Goal: Feedback & Contribution: Submit feedback/report problem

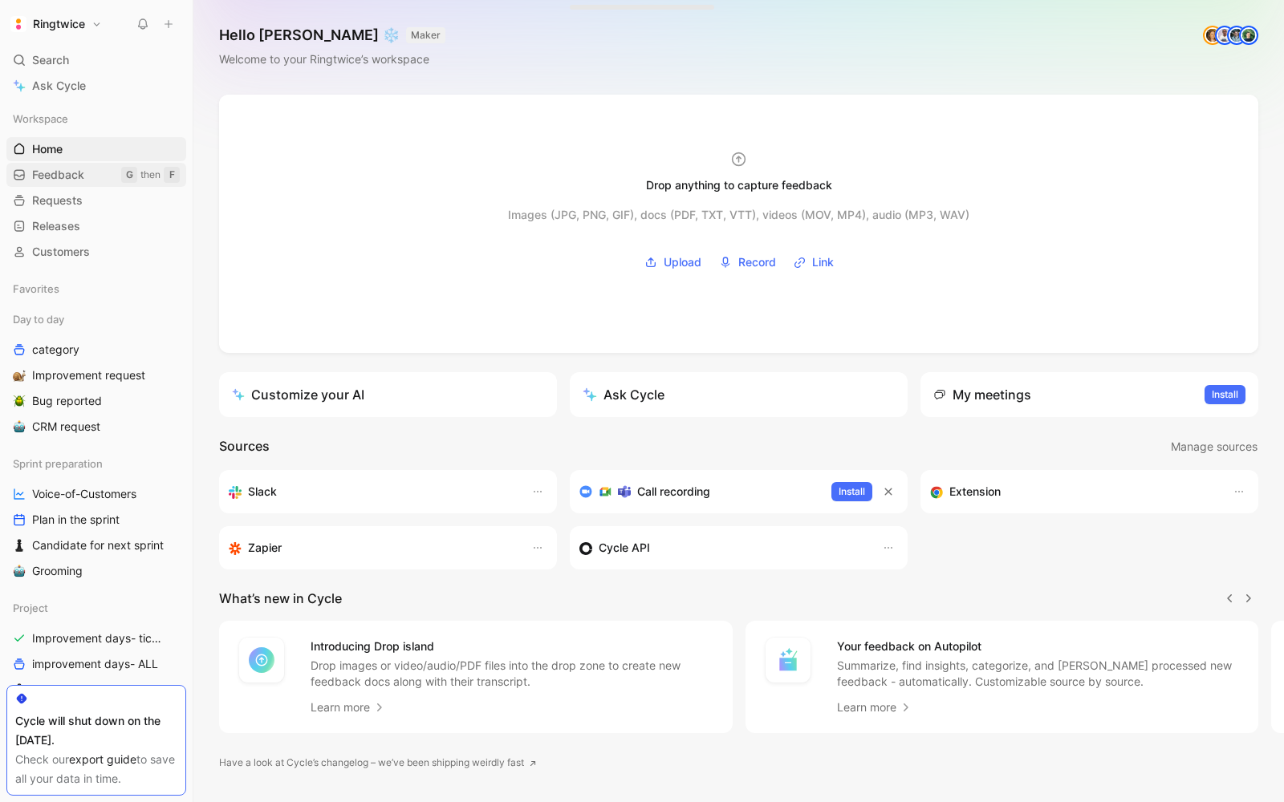
click at [76, 165] on link "Feedback G then F" at bounding box center [96, 175] width 180 height 24
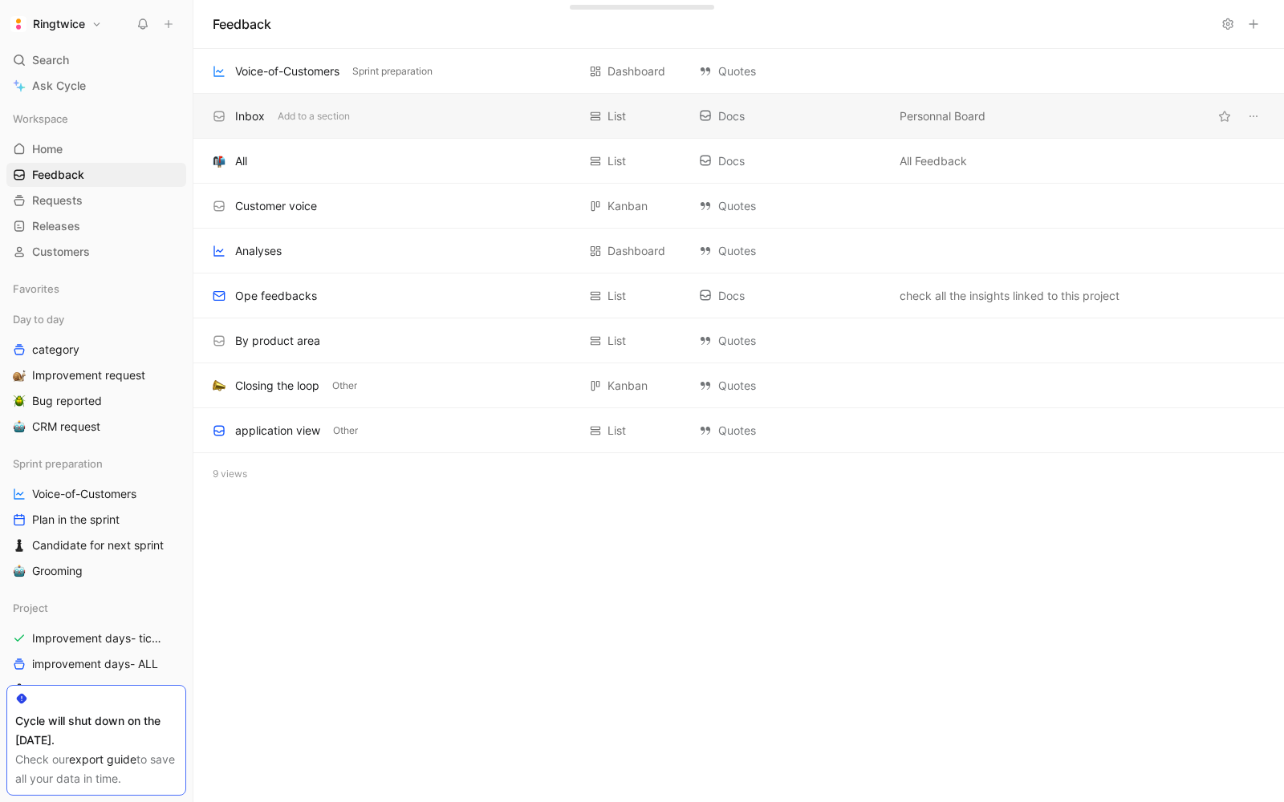
click at [240, 116] on div "Inbox" at bounding box center [250, 116] width 30 height 19
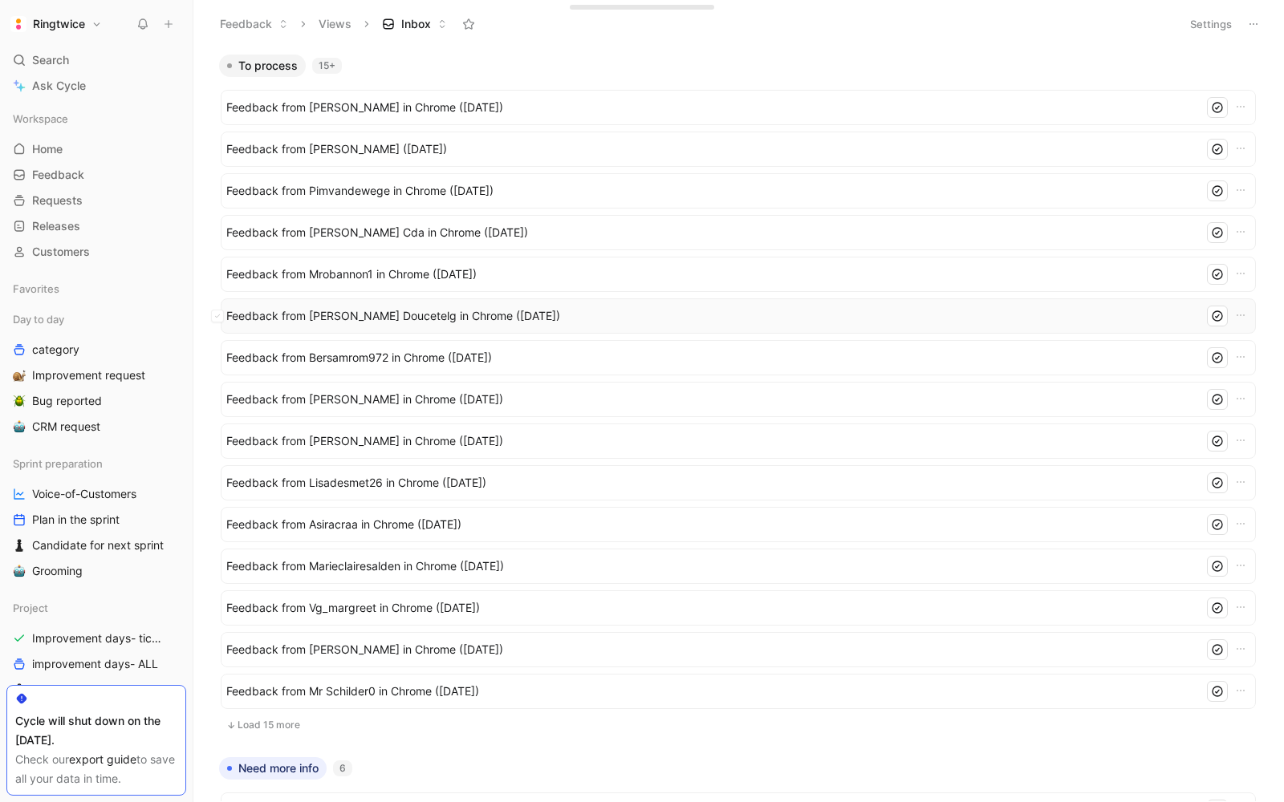
click at [351, 315] on span "Feedback from Killian Doucetelg in Chrome (Sep 02, 2025)" at bounding box center [711, 315] width 971 height 19
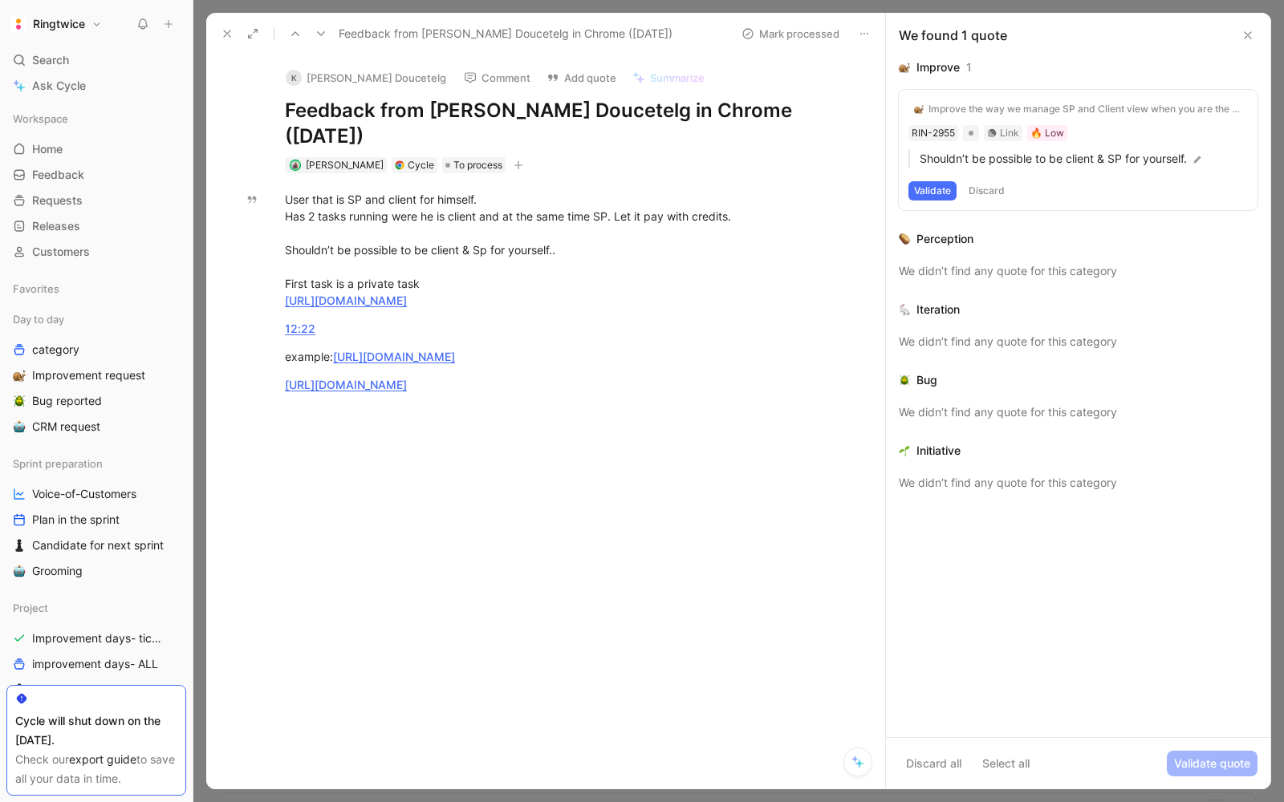
click at [1069, 185] on div "Validate Discard" at bounding box center [1077, 190] width 339 height 19
click at [1031, 103] on div "Improve the way we manage SP and Client view when you are the both" at bounding box center [1085, 109] width 314 height 13
click at [925, 186] on button "Validate" at bounding box center [932, 190] width 48 height 19
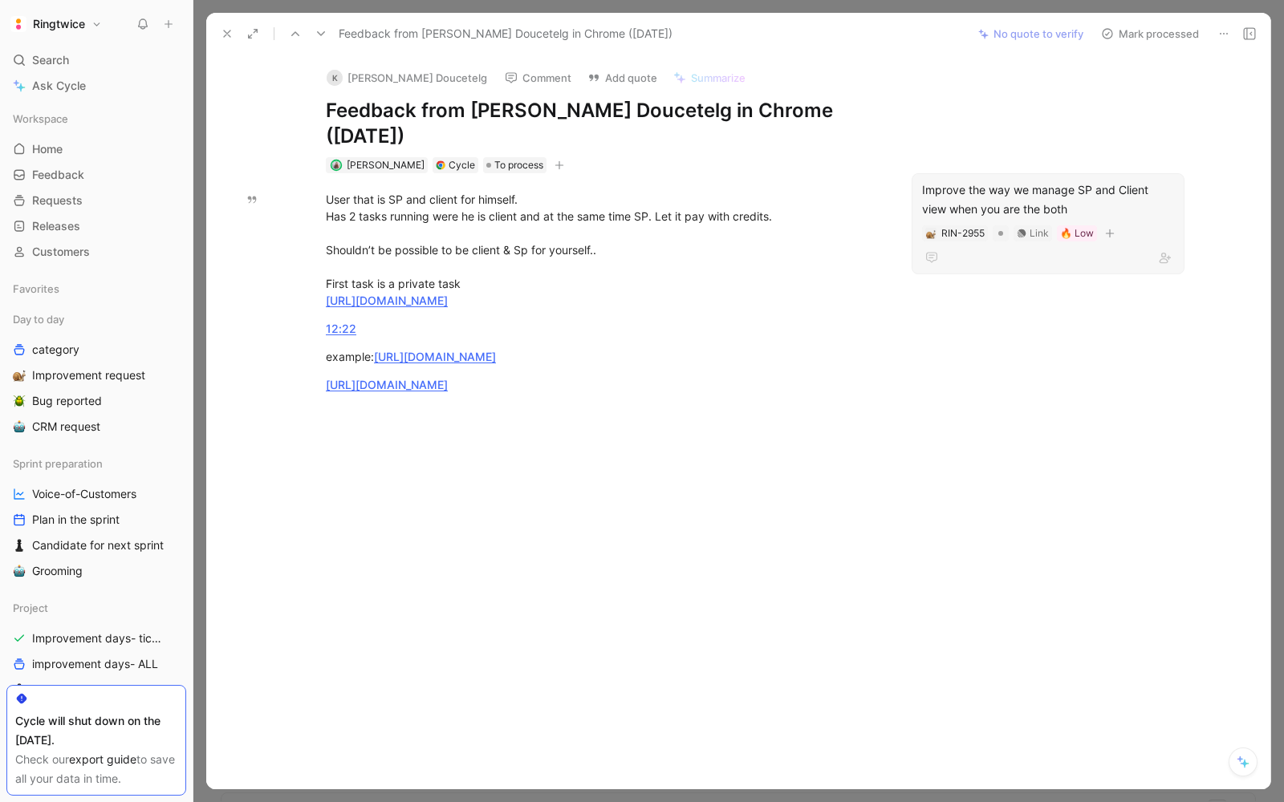
click at [1095, 181] on div "Improve the way we manage SP and Client view when you are the both" at bounding box center [1048, 200] width 252 height 39
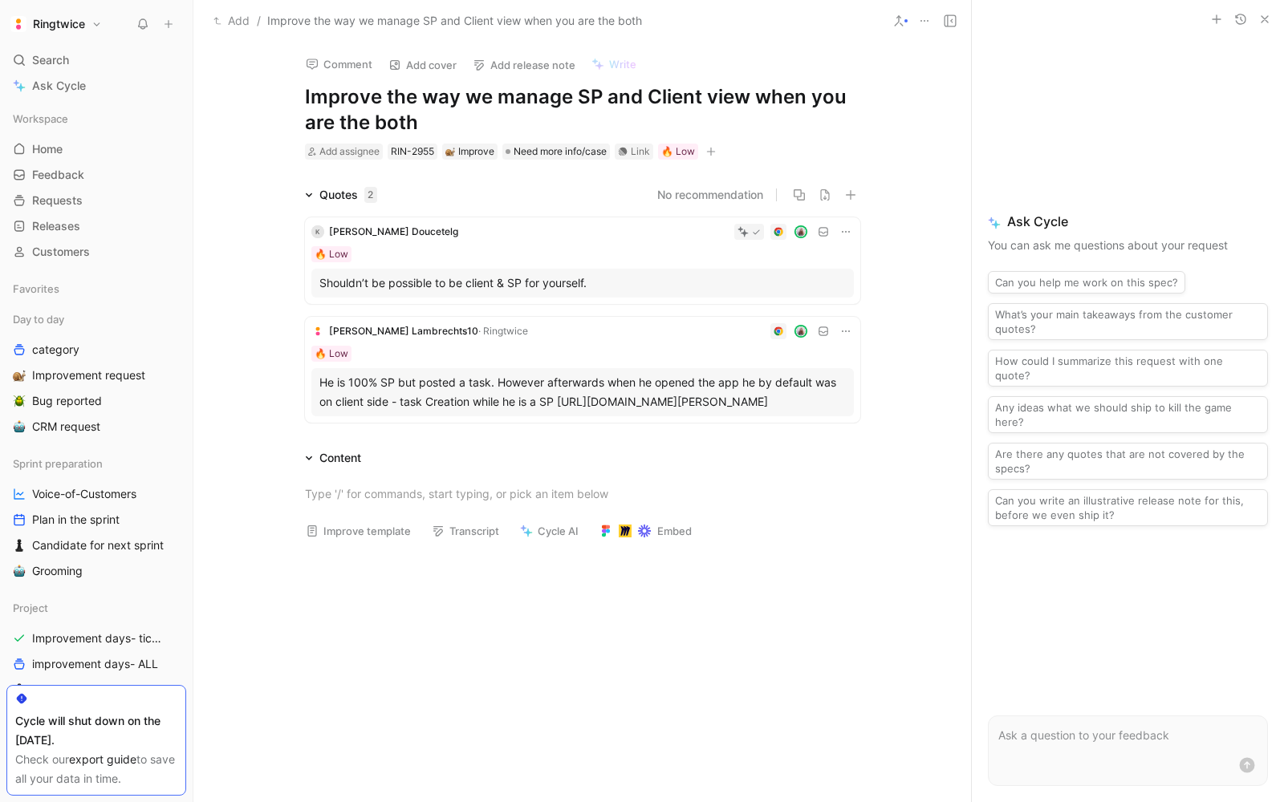
click at [838, 225] on button at bounding box center [846, 232] width 16 height 16
click at [390, 235] on span "[PERSON_NAME] Doucetelg" at bounding box center [393, 231] width 129 height 12
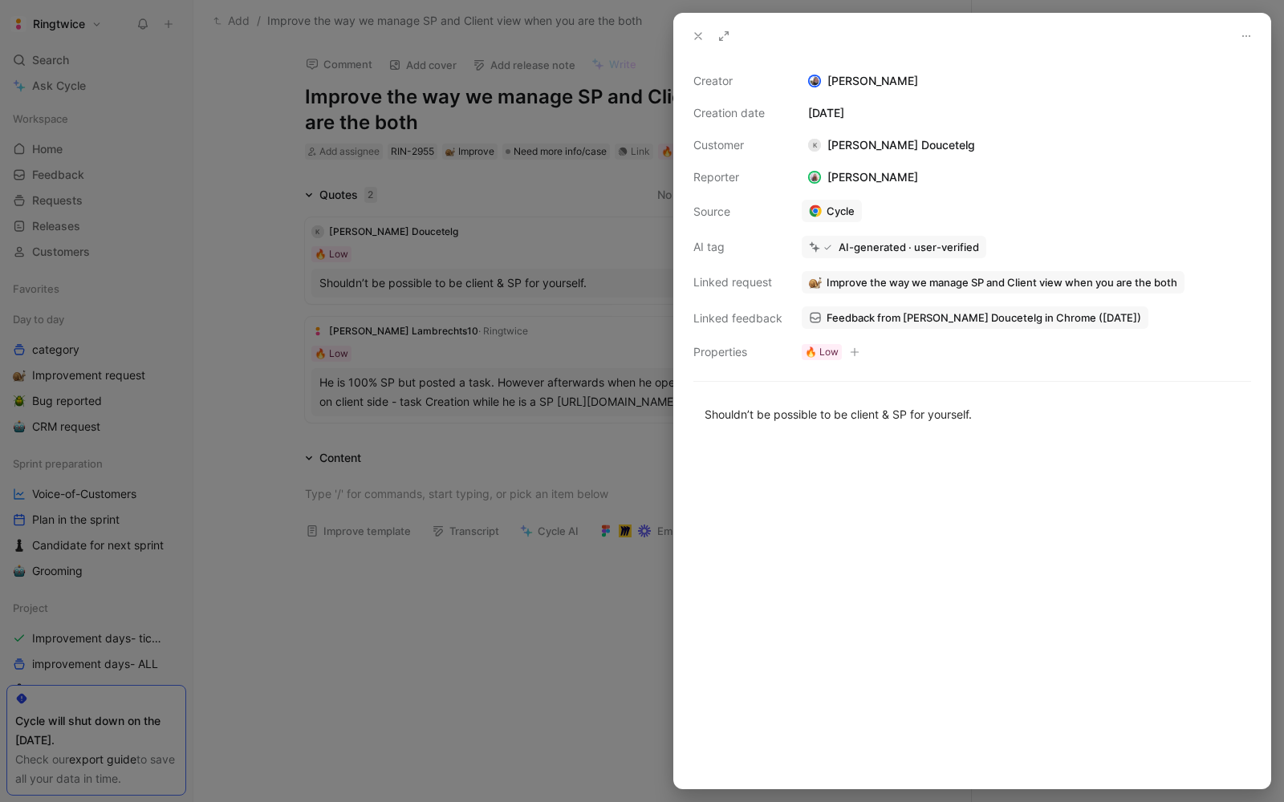
click at [514, 263] on div at bounding box center [642, 401] width 1284 height 802
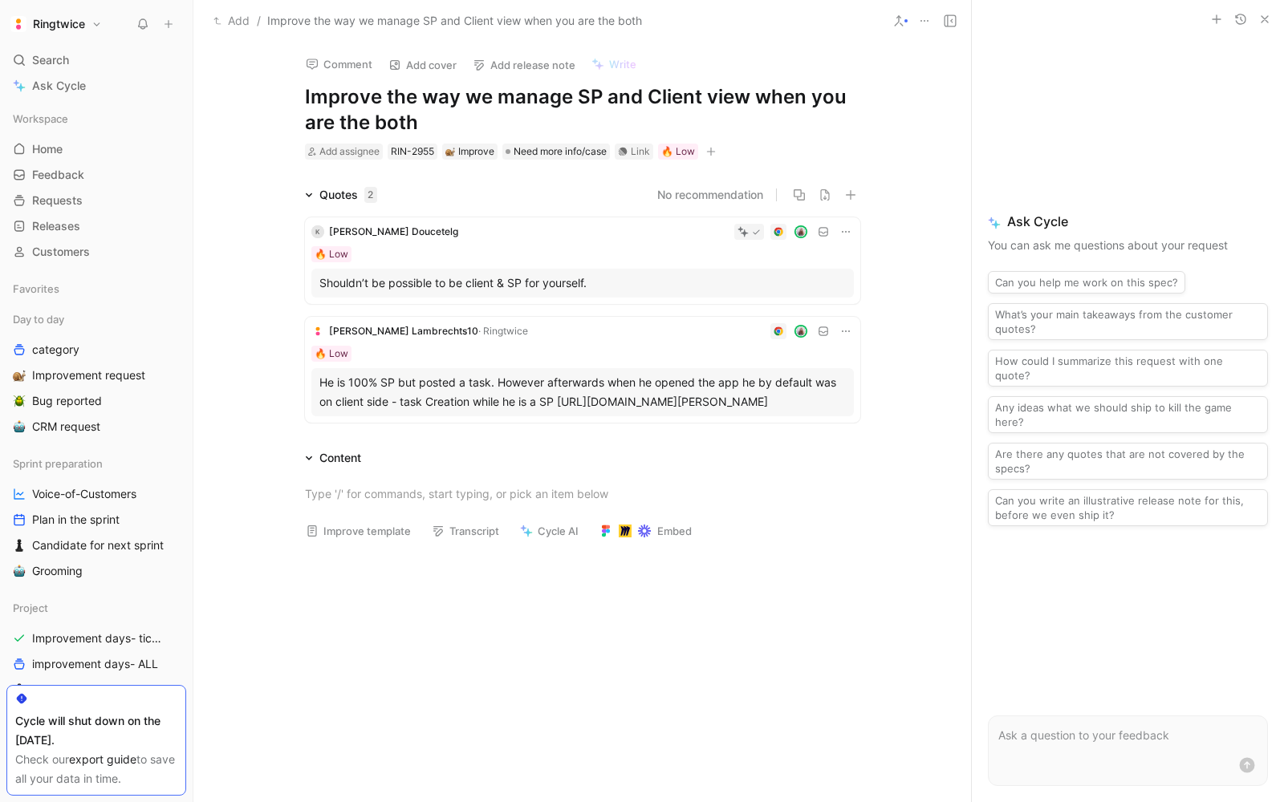
click at [413, 219] on div "K Killian Doucetelg 🔥 Low Shouldn’t be possible to be client & SP for yourself." at bounding box center [582, 260] width 555 height 87
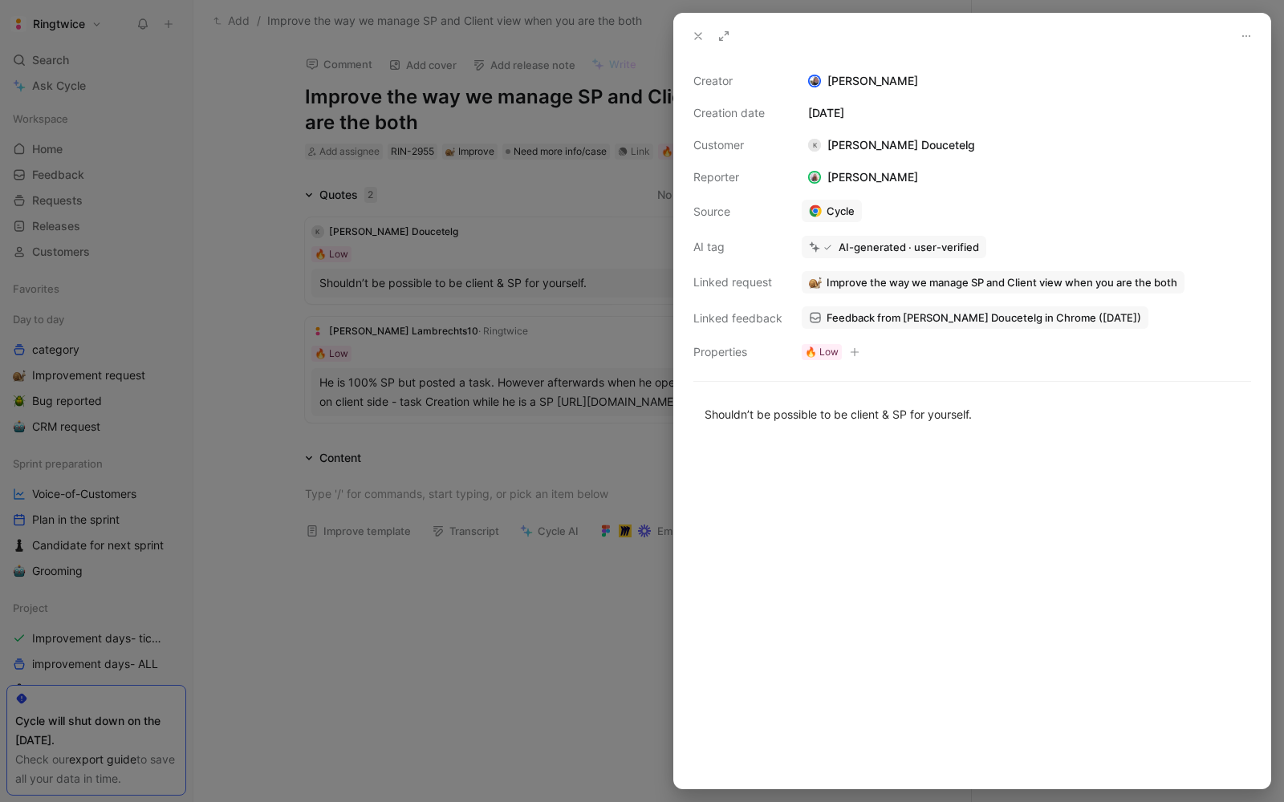
click at [898, 320] on span "Feedback from Killian Doucetelg in Chrome (Sep 02, 2025)" at bounding box center [983, 317] width 315 height 14
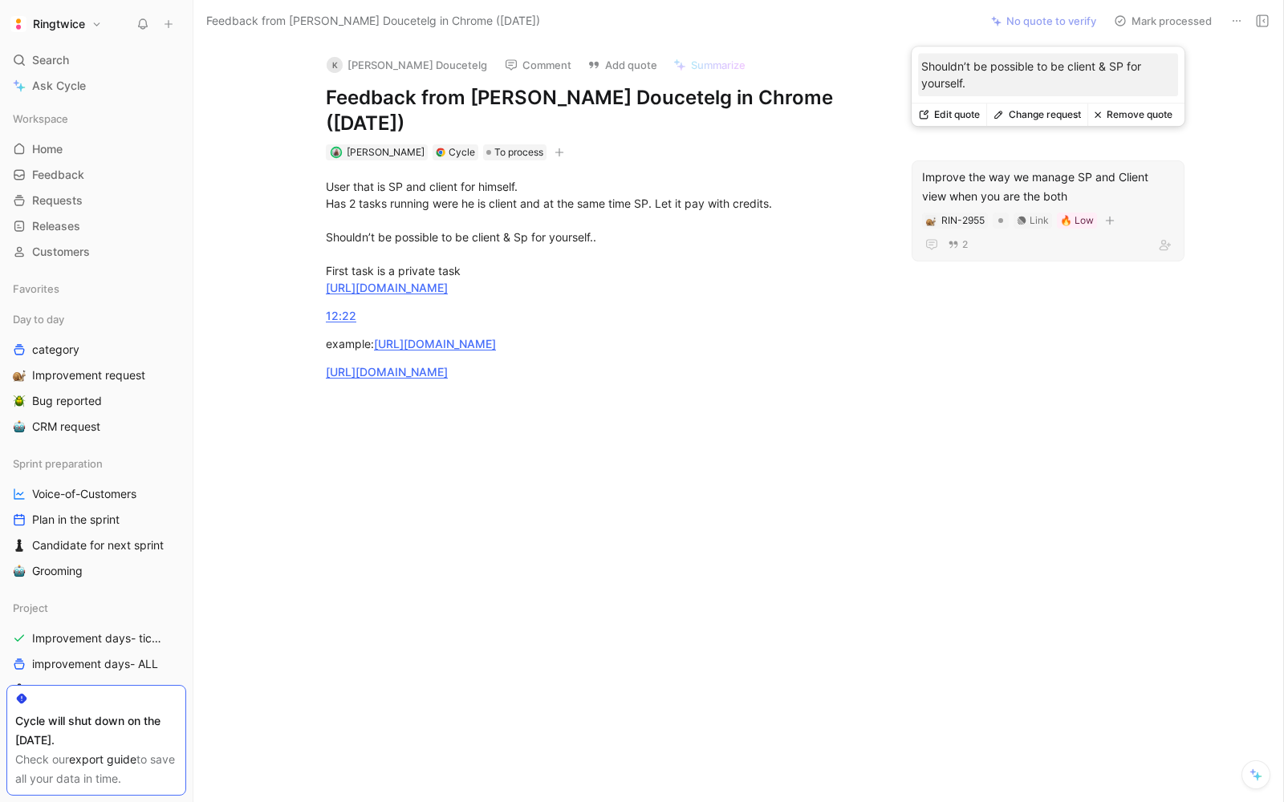
click at [1121, 116] on button "Remove quote" at bounding box center [1132, 114] width 91 height 22
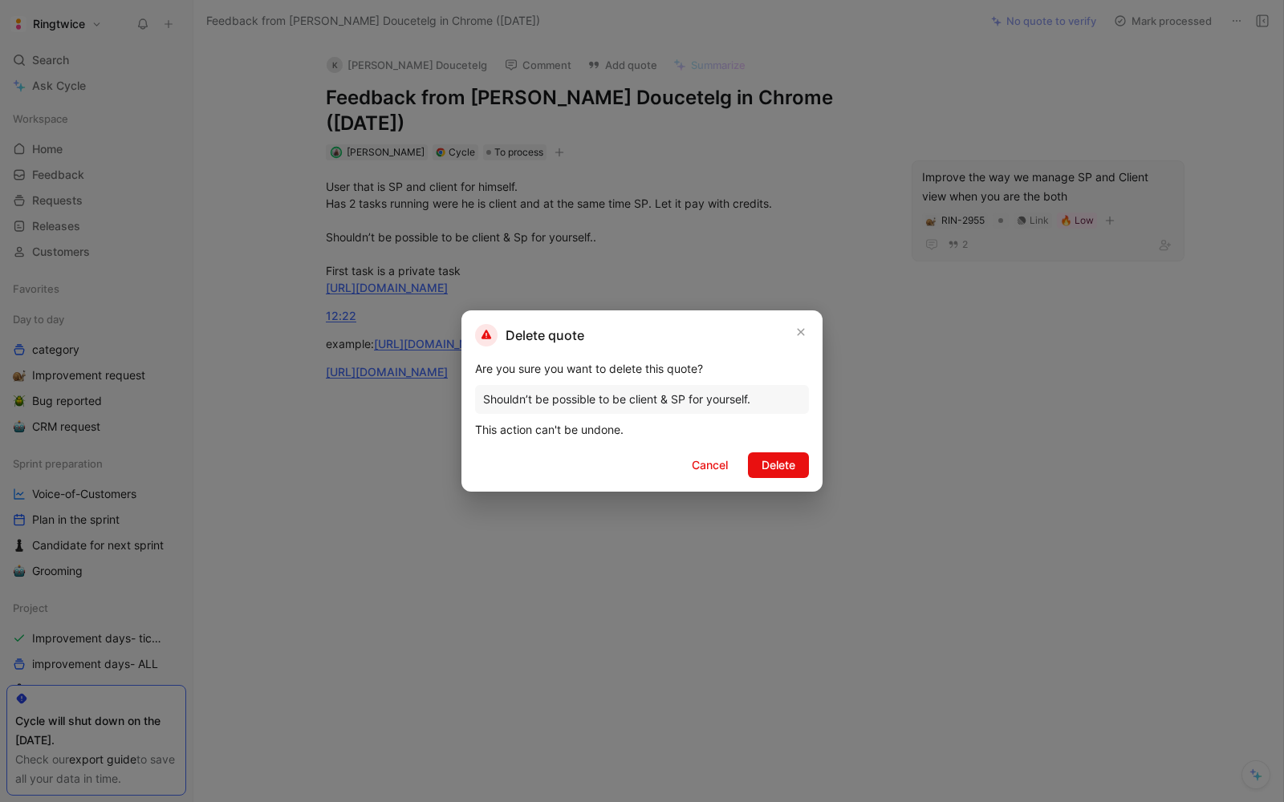
click at [789, 477] on div "Delete quote Are you sure you want to delete this quote? Shouldn’t be possible …" at bounding box center [641, 400] width 361 height 181
click at [779, 461] on span "Delete" at bounding box center [778, 465] width 34 height 19
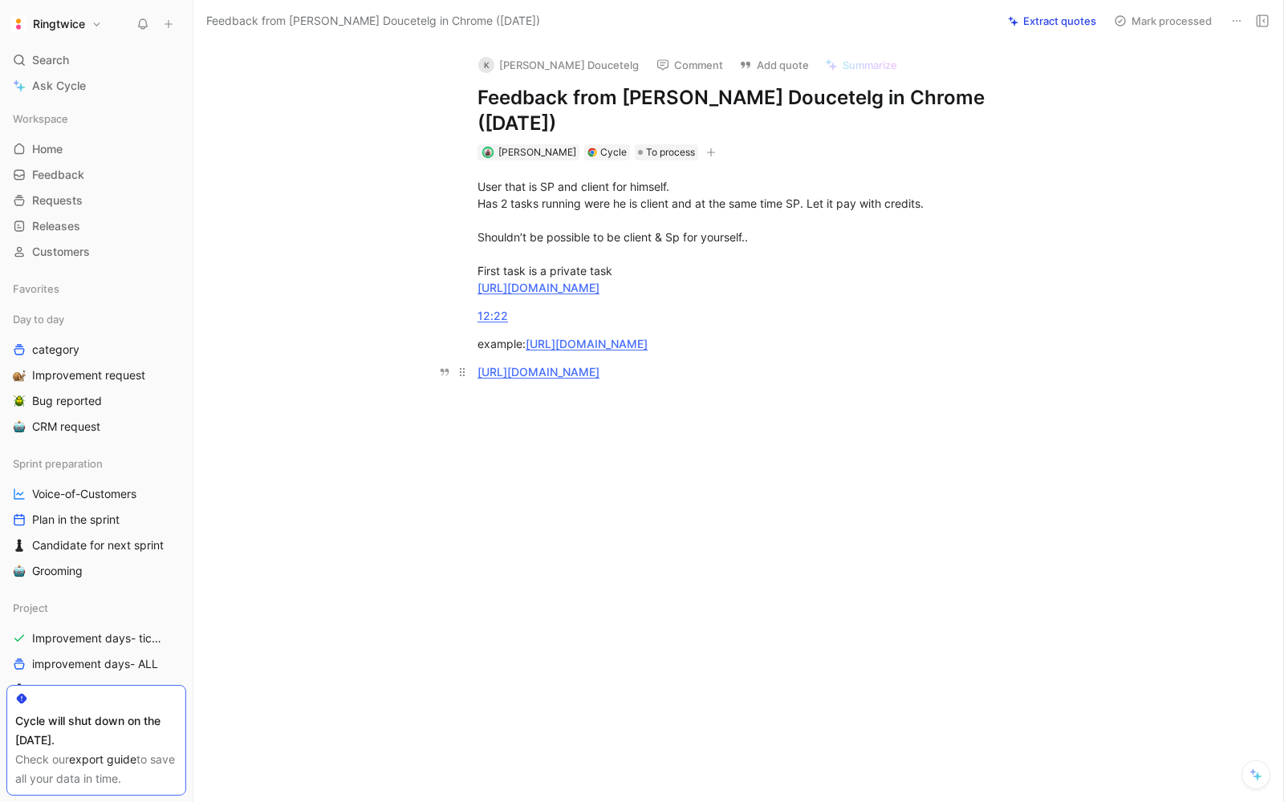
click at [789, 363] on div "https://ringtwice.be/nl/tasks/1441176-massage" at bounding box center [754, 371] width 555 height 17
drag, startPoint x: 772, startPoint y: 348, endPoint x: 470, endPoint y: 126, distance: 374.7
click at [470, 126] on div "K Killian Doucetelg Comment Add quote Summarize Feedback from Killian Doucetelg…" at bounding box center [738, 422] width 1090 height 761
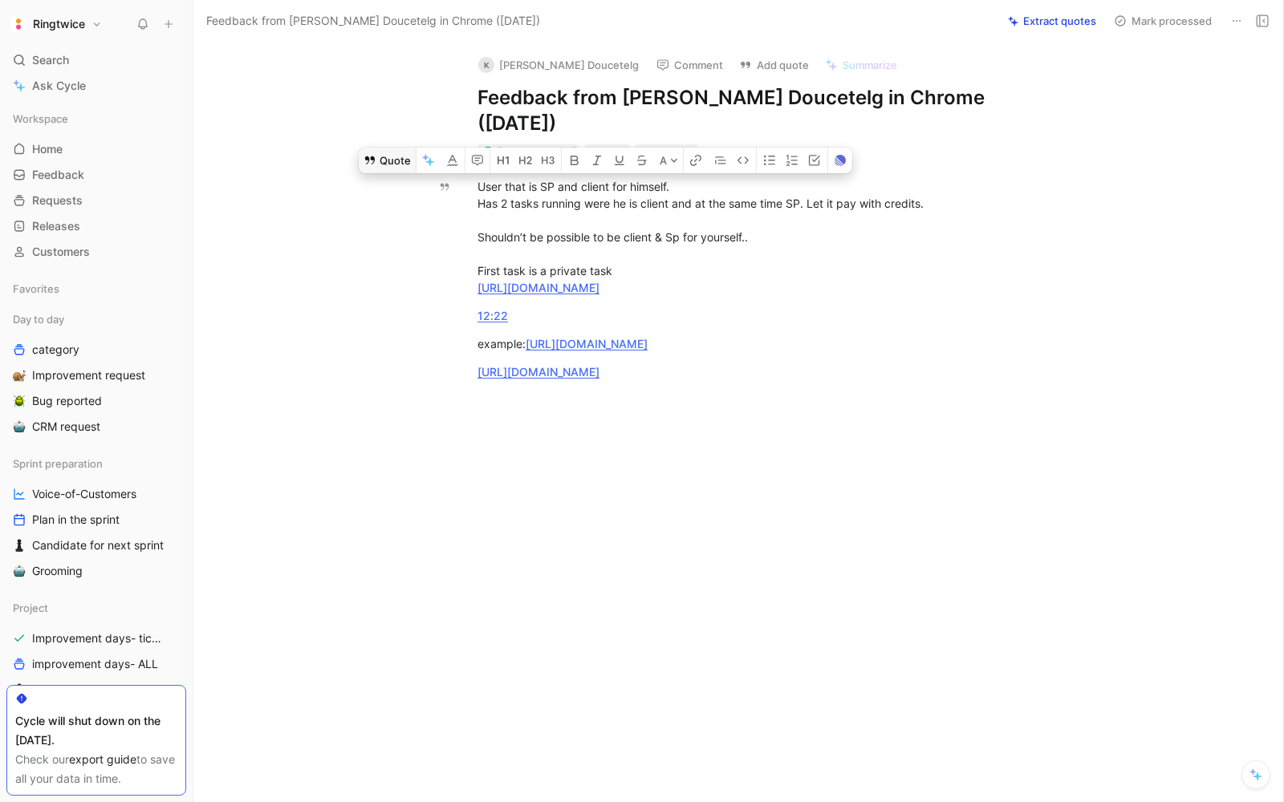
click at [387, 148] on button "Quote" at bounding box center [387, 161] width 57 height 26
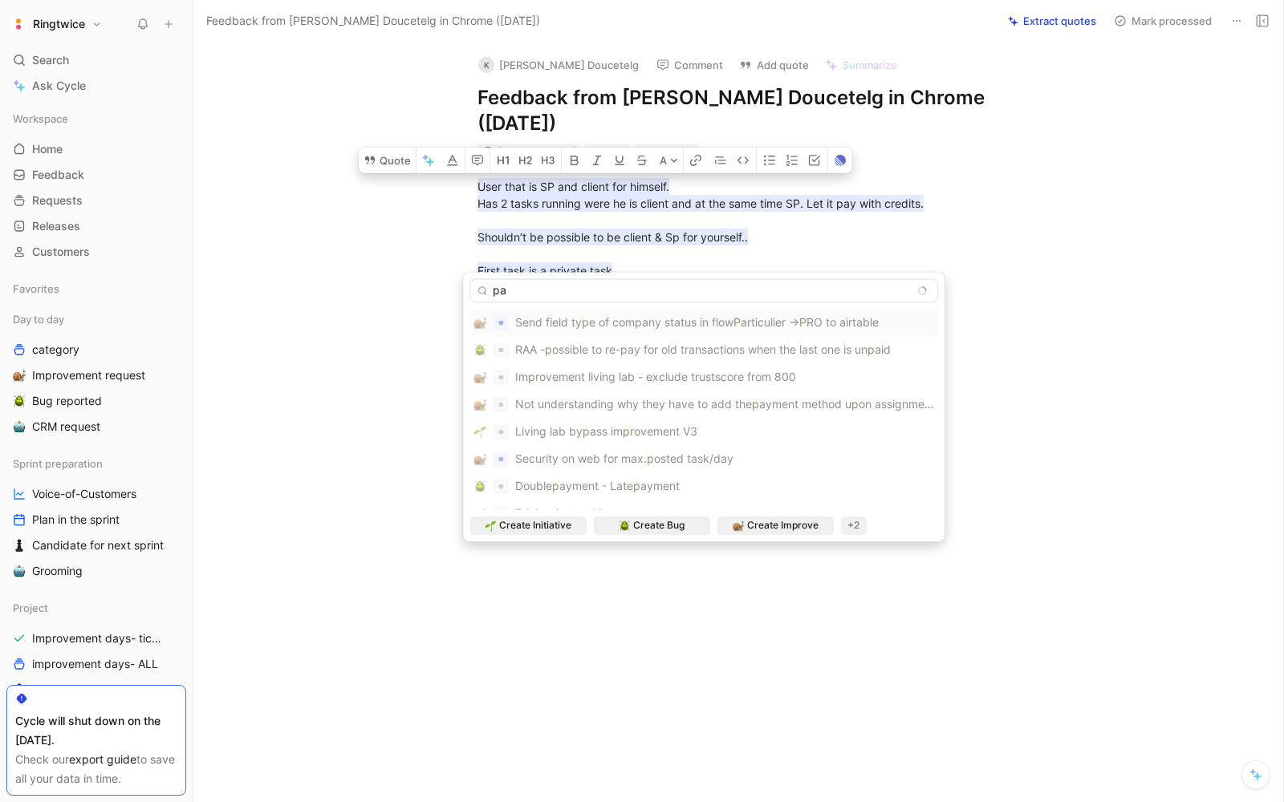
type input "pay"
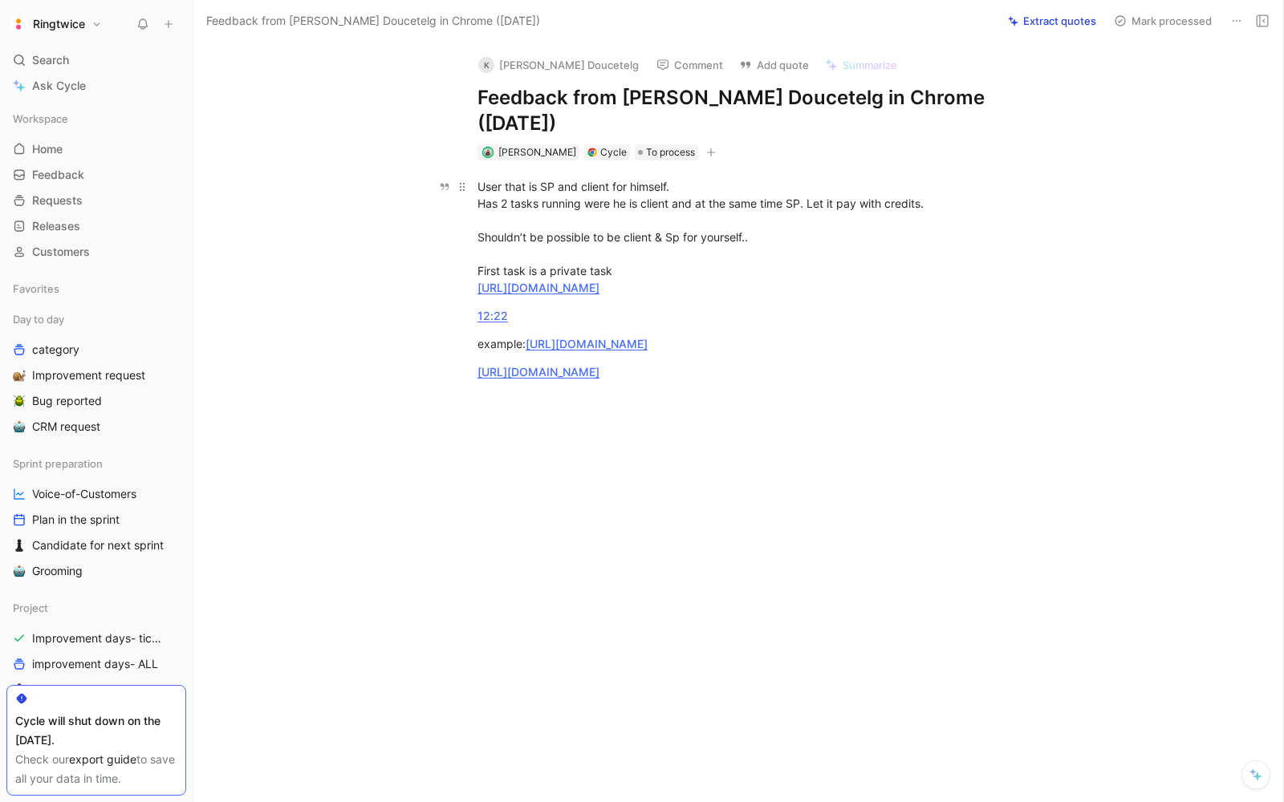
click at [571, 281] on u "https://ringtwice.be/admin_user_activities?locale=nl&user_id=1352853" at bounding box center [538, 288] width 122 height 14
click at [577, 337] on u "https://ringtwice.be/nl/tasks/1442239-massage" at bounding box center [587, 344] width 122 height 14
drag, startPoint x: 620, startPoint y: 88, endPoint x: 780, endPoint y: 89, distance: 159.7
click at [780, 89] on h1 "Feedback from Killian Doucetelg in Chrome (Sep 02, 2025)" at bounding box center [754, 110] width 555 height 51
click at [602, 144] on div "Cycle" at bounding box center [613, 152] width 26 height 16
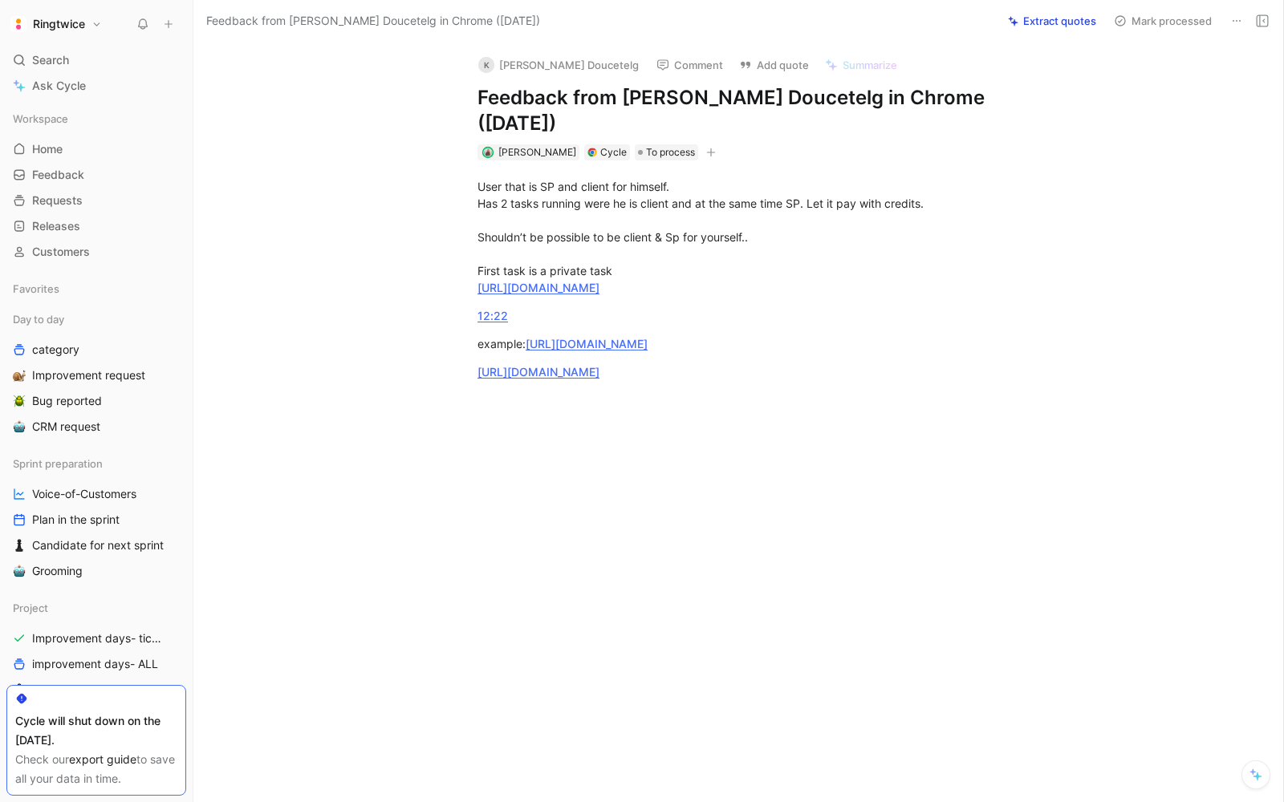
click at [602, 144] on div "Cycle" at bounding box center [613, 152] width 26 height 16
drag, startPoint x: 619, startPoint y: 96, endPoint x: 776, endPoint y: 96, distance: 157.3
click at [776, 96] on h1 "Feedback from Killian Doucetelg in Chrome (Sep 02, 2025)" at bounding box center [754, 110] width 555 height 51
copy h1 "[PERSON_NAME] Doucetelg"
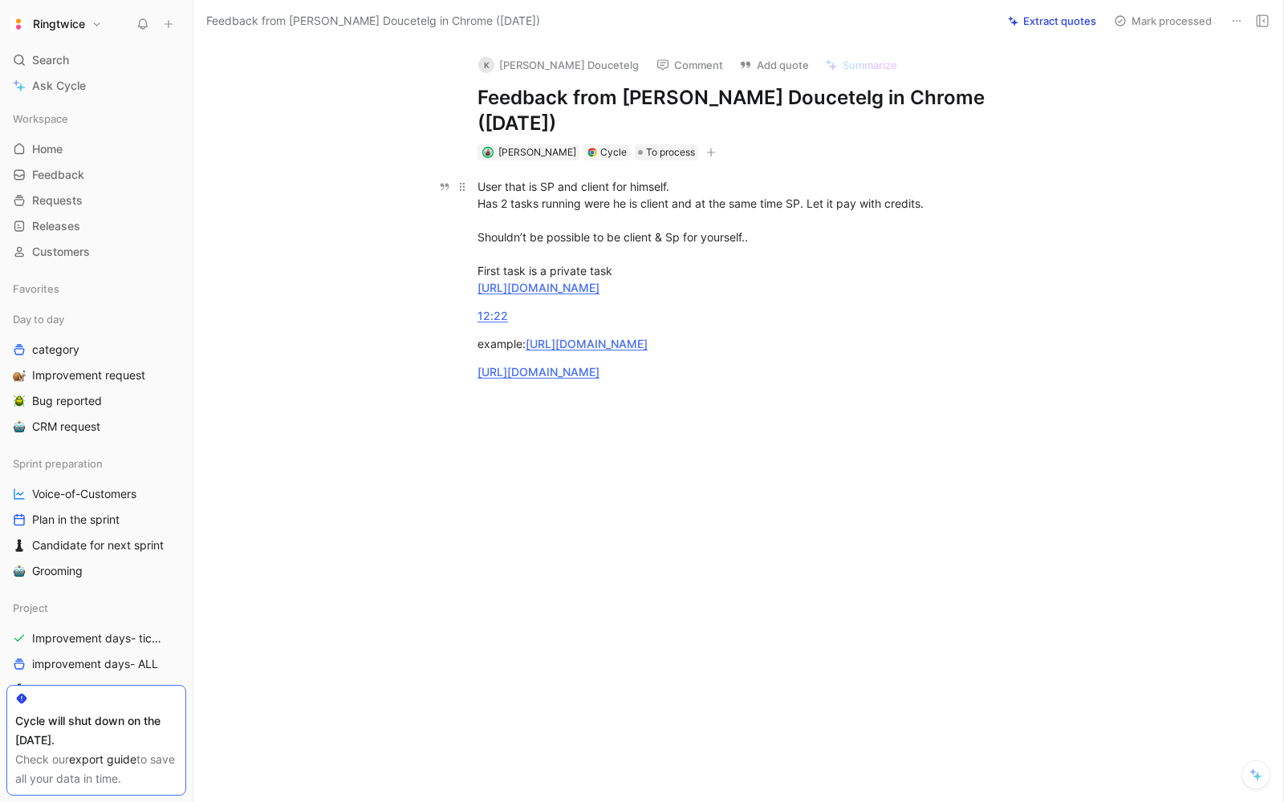
click at [744, 209] on div "User that is SP and client for himself. Has 2 tasks running were he is client a…" at bounding box center [754, 237] width 555 height 118
click at [517, 236] on div "User that is SP and client for himself. Has 2 tasks running were he is client a…" at bounding box center [754, 237] width 555 height 118
click at [631, 231] on div "User that is SP and client for himself. Has 2 tasks running were he is client a…" at bounding box center [754, 237] width 555 height 118
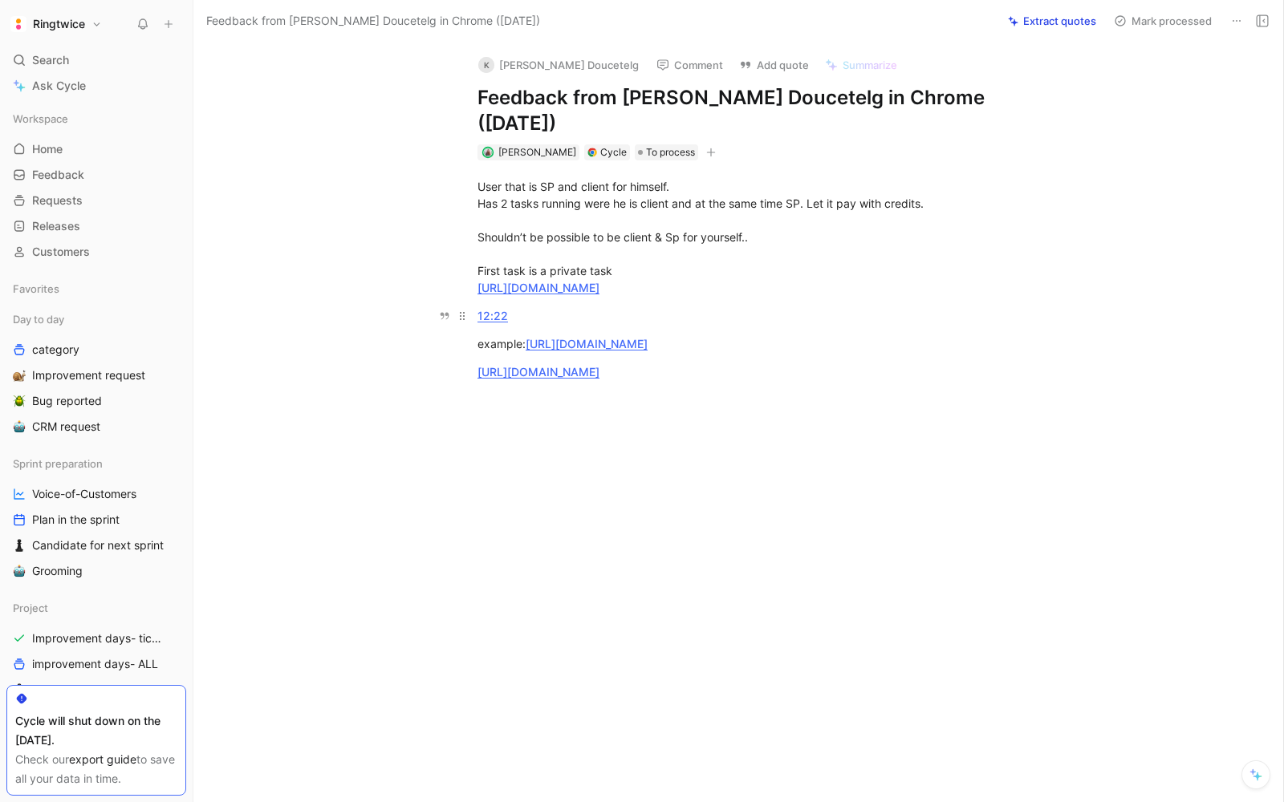
click at [529, 307] on div "12:22" at bounding box center [754, 315] width 555 height 17
click at [822, 331] on p "12:22" at bounding box center [755, 344] width 616 height 26
drag, startPoint x: 868, startPoint y: 356, endPoint x: 603, endPoint y: 201, distance: 307.1
click at [603, 201] on div "User that is SP and client for himself. Has 2 tasks running were he is client a…" at bounding box center [755, 301] width 1056 height 282
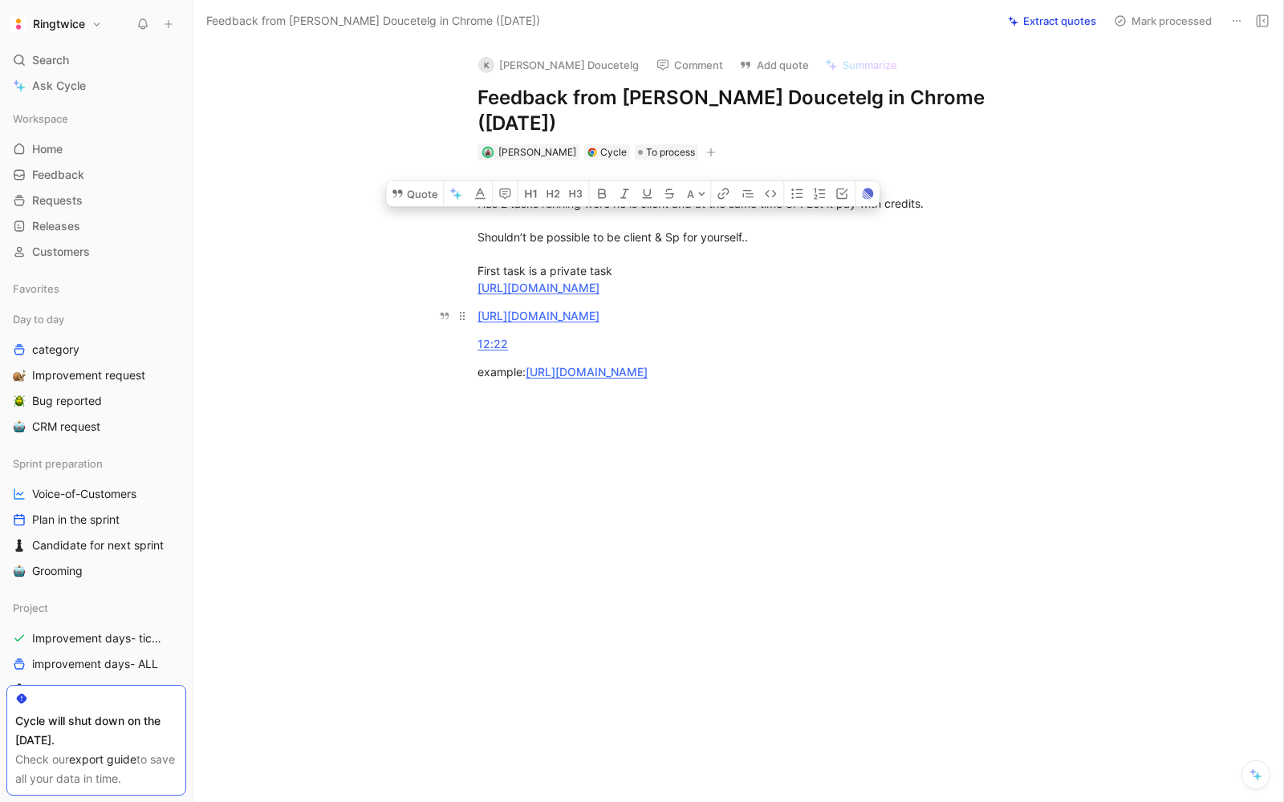
click at [792, 307] on div "https://ringtwice.be/nl/tasks/1441176-massage" at bounding box center [754, 315] width 555 height 17
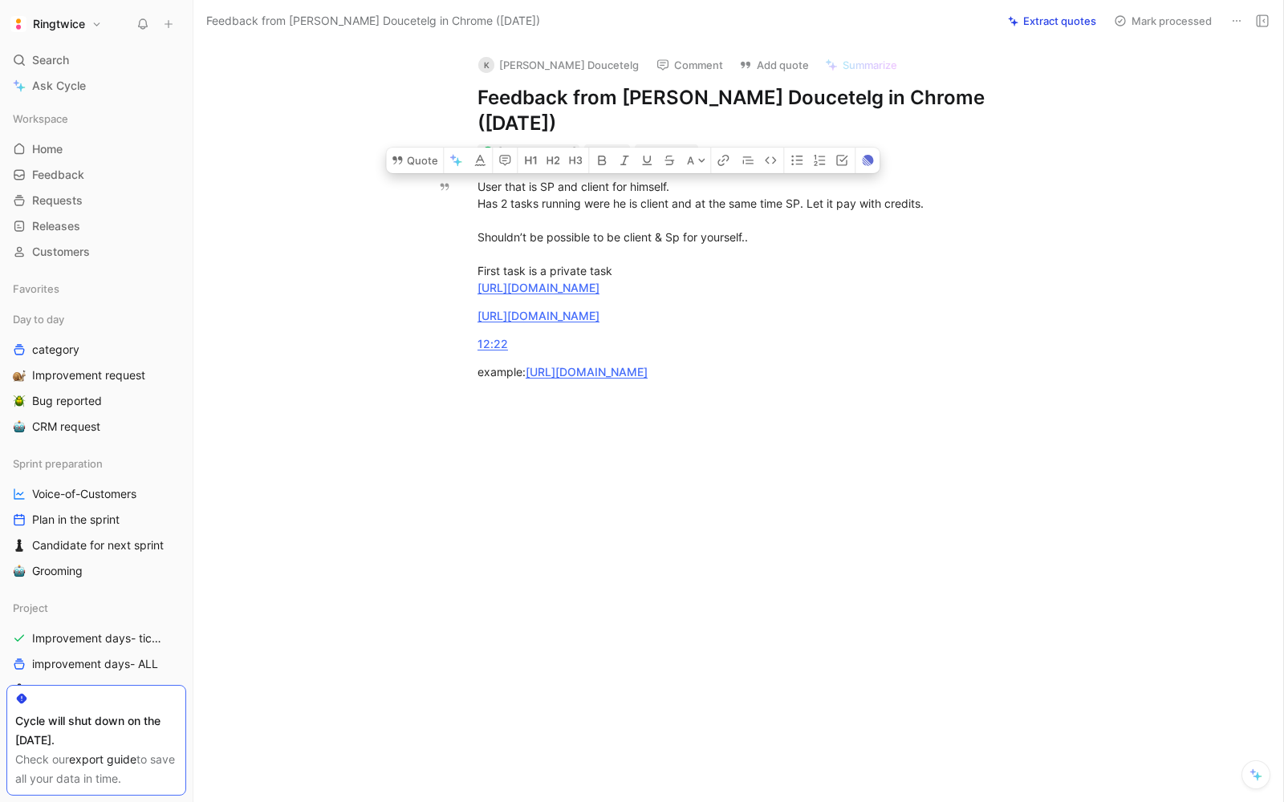
drag, startPoint x: 856, startPoint y: 339, endPoint x: 481, endPoint y: 143, distance: 423.8
click at [481, 160] on div "User that is SP and client for himself. Has 2 tasks running were he is client a…" at bounding box center [755, 301] width 1056 height 282
click at [500, 156] on icon "button" at bounding box center [504, 161] width 11 height 10
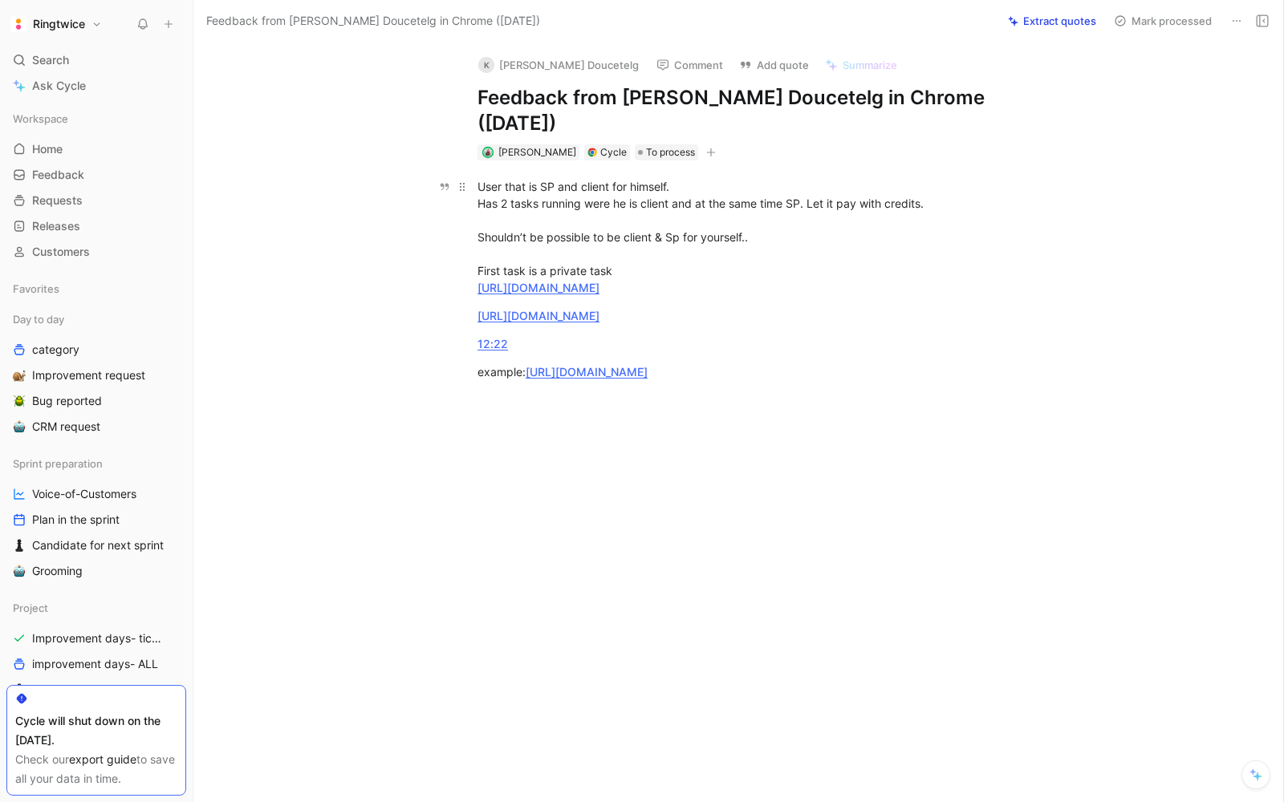
click at [955, 178] on div "User that is SP and client for himself. Has 2 tasks running were he is client a…" at bounding box center [754, 237] width 555 height 118
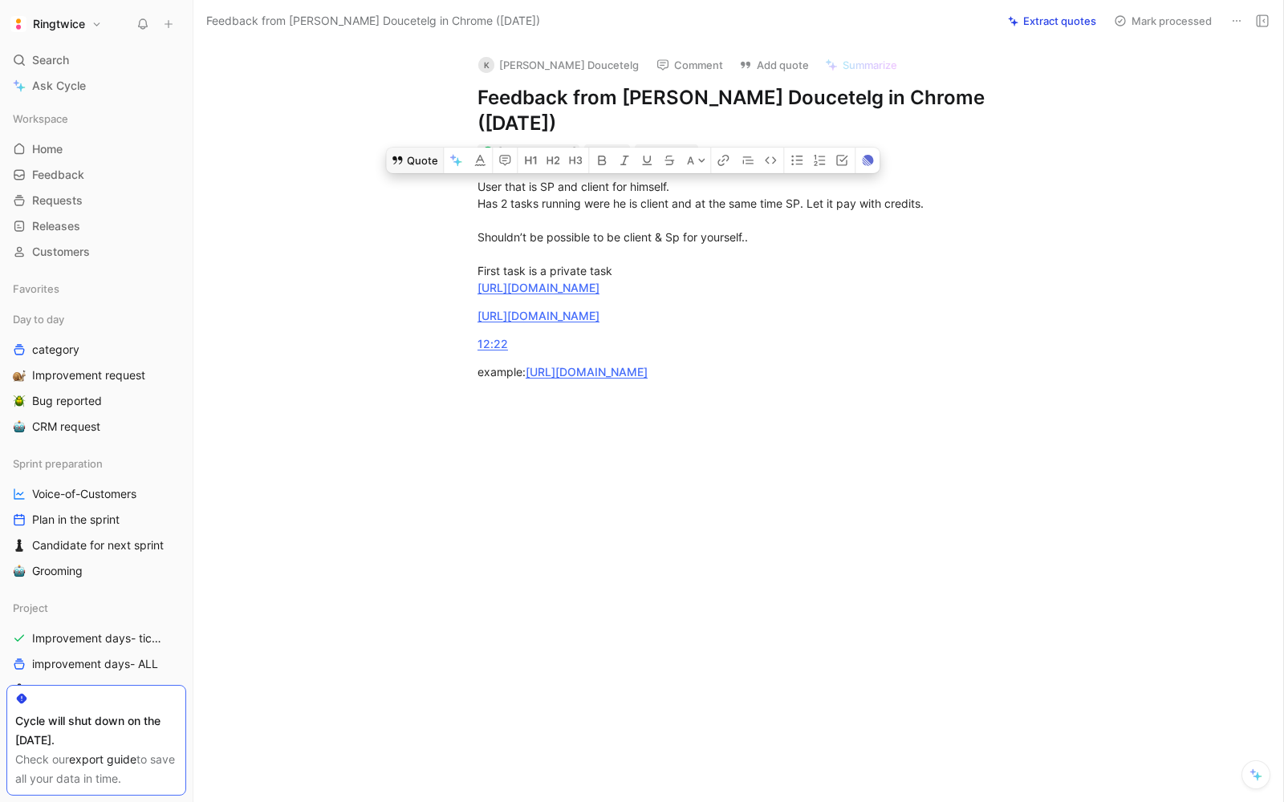
drag, startPoint x: 833, startPoint y: 355, endPoint x: 402, endPoint y: 135, distance: 484.1
click at [402, 160] on div "User that is SP and client for himself. Has 2 tasks running were he is client a…" at bounding box center [755, 301] width 1056 height 282
click at [425, 148] on button "Quote" at bounding box center [414, 161] width 57 height 26
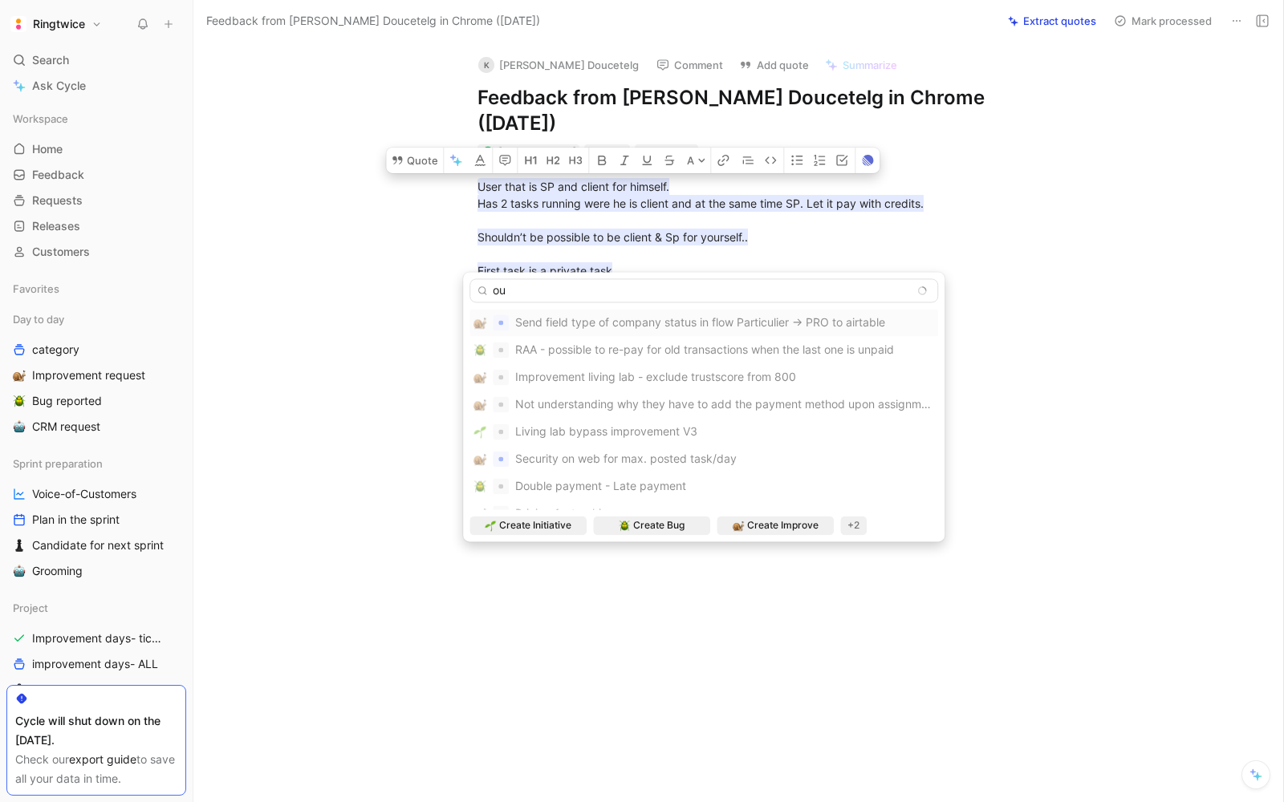
type input "o"
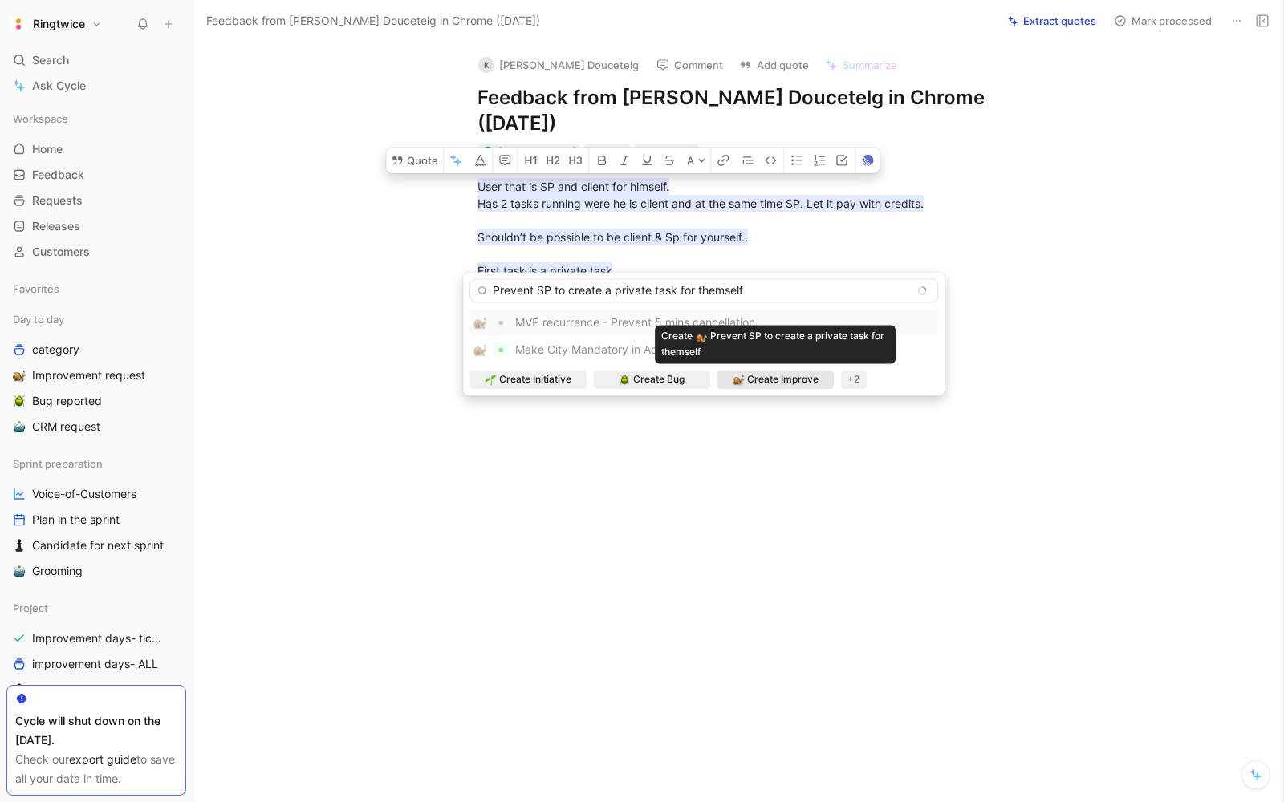
type input "Prevent SP to create a private task for themself"
click at [765, 380] on span "Create Improve" at bounding box center [782, 379] width 71 height 16
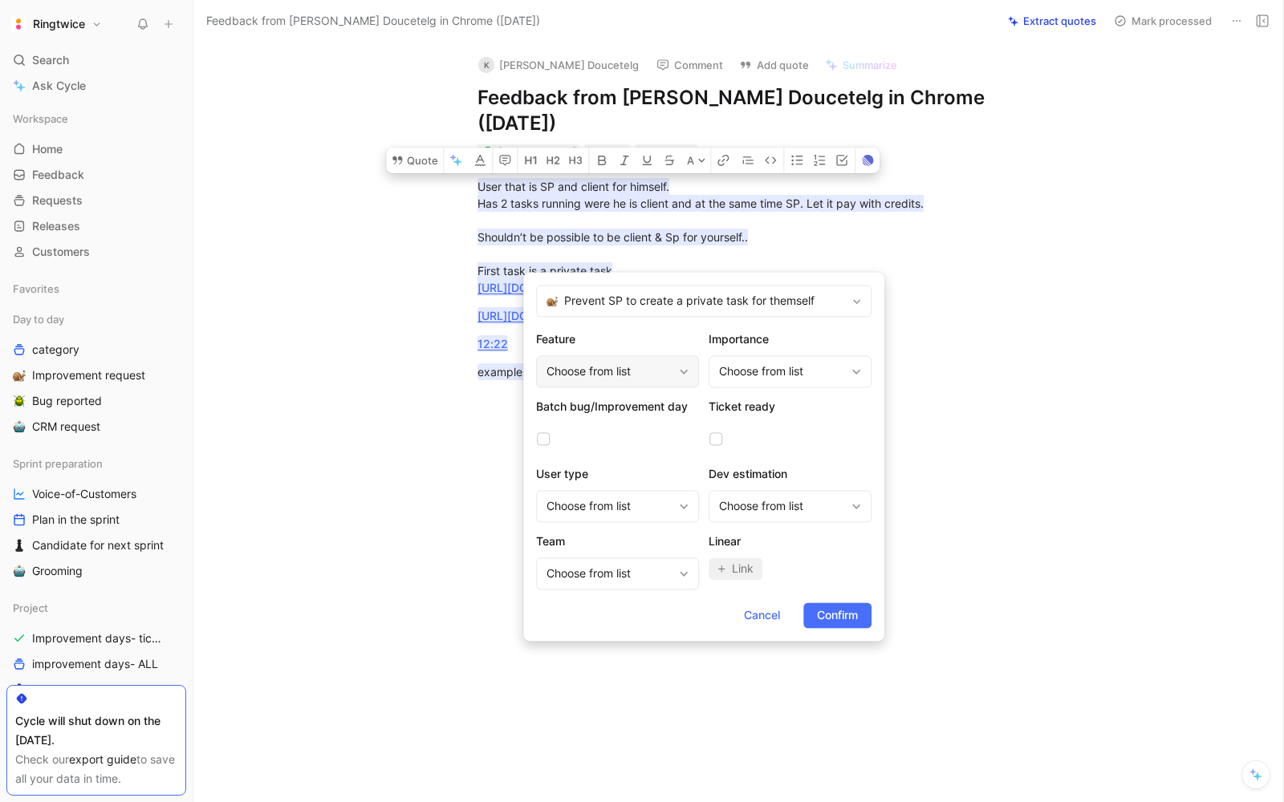
click at [597, 362] on div "Choose from list" at bounding box center [609, 371] width 126 height 19
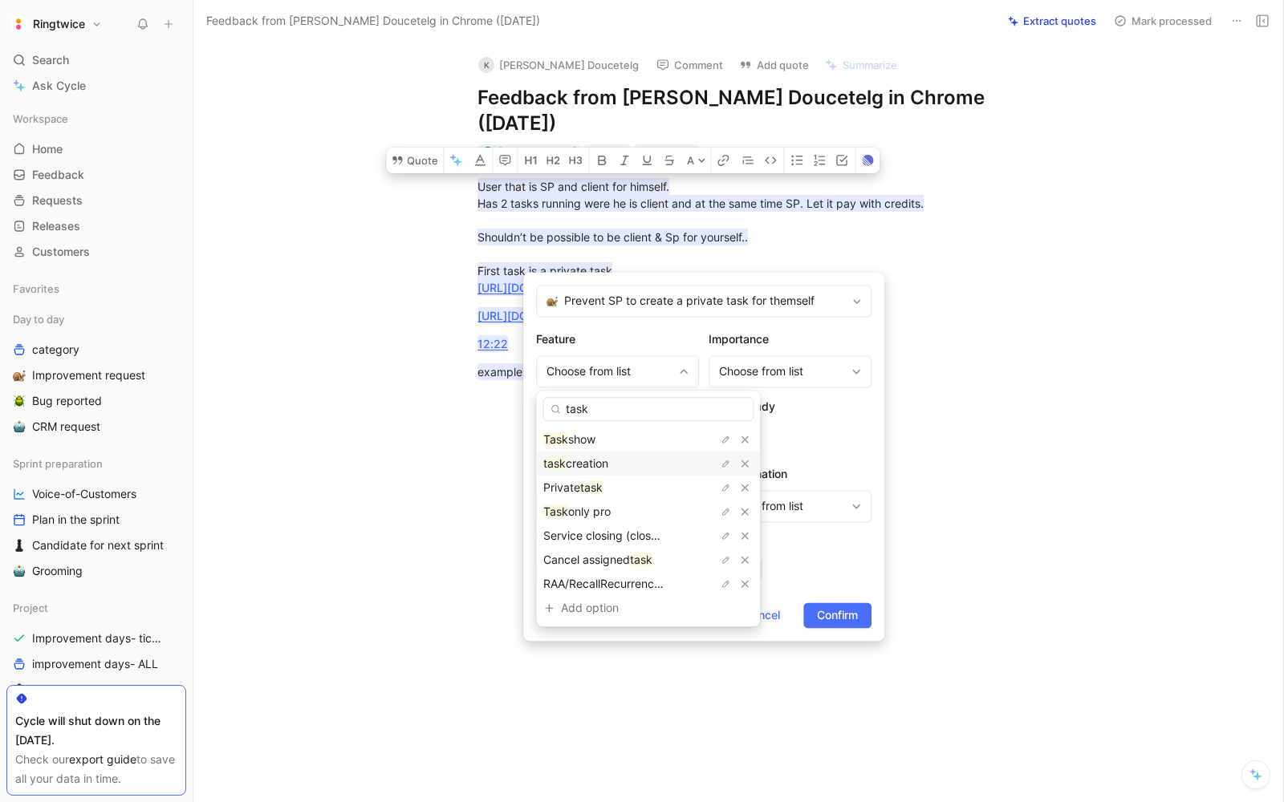
type input "task"
click at [583, 454] on div "task creation" at bounding box center [603, 463] width 120 height 19
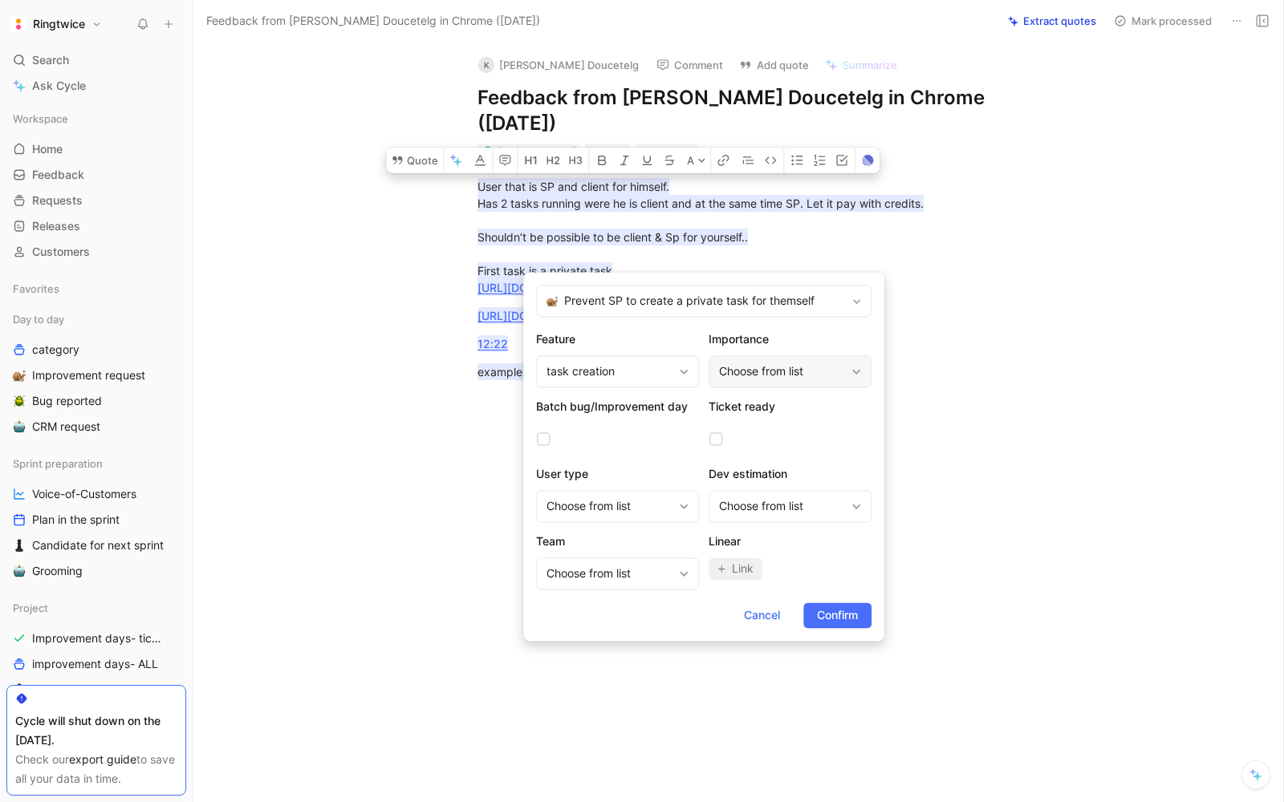
click at [777, 368] on div "Choose from list" at bounding box center [782, 371] width 126 height 19
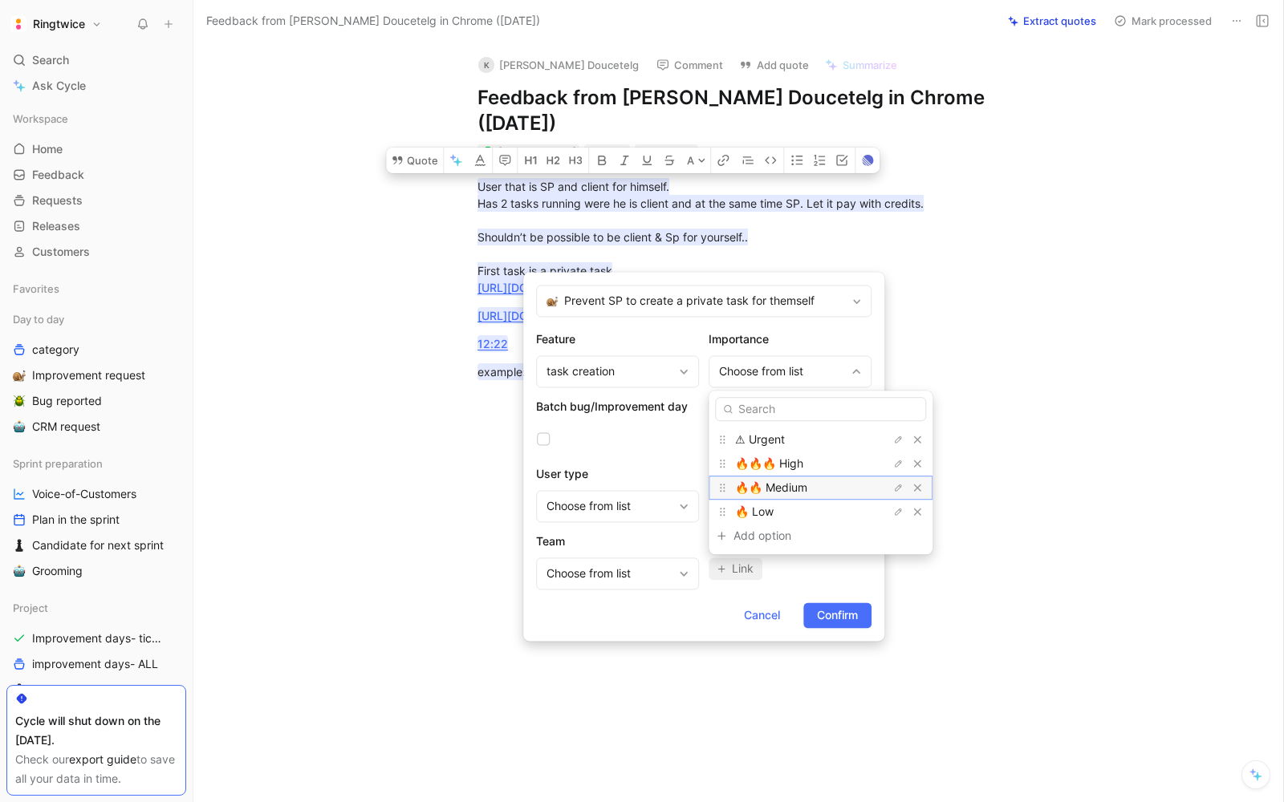
click at [771, 489] on span "🔥🔥 Medium" at bounding box center [771, 488] width 72 height 14
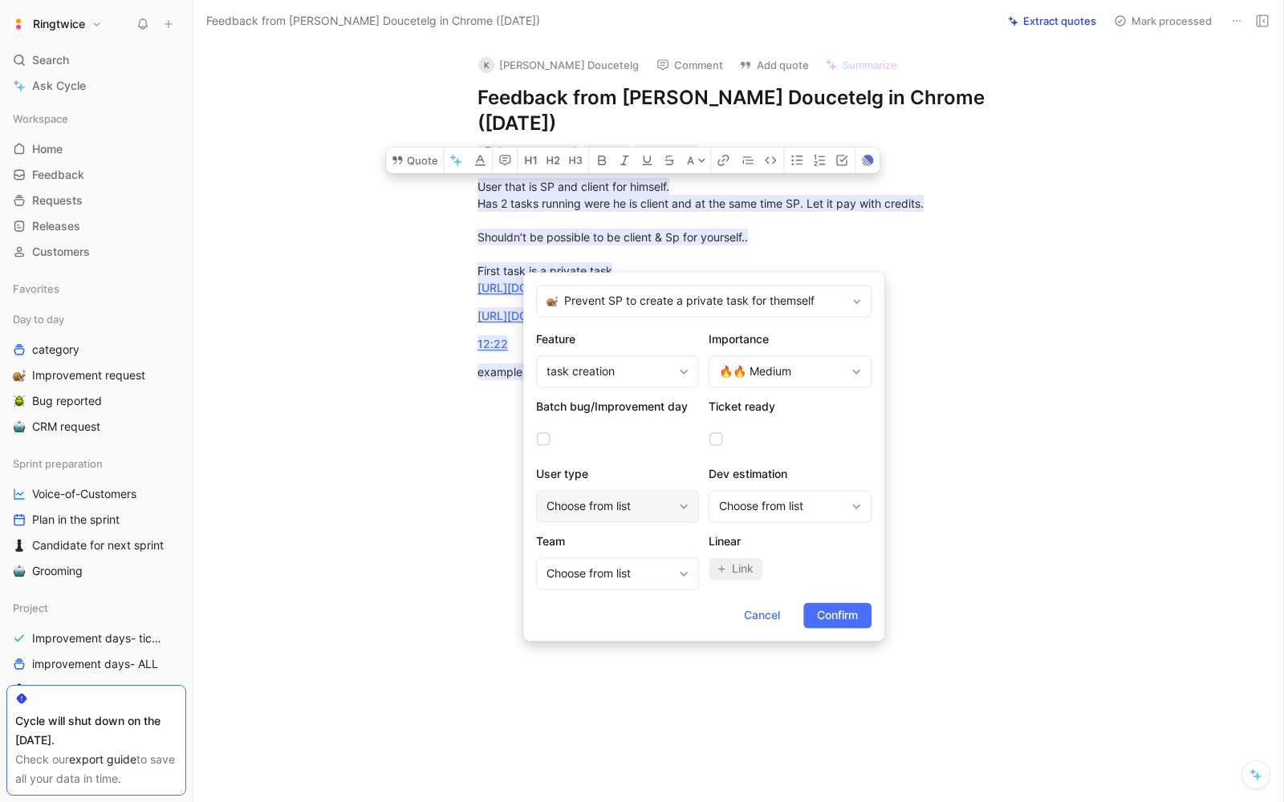
click at [601, 519] on div "Choose from list" at bounding box center [617, 506] width 163 height 32
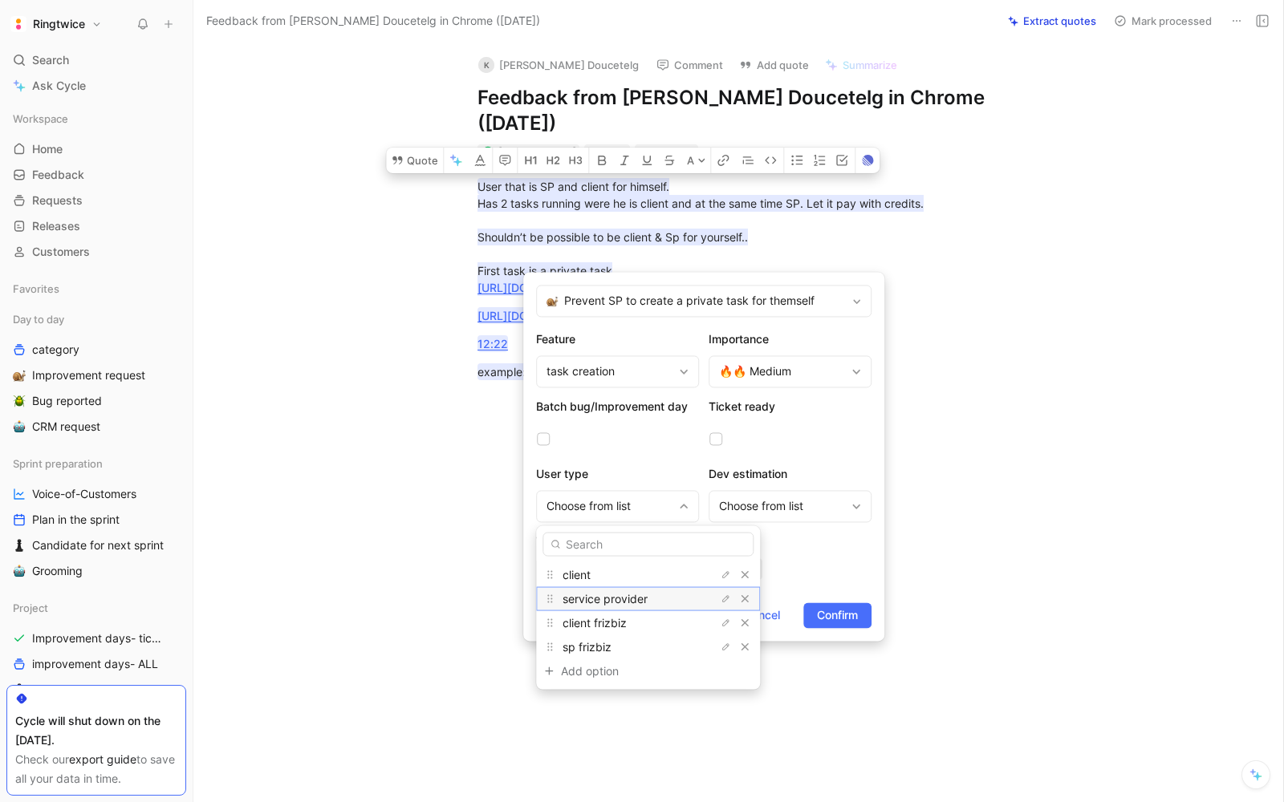
click at [598, 596] on span "service provider" at bounding box center [604, 599] width 85 height 14
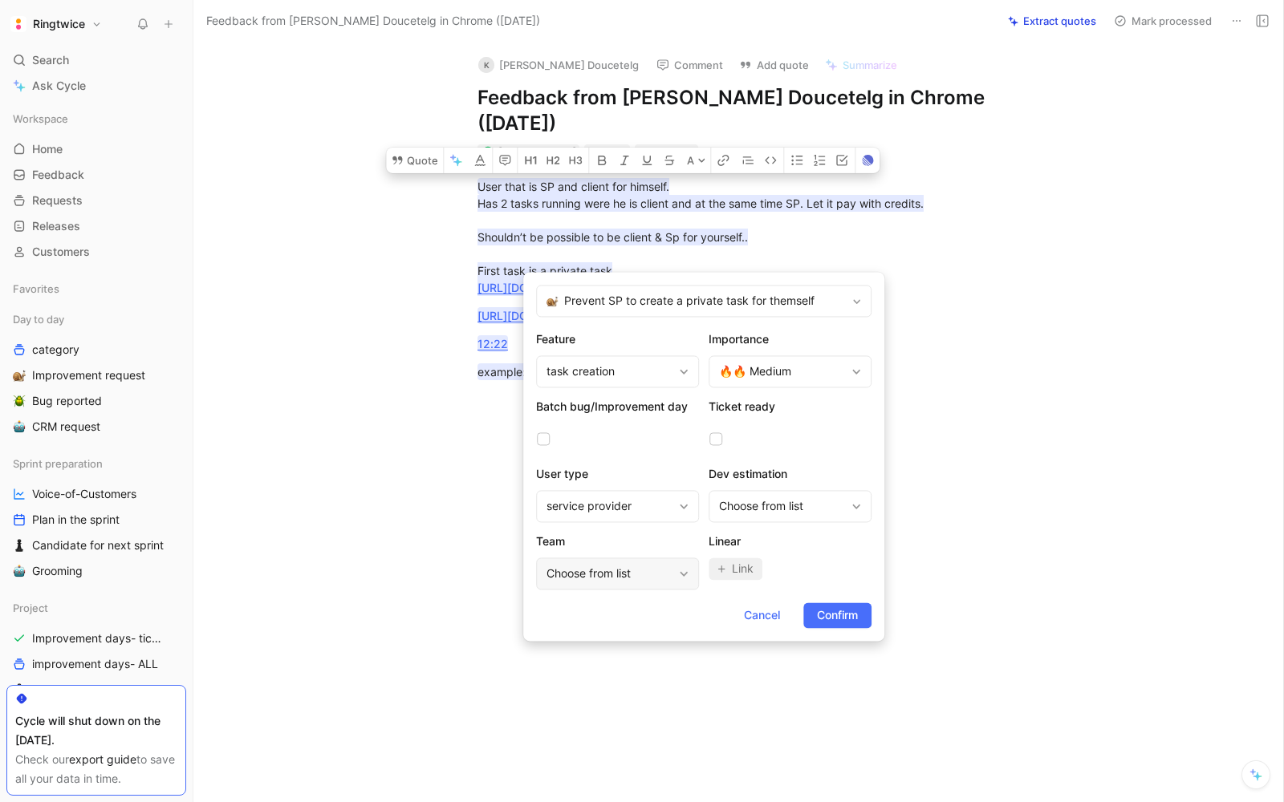
click at [627, 578] on div "Choose from list" at bounding box center [609, 573] width 126 height 19
type input "op"
click at [608, 513] on div "Op e" at bounding box center [603, 512] width 120 height 19
click at [845, 615] on span "Confirm" at bounding box center [837, 615] width 41 height 19
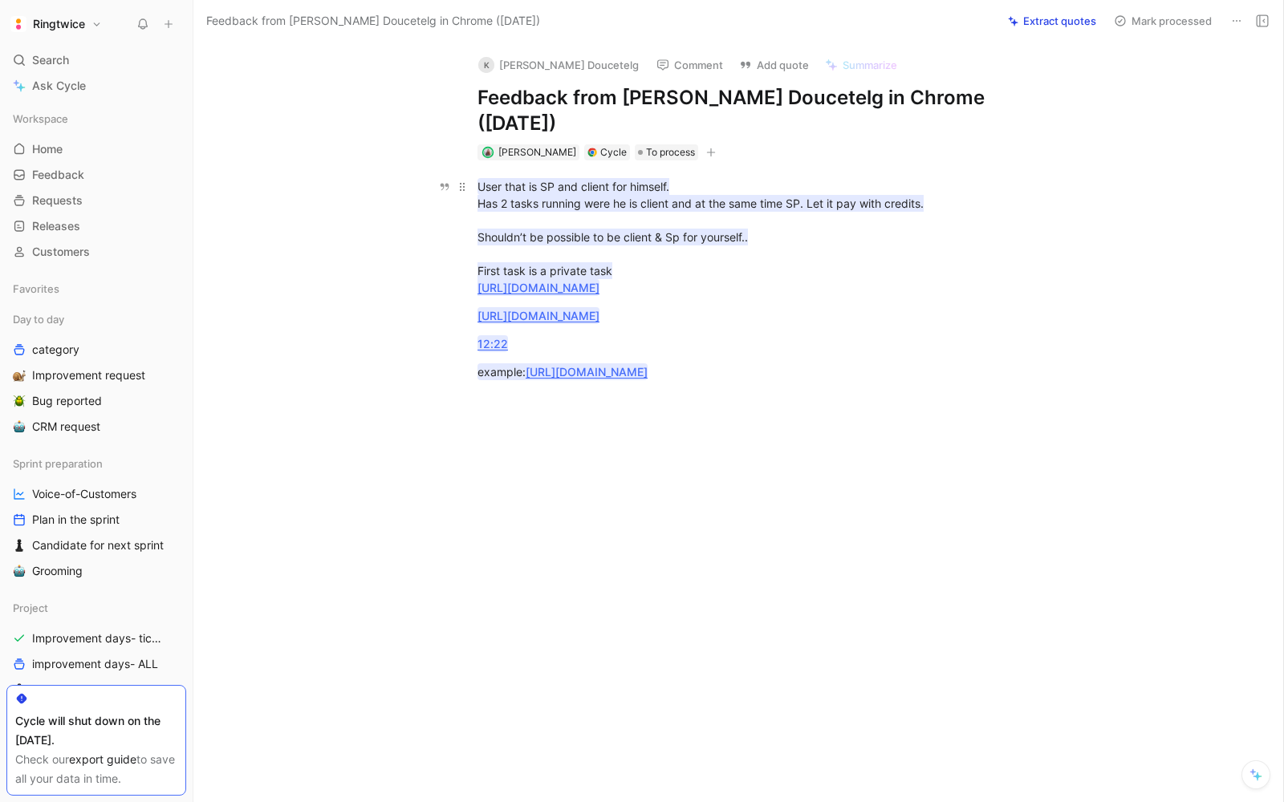
click at [574, 178] on mark "User that is SP and client for himself. Has 2 tasks running were he is client a…" at bounding box center [700, 237] width 446 height 118
click at [522, 178] on mark "User that is SP and client for himself. Has 2 tasks running were he is client a…" at bounding box center [700, 237] width 446 height 118
click at [529, 233] on div "User that is SP and client for himself. Has 2 tasks running were he is client a…" at bounding box center [754, 237] width 555 height 118
click at [519, 241] on mark "User that is SP and client for himself. Has 2 tasks running were he is client a…" at bounding box center [700, 237] width 446 height 118
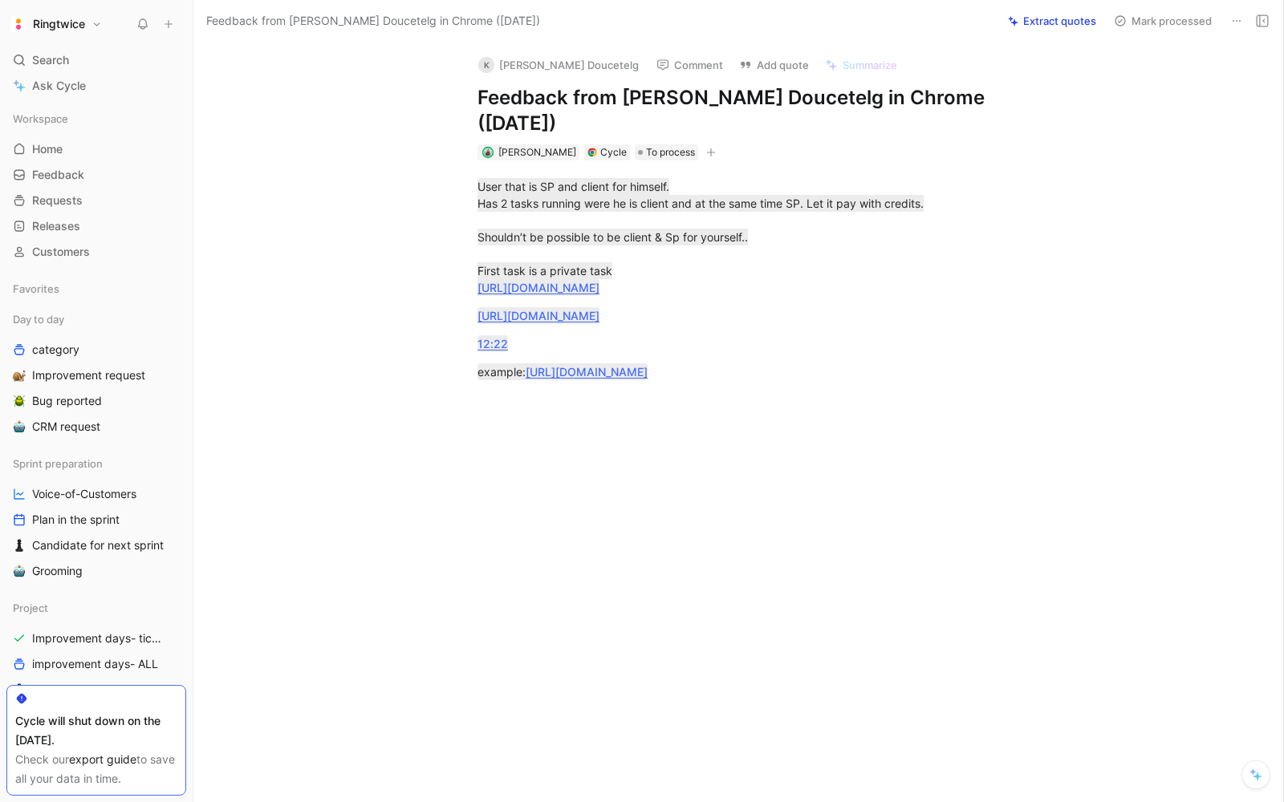
click at [991, 406] on div "User that is SP and client for himself. Has 2 tasks running were he is client a…" at bounding box center [755, 301] width 1056 height 282
click at [1260, 17] on use at bounding box center [1261, 20] width 11 height 11
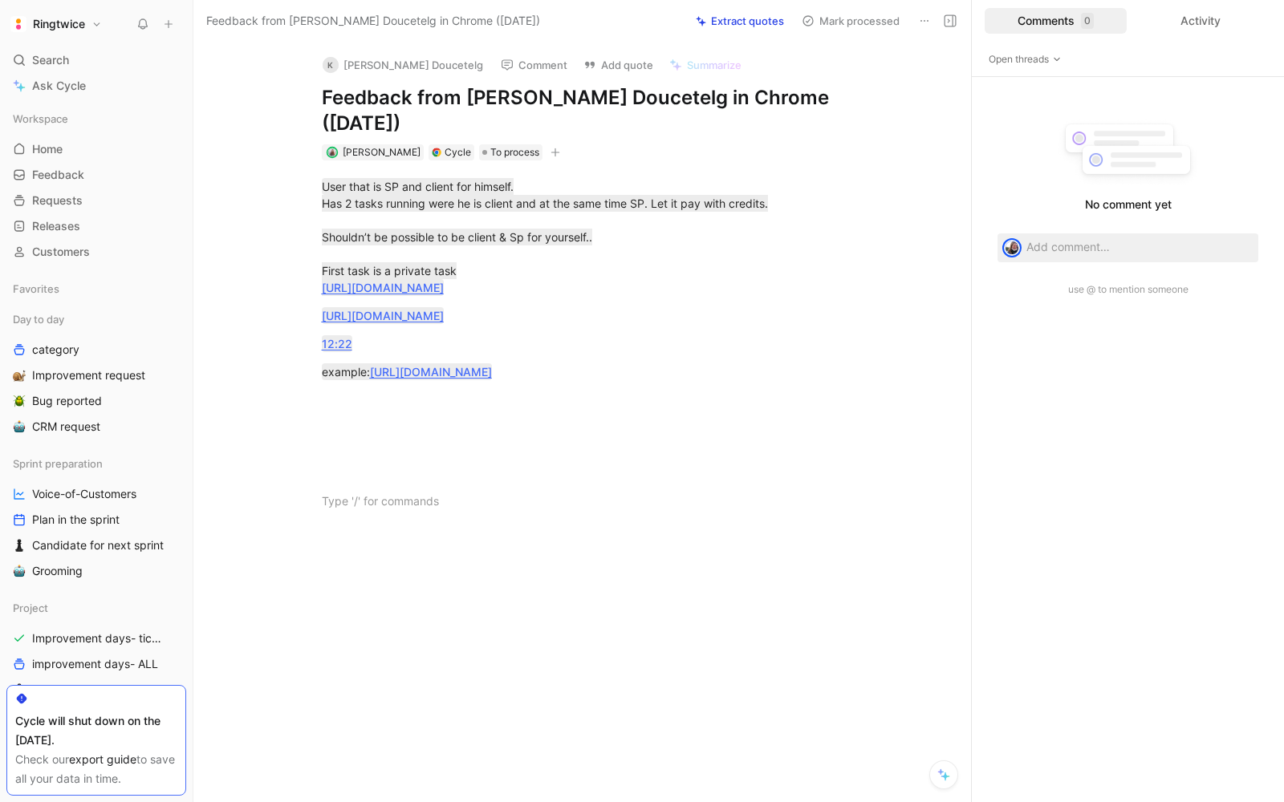
click at [1083, 9] on div "Comments 0" at bounding box center [1055, 21] width 142 height 26
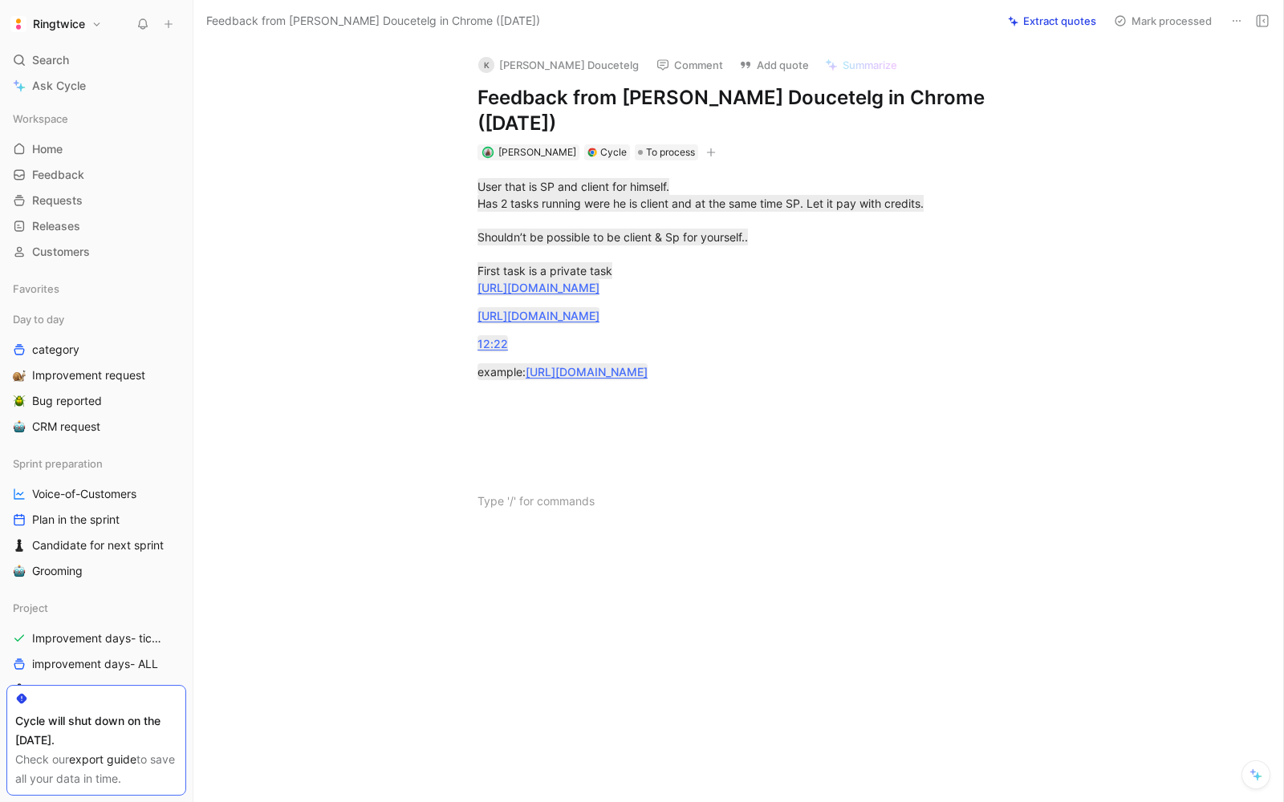
click at [1268, 11] on button at bounding box center [1262, 21] width 22 height 22
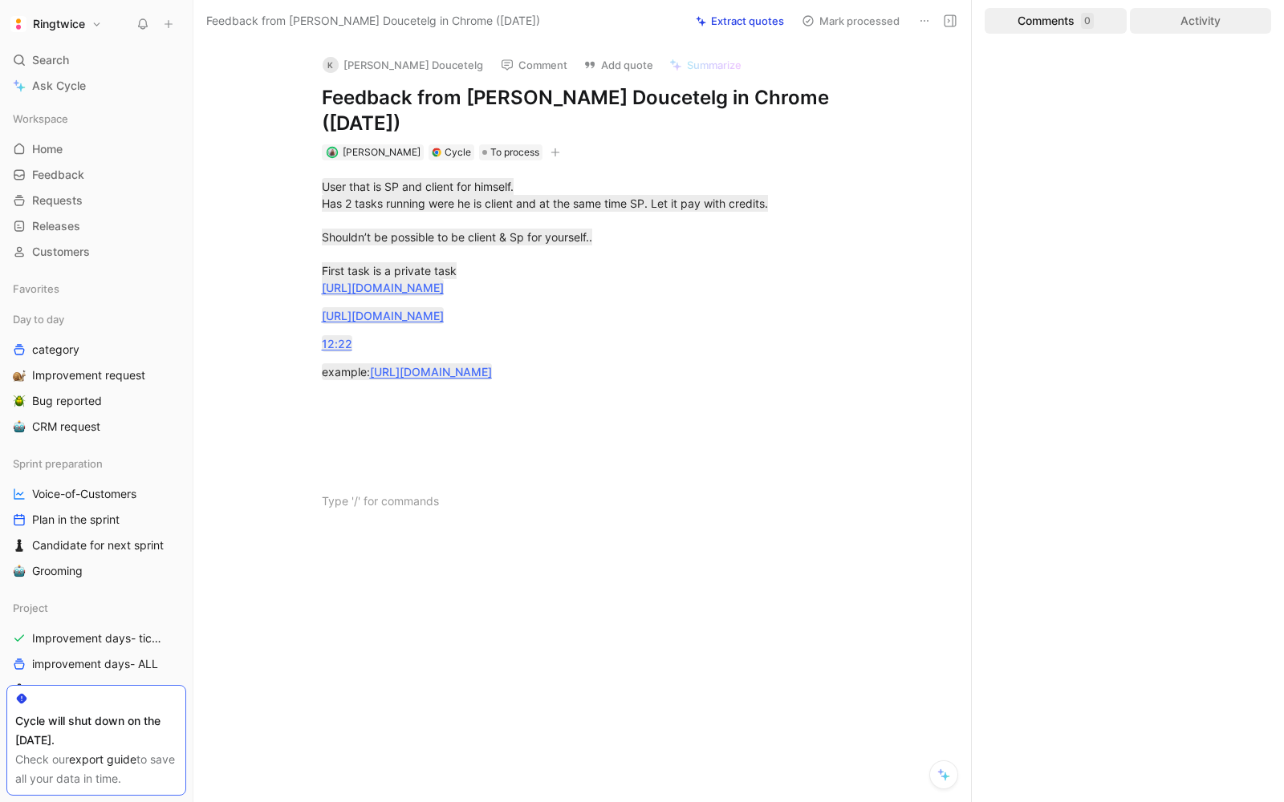
click at [1237, 27] on div "Activity" at bounding box center [1201, 21] width 142 height 26
click at [551, 488] on p at bounding box center [599, 501] width 616 height 26
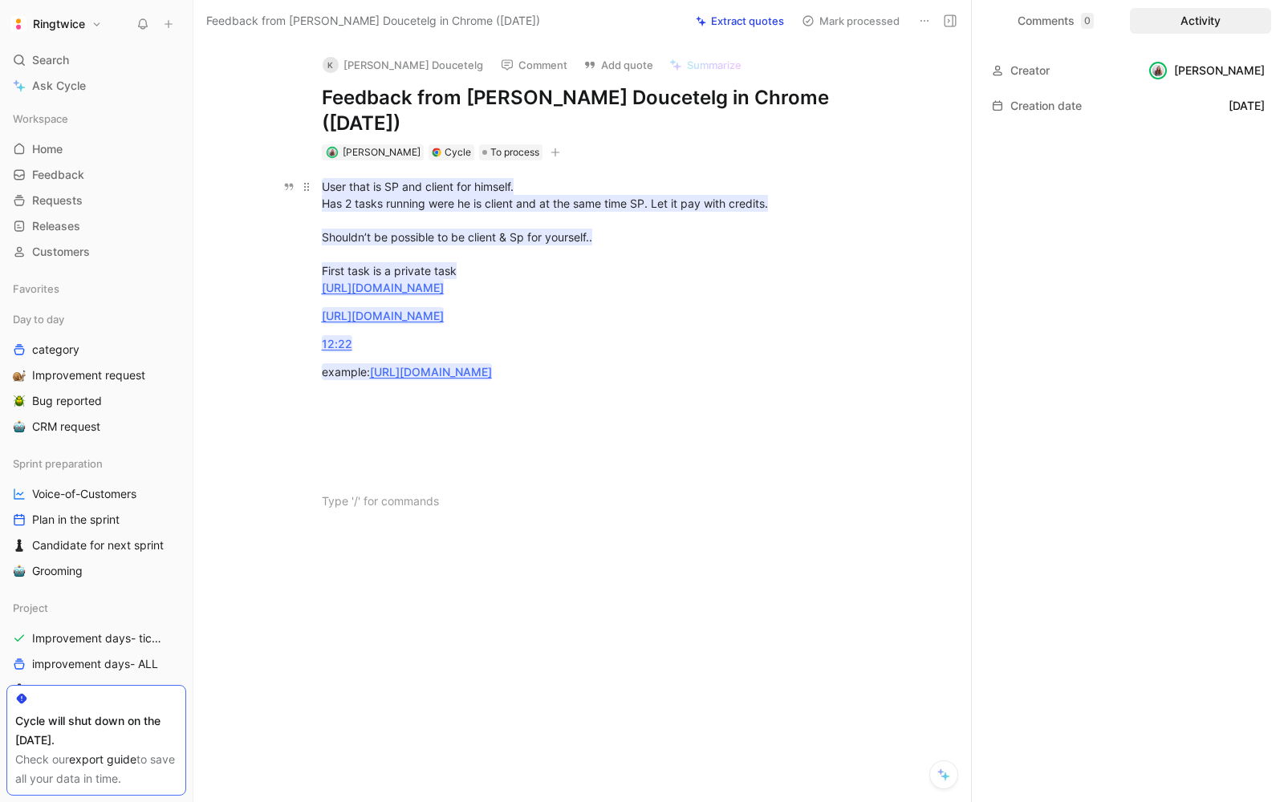
click at [366, 178] on mark "User that is SP and client for himself. Has 2 tasks running were he is client a…" at bounding box center [545, 237] width 446 height 118
click at [369, 178] on mark "User that is SP and client for himself. Has 2 tasks running were he is client a…" at bounding box center [545, 237] width 446 height 118
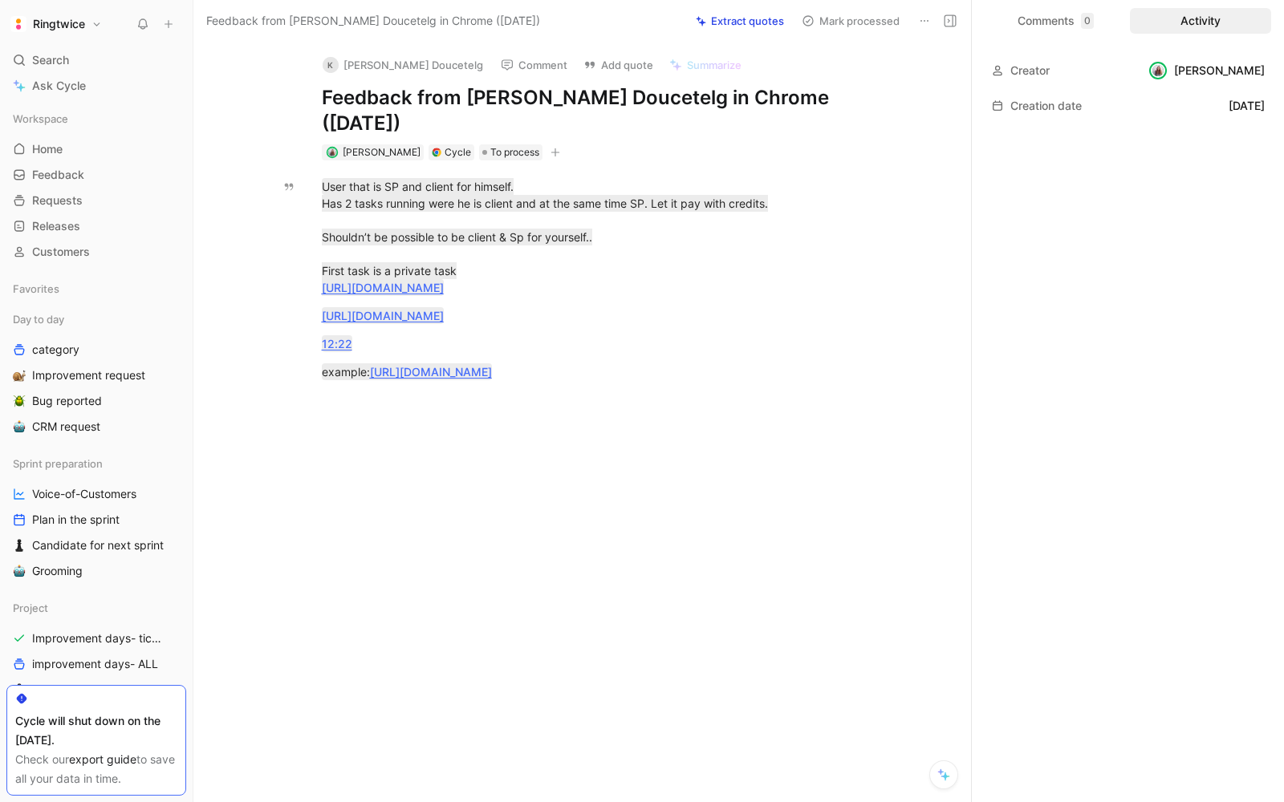
click at [1029, 36] on div "Comments 0 Activity" at bounding box center [1128, 21] width 312 height 42
click at [1036, 27] on div "Comments 0" at bounding box center [1055, 21] width 142 height 26
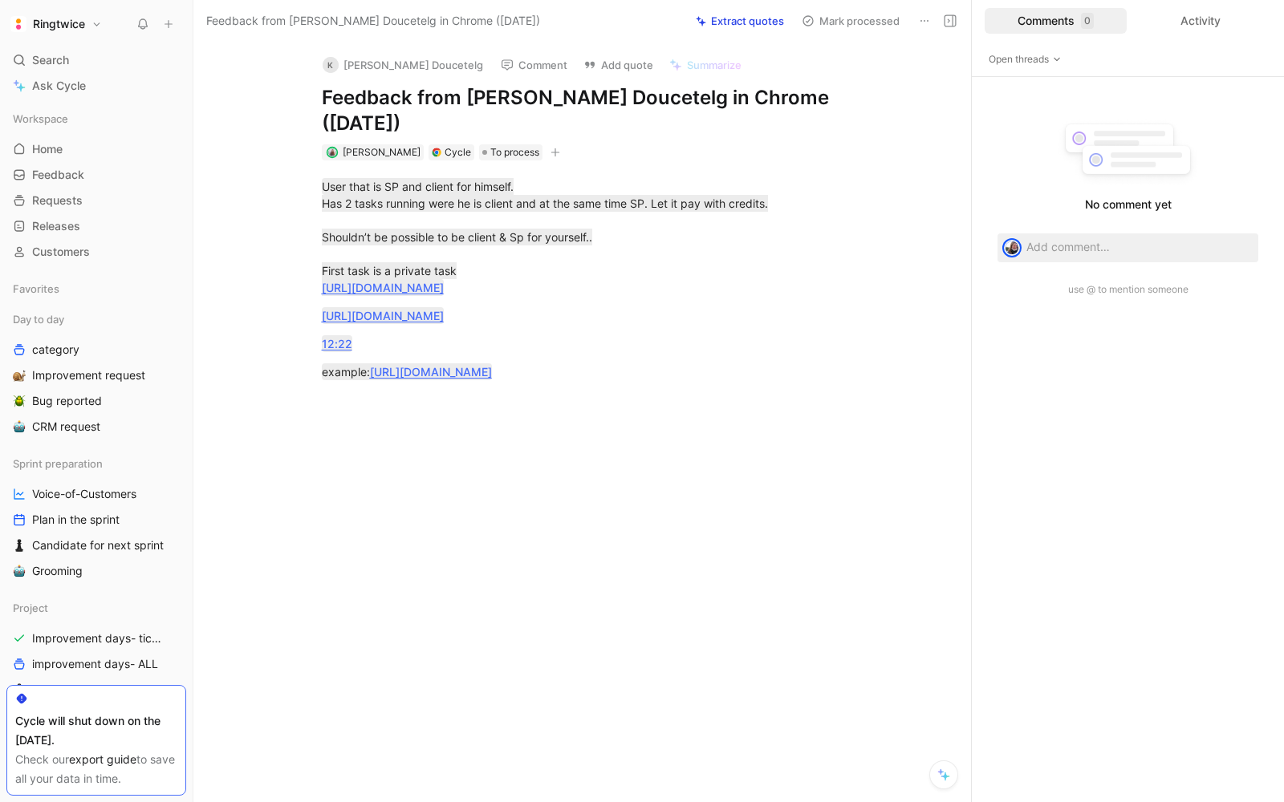
click at [512, 115] on div "K Killian Doucetelg Comment Add quote Summarize Feedback from Killian Doucetelg…" at bounding box center [599, 102] width 616 height 120
click at [504, 144] on span "To process" at bounding box center [514, 152] width 49 height 16
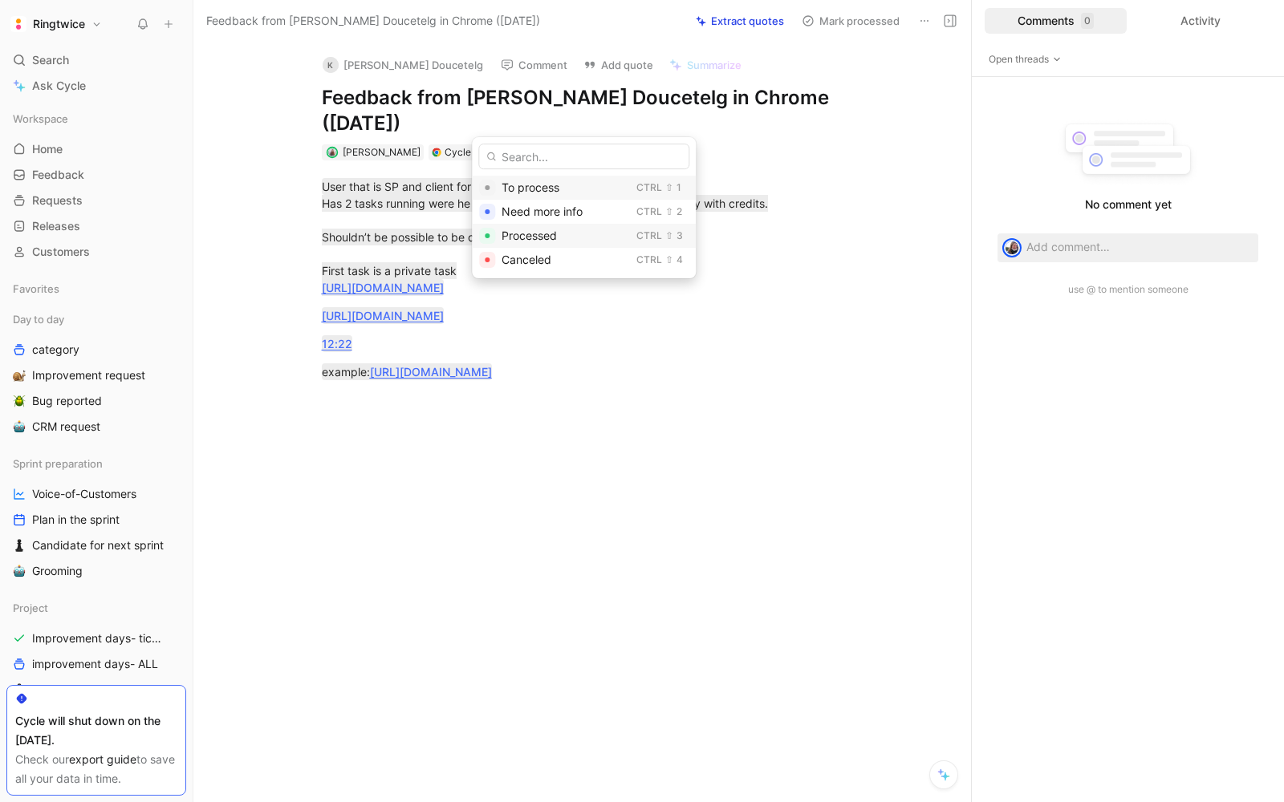
click at [538, 242] on div "Processed" at bounding box center [565, 235] width 128 height 19
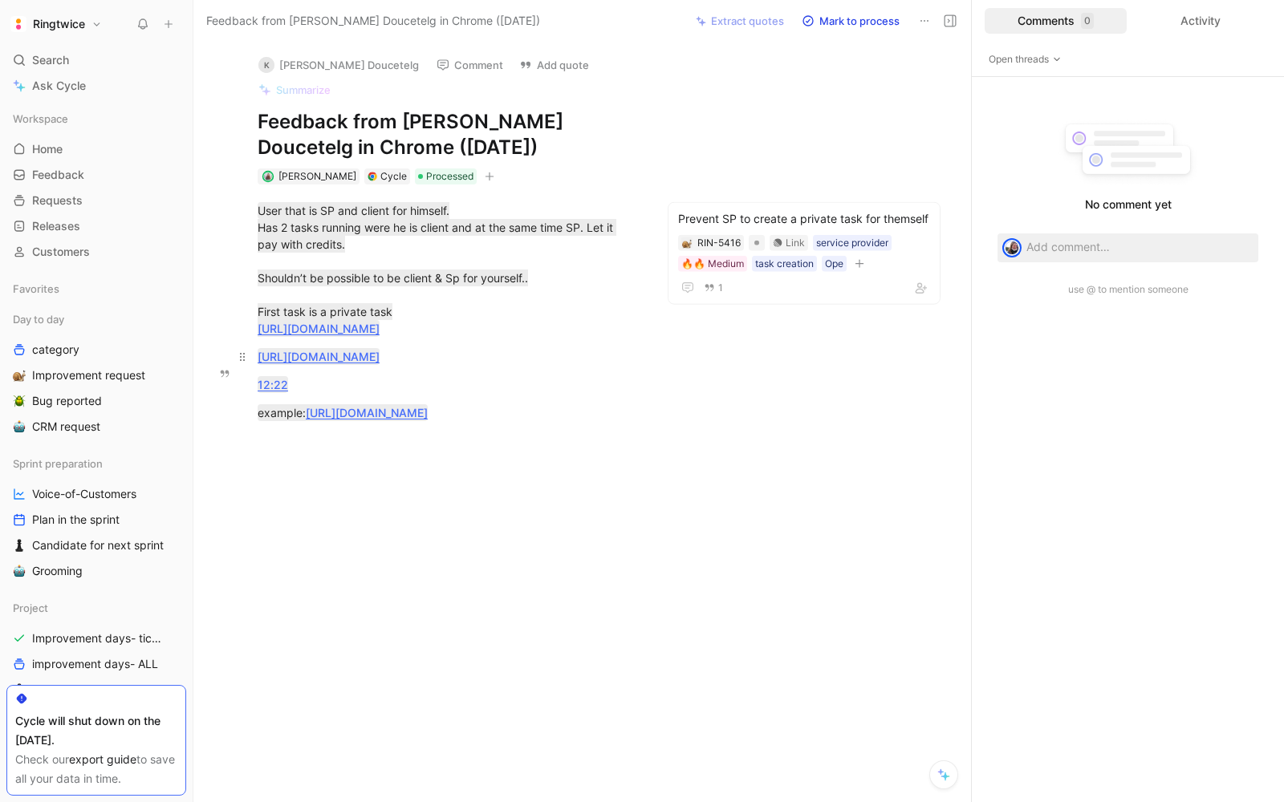
click at [660, 343] on p "https://ringtwice.be/nl/tasks/1441176-massage" at bounding box center [447, 356] width 440 height 26
click at [697, 129] on div "K Killian Doucetelg Comment Add quote Summarize Feedback from Killian Doucetelg…" at bounding box center [581, 422] width 777 height 761
click at [71, 173] on span "Feedback" at bounding box center [58, 175] width 52 height 16
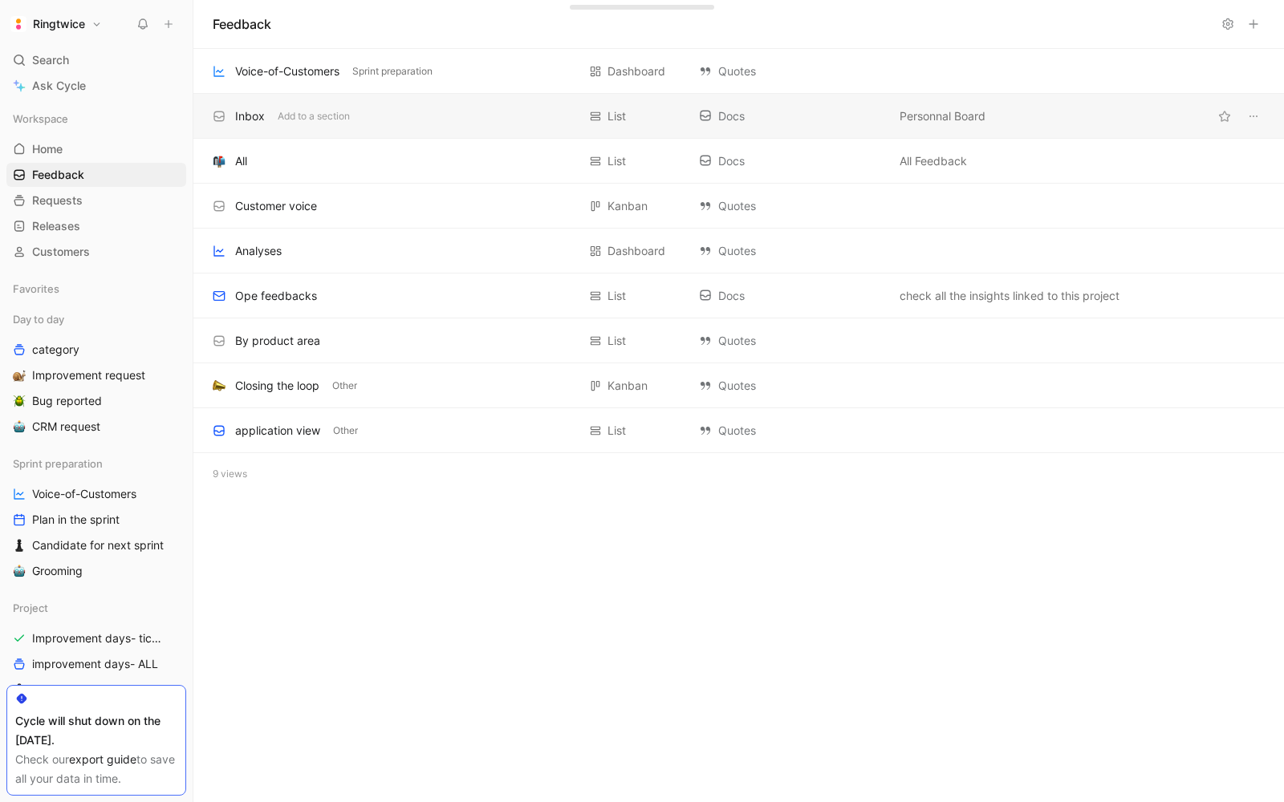
click at [245, 116] on div "Inbox" at bounding box center [250, 116] width 30 height 19
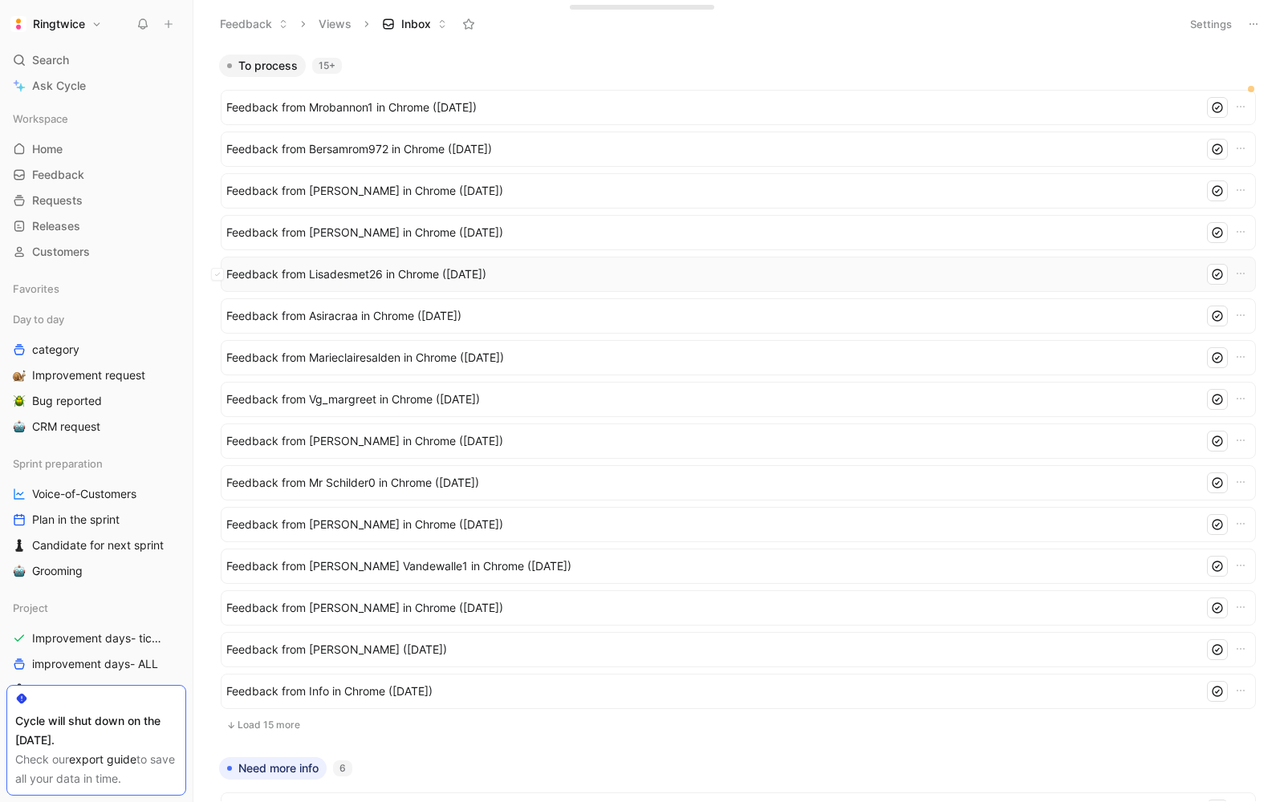
click at [324, 280] on span "Feedback from Lisadesmet26 in Chrome (Sep 02, 2025)" at bounding box center [711, 274] width 971 height 19
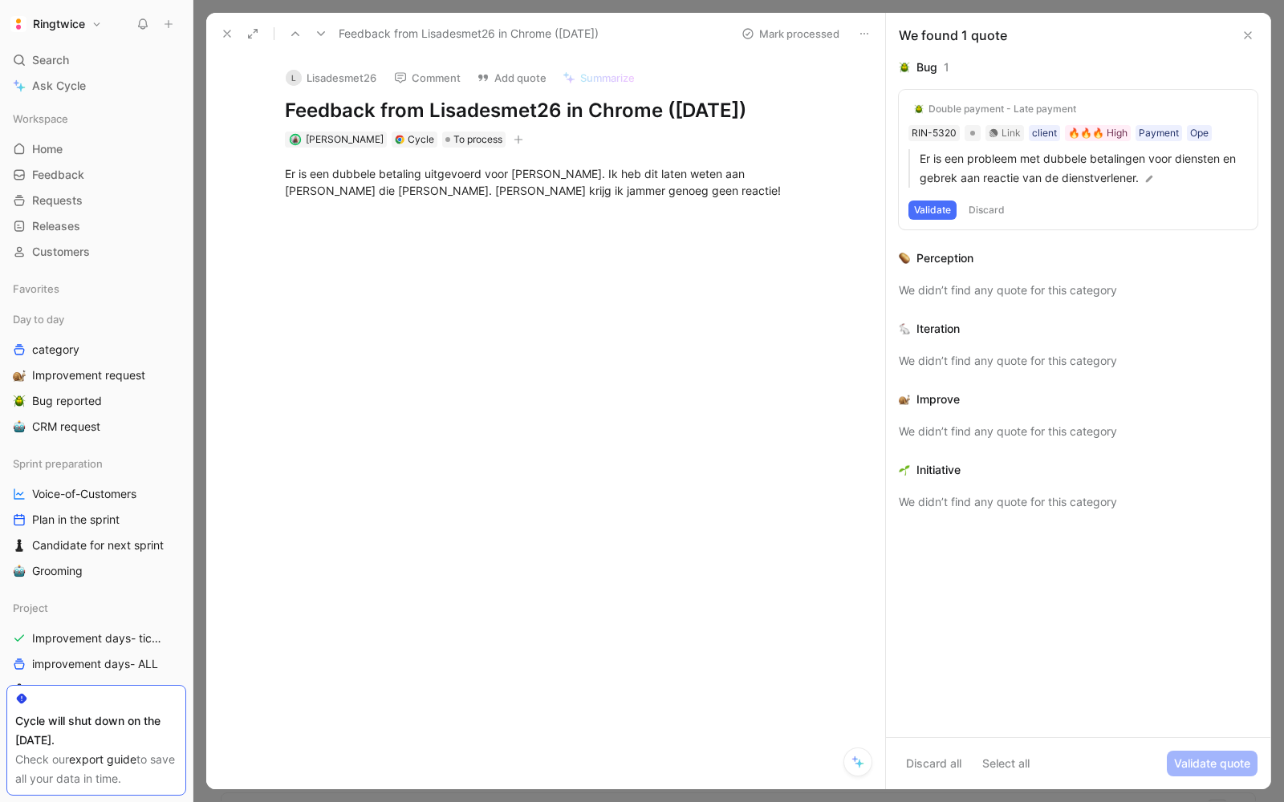
click at [544, 167] on div "Er is een dubbele betaling uitgevoerd voor de dienst. Ik heb dit laten weten aa…" at bounding box center [562, 182] width 555 height 34
click at [473, 293] on div at bounding box center [562, 337] width 645 height 241
click at [425, 181] on div "Er is een dubbele betaling uitgevoerd voor de dienst. Ik heb dit laten weten aa…" at bounding box center [562, 182] width 555 height 34
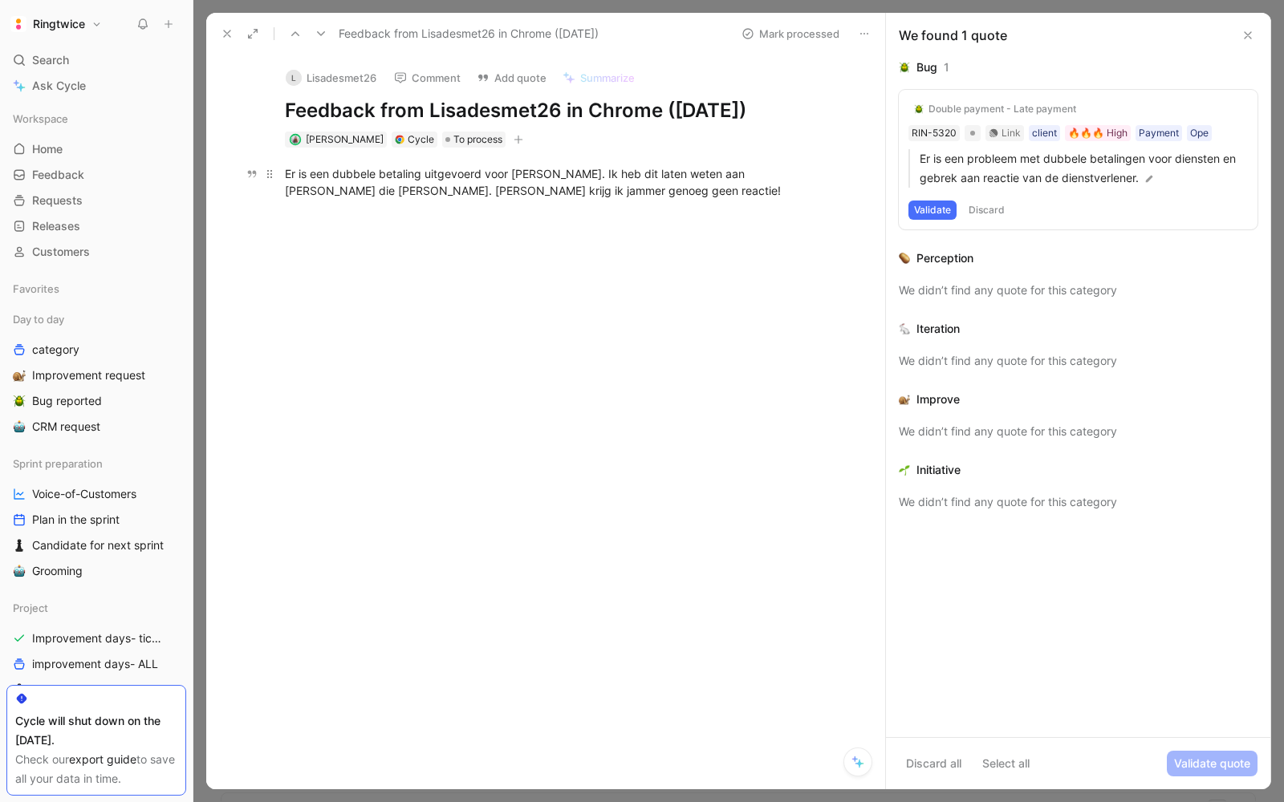
click at [425, 181] on div "Er is een dubbele betaling uitgevoerd voor de dienst. Ik heb dit laten weten aa…" at bounding box center [562, 182] width 555 height 34
click at [464, 233] on div "Quote A Er is een dubbele betaling uitgevoerd voor de dienst. Ik heb dit laten …" at bounding box center [562, 303] width 645 height 310
click at [490, 182] on div "Er is een dubbele betaling uitgevoerd voor de dienst. Ik heb dit laten weten aa…" at bounding box center [562, 182] width 555 height 34
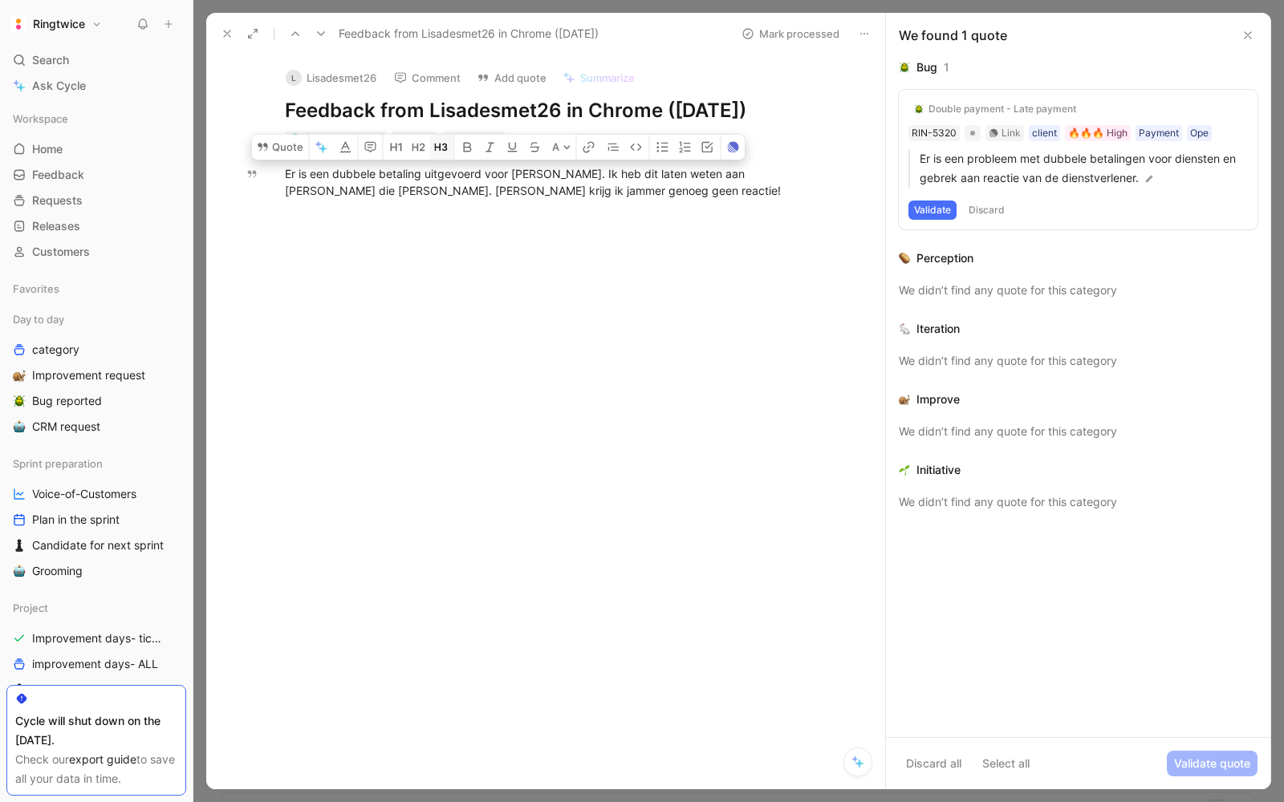
click at [444, 154] on icon "button" at bounding box center [440, 147] width 13 height 13
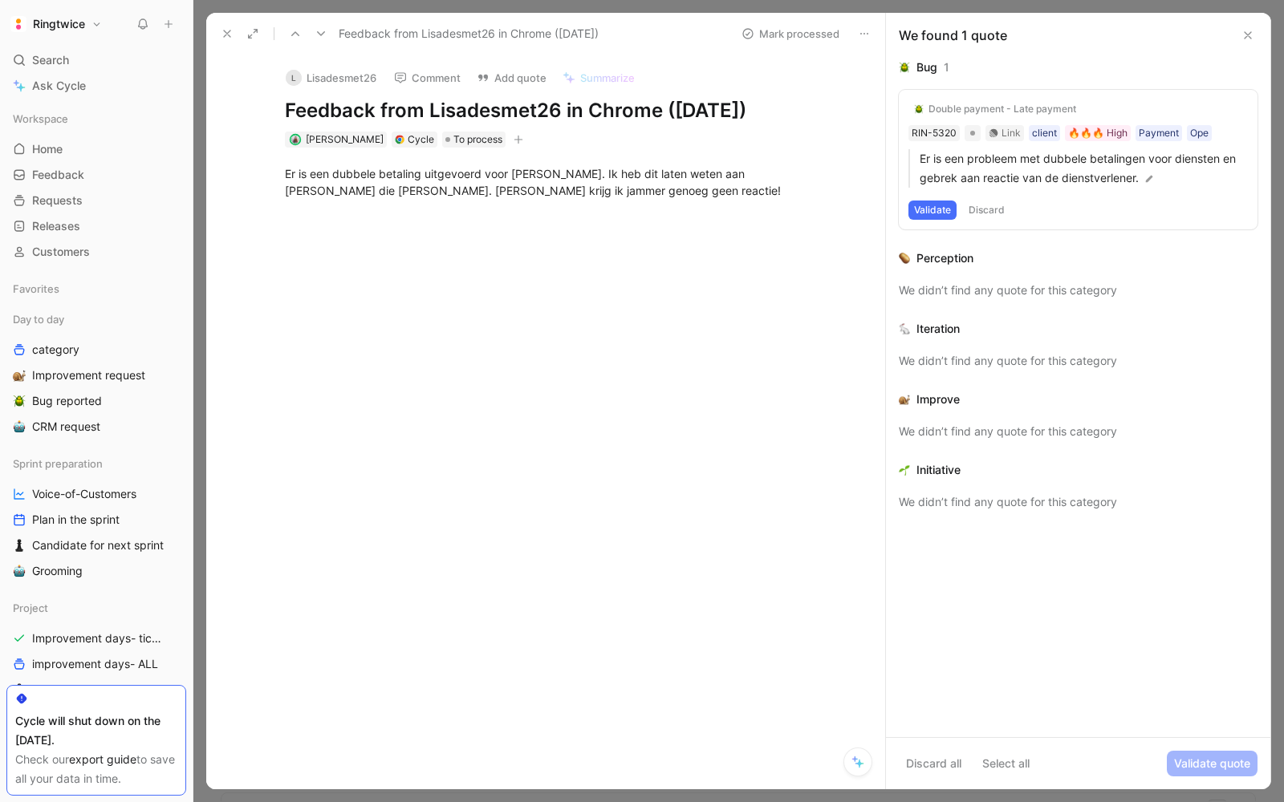
click at [370, 185] on div "Er is een dubbele betaling uitgevoerd voor de dienst. Ik heb dit laten weten aa…" at bounding box center [562, 182] width 555 height 34
click at [480, 318] on div at bounding box center [562, 337] width 645 height 241
click at [420, 173] on div "Er is een dubbele betaling uitgevoerd voor de dienst. Ik heb dit laten weten aa…" at bounding box center [562, 182] width 555 height 34
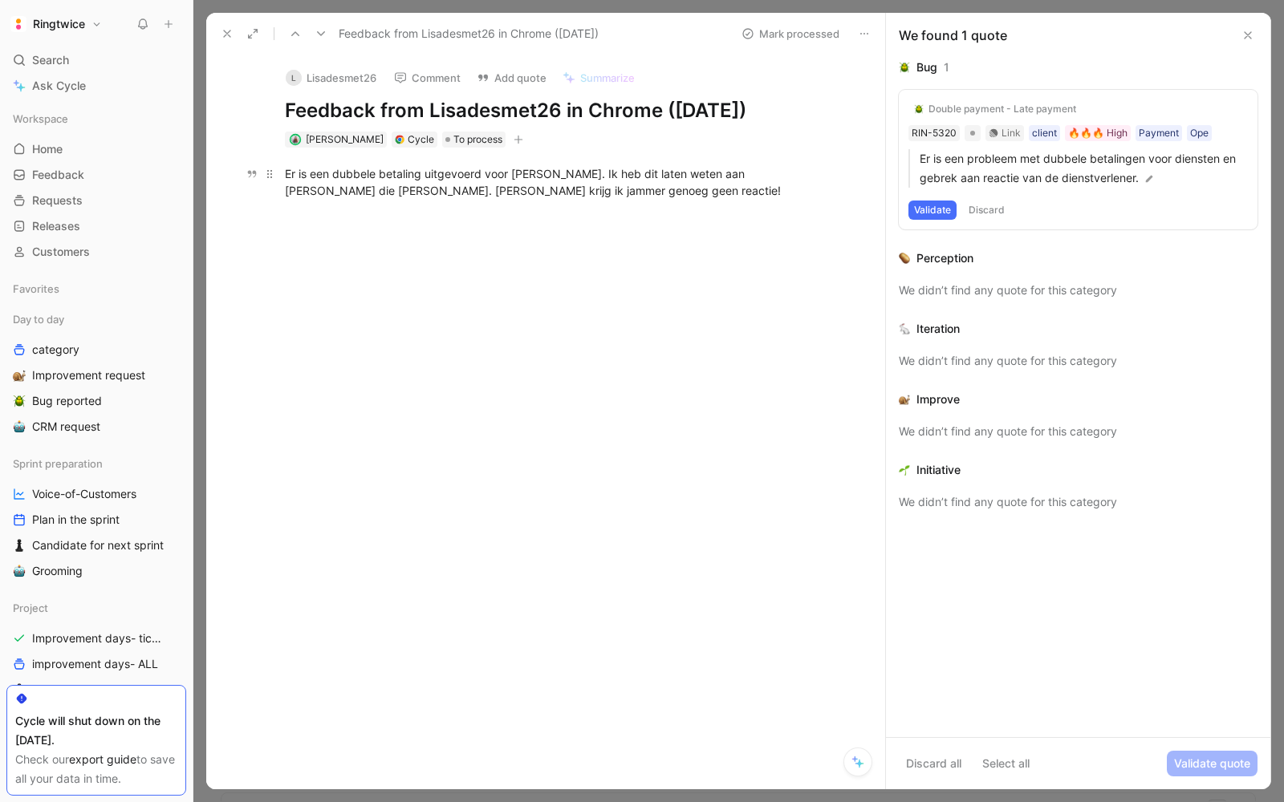
click at [420, 173] on div "Er is een dubbele betaling uitgevoerd voor de dienst. Ik heb dit laten weten aa…" at bounding box center [562, 182] width 555 height 34
click at [625, 197] on div "Er is een dubbele betaling uitgevoerd voor de dienst. Ik heb dit laten weten aa…" at bounding box center [562, 182] width 555 height 34
drag, startPoint x: 563, startPoint y: 194, endPoint x: 272, endPoint y: 172, distance: 292.1
click at [271, 172] on p "Er is een dubbele betaling uitgevoerd voor de dienst. Ik heb dit laten weten aa…" at bounding box center [562, 181] width 616 height 43
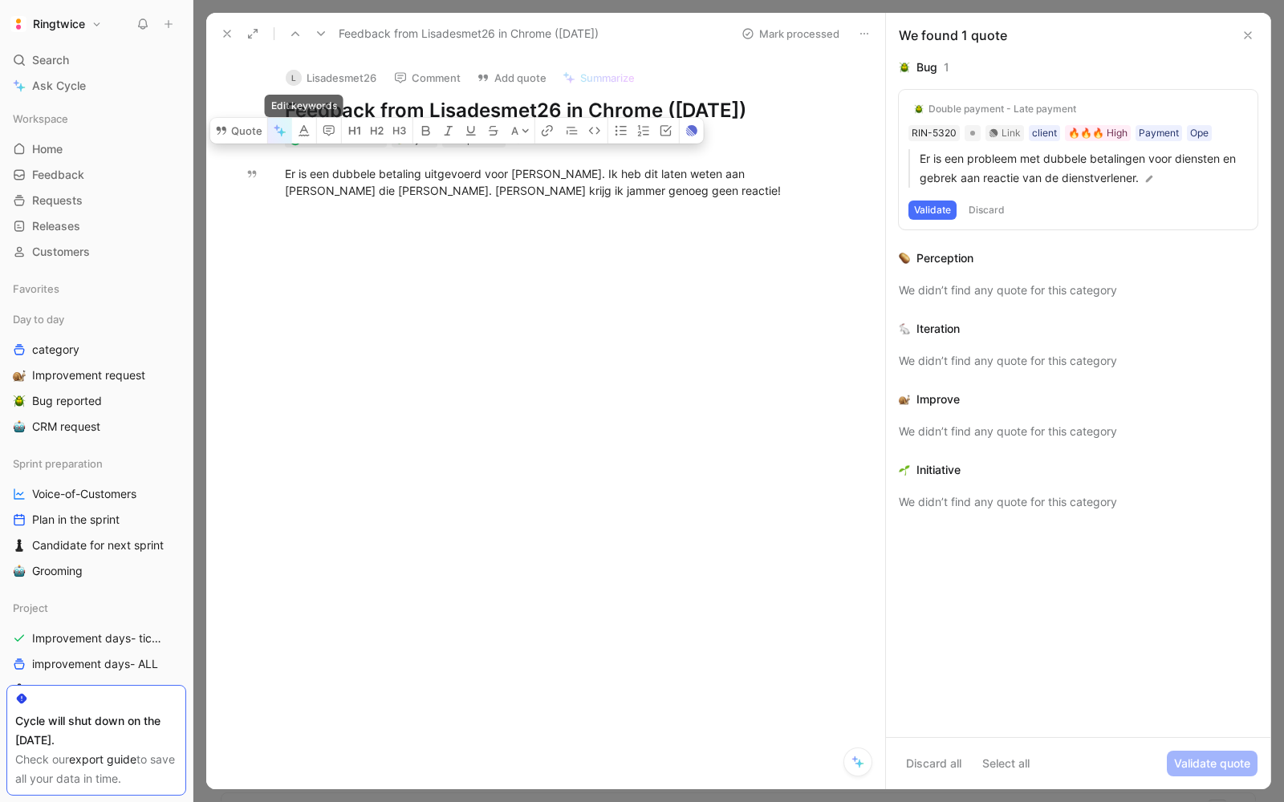
click at [287, 143] on button "button" at bounding box center [280, 131] width 24 height 26
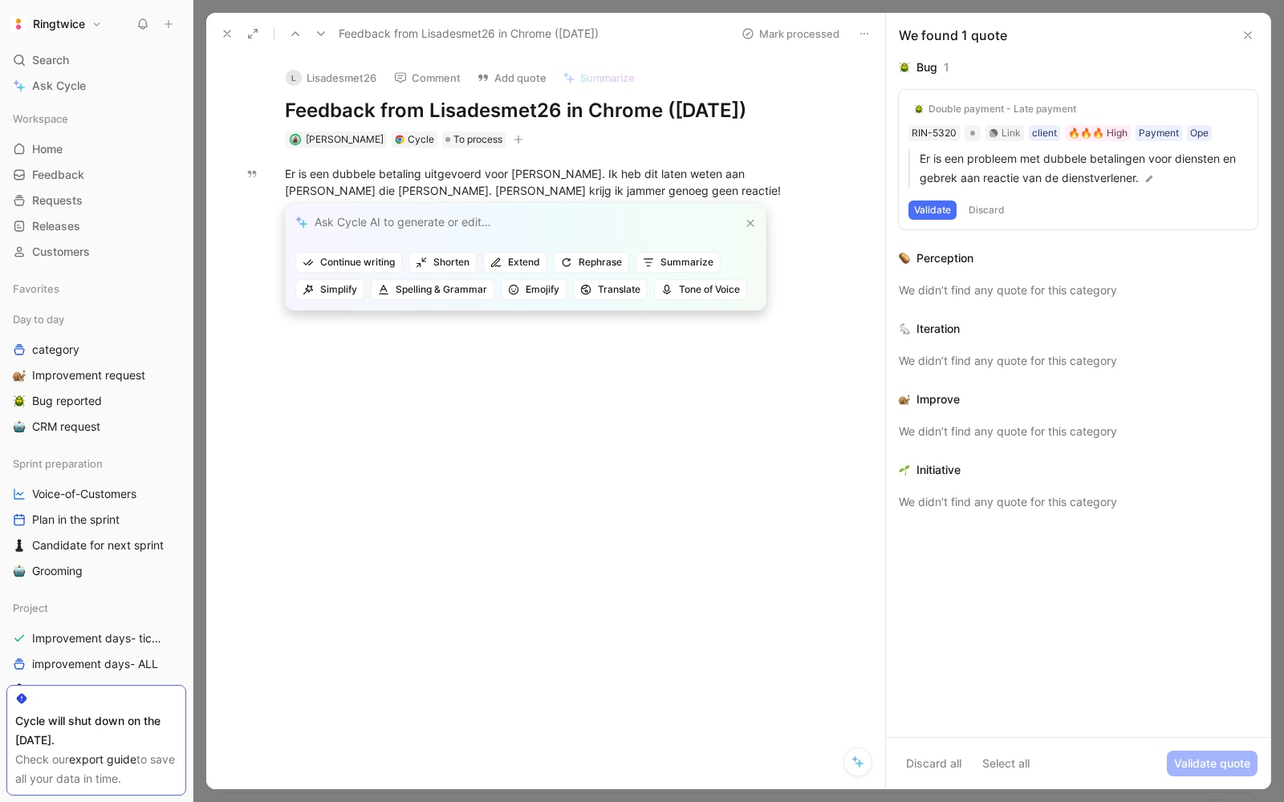
click at [408, 217] on div at bounding box center [526, 222] width 480 height 39
click at [607, 295] on span "Translate" at bounding box center [610, 290] width 60 height 16
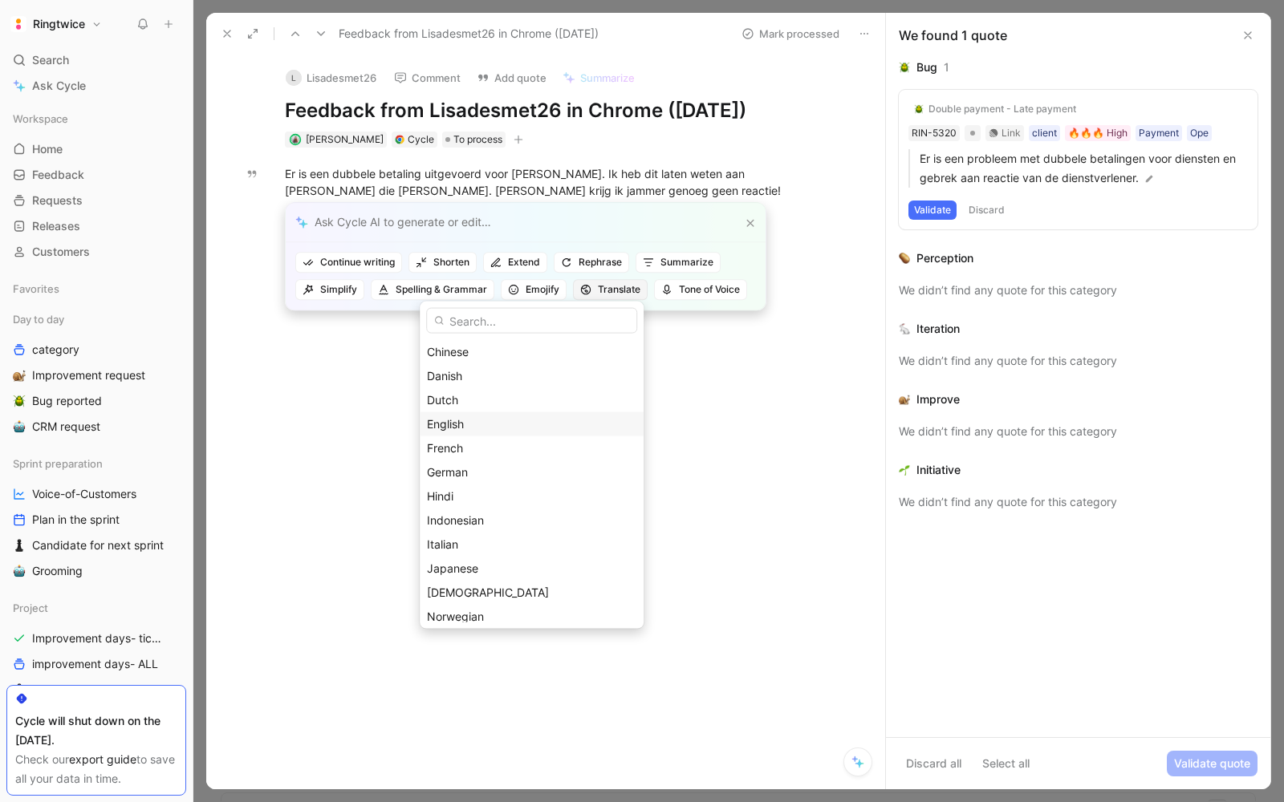
click at [514, 425] on div "English" at bounding box center [531, 424] width 209 height 19
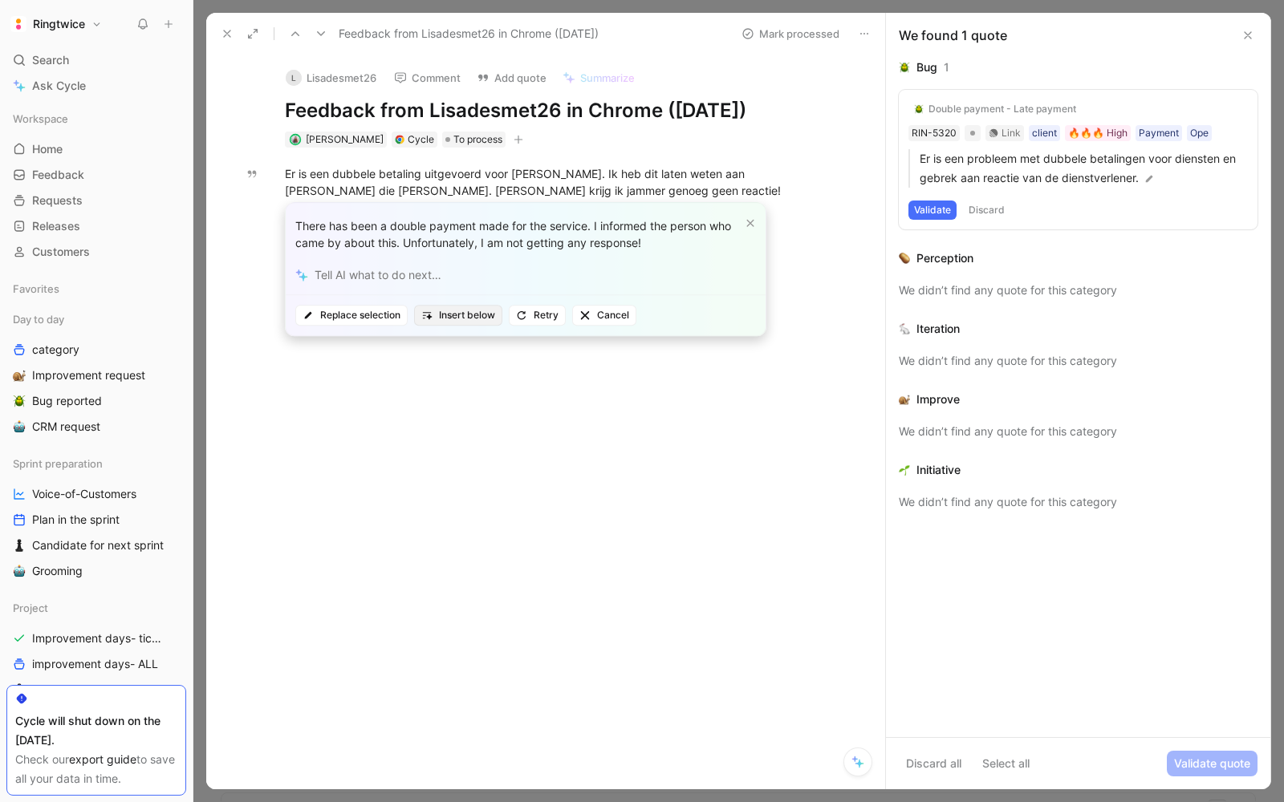
click at [464, 317] on span "Insert below" at bounding box center [458, 315] width 74 height 16
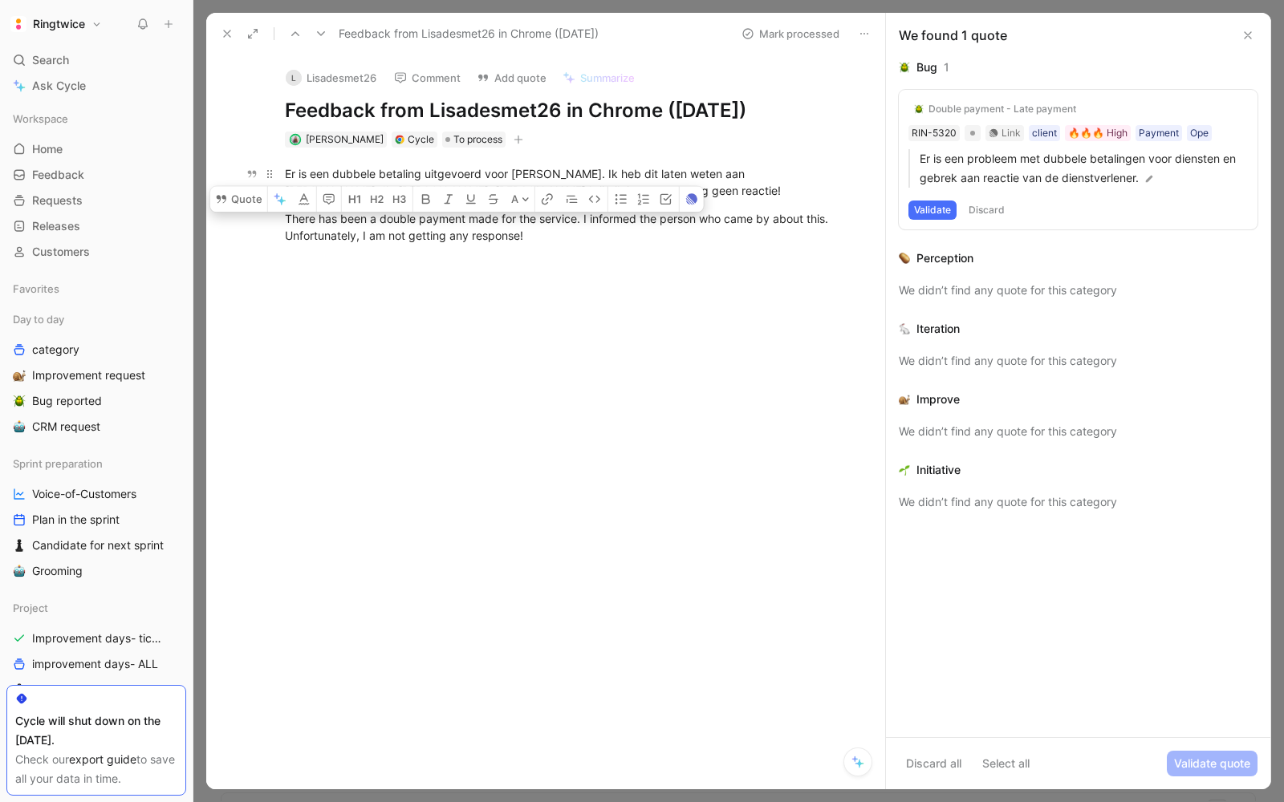
click at [576, 170] on div "Er is een dubbele betaling uitgevoerd voor de dienst. Ik heb dit laten weten aa…" at bounding box center [562, 182] width 555 height 34
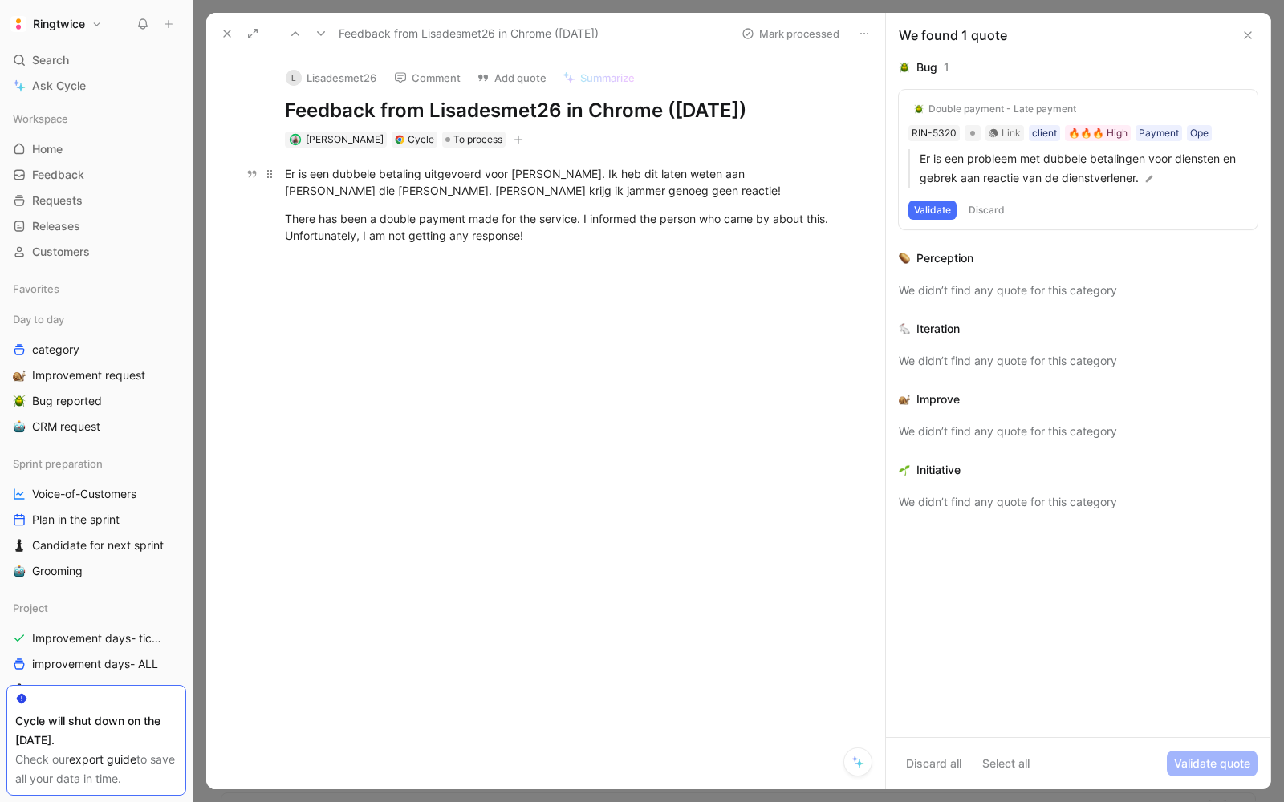
click at [572, 181] on div "Er is een dubbele betaling uitgevoerd voor de dienst. Ik heb dit laten weten aa…" at bounding box center [562, 182] width 555 height 34
click at [461, 205] on hr at bounding box center [562, 205] width 555 height 1
click at [448, 253] on p at bounding box center [562, 274] width 616 height 43
click at [412, 133] on div "Cycle" at bounding box center [421, 140] width 26 height 16
click at [408, 133] on div "Cycle" at bounding box center [421, 140] width 26 height 16
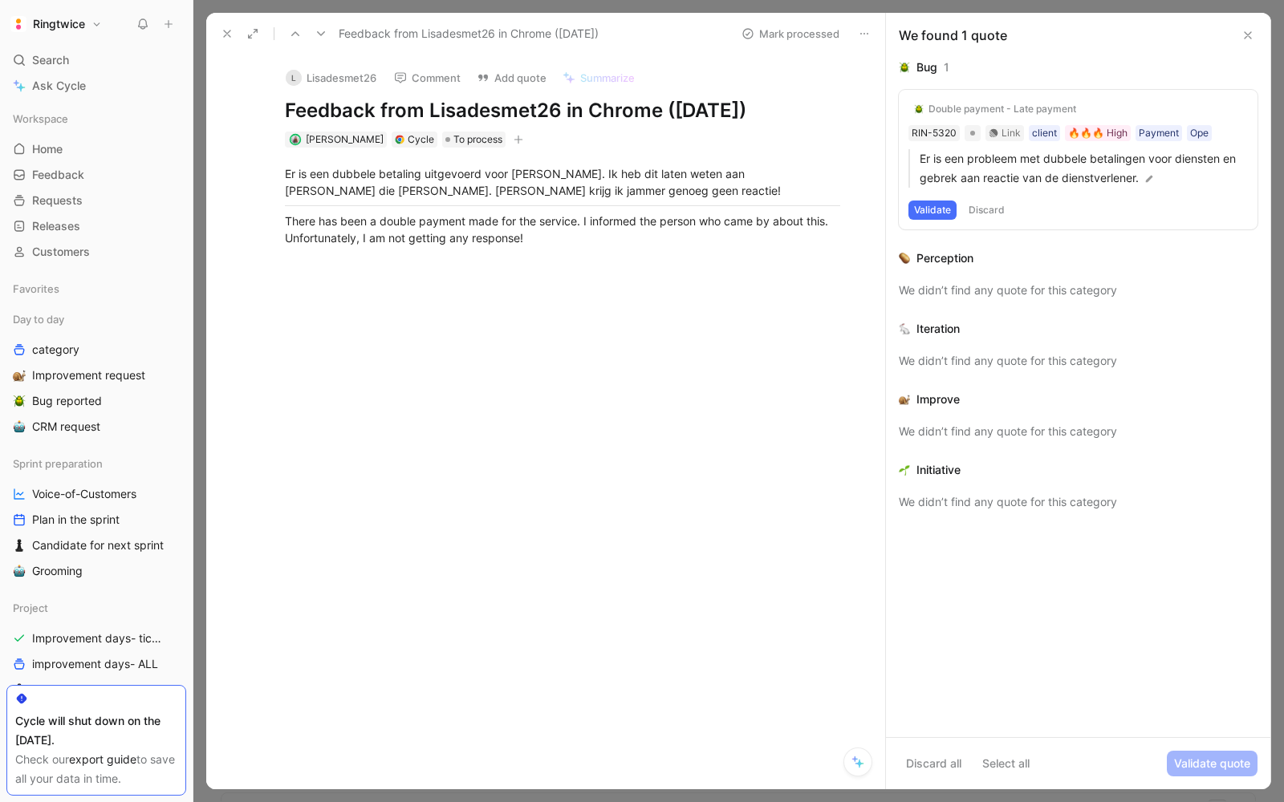
drag, startPoint x: 428, startPoint y: 118, endPoint x: 558, endPoint y: 112, distance: 130.1
click at [558, 112] on h1 "Feedback from Lisadesmet26 in Chrome (Sep 02, 2025)" at bounding box center [562, 111] width 555 height 26
copy h1 "Lisadesmet26"
click at [621, 275] on div at bounding box center [562, 275] width 555 height 34
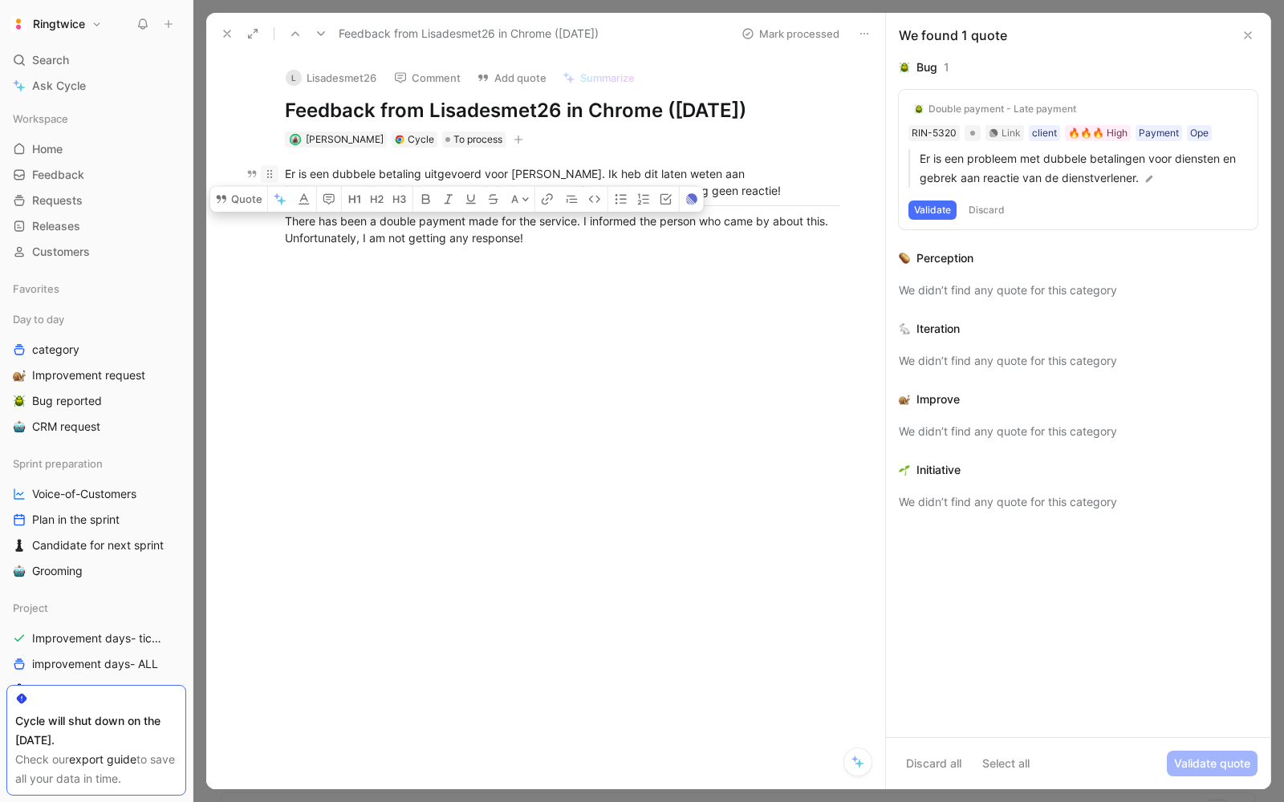
drag, startPoint x: 576, startPoint y: 255, endPoint x: 262, endPoint y: 181, distance: 323.2
click at [262, 181] on div "Er is een dubbele betaling uitgevoerd voor de dienst. Ik heb dit laten weten aa…" at bounding box center [562, 228] width 645 height 161
click at [785, 223] on div "There has been a double payment made for the service. I informed the person who…" at bounding box center [562, 230] width 555 height 34
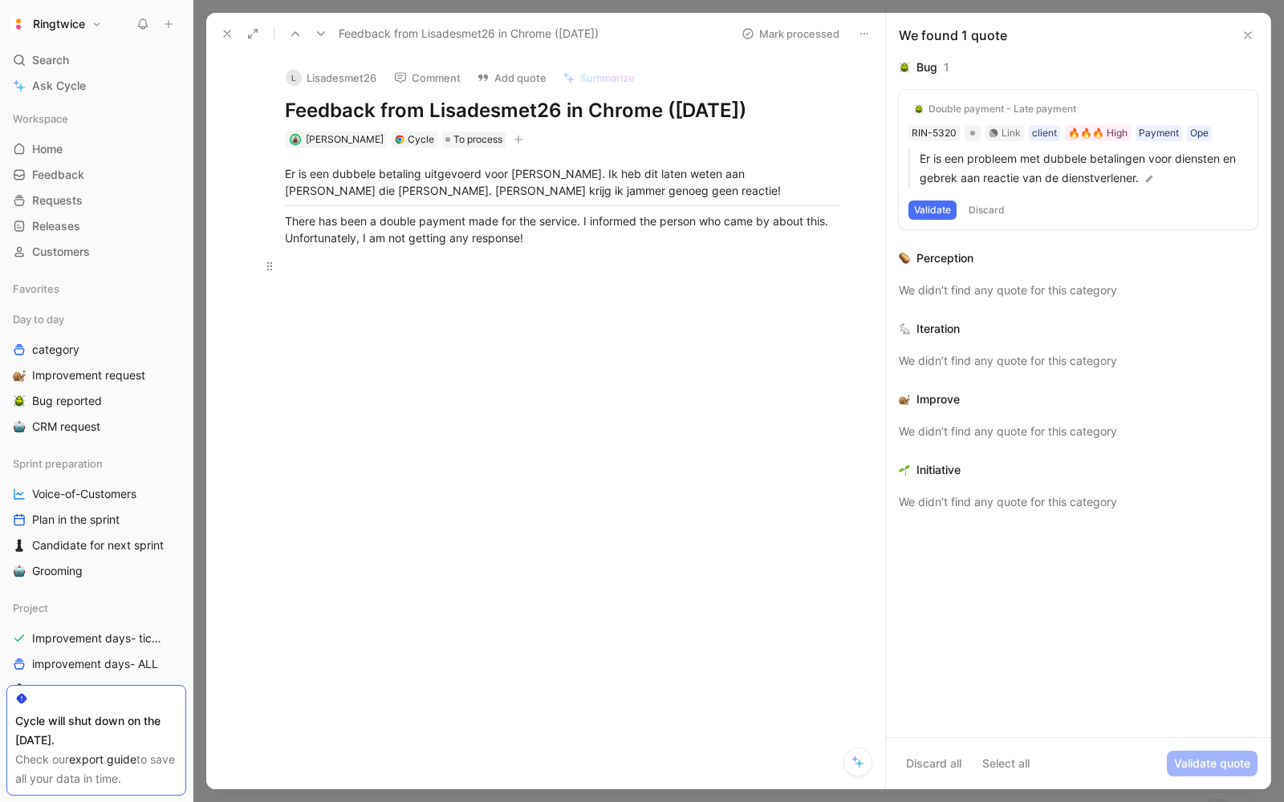
click at [611, 253] on p at bounding box center [562, 274] width 616 height 43
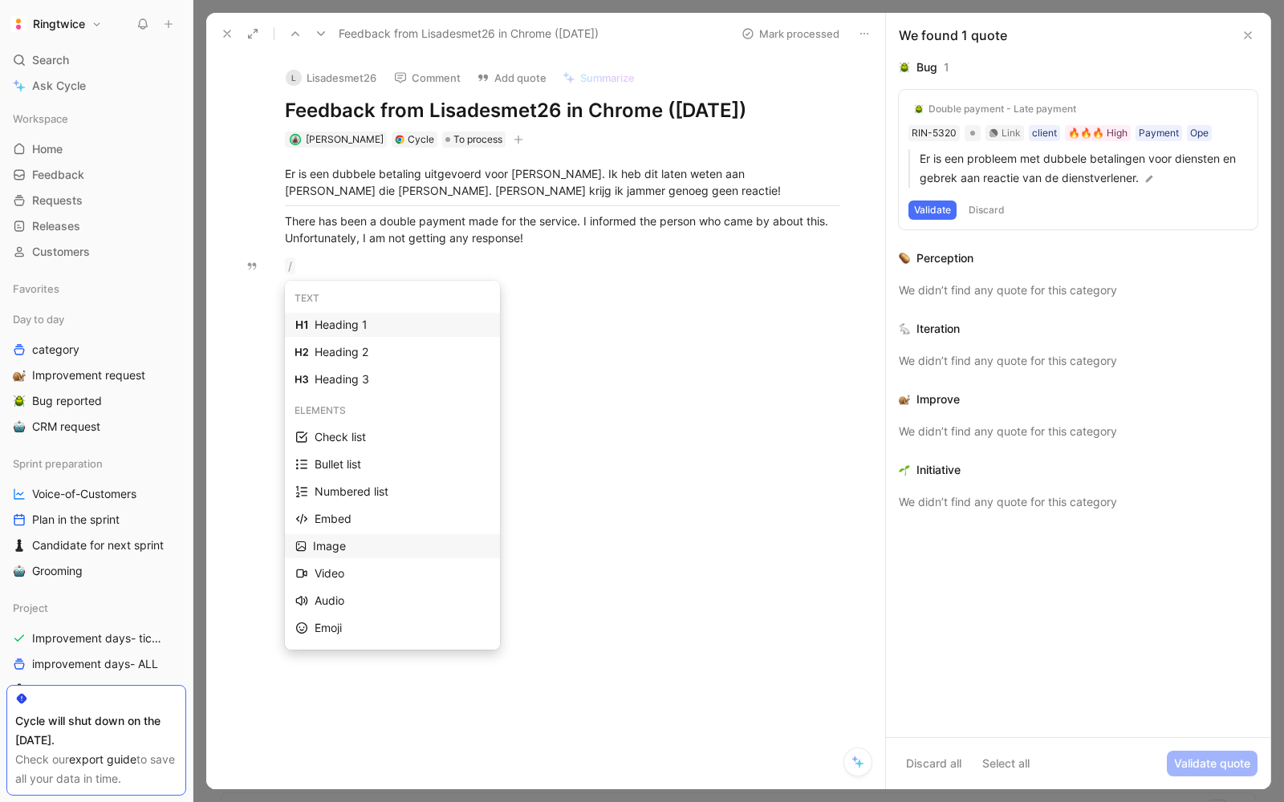
click at [348, 540] on div "Image" at bounding box center [401, 546] width 177 height 19
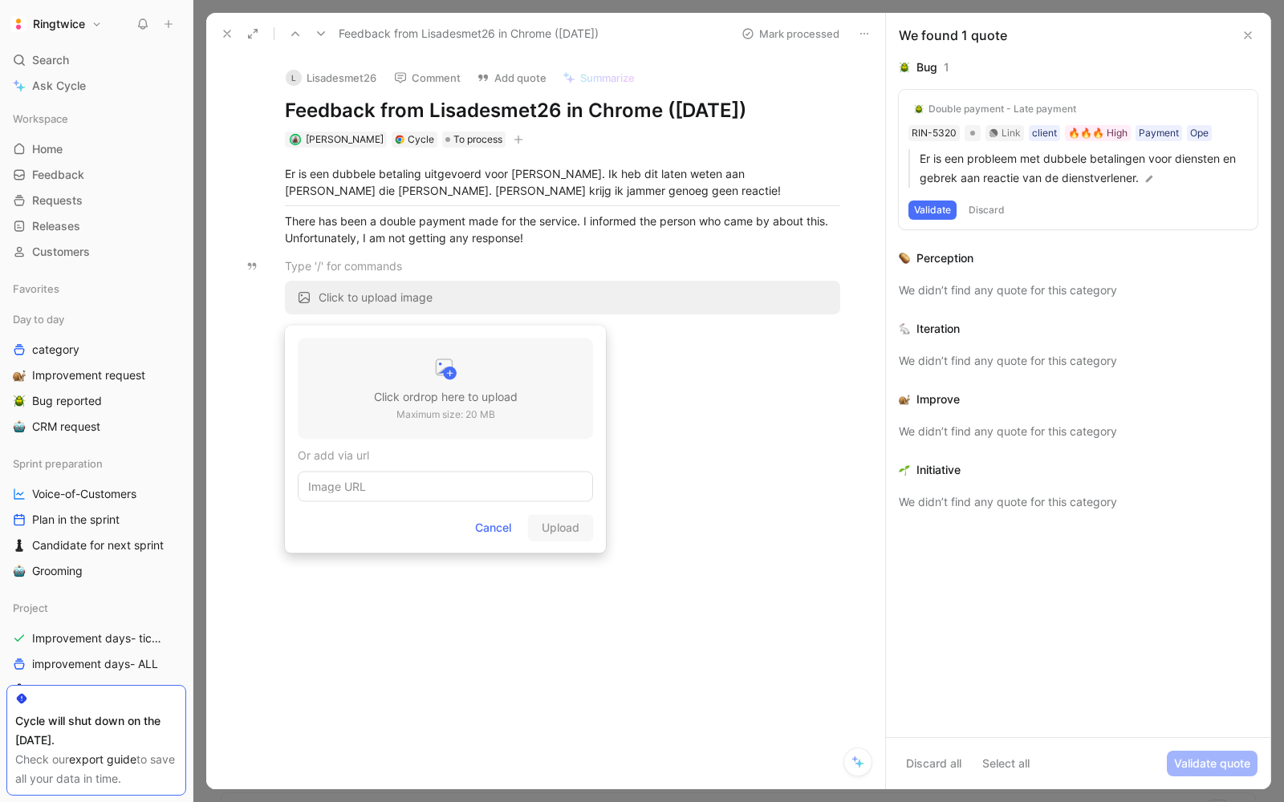
click at [421, 412] on p "Maximum size: 20 MB" at bounding box center [446, 415] width 144 height 16
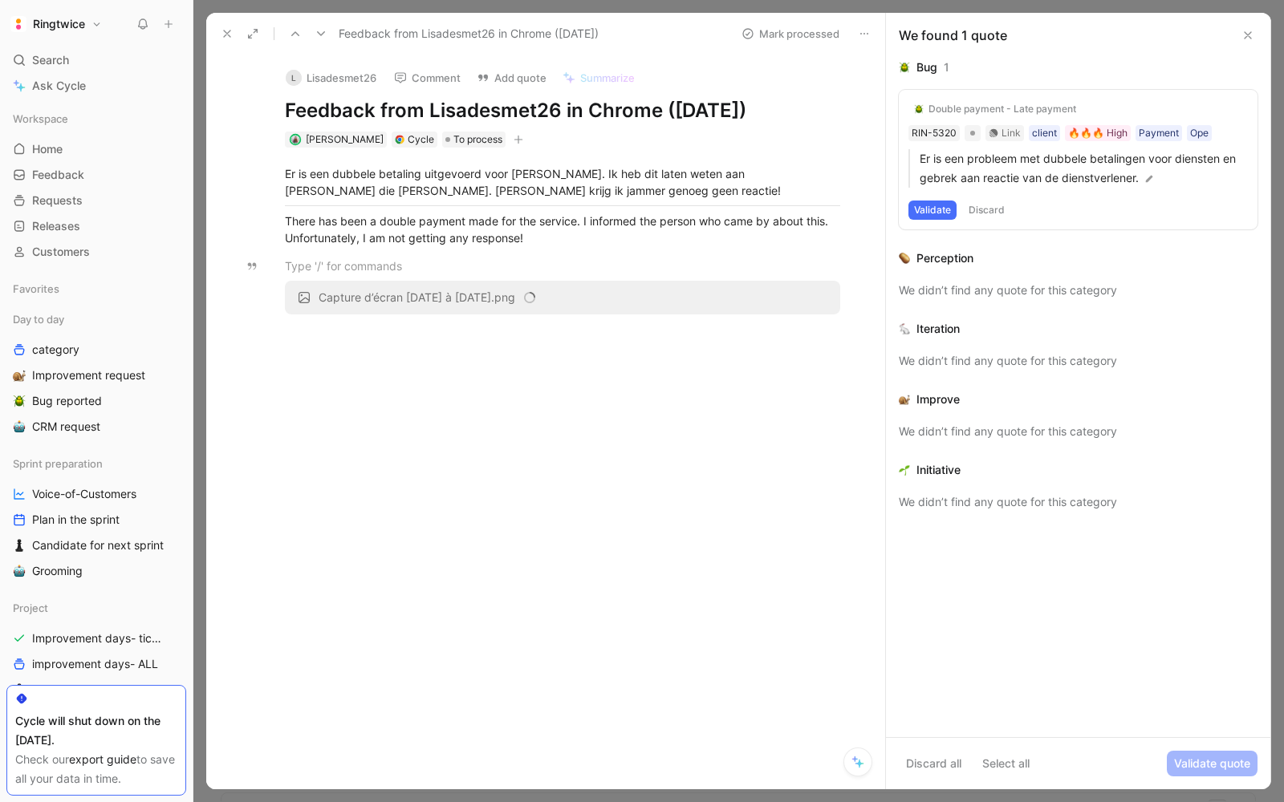
click at [527, 347] on div "Er is een dubbele betaling uitgevoerd voor de dienst. Ik heb dit laten weten aa…" at bounding box center [562, 252] width 645 height 208
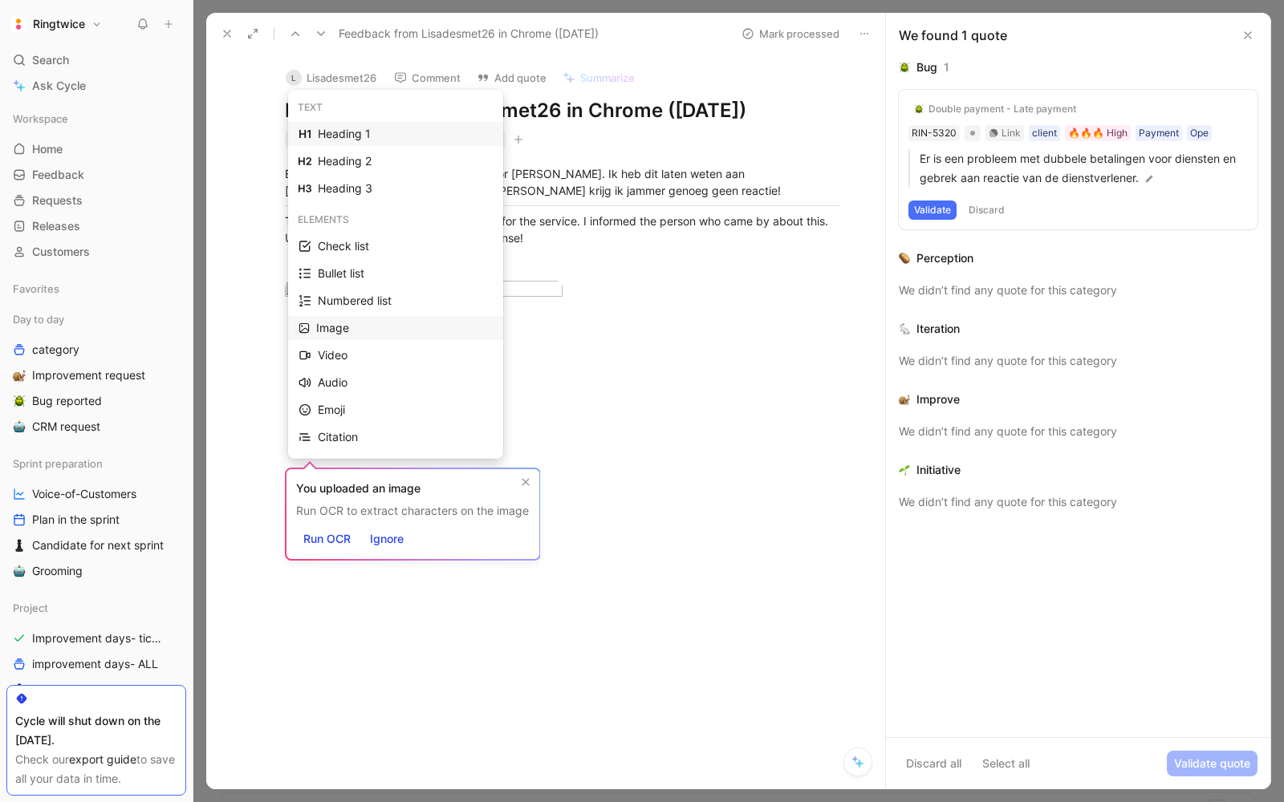
click at [337, 327] on div "Image" at bounding box center [404, 328] width 177 height 19
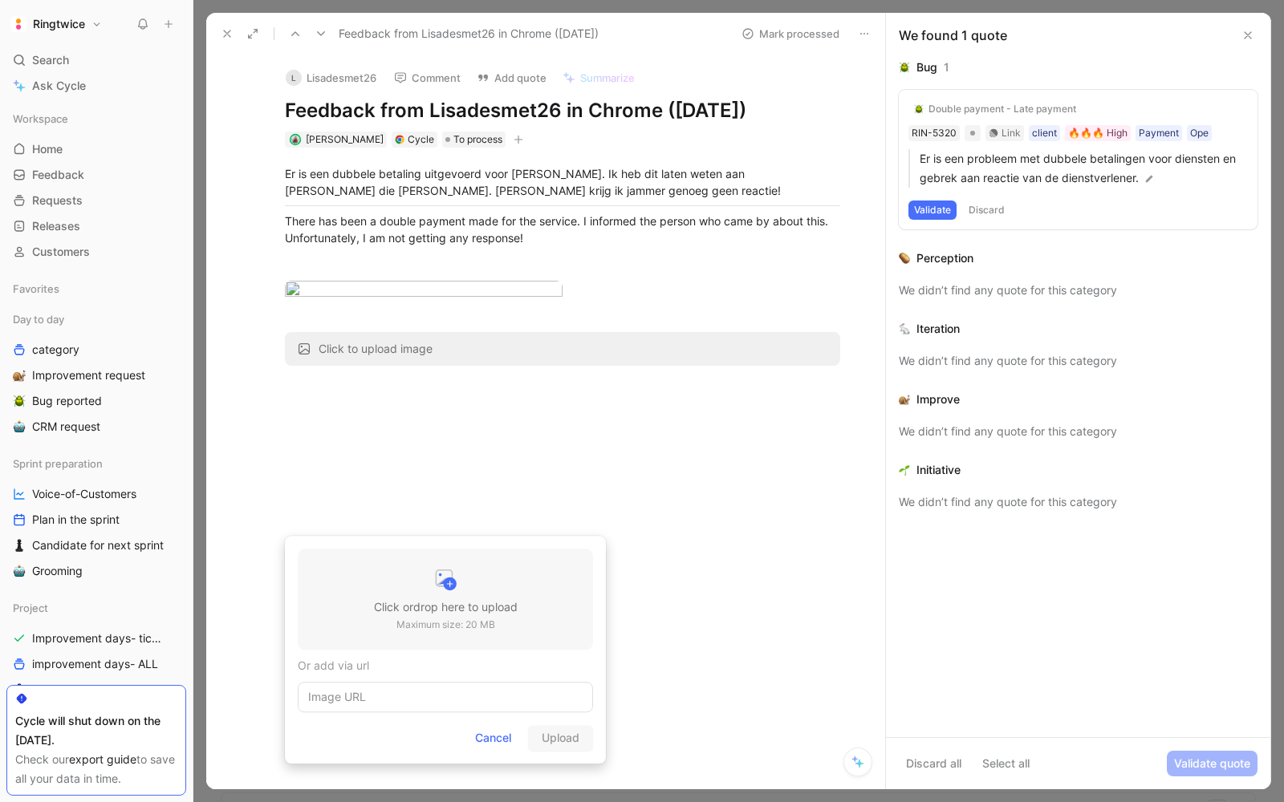
click at [416, 602] on h3 "Click or drop here to upload" at bounding box center [446, 607] width 144 height 19
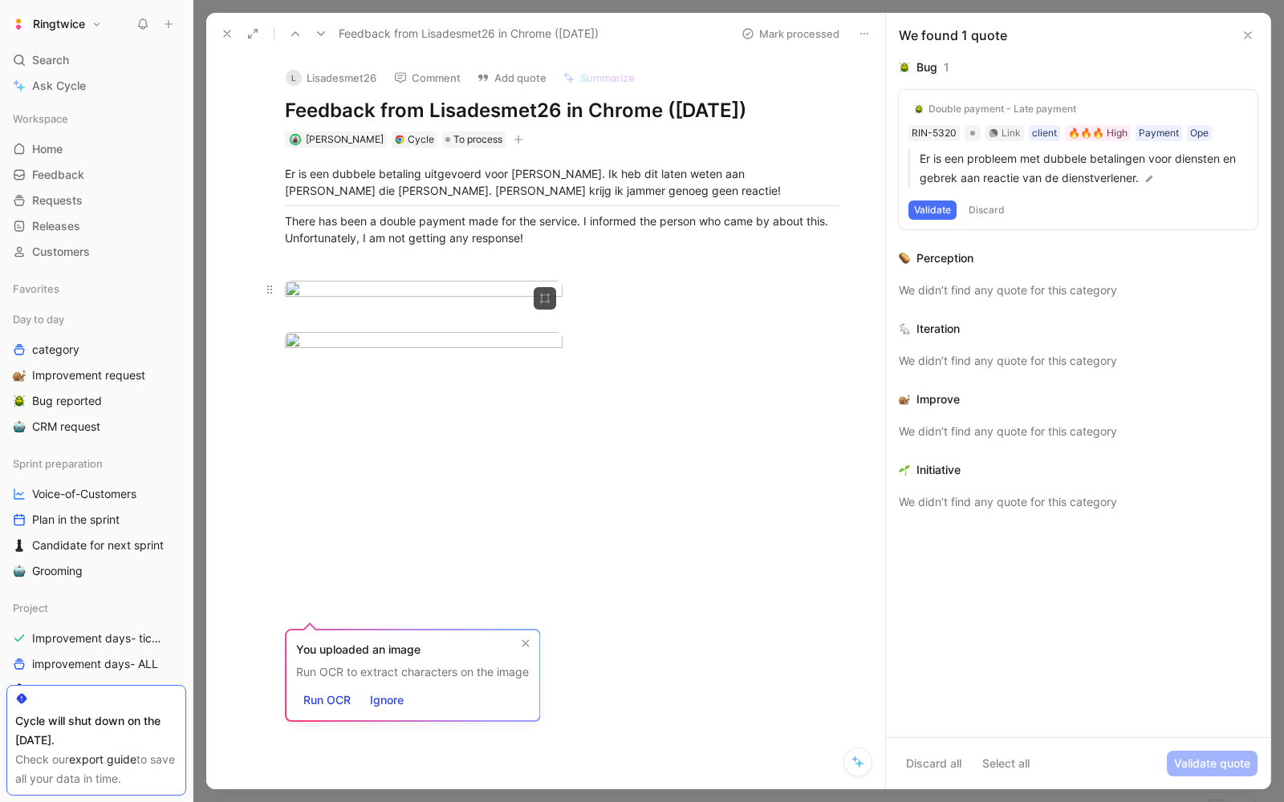
scroll to position [102, 0]
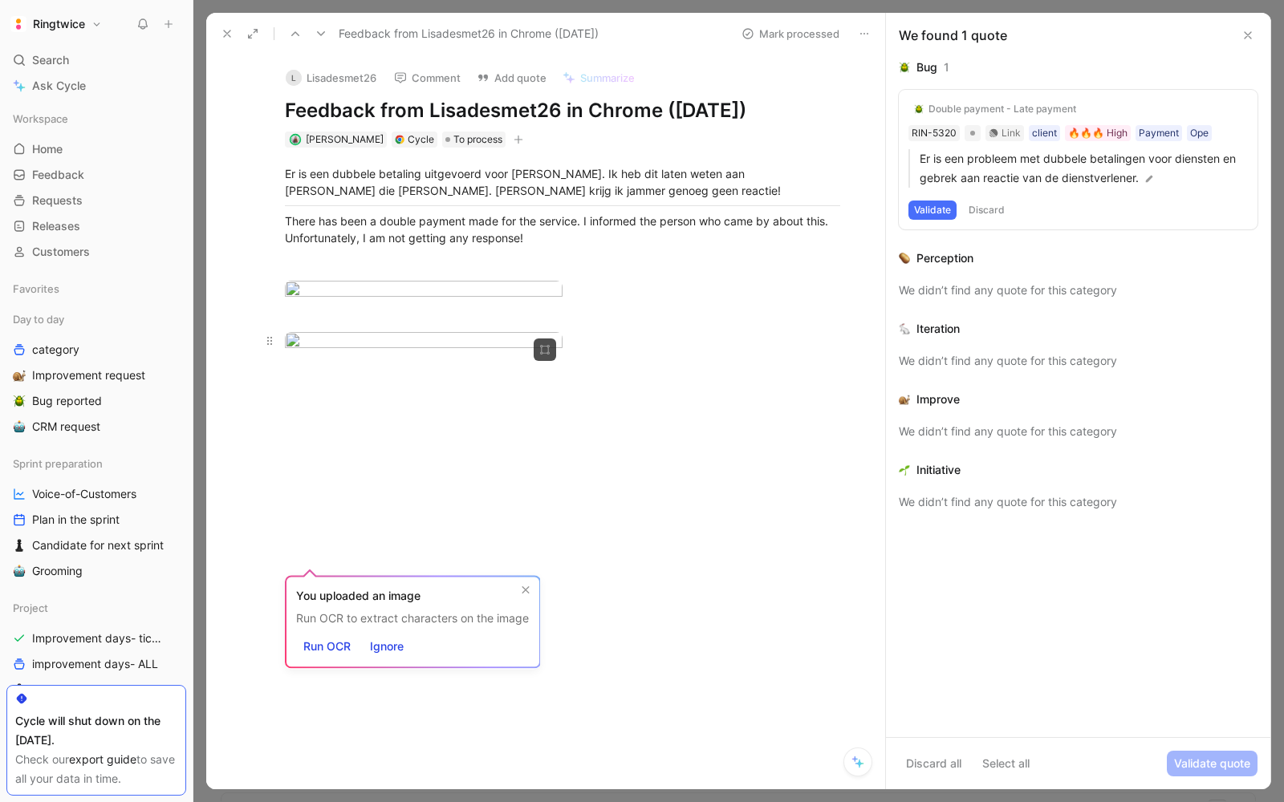
click at [473, 509] on body "Ringtwice Search ⌘ K Ask Cycle Workspace Home G then H Feedback G then F Reques…" at bounding box center [642, 401] width 1284 height 802
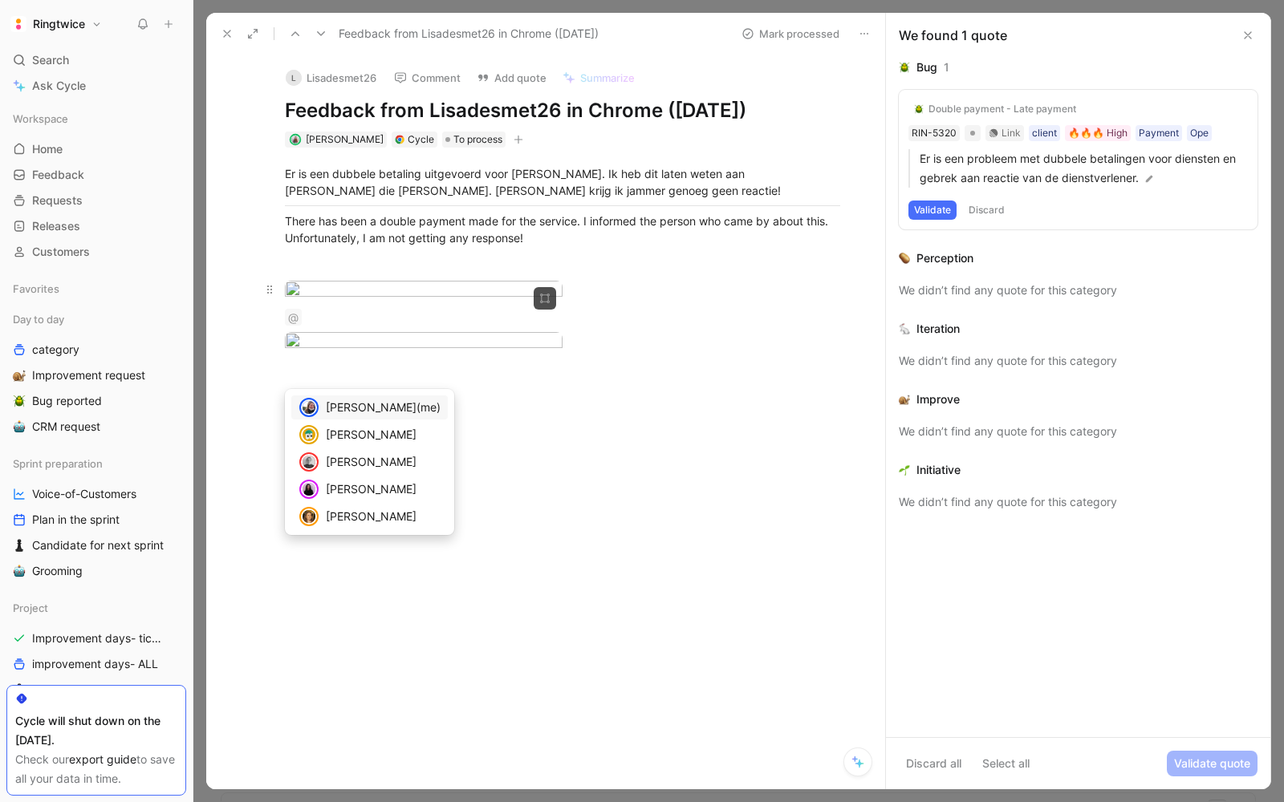
click at [413, 297] on body "Ringtwice Search ⌘ K Ask Cycle Workspace Home G then H Feedback G then F Reques…" at bounding box center [642, 401] width 1284 height 802
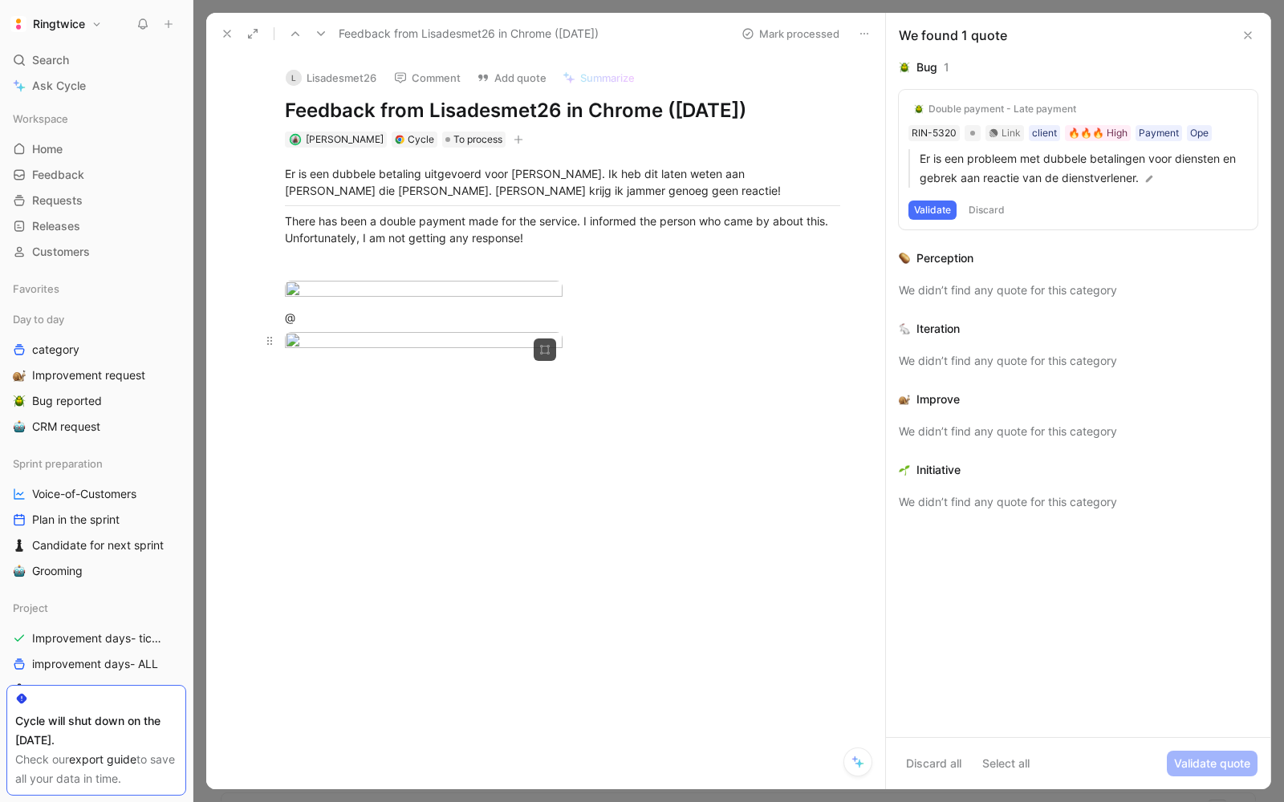
click at [397, 529] on body "Ringtwice Search ⌘ K Ask Cycle Workspace Home G then H Feedback G then F Reques…" at bounding box center [642, 401] width 1284 height 802
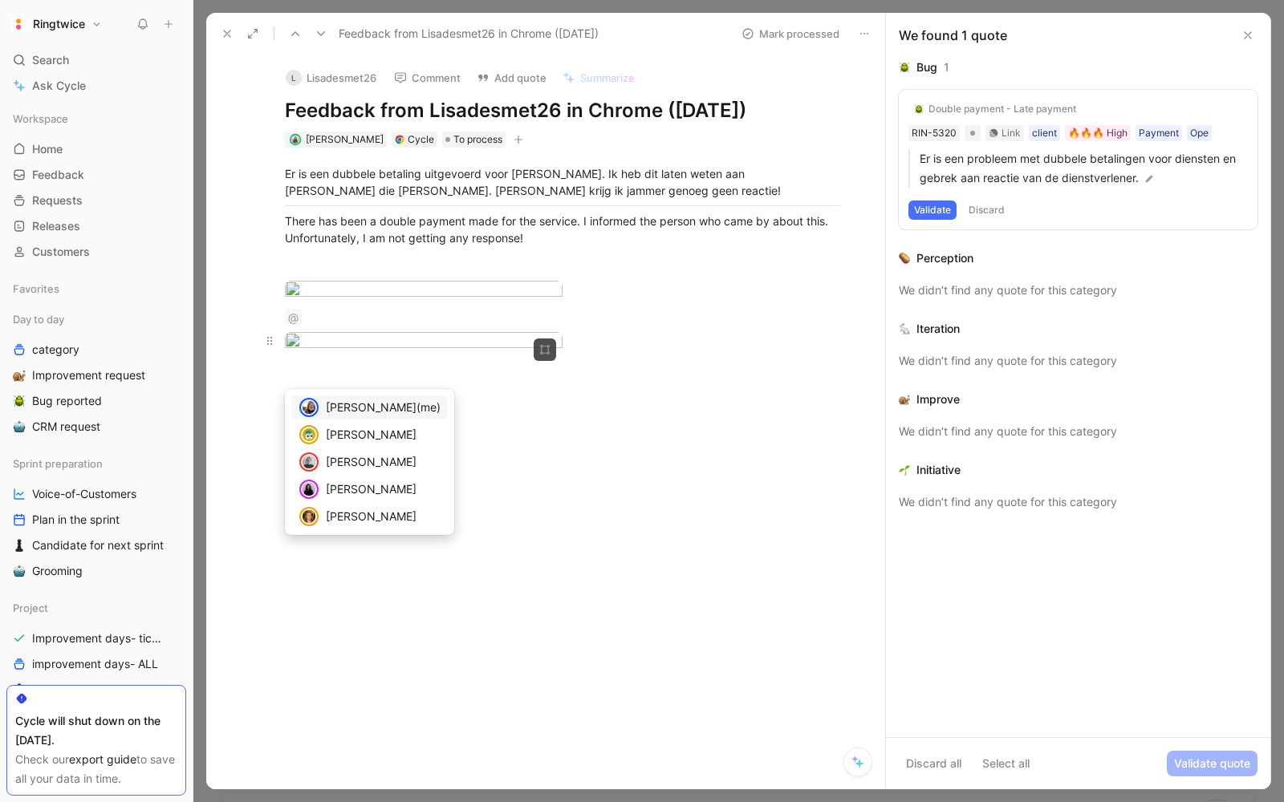
click at [509, 436] on body "Ringtwice Search ⌘ K Ask Cycle Workspace Home G then H Feedback G then F Reques…" at bounding box center [642, 401] width 1284 height 802
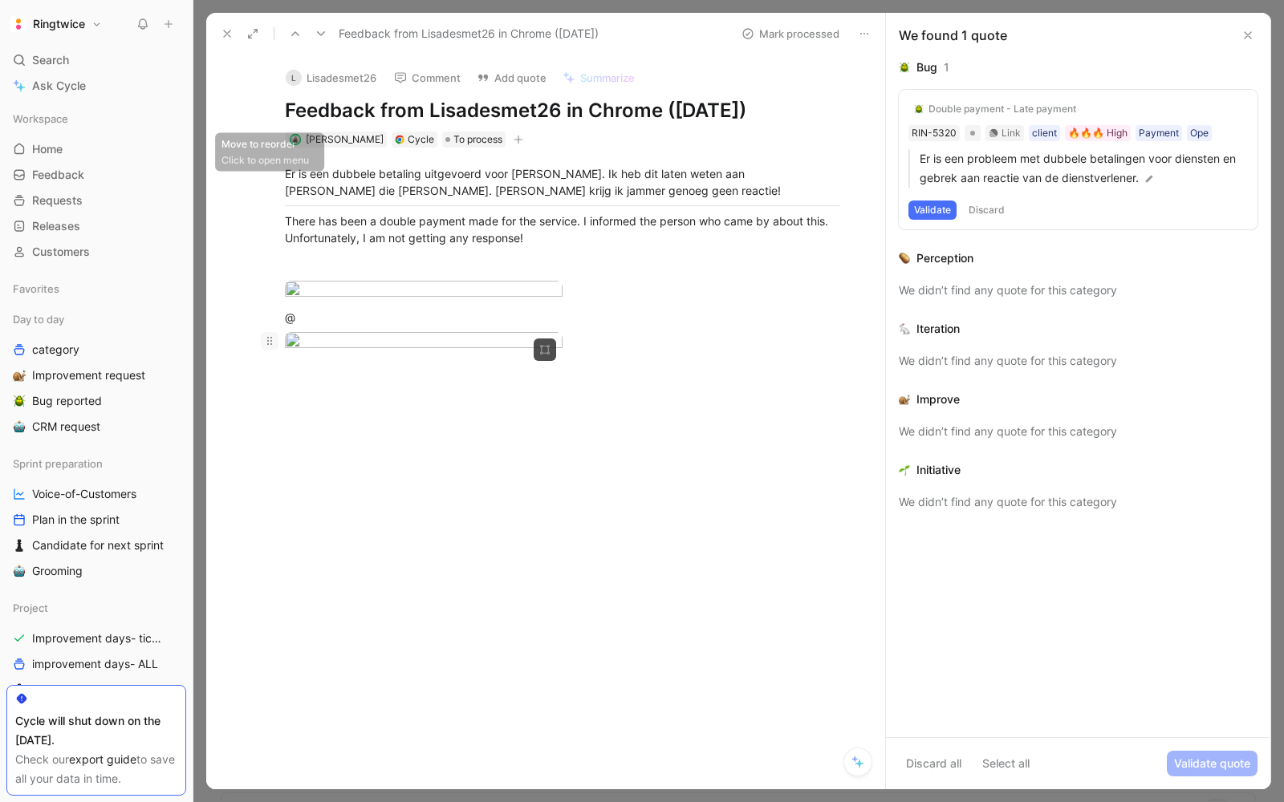
click at [267, 347] on icon at bounding box center [269, 341] width 13 height 13
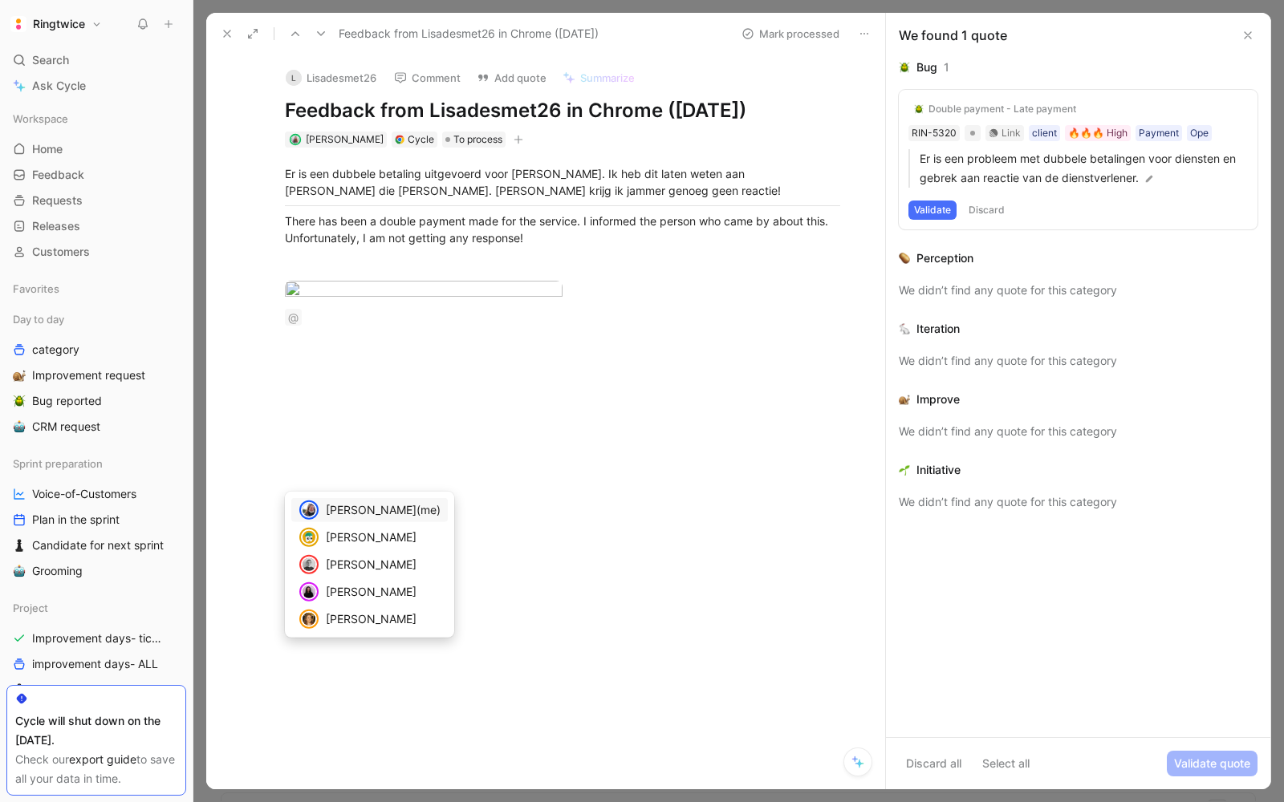
scroll to position [0, 0]
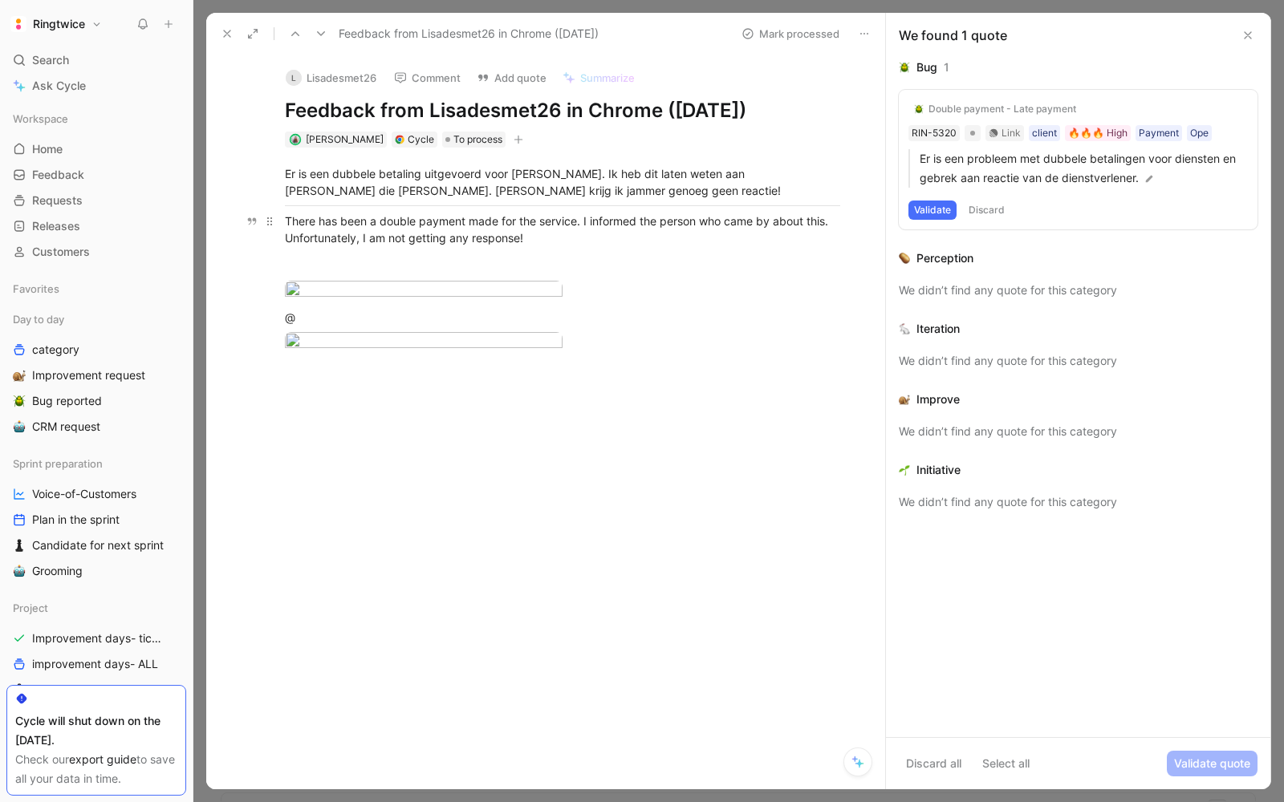
click at [539, 236] on div "There has been a double payment made for the service. I informed the person who…" at bounding box center [562, 230] width 555 height 34
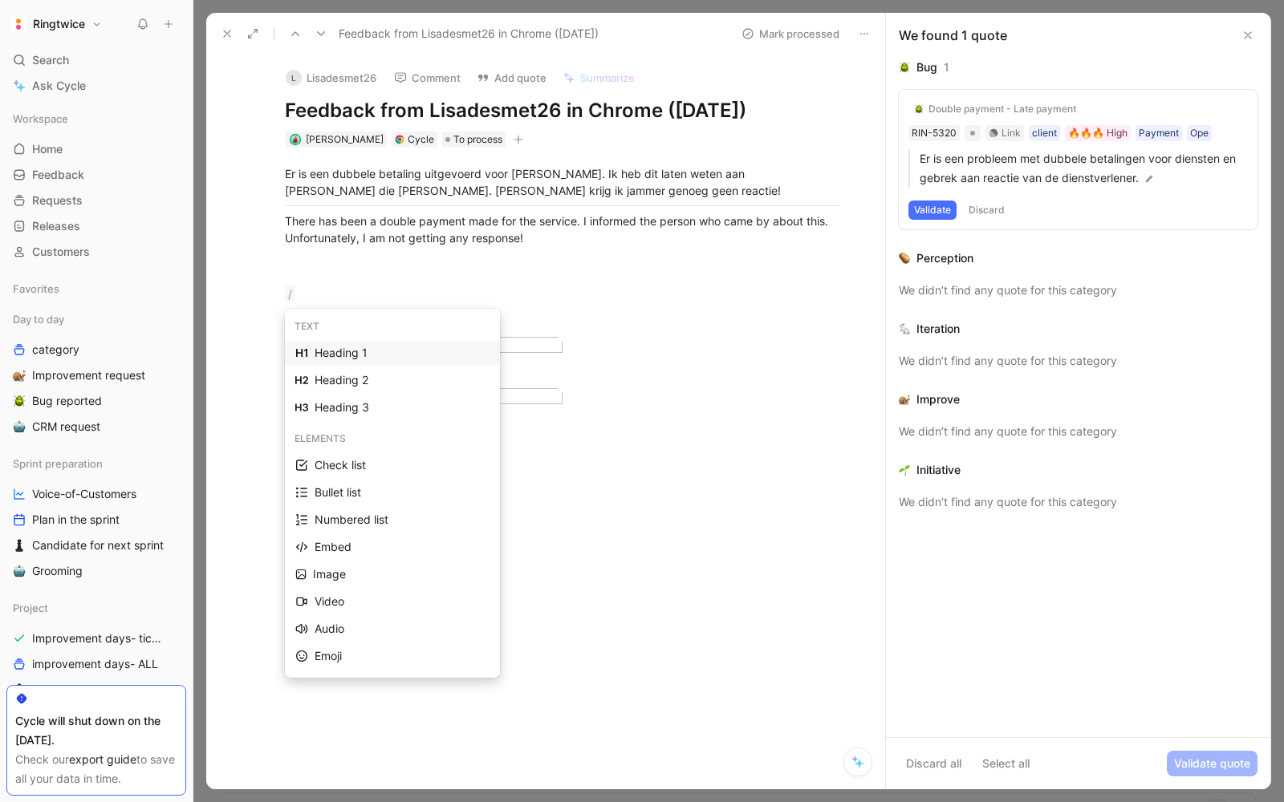
click at [412, 356] on div "Heading 1" at bounding box center [402, 352] width 175 height 19
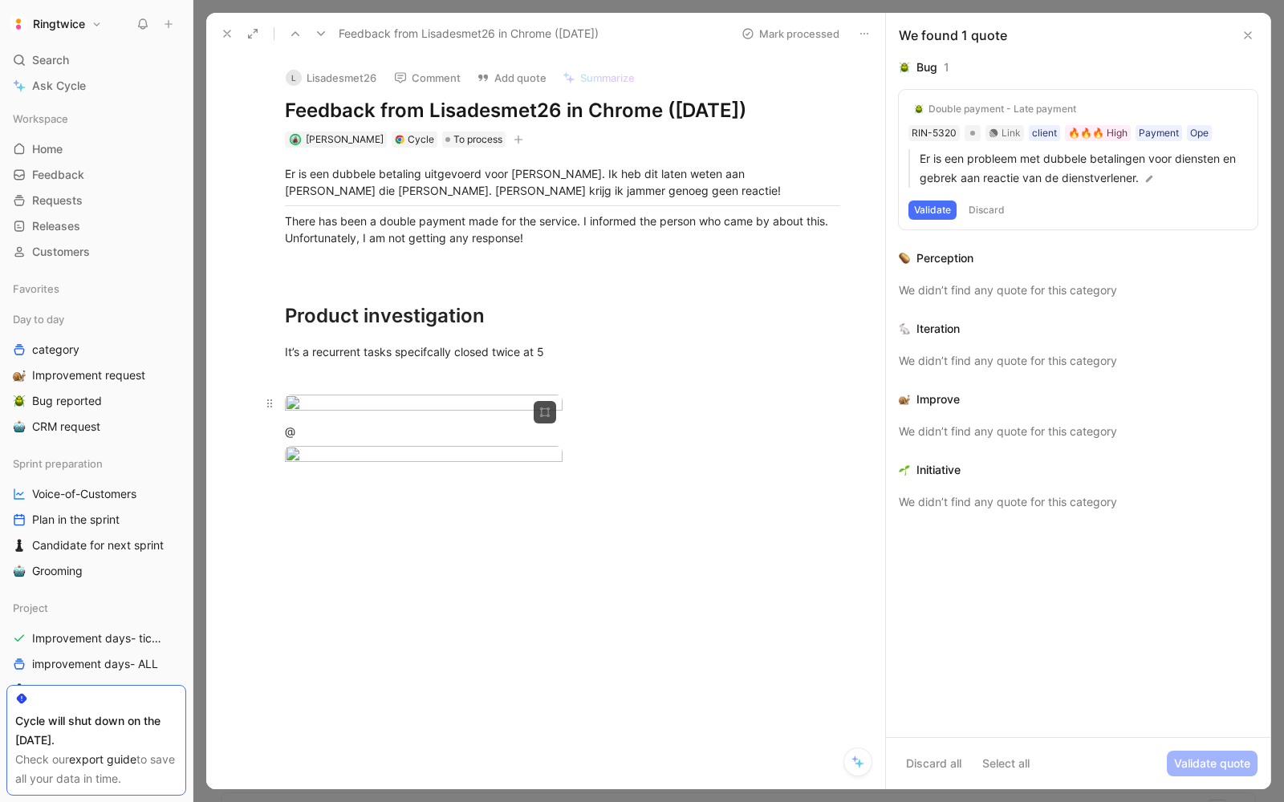
click at [440, 508] on body "Ringtwice Search ⌘ K Ask Cycle Workspace Home G then H Feedback G then F Reques…" at bounding box center [642, 401] width 1284 height 802
click at [416, 703] on body "Ringtwice Search ⌘ K Ask Cycle Workspace Home G then H Feedback G then F Reques…" at bounding box center [642, 401] width 1284 height 802
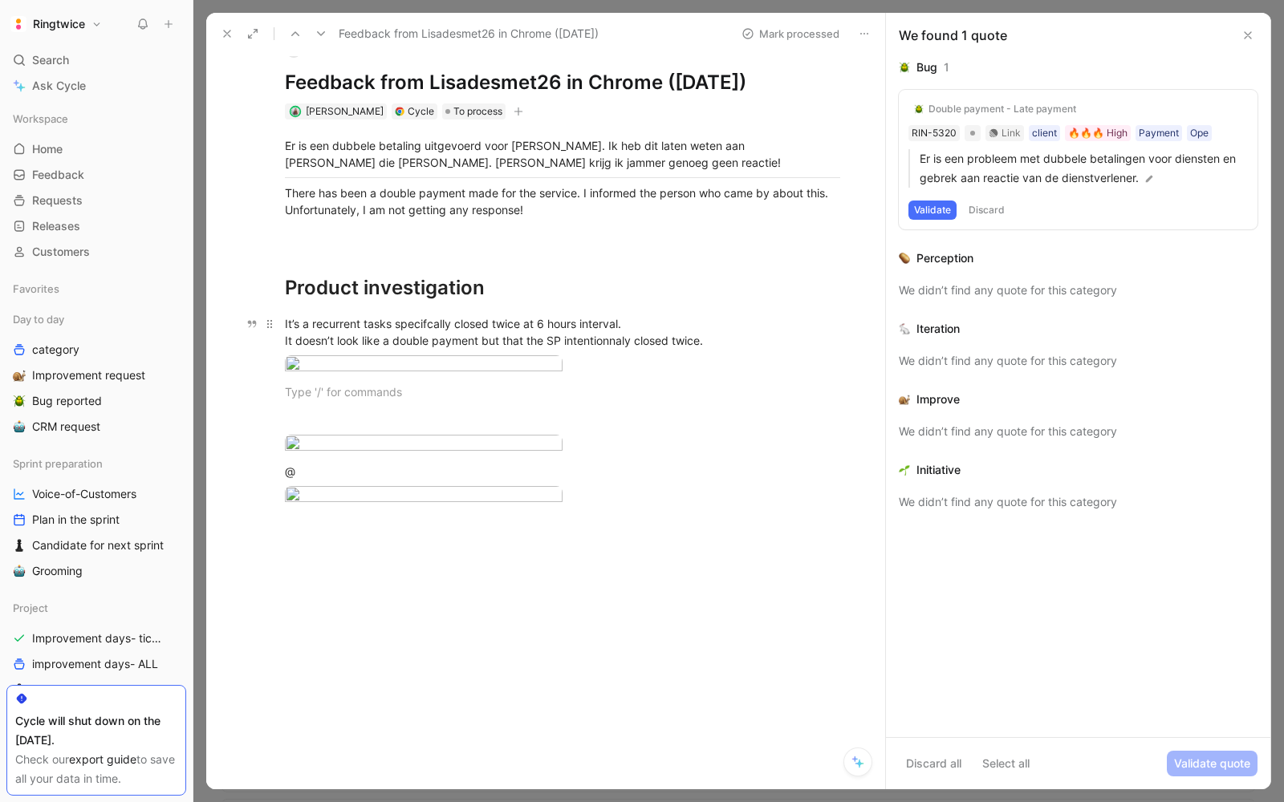
click at [728, 331] on div "It’s a recurrent tasks specifcally closed twice at 6 hours interval. It doesn’t…" at bounding box center [562, 332] width 555 height 34
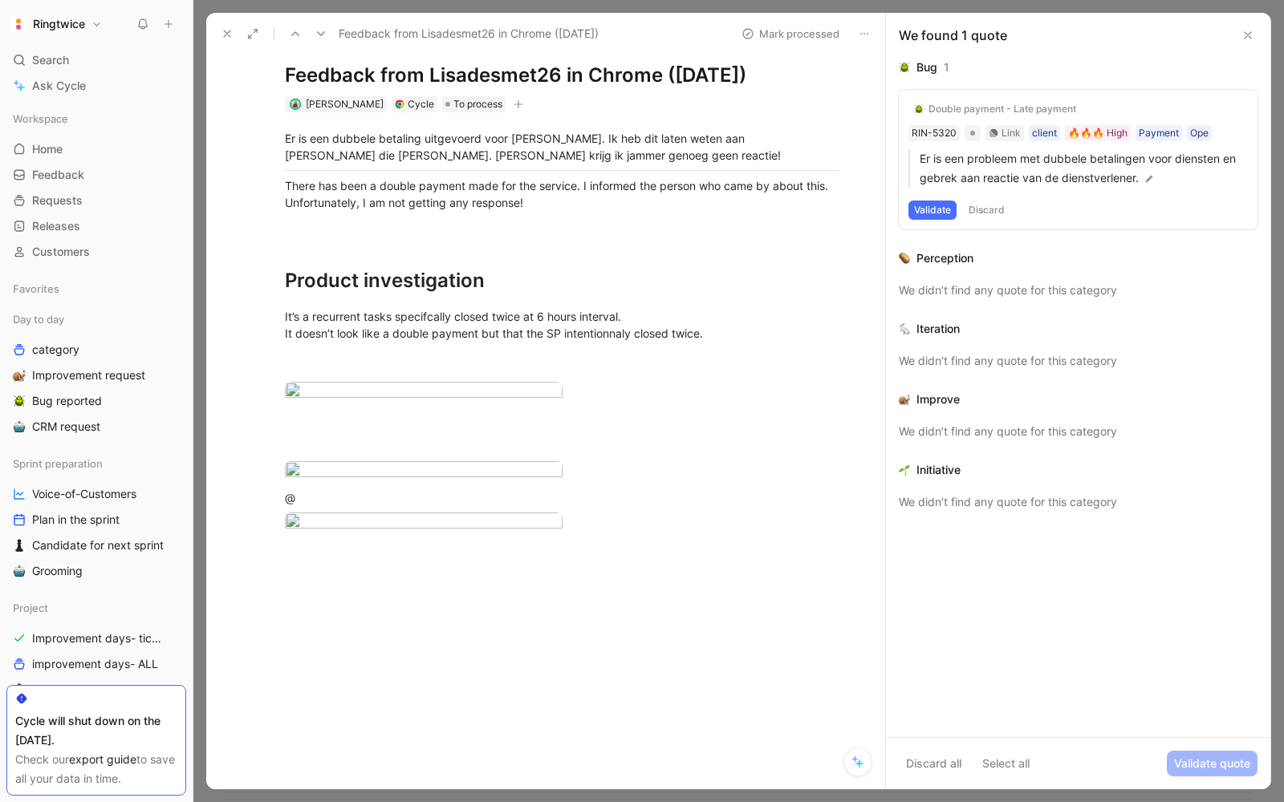
scroll to position [0, 0]
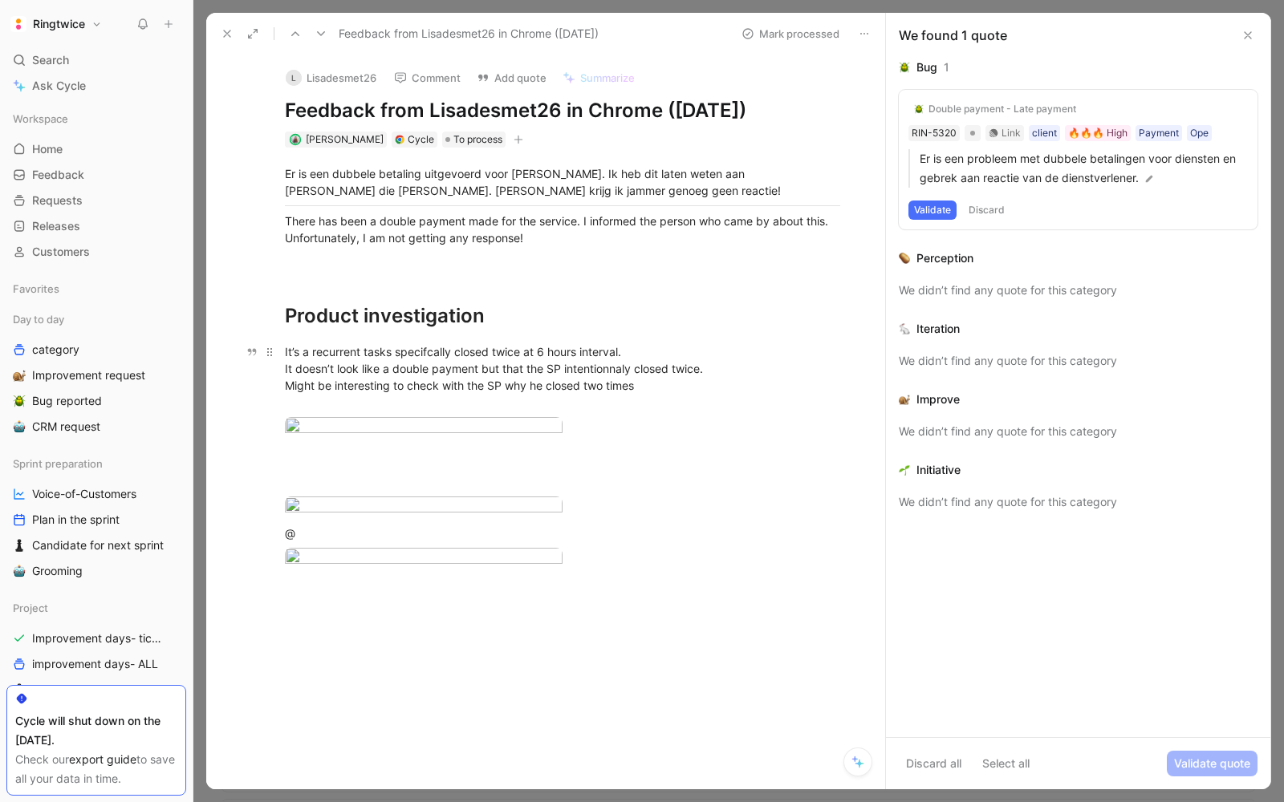
click at [599, 394] on div "It’s a recurrent tasks specifcally closed twice at 6 hours interval. It doesn’t…" at bounding box center [562, 376] width 555 height 67
click at [640, 388] on div "It’s a recurrent tasks specifcally closed twice at 6 hours interval. It doesn’t…" at bounding box center [562, 376] width 555 height 67
drag, startPoint x: 640, startPoint y: 388, endPoint x: 288, endPoint y: 379, distance: 352.3
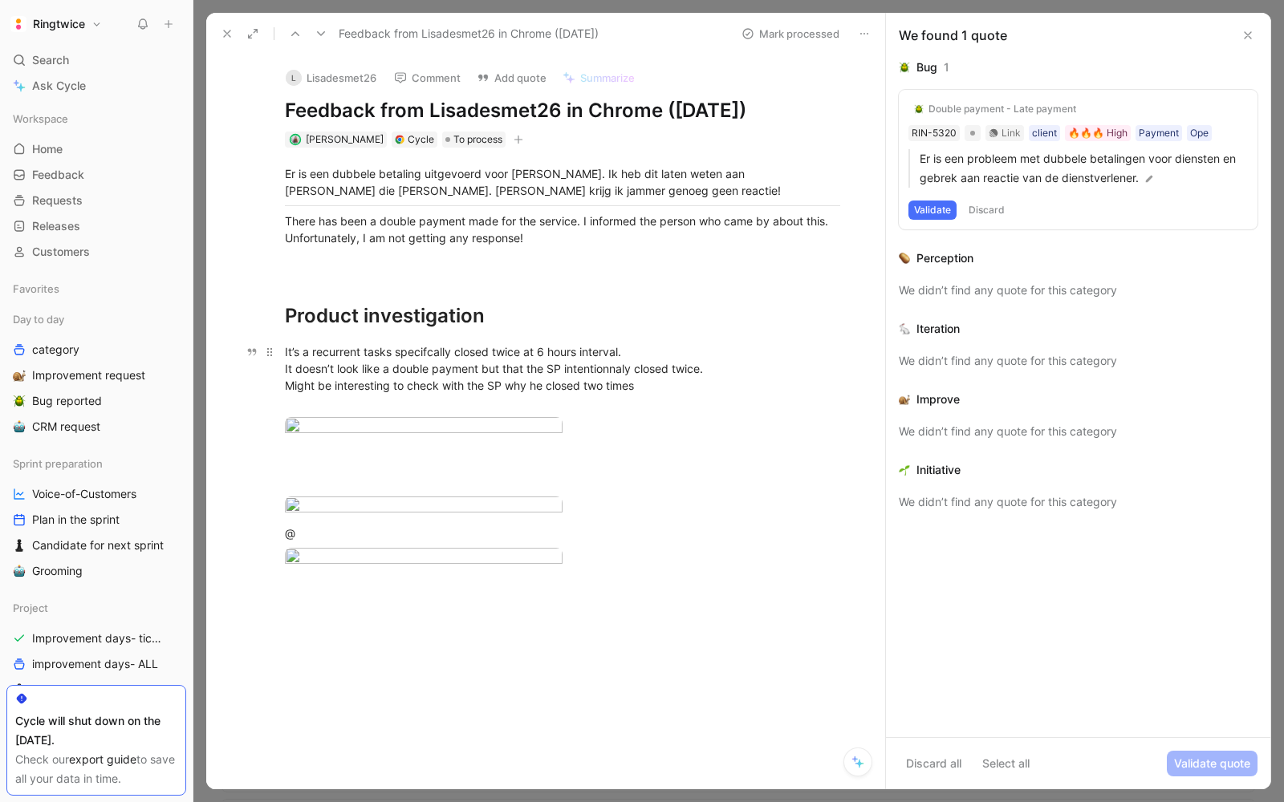
click at [287, 379] on div "It’s a recurrent tasks specifcally closed twice at 6 hours interval. It doesn’t…" at bounding box center [562, 376] width 555 height 67
click at [577, 423] on div at bounding box center [562, 428] width 555 height 22
click at [645, 399] on div "It’s a recurrent tasks specifcally closed twice at 6 hours interval. It doesn’t…" at bounding box center [562, 376] width 555 height 67
drag, startPoint x: 651, startPoint y: 392, endPoint x: 237, endPoint y: 329, distance: 418.7
click at [237, 330] on div "L Lisadesmet26 Comment Add quote Summarize Feedback from Lisadesmet26 in Chrome…" at bounding box center [545, 422] width 679 height 735
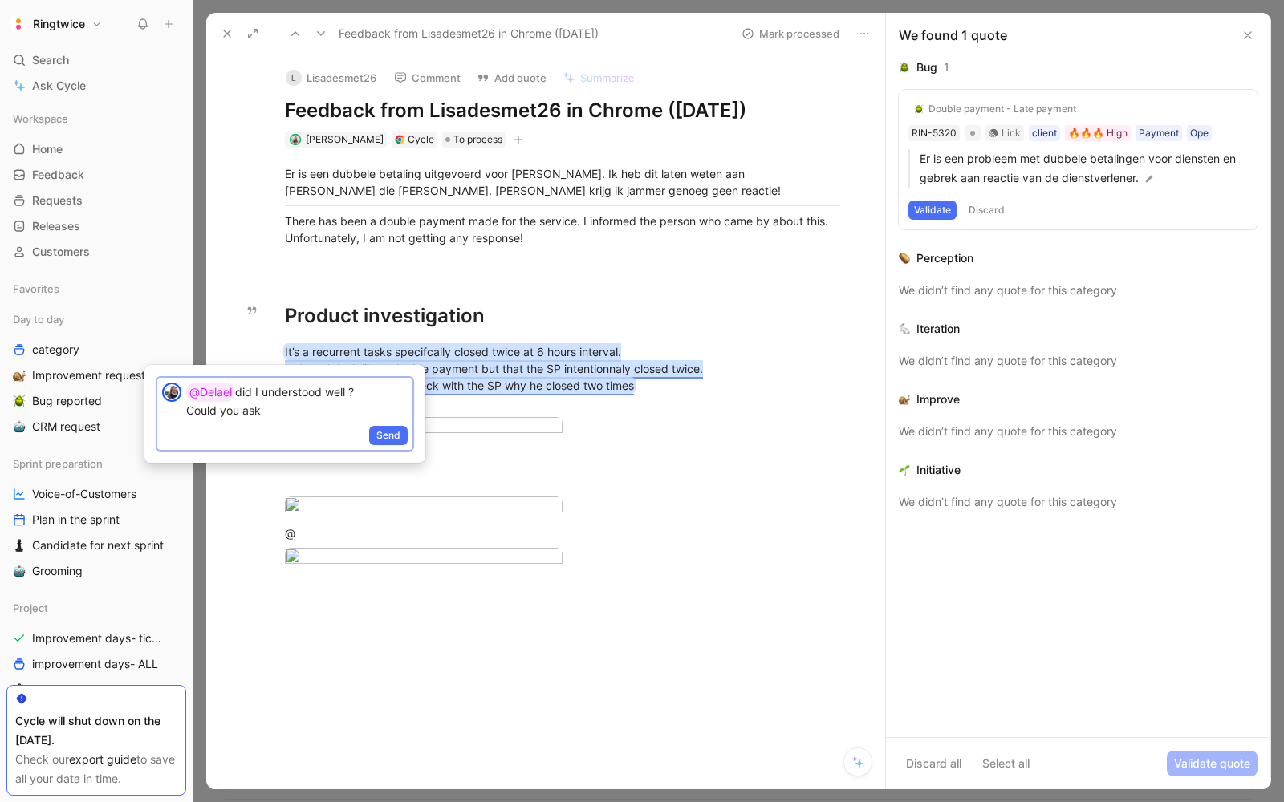
click at [379, 387] on p "@Delael did I understood well ? Could you ask" at bounding box center [296, 401] width 221 height 36
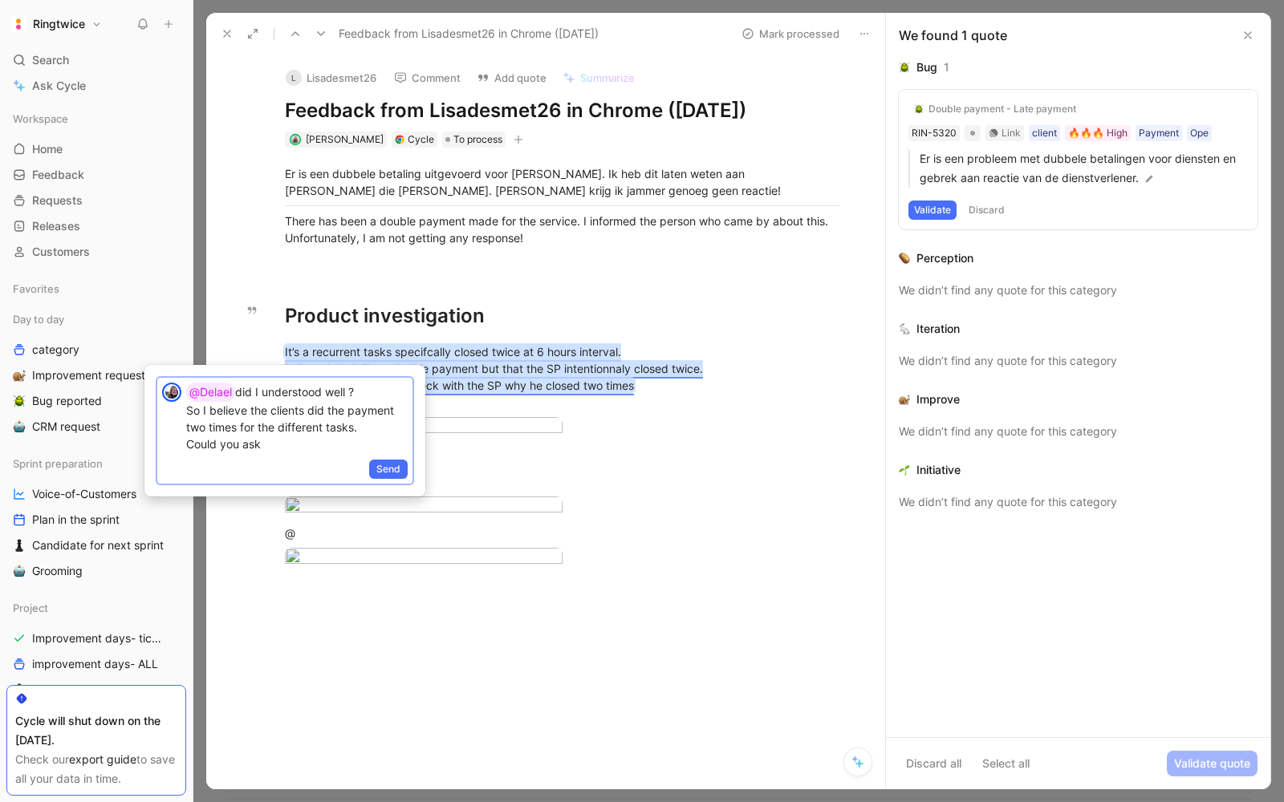
click at [327, 446] on p "@Delael did I understood well ? So I believe the clients did the payment two ti…" at bounding box center [296, 418] width 221 height 70
click at [379, 486] on span "Send" at bounding box center [388, 486] width 24 height 16
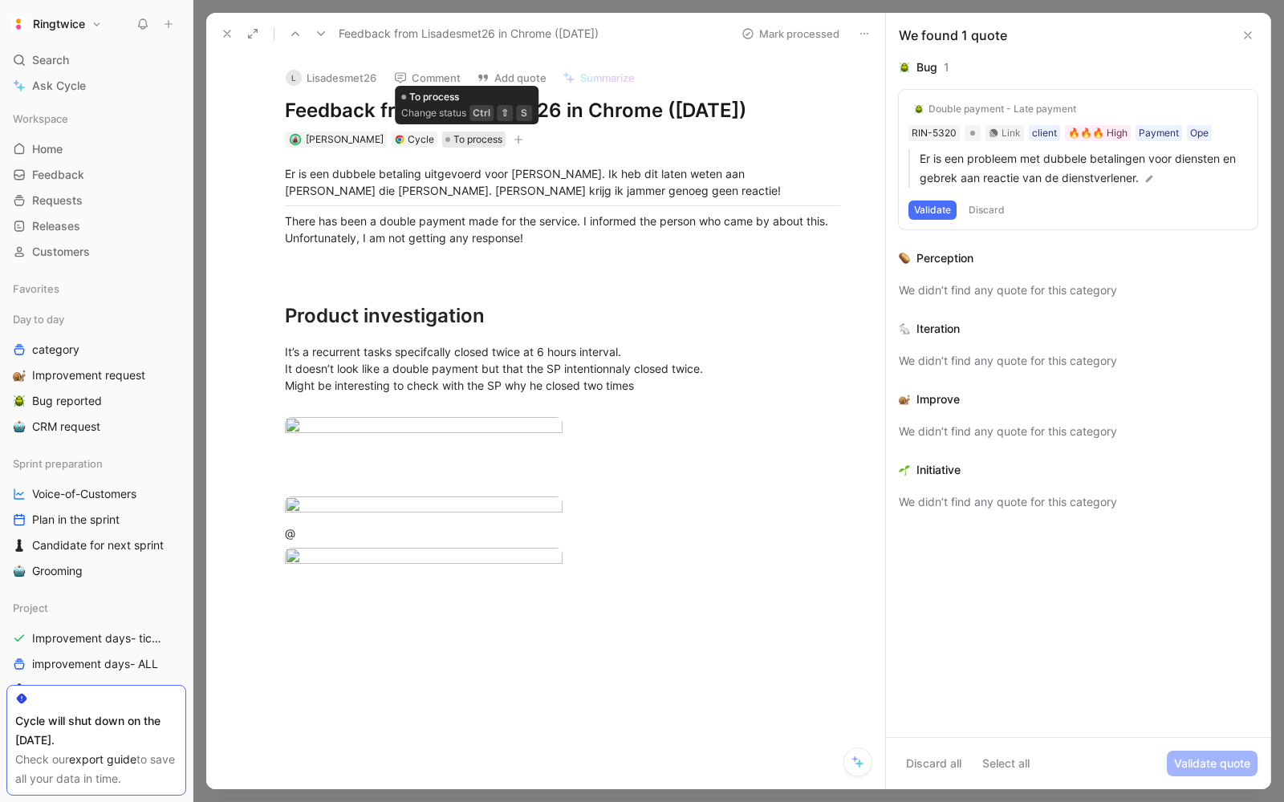
click at [489, 134] on span "To process" at bounding box center [477, 140] width 49 height 16
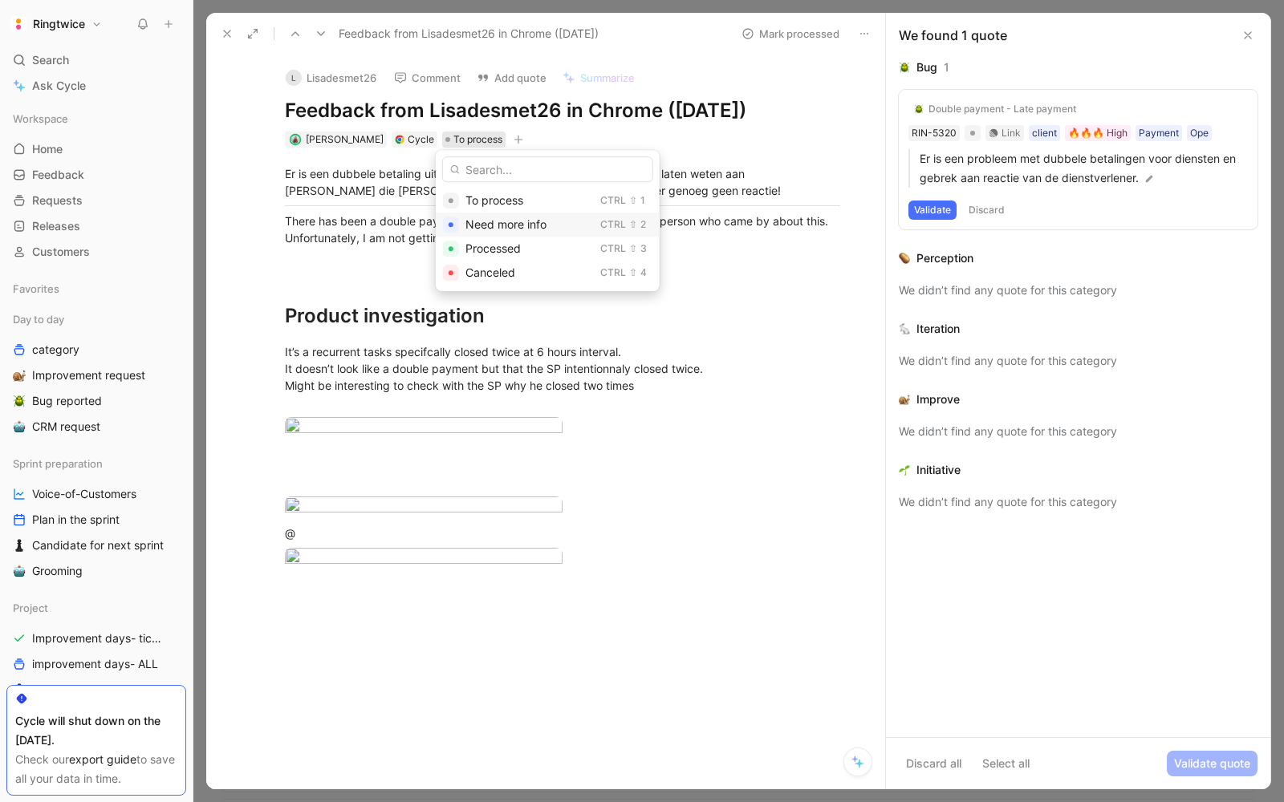
click at [498, 221] on span "Need more info" at bounding box center [505, 224] width 81 height 14
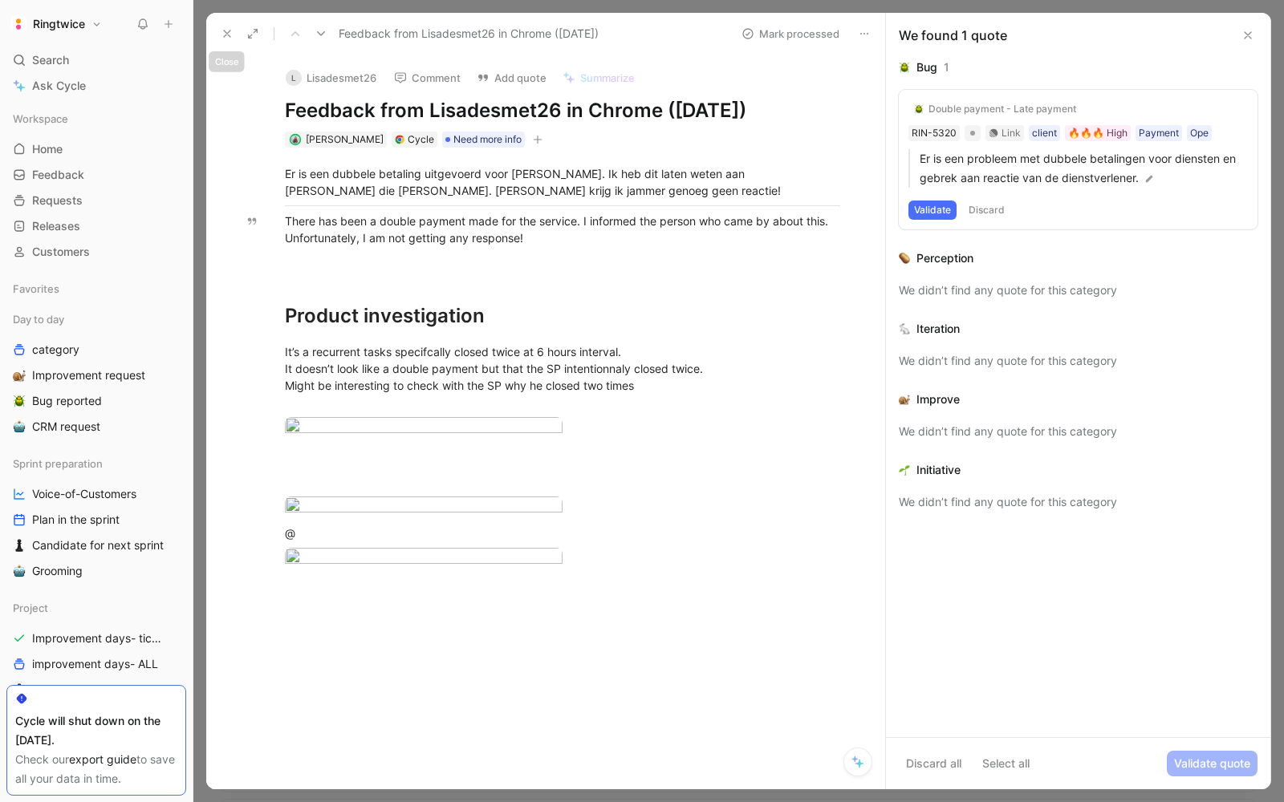
click at [228, 39] on icon at bounding box center [227, 33] width 13 height 13
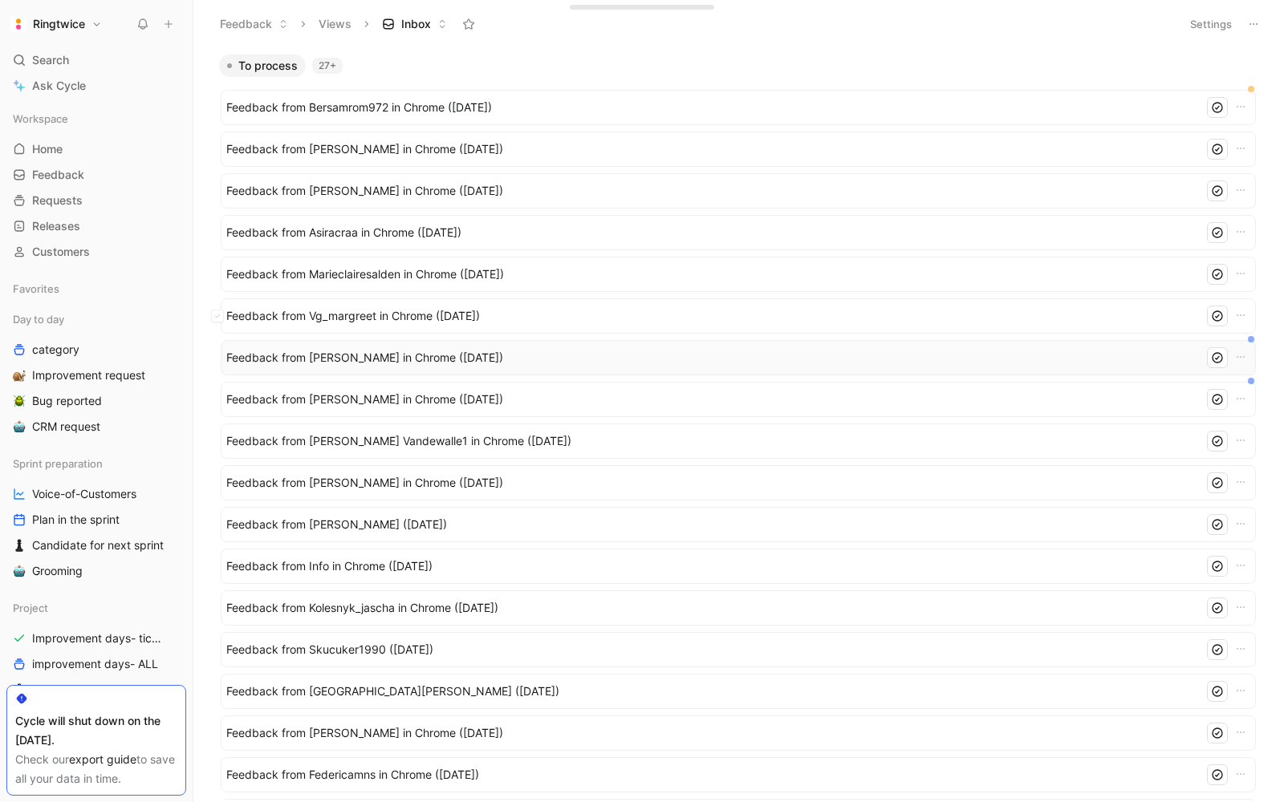
click at [363, 367] on div "Feedback from Gerdi Lievens in Chrome (Sep 01, 2025)" at bounding box center [738, 357] width 1035 height 35
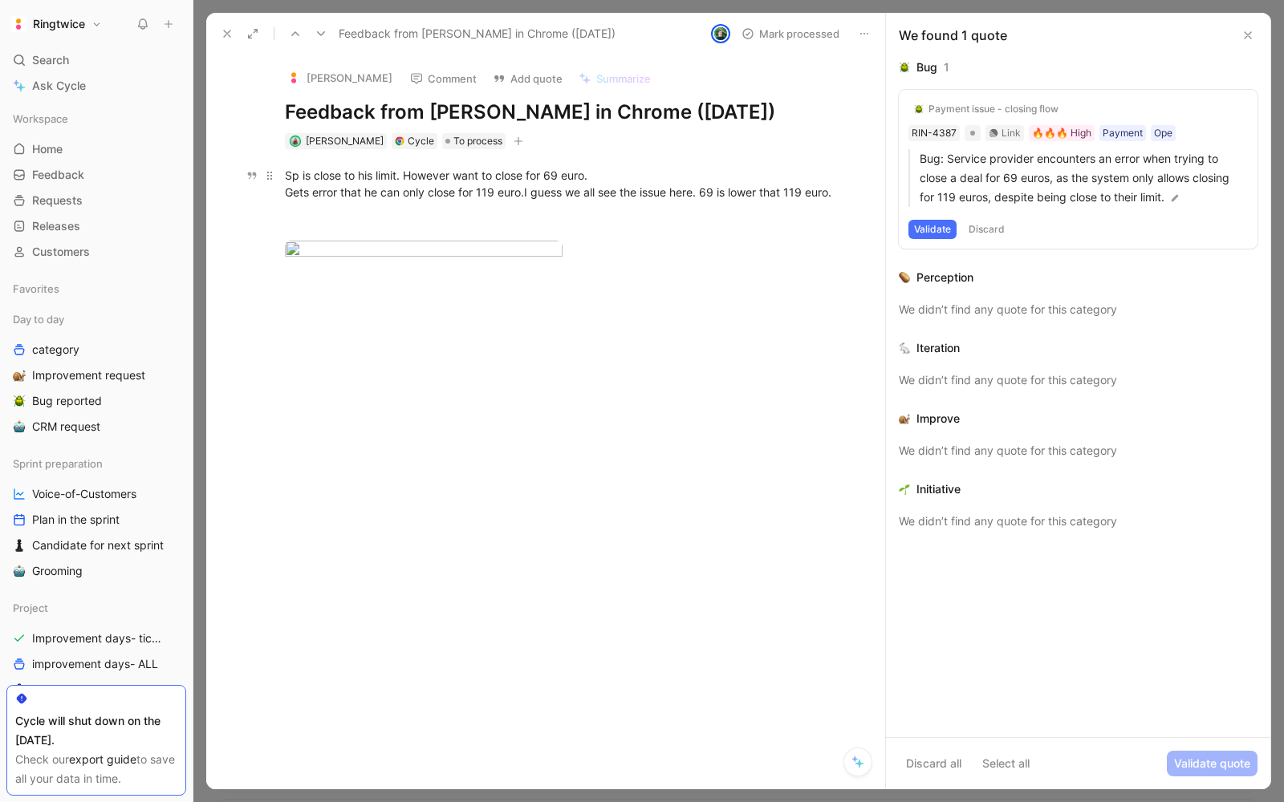
click at [359, 189] on span "Gets error that he can only close for 119 euro.I guess we all see the issue her…" at bounding box center [558, 192] width 546 height 14
click at [233, 33] on button at bounding box center [227, 33] width 22 height 22
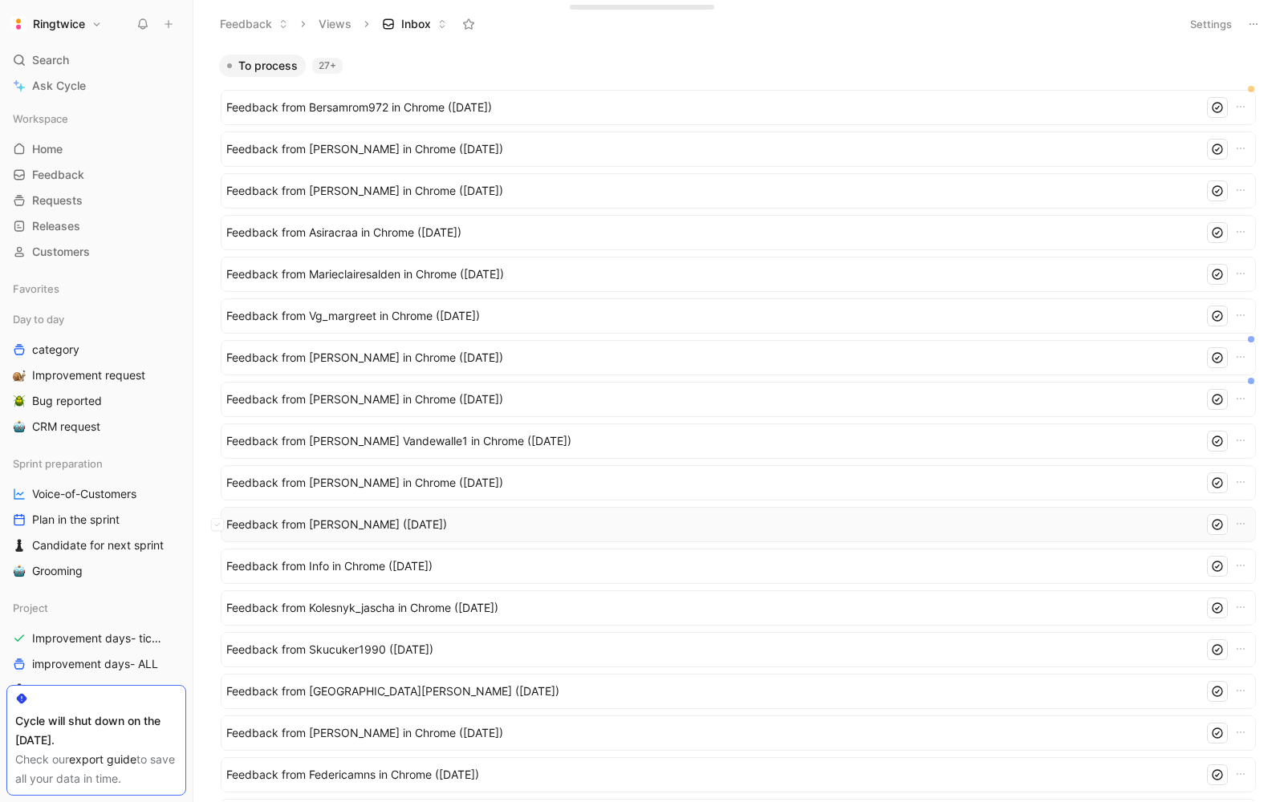
click at [348, 539] on div "Feedback from Chrisje Cornelis (Sep 01, 2025)" at bounding box center [738, 524] width 1035 height 35
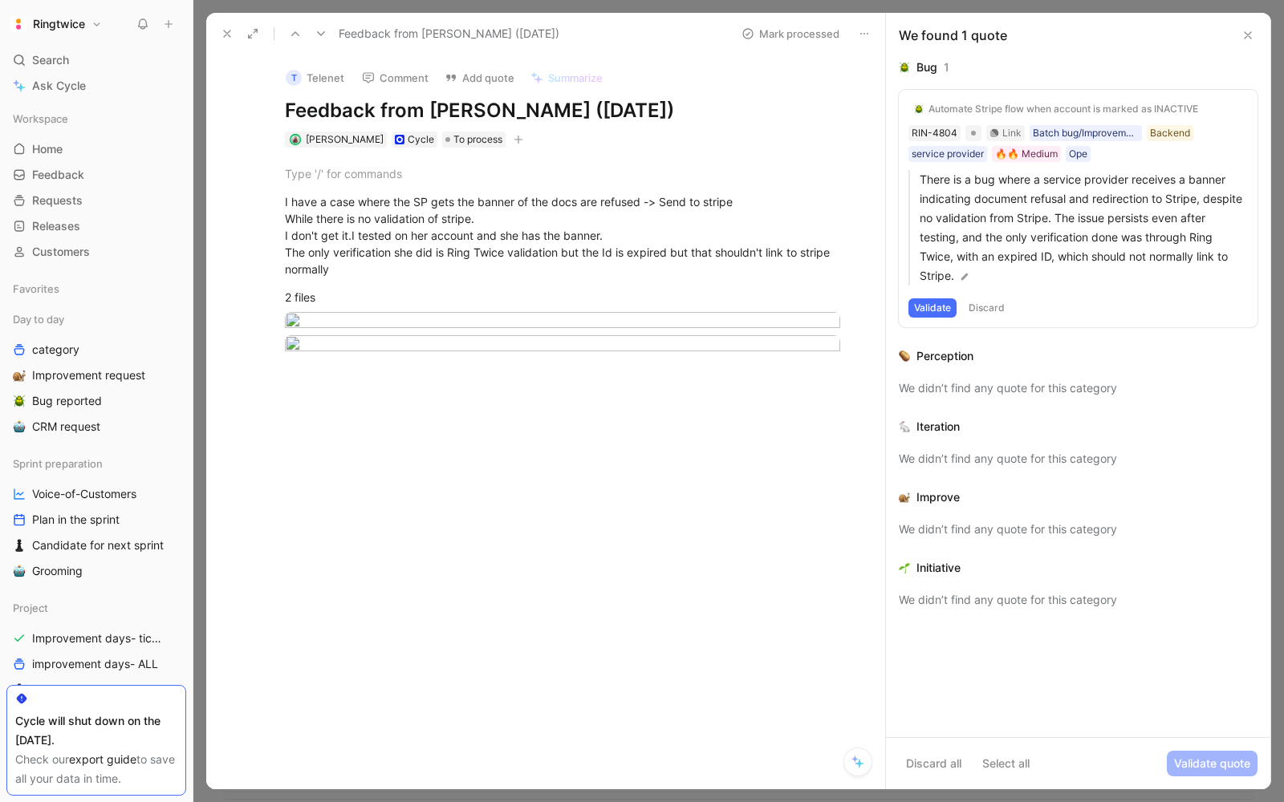
click at [219, 21] on div "Feedback from Chrisje Cornelis (Sep 01, 2025)" at bounding box center [470, 34] width 513 height 26
click at [221, 30] on icon at bounding box center [227, 33] width 13 height 13
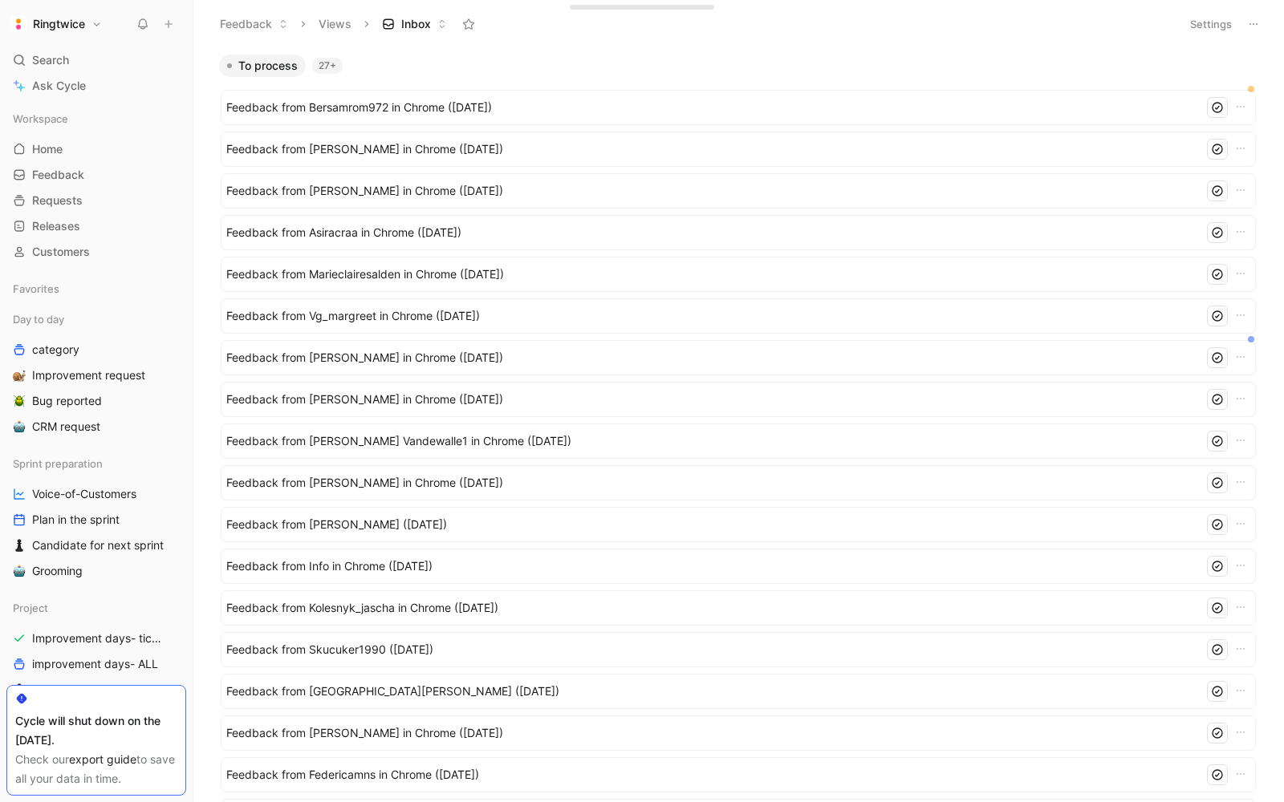
click at [387, 586] on ul "Feedback from Bersamrom972 in Chrome (Sep 02, 2025) Feedback from Elisabeth in …" at bounding box center [738, 659] width 1035 height 1138
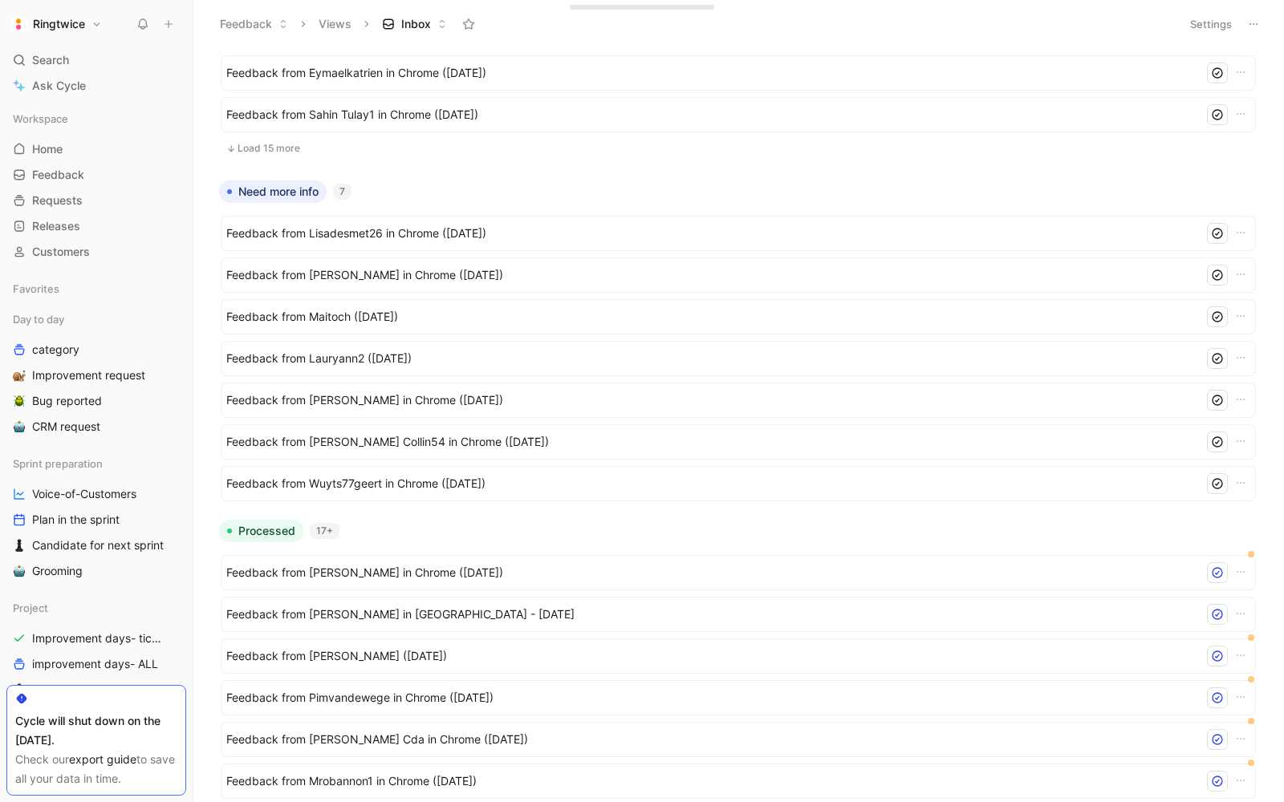
scroll to position [773, 0]
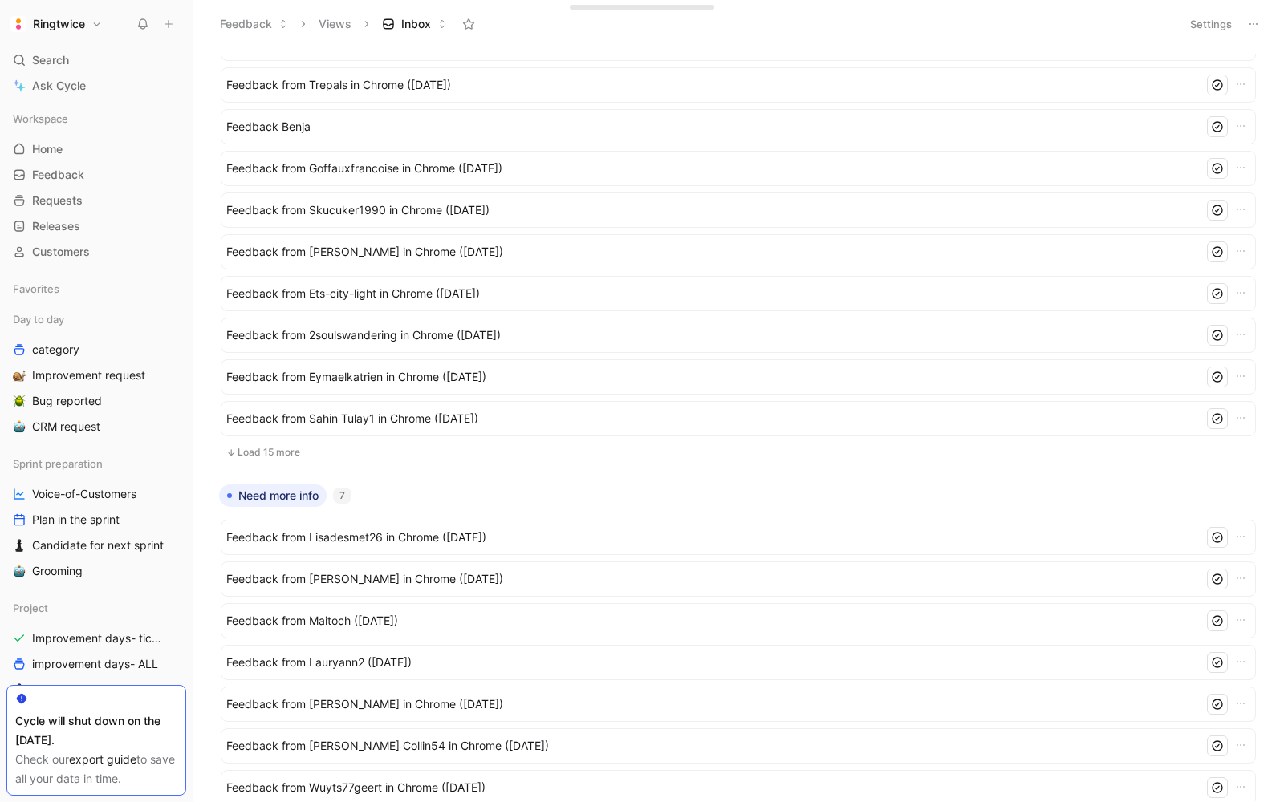
click at [282, 448] on button "Load 15 more" at bounding box center [738, 452] width 1035 height 19
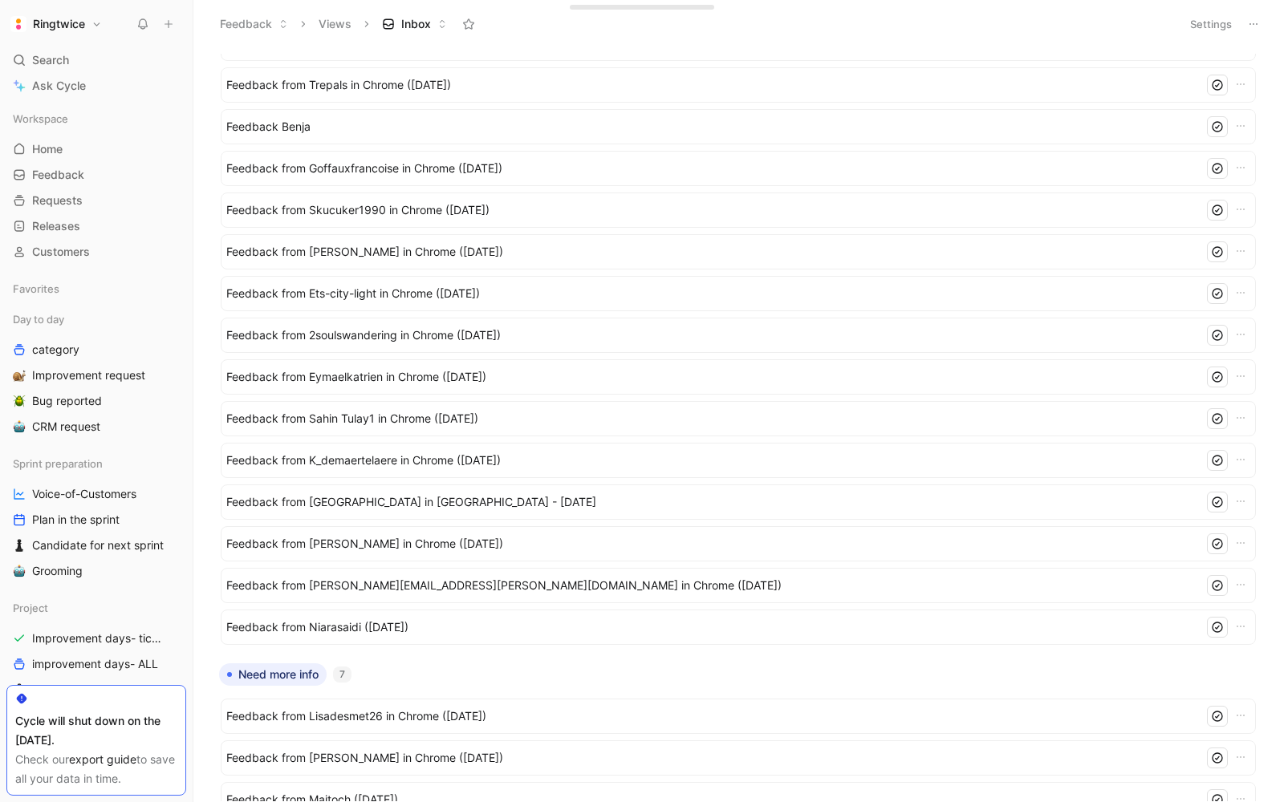
click at [370, 295] on span "Feedback from Ets-city-light in Chrome (Aug 27, 2025)" at bounding box center [711, 293] width 971 height 19
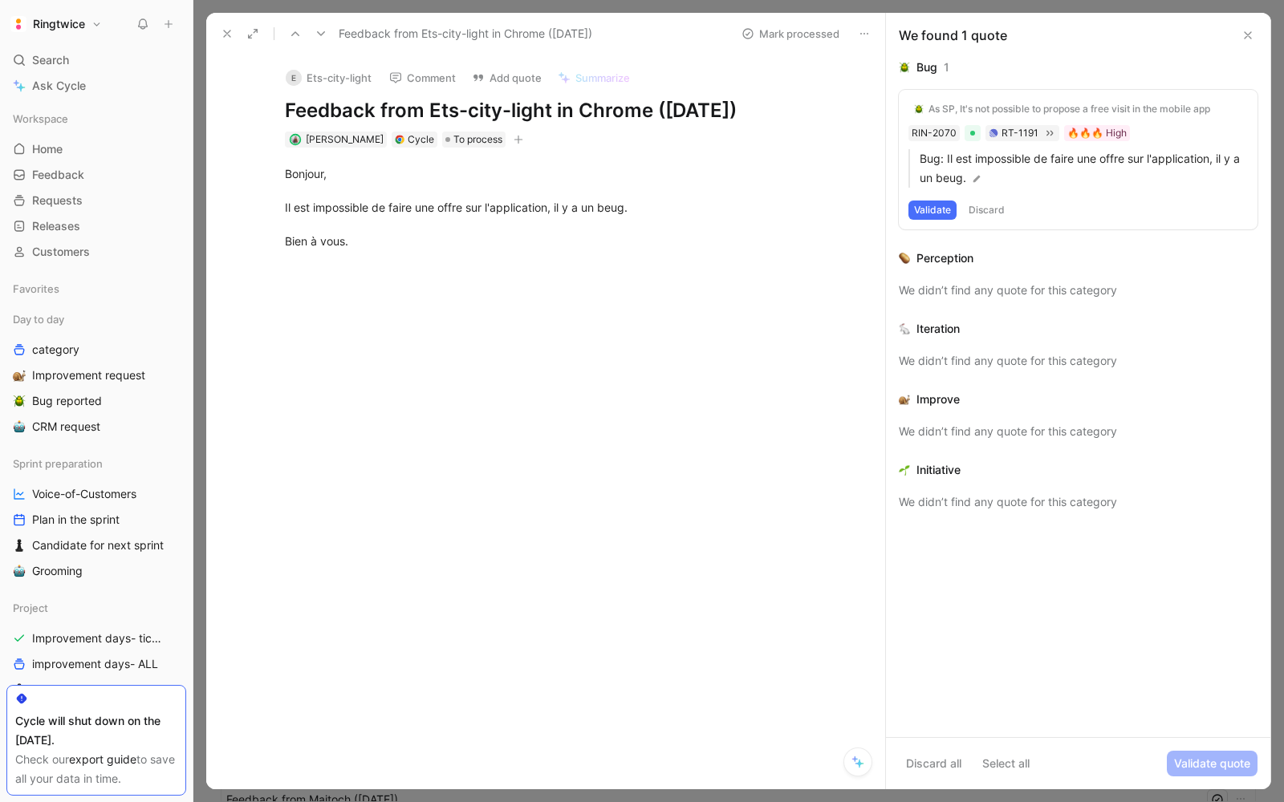
drag, startPoint x: 379, startPoint y: 229, endPoint x: 262, endPoint y: 180, distance: 127.0
click at [262, 181] on p "Bonjour, Il est impossible de faire une offre sur l'application, il y a un beug…" at bounding box center [562, 207] width 616 height 94
click at [347, 250] on p "Bonjour, Il est impossible de faire une offre sur l'application, il y a un beug…" at bounding box center [562, 207] width 616 height 94
click at [344, 249] on p "Bonjour, Il est impossible de faire une offre sur l'application, il y a un beug…" at bounding box center [562, 207] width 616 height 94
drag, startPoint x: 385, startPoint y: 240, endPoint x: 259, endPoint y: 173, distance: 142.5
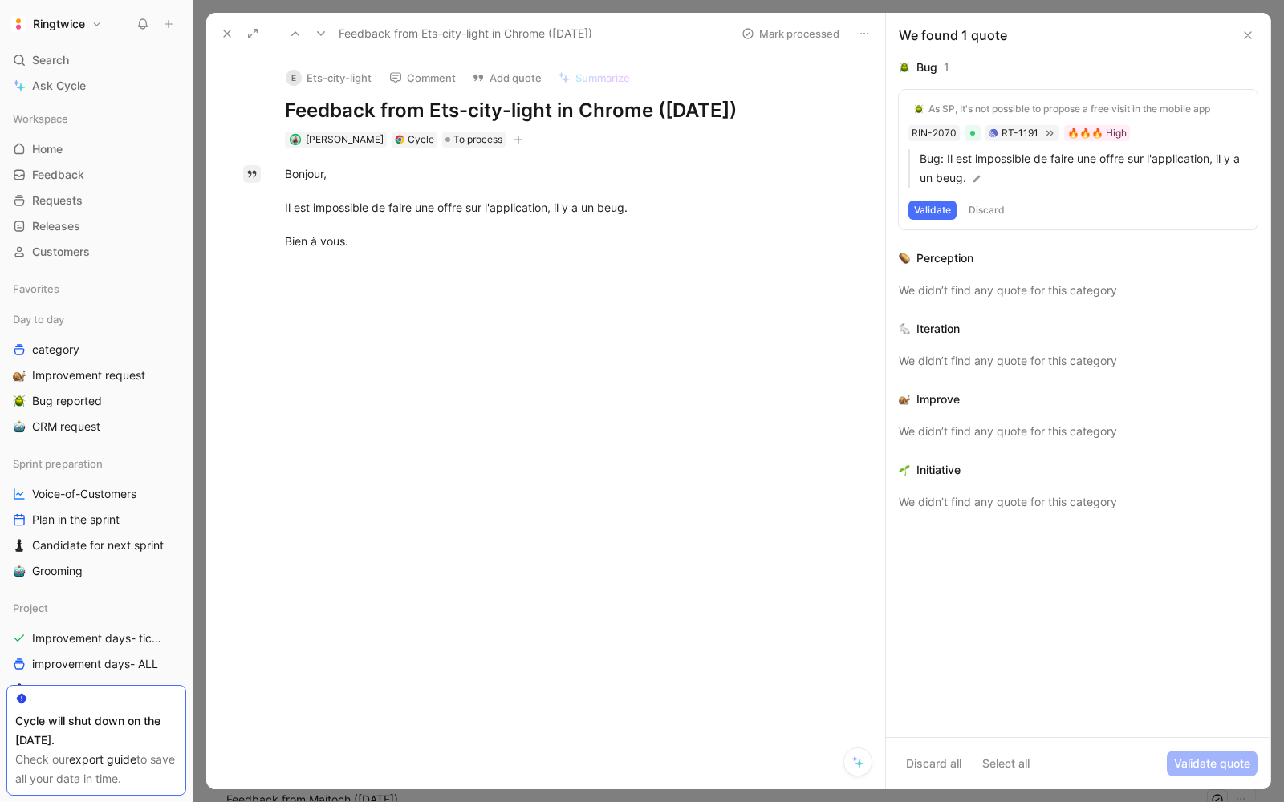
click at [259, 173] on div "Quote A Bonjour, Il est impossible de faire une offre sur l'application, il y a…" at bounding box center [562, 328] width 645 height 360
click at [664, 92] on div "E Ets-city-light Comment Add quote Summarize Feedback from Ets-city-light in Ch…" at bounding box center [562, 102] width 616 height 95
click at [457, 30] on span "Feedback from Ets-city-light in Chrome (Aug 27, 2025)" at bounding box center [466, 33] width 254 height 19
drag, startPoint x: 426, startPoint y: 105, endPoint x: 538, endPoint y: 120, distance: 112.5
click at [538, 120] on h1 "Feedback from Ets-city-light in Chrome (Aug 27, 2025)" at bounding box center [562, 111] width 555 height 26
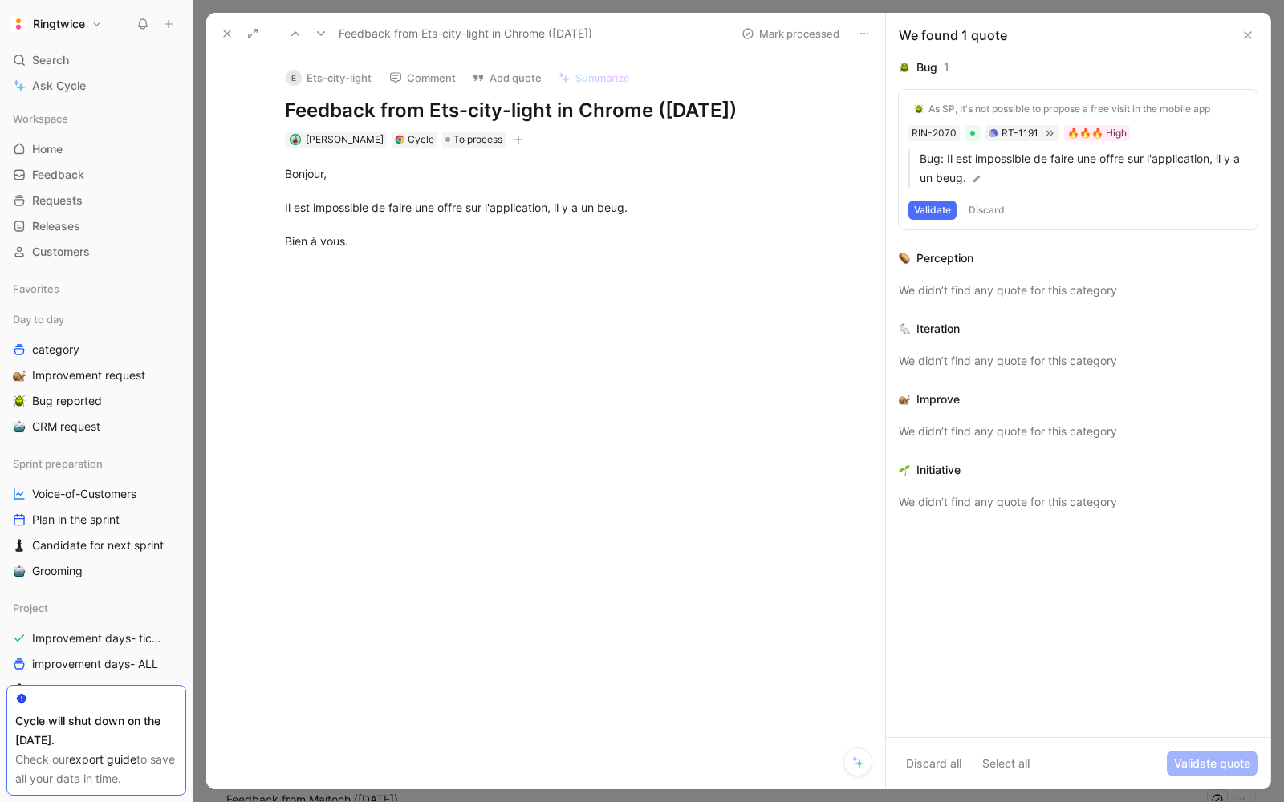
drag, startPoint x: 549, startPoint y: 115, endPoint x: 432, endPoint y: 108, distance: 116.6
click at [432, 108] on h1 "Feedback from Ets-city-light in Chrome (Aug 27, 2025)" at bounding box center [562, 111] width 555 height 26
copy h1 "Ets-city-light"
click at [408, 136] on div "Cycle" at bounding box center [421, 140] width 26 height 16
click at [472, 148] on div "Bonjour, Il est impossible de faire une offre sur l'application, il y a un beug…" at bounding box center [562, 208] width 645 height 120
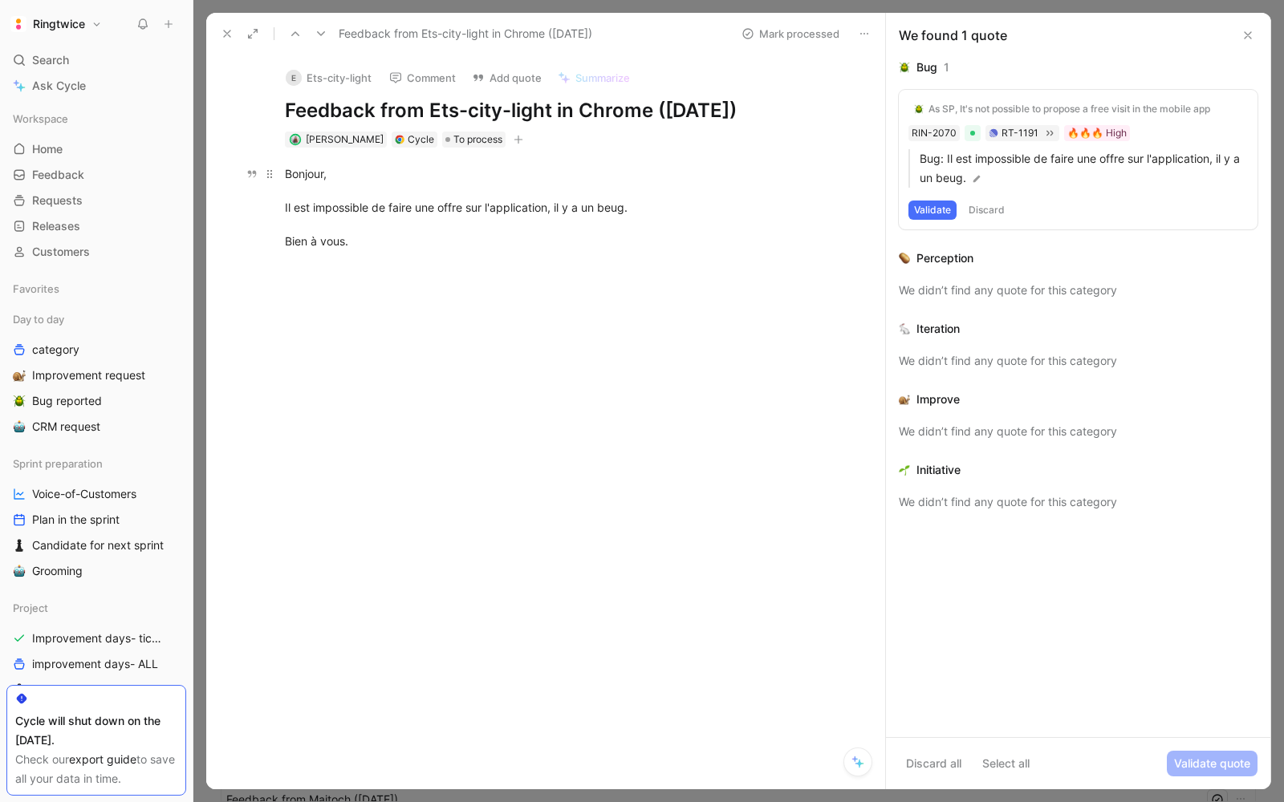
click at [481, 234] on div "Bonjour, Il est impossible de faire une offre sur l'application, il y a un beug…" at bounding box center [562, 207] width 555 height 84
drag, startPoint x: 366, startPoint y: 243, endPoint x: 278, endPoint y: 162, distance: 119.8
click at [278, 162] on p "Bonjour, Il est impossible de faire une offre sur l'application, il y a un beug…" at bounding box center [562, 207] width 616 height 94
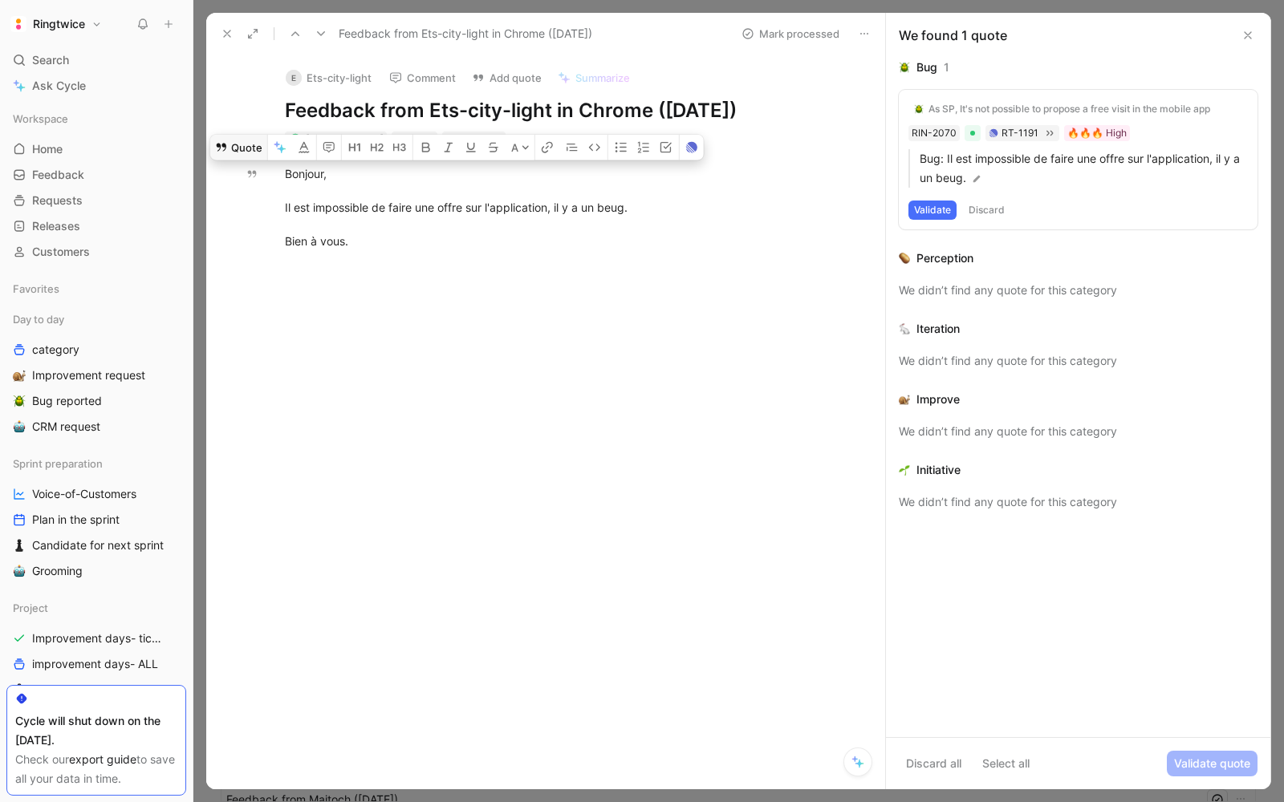
click at [244, 145] on button "Quote" at bounding box center [238, 148] width 57 height 26
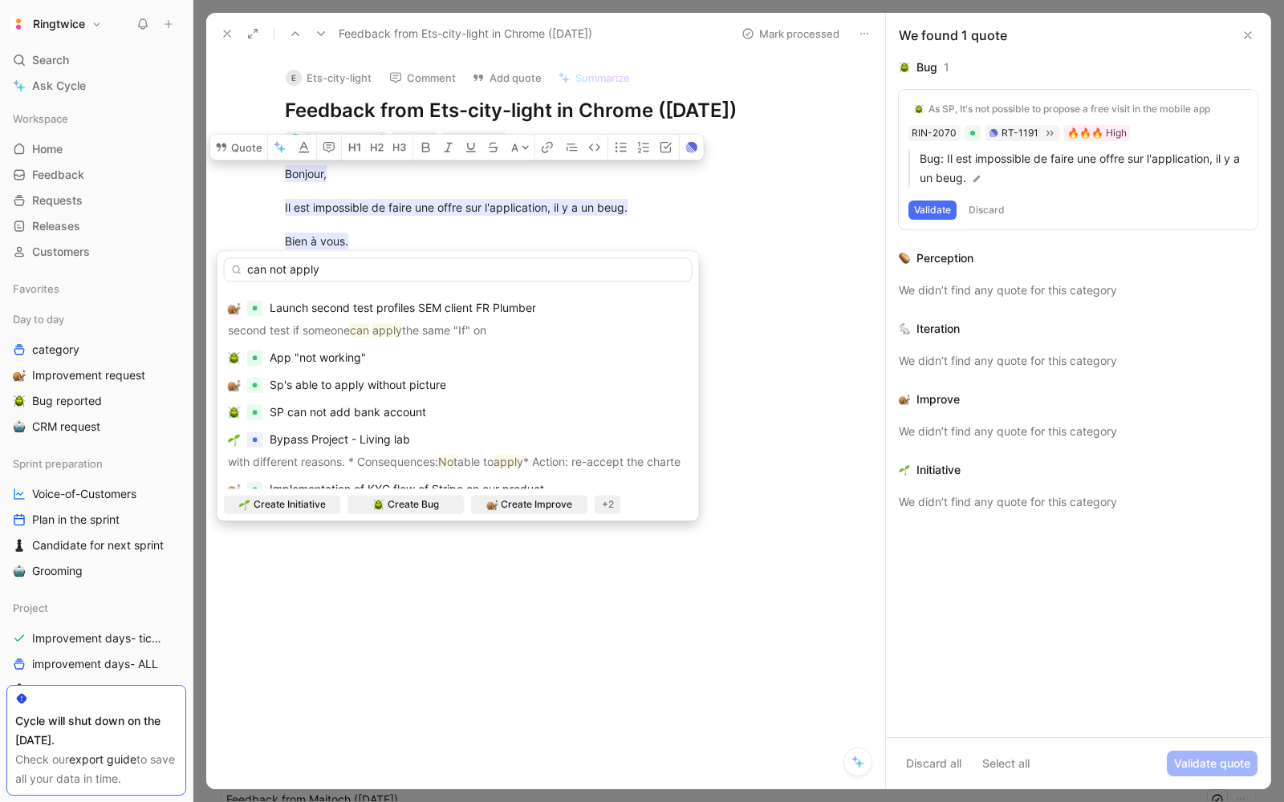
scroll to position [154, 0]
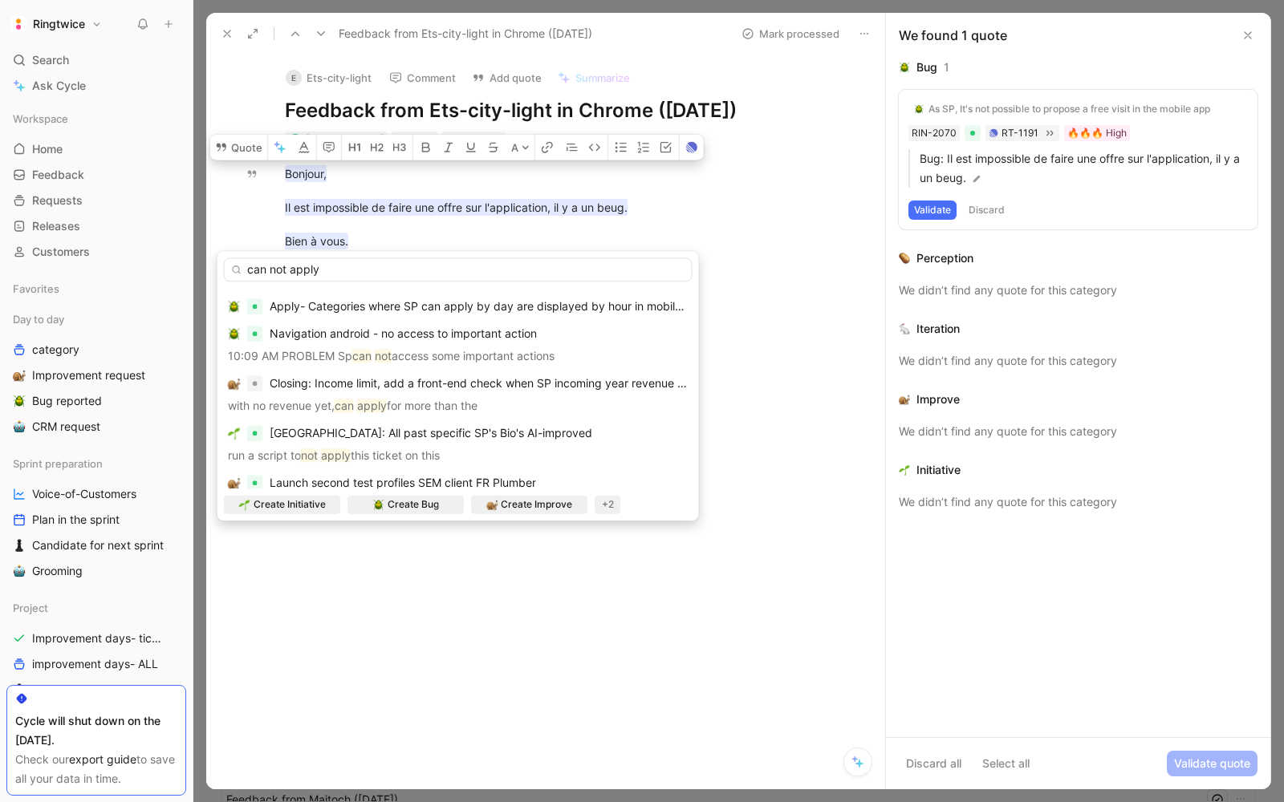
click at [284, 263] on input "can not apply" at bounding box center [458, 270] width 469 height 24
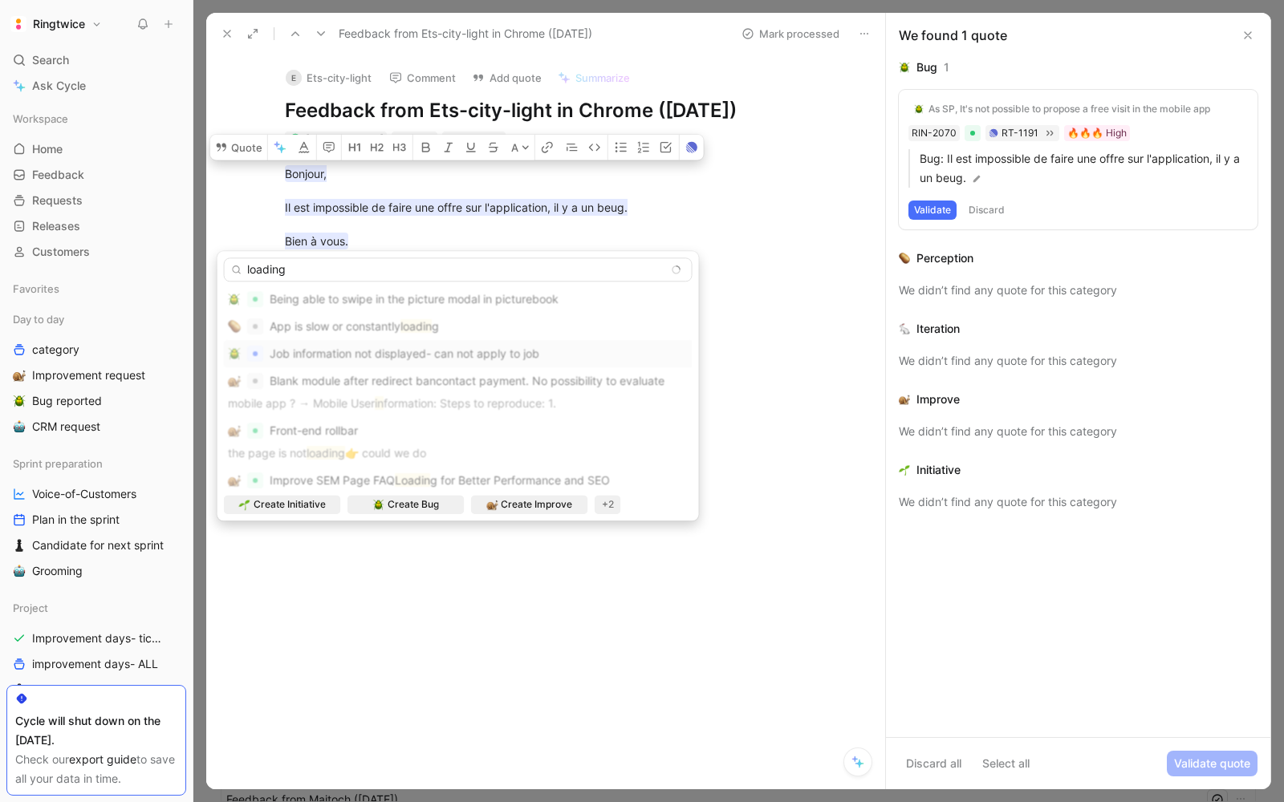
scroll to position [0, 0]
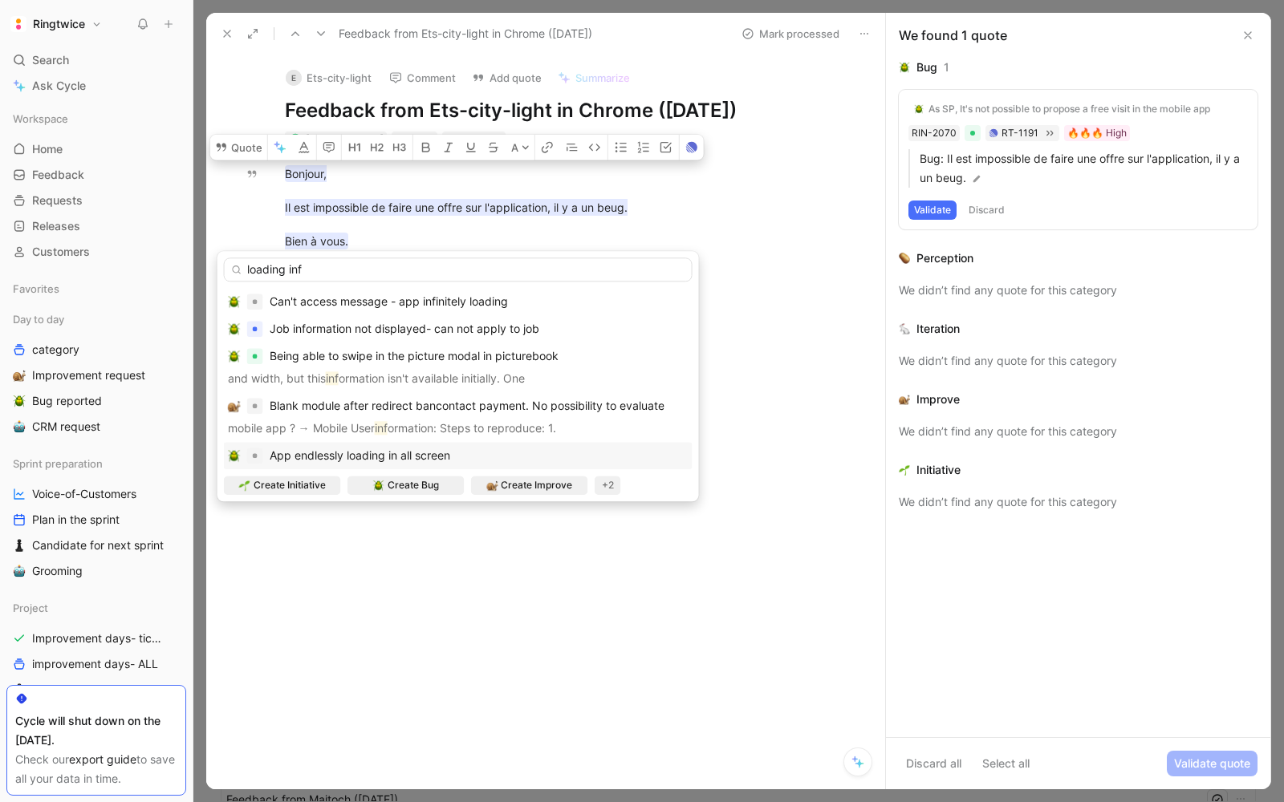
type input "loading inf"
click at [294, 458] on span "App endlessly loading in all screen" at bounding box center [360, 455] width 181 height 14
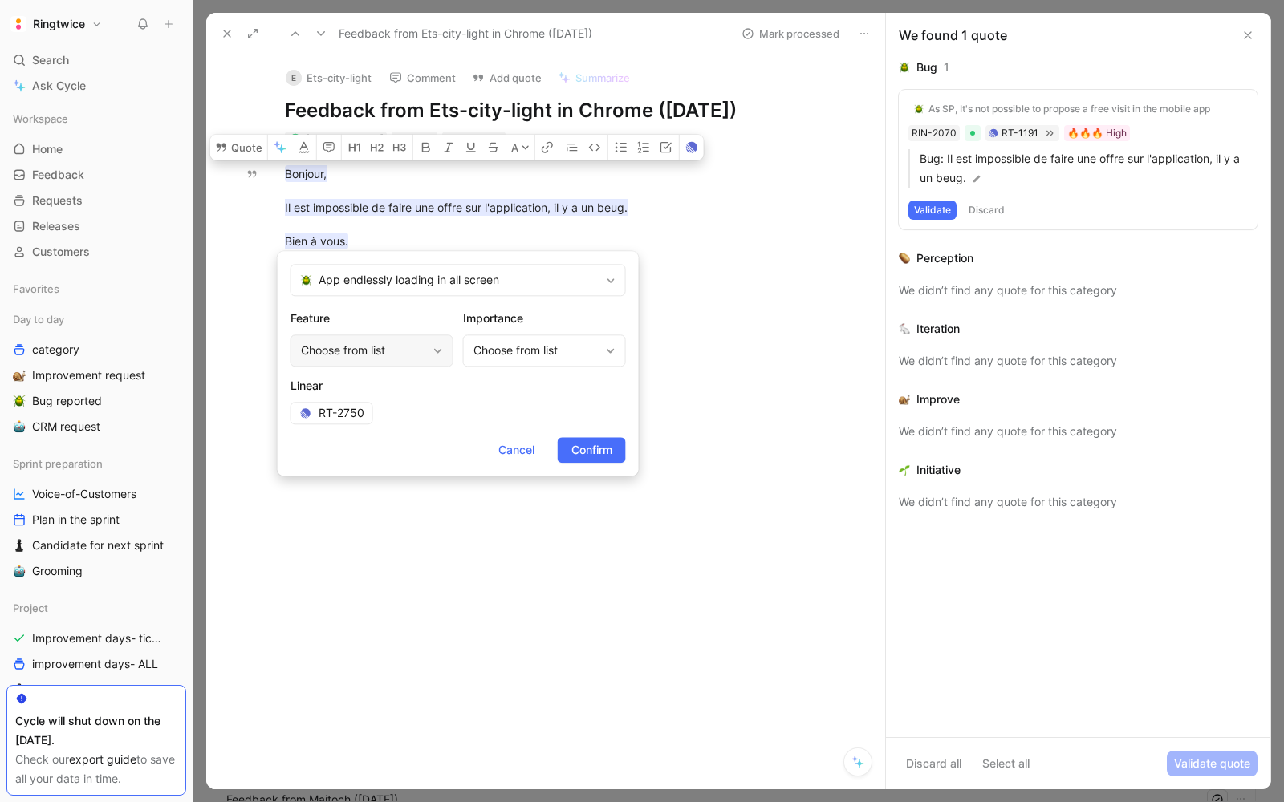
click at [416, 361] on div "Choose from list" at bounding box center [371, 351] width 163 height 32
click at [608, 451] on span "Confirm" at bounding box center [591, 449] width 41 height 19
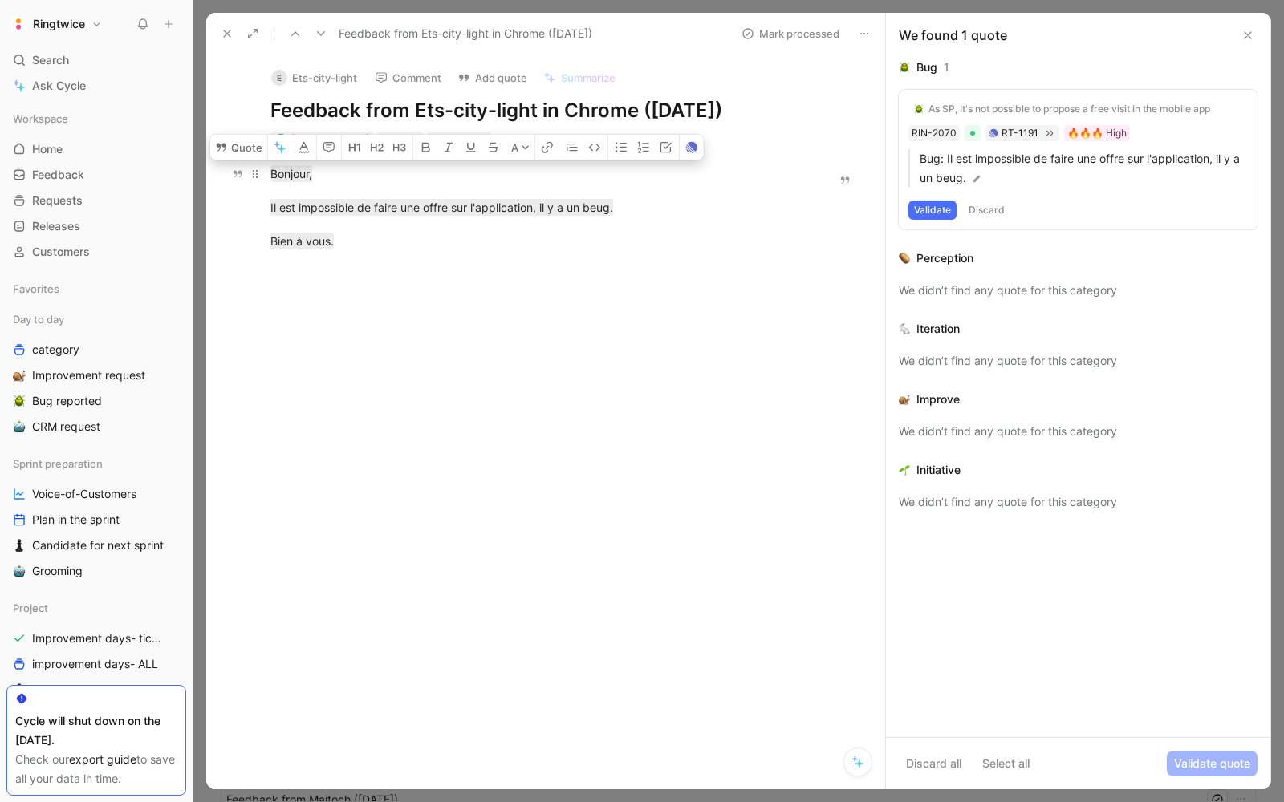
click at [731, 202] on div "Bonjour, Il est impossible de faire une offre sur l'application, il y a un beug…" at bounding box center [537, 207] width 534 height 84
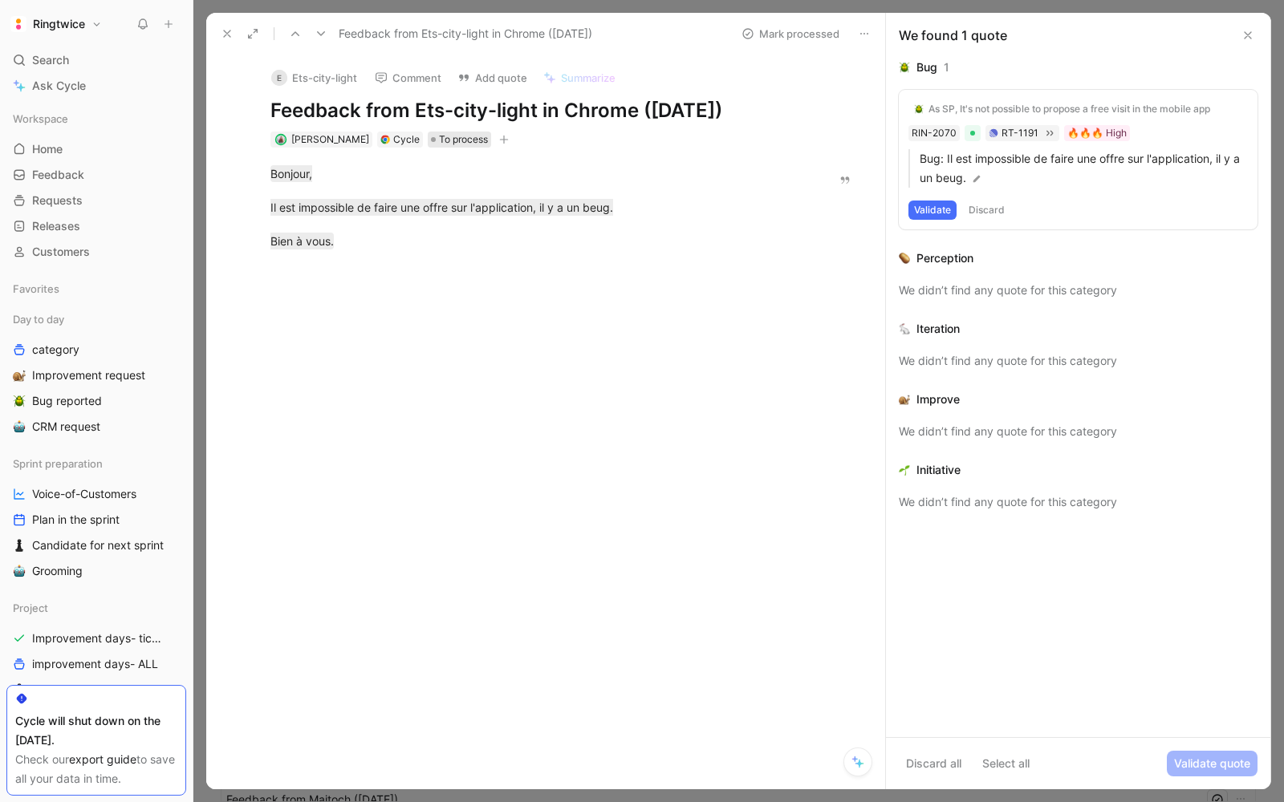
click at [461, 140] on span "To process" at bounding box center [463, 140] width 49 height 16
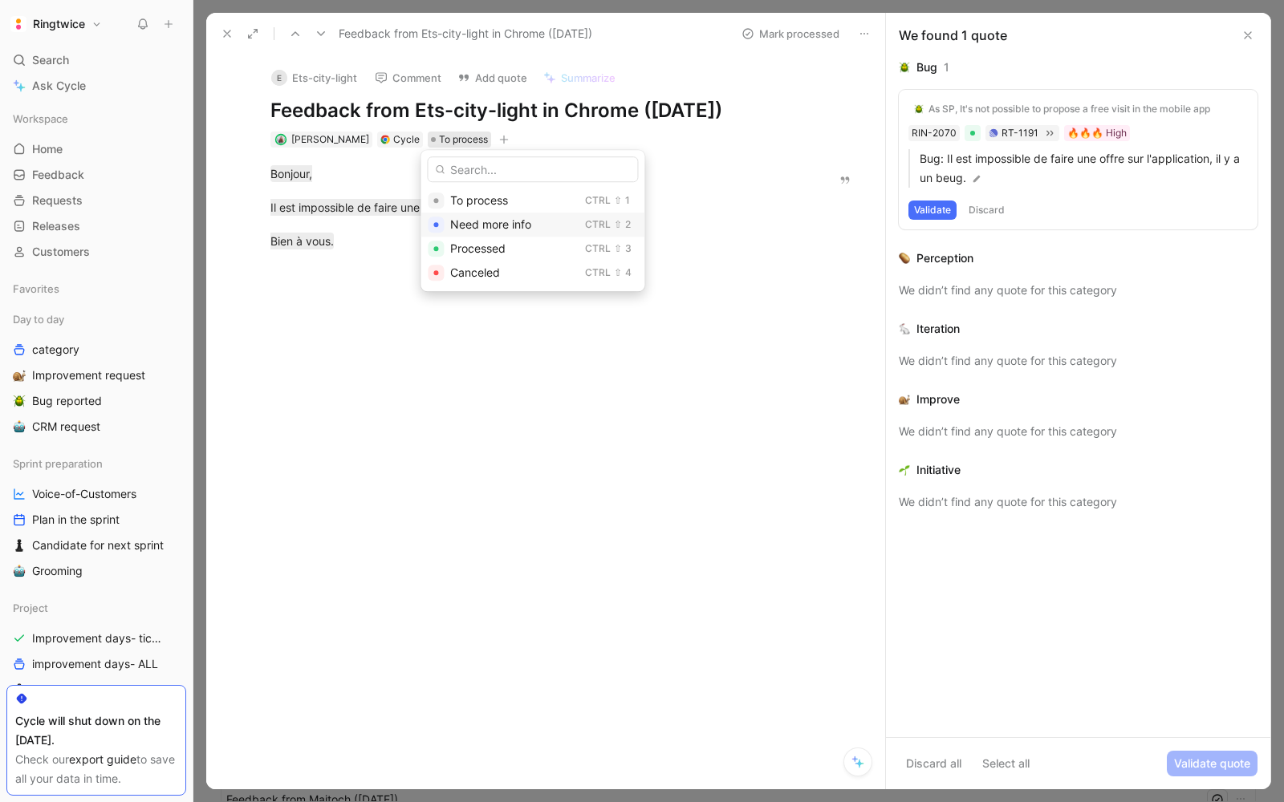
click at [505, 221] on span "Need more info" at bounding box center [490, 224] width 81 height 14
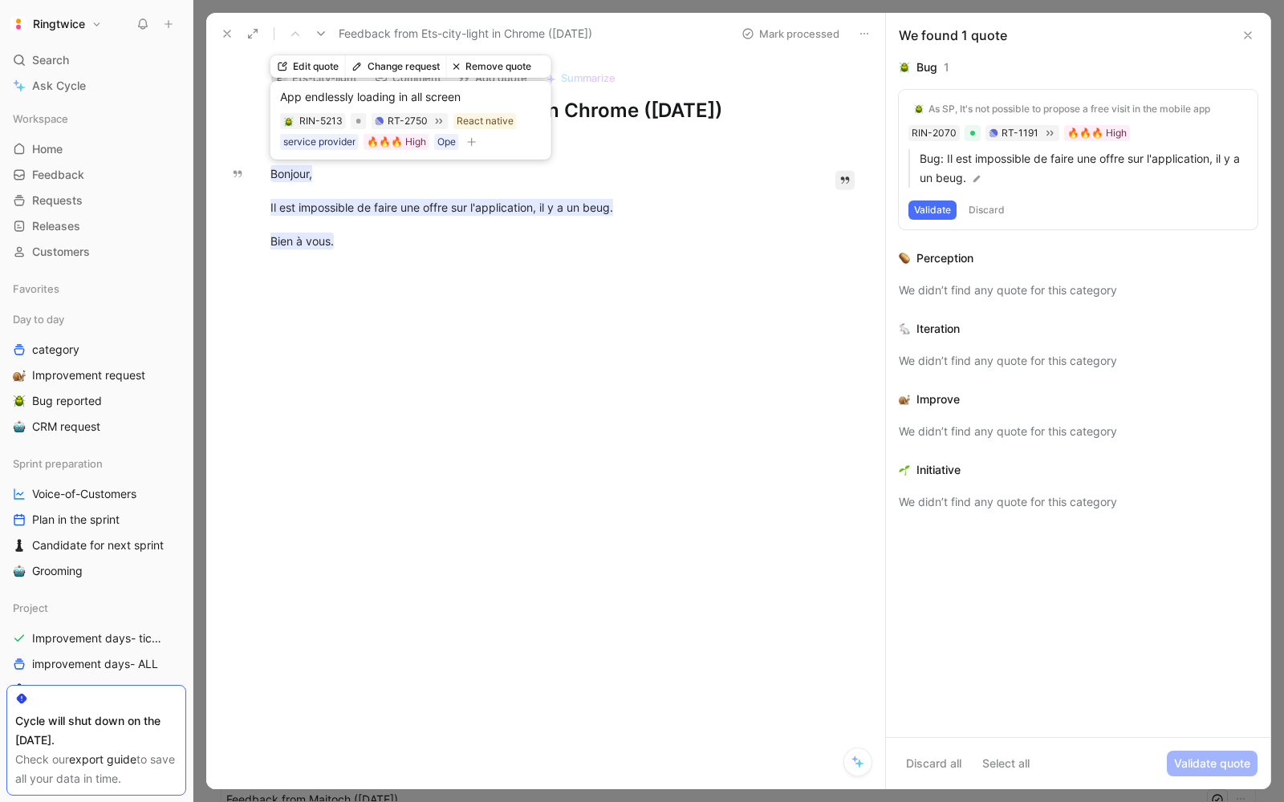
click at [230, 34] on icon at bounding box center [227, 33] width 13 height 13
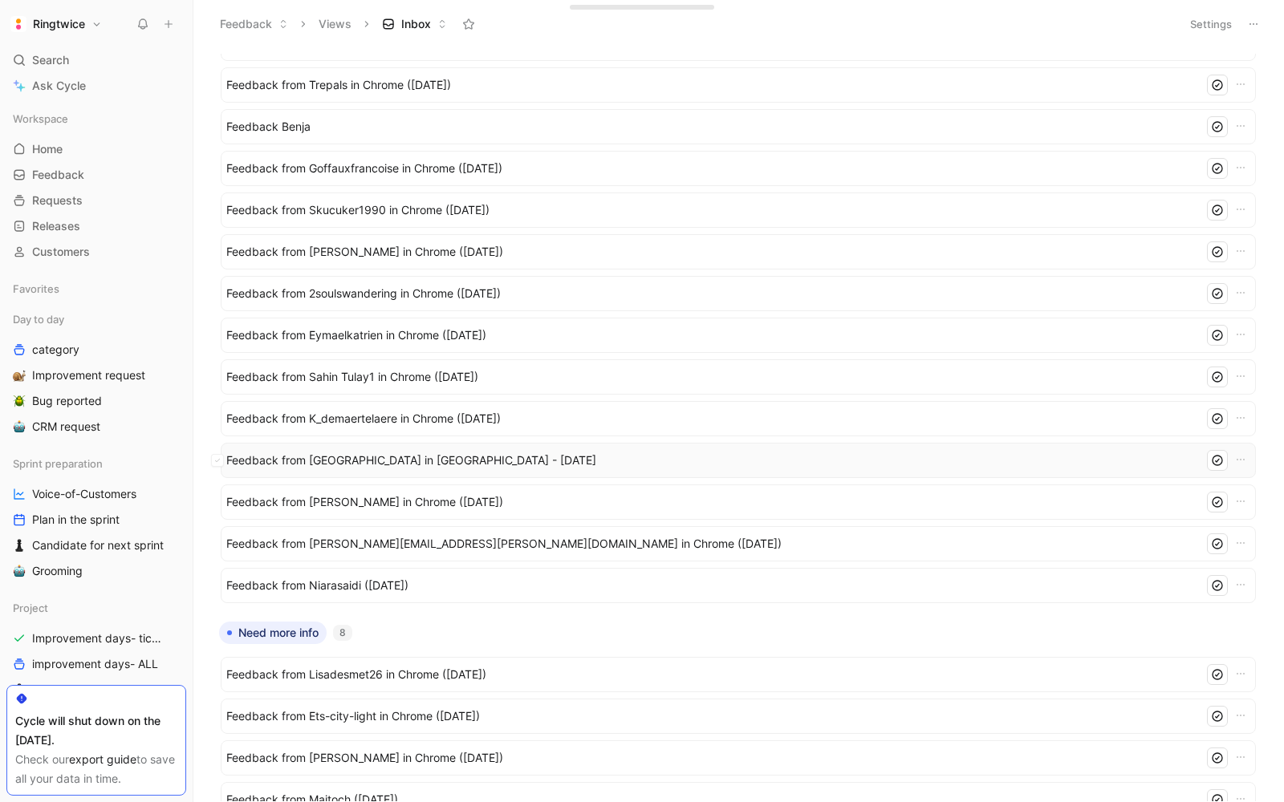
scroll to position [827, 0]
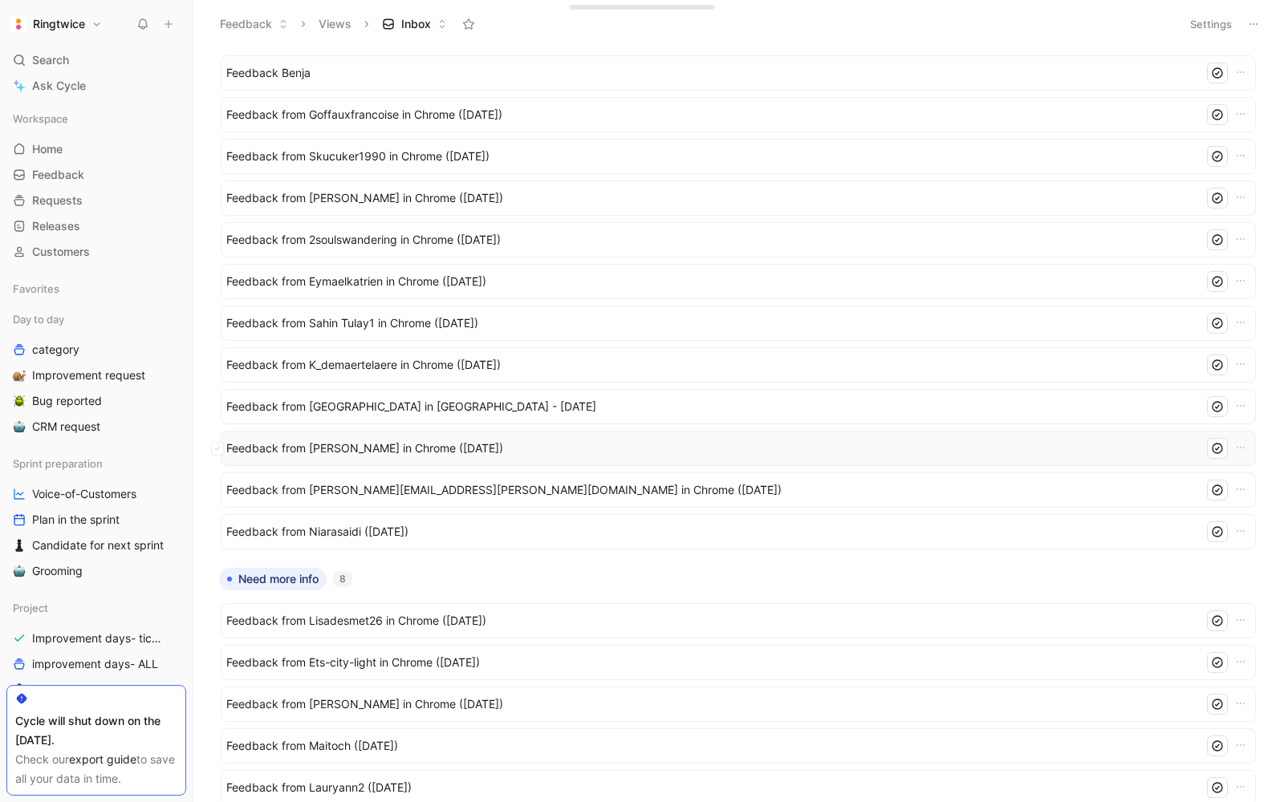
click at [355, 440] on span "Feedback from Laurawhitney Mottola in Chrome (Aug 25, 2025)" at bounding box center [711, 448] width 971 height 19
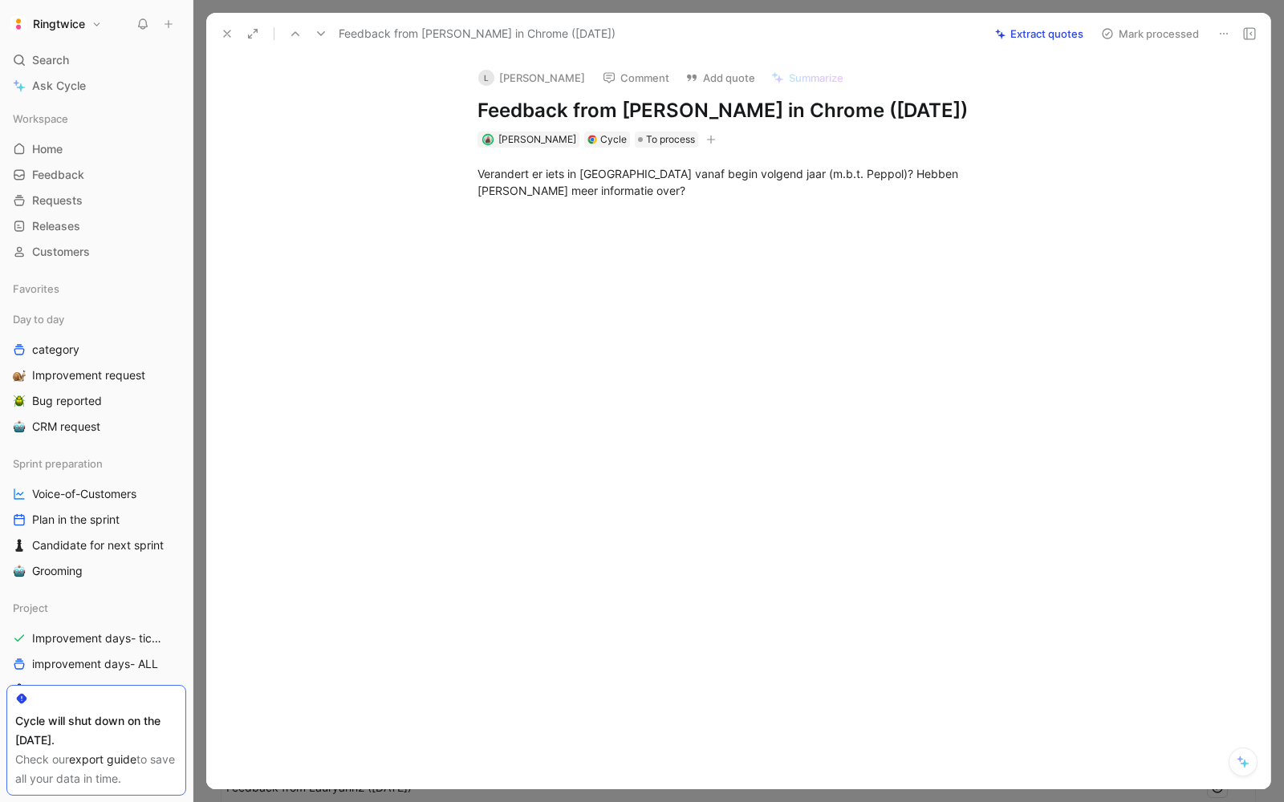
click at [510, 194] on div "Verandert er iets in RingTwice vanaf begin volgend jaar (m.b.t. Peppol)? Hebben…" at bounding box center [754, 182] width 555 height 34
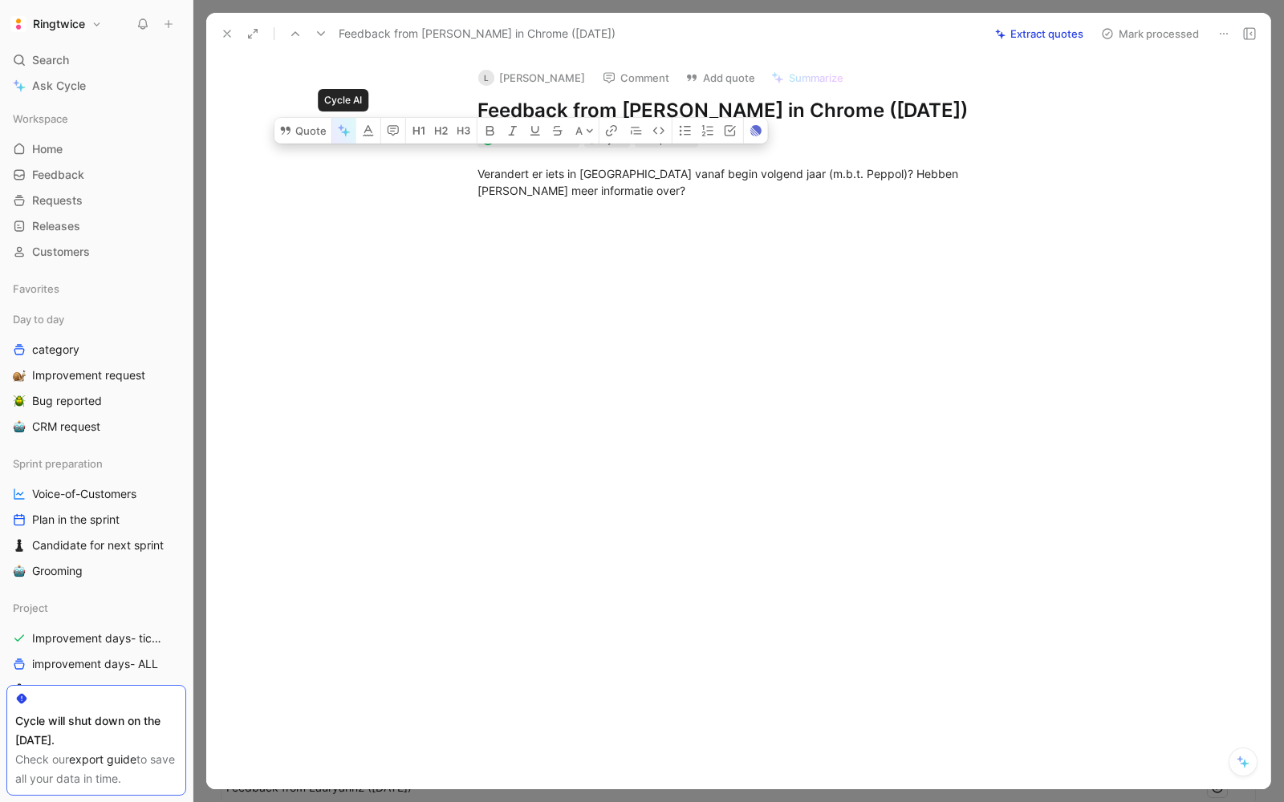
click at [346, 137] on icon "button" at bounding box center [345, 132] width 9 height 9
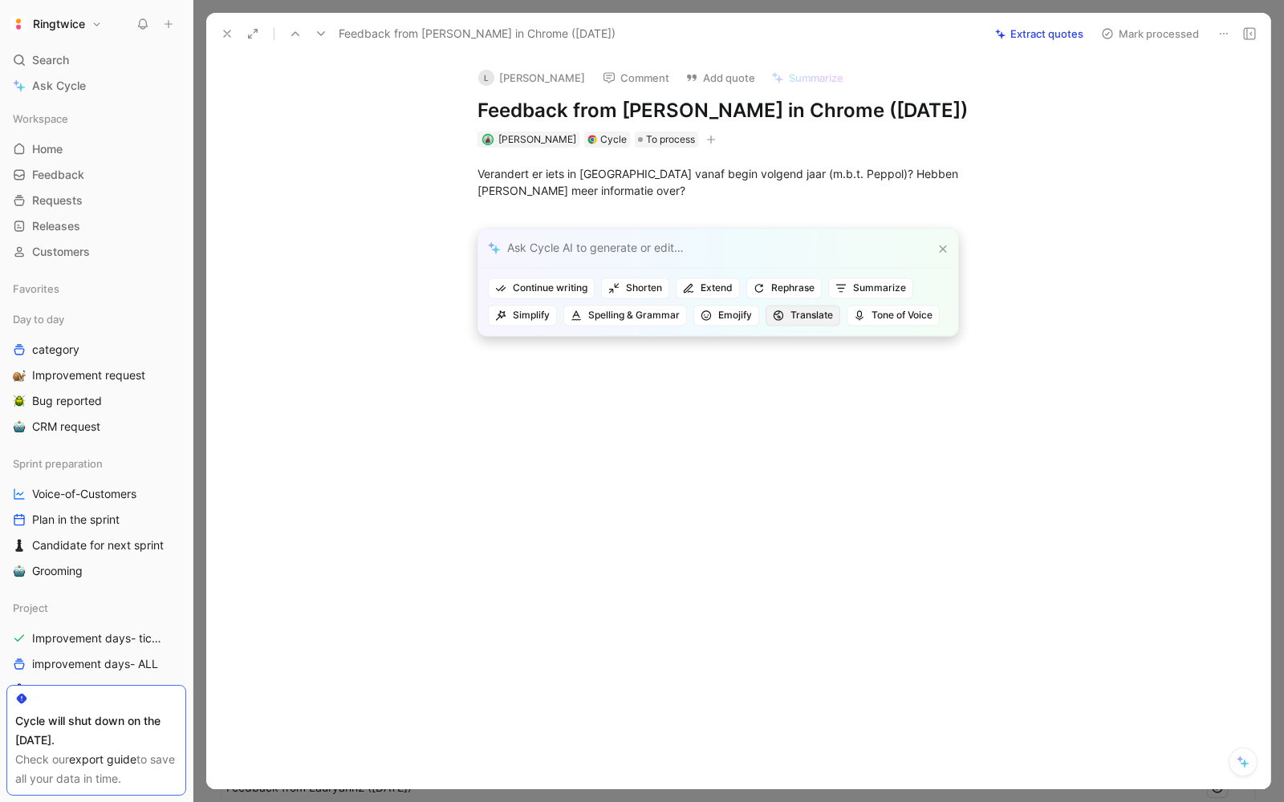
click at [785, 319] on span "Translate" at bounding box center [803, 315] width 60 height 16
type input "en"
click at [731, 381] on div "En glish" at bounding box center [723, 377] width 209 height 19
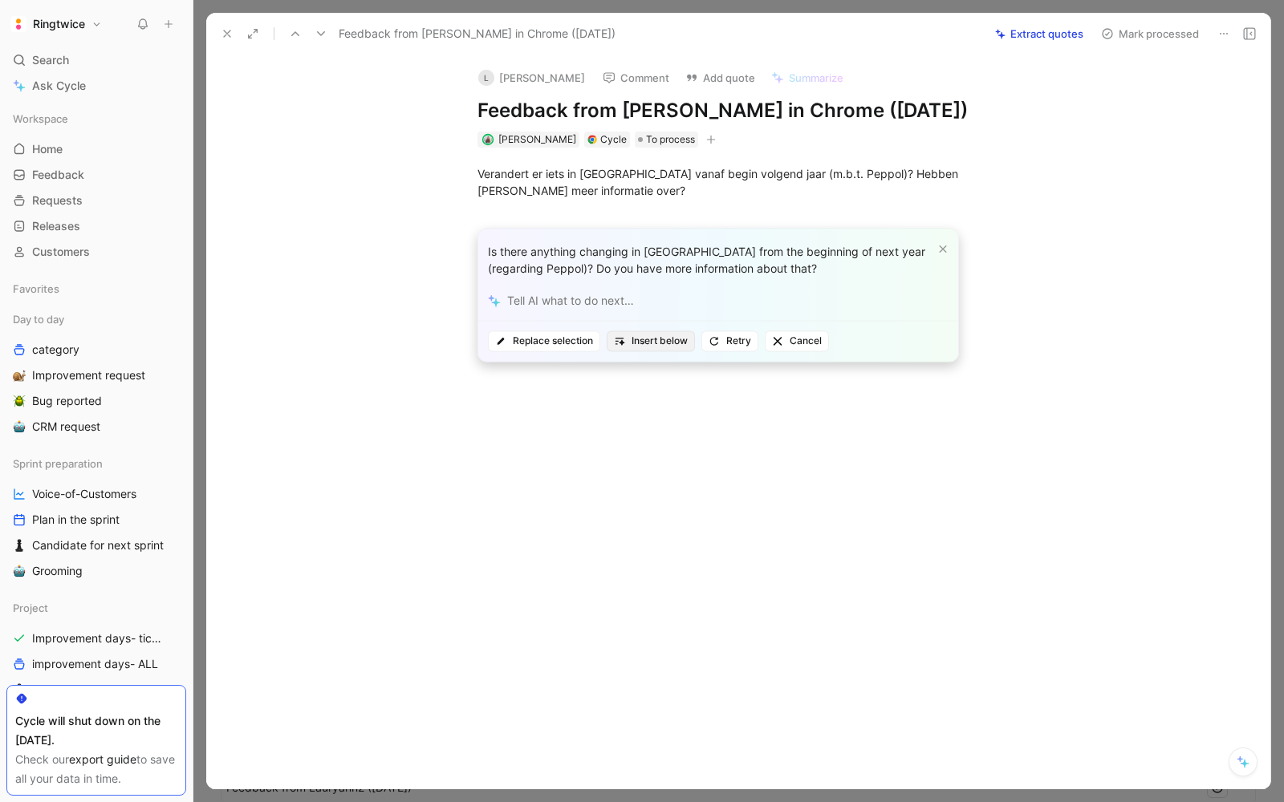
click at [647, 334] on span "Insert below" at bounding box center [651, 341] width 74 height 16
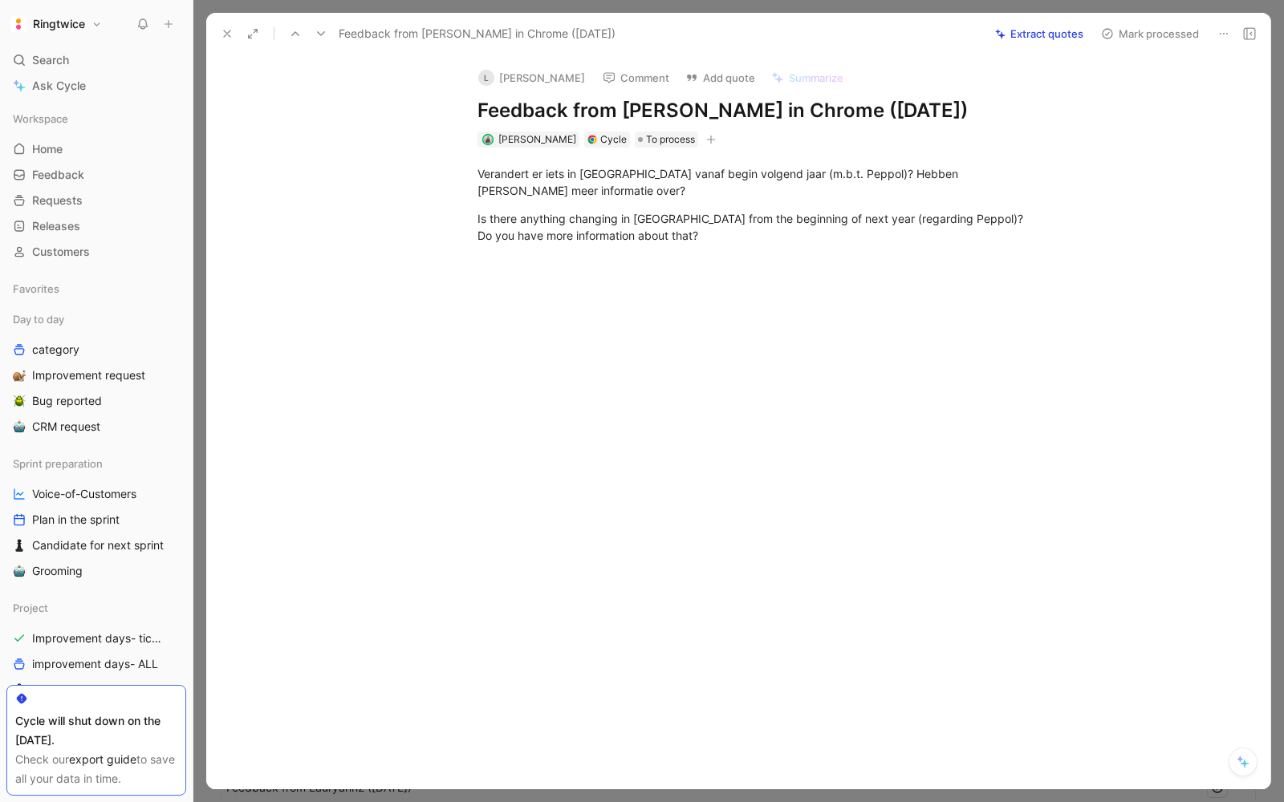
click at [601, 244] on div "Is there anything changing in RingTwice from the beginning of next year (regard…" at bounding box center [754, 227] width 555 height 34
click at [769, 340] on div at bounding box center [755, 382] width 1030 height 241
drag, startPoint x: 677, startPoint y: 278, endPoint x: 461, endPoint y: 237, distance: 219.8
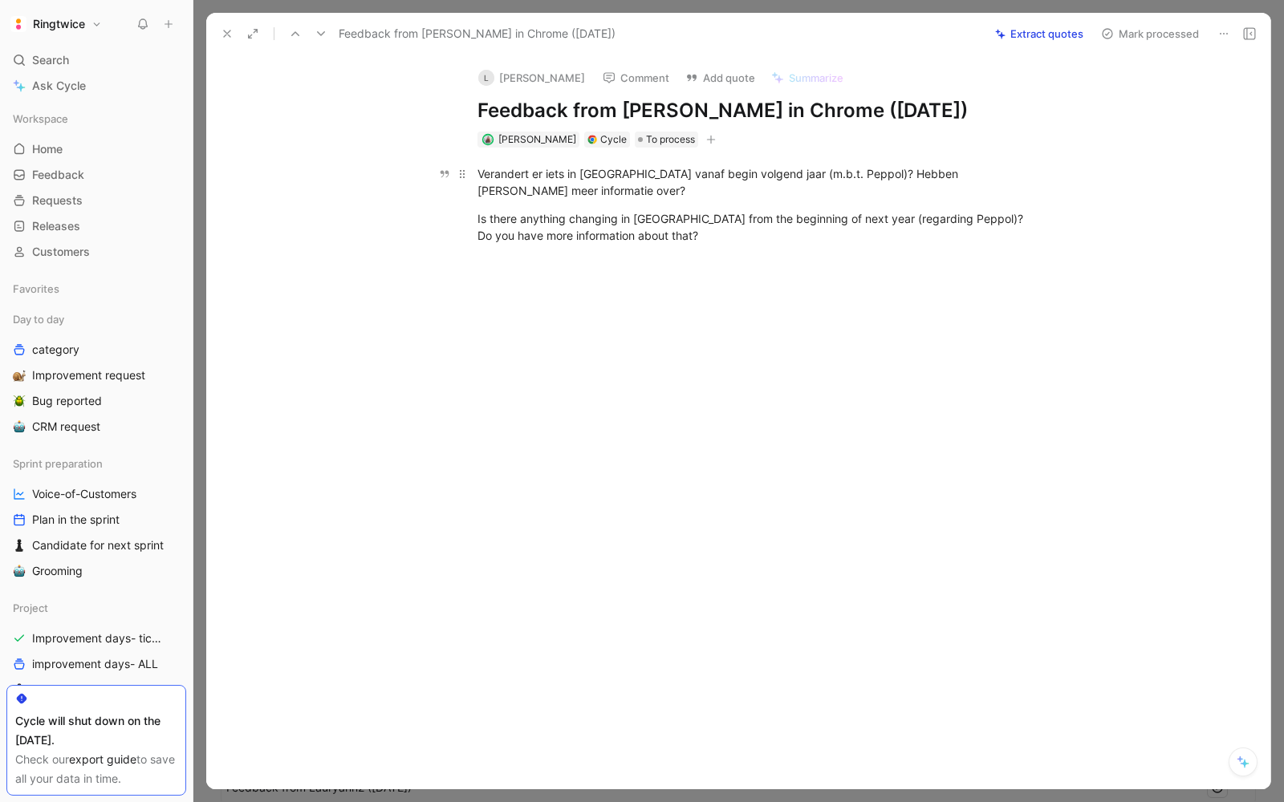
click at [461, 237] on div "Verandert er iets in RingTwice vanaf begin volgend jaar (m.b.t. Peppol)? Hebben…" at bounding box center [755, 205] width 1030 height 114
click at [357, 177] on button "Quote" at bounding box center [351, 165] width 57 height 26
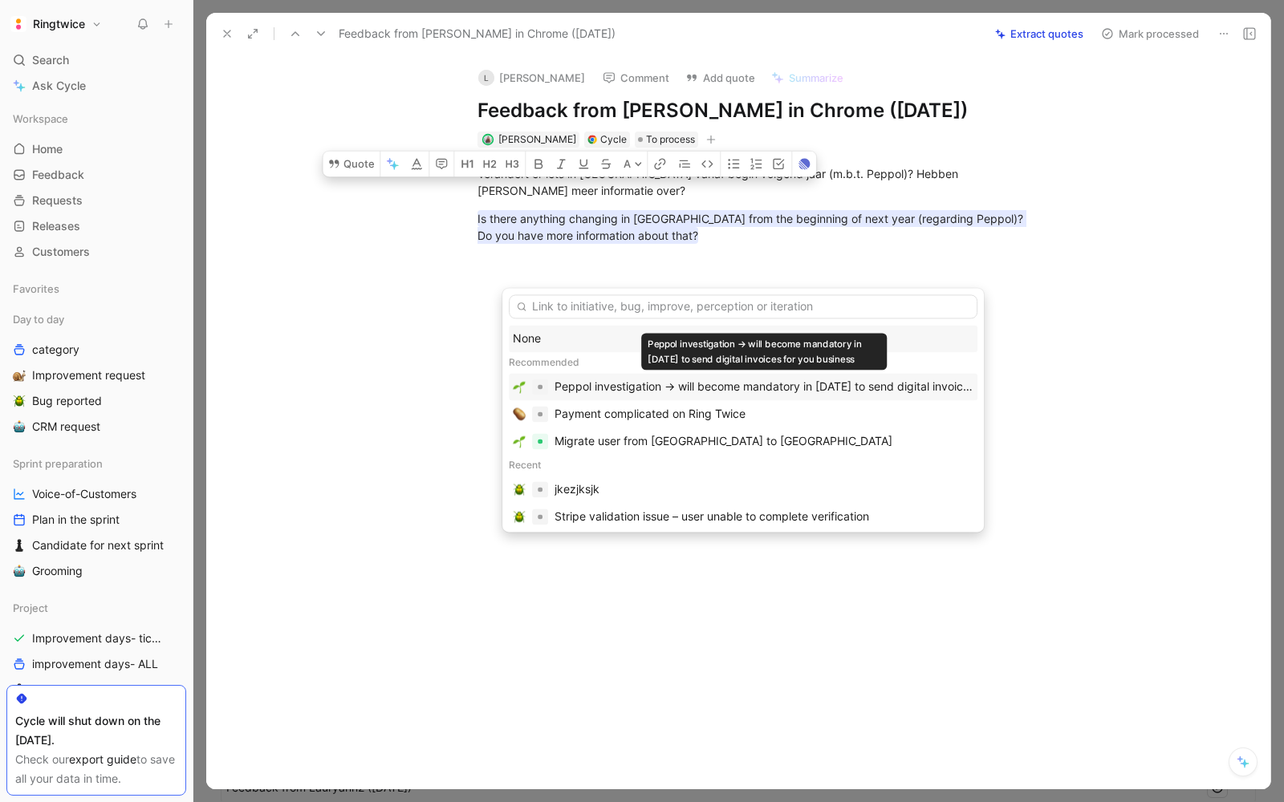
click at [822, 395] on div "Peppol investigation -> will become mandatory in 2026 to send digital invoices …" at bounding box center [763, 386] width 419 height 19
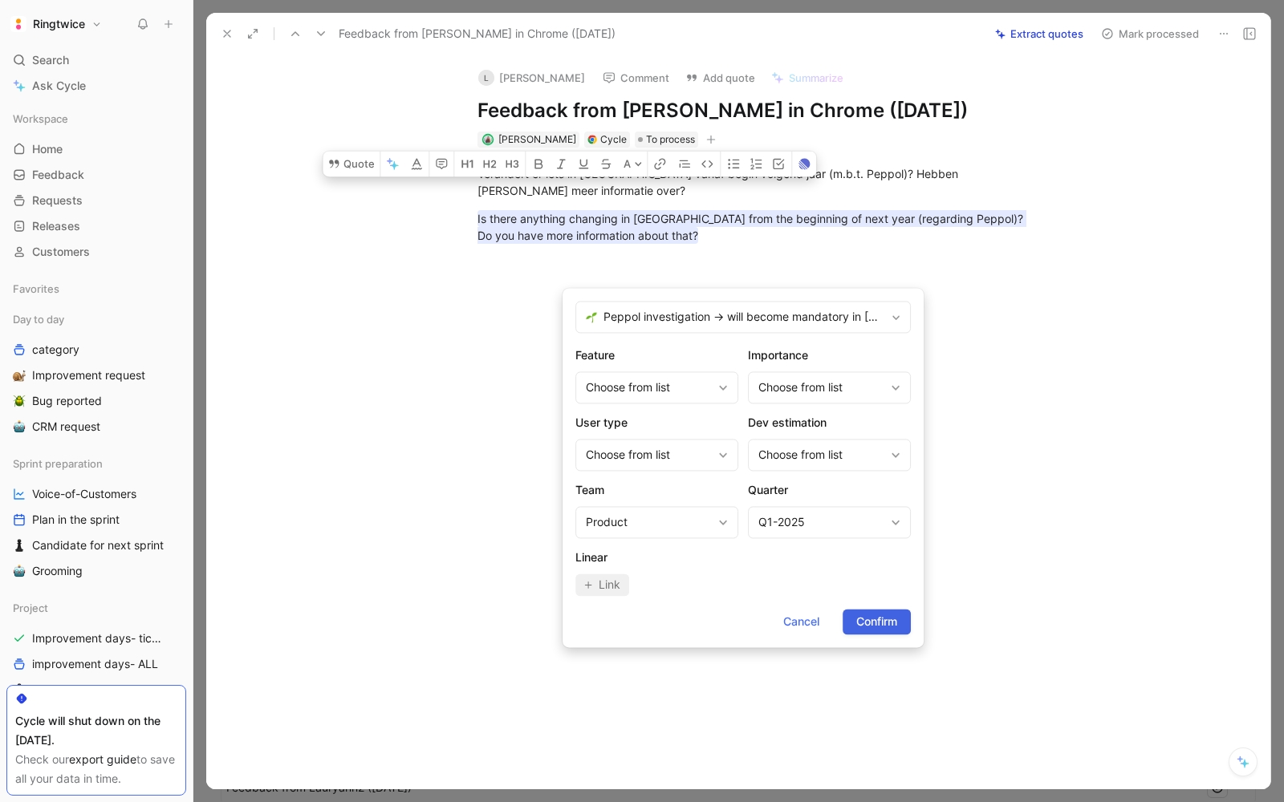
click at [859, 620] on span "Confirm" at bounding box center [876, 621] width 41 height 19
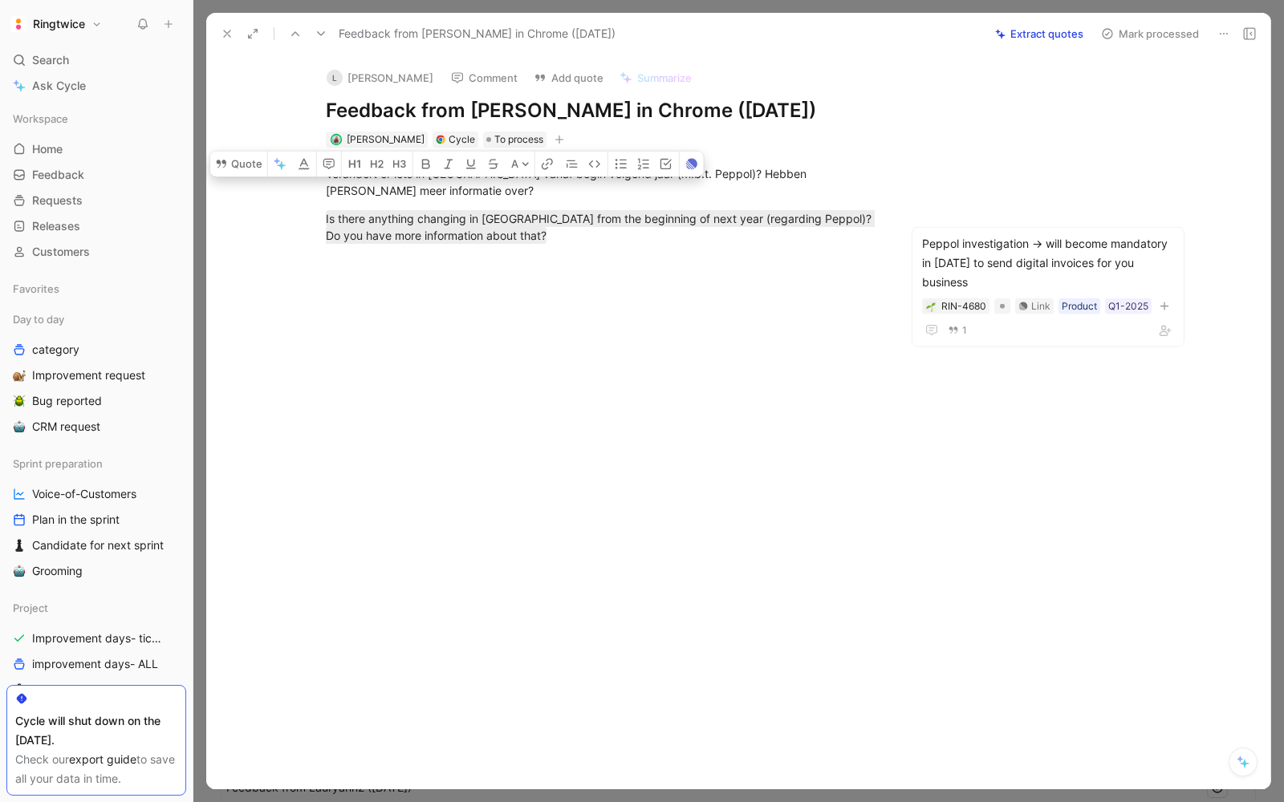
click at [750, 374] on div at bounding box center [603, 382] width 727 height 241
click at [506, 148] on span "To process" at bounding box center [518, 140] width 49 height 16
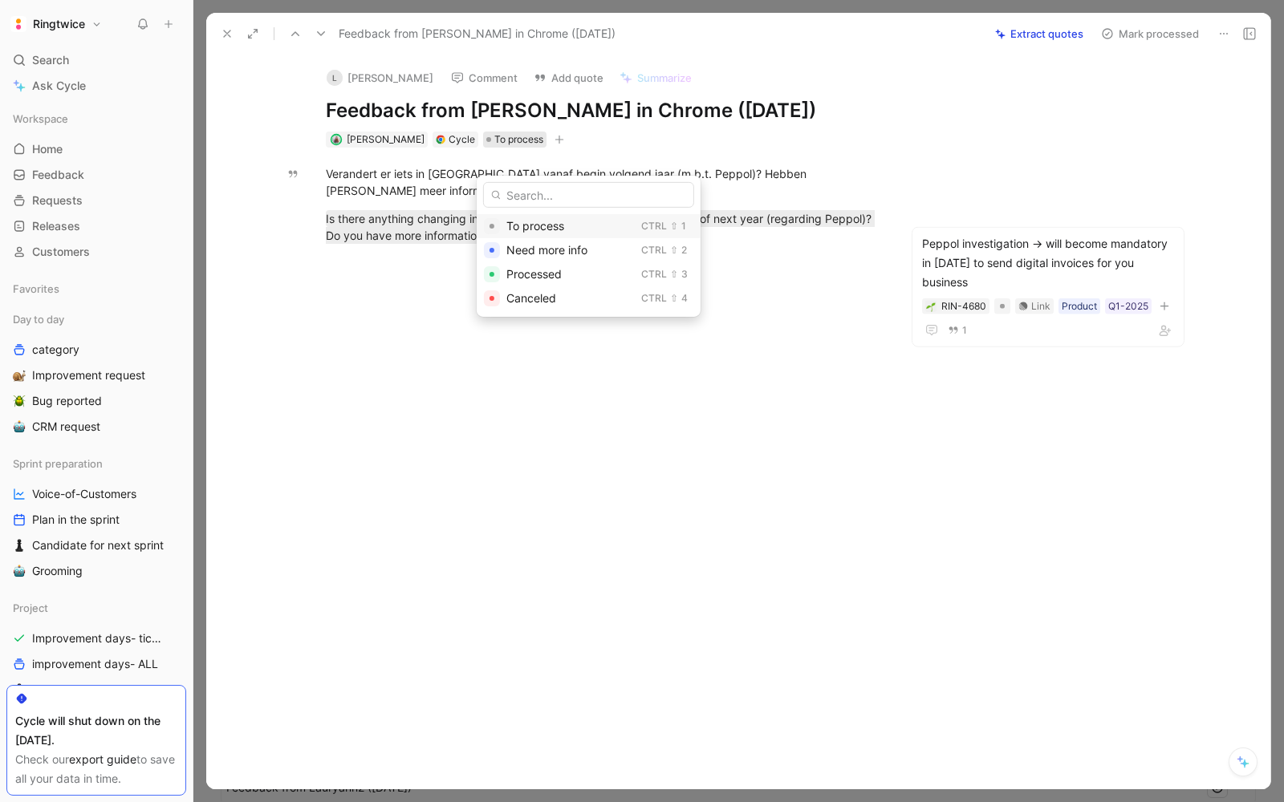
click at [515, 229] on span "To process" at bounding box center [535, 226] width 58 height 14
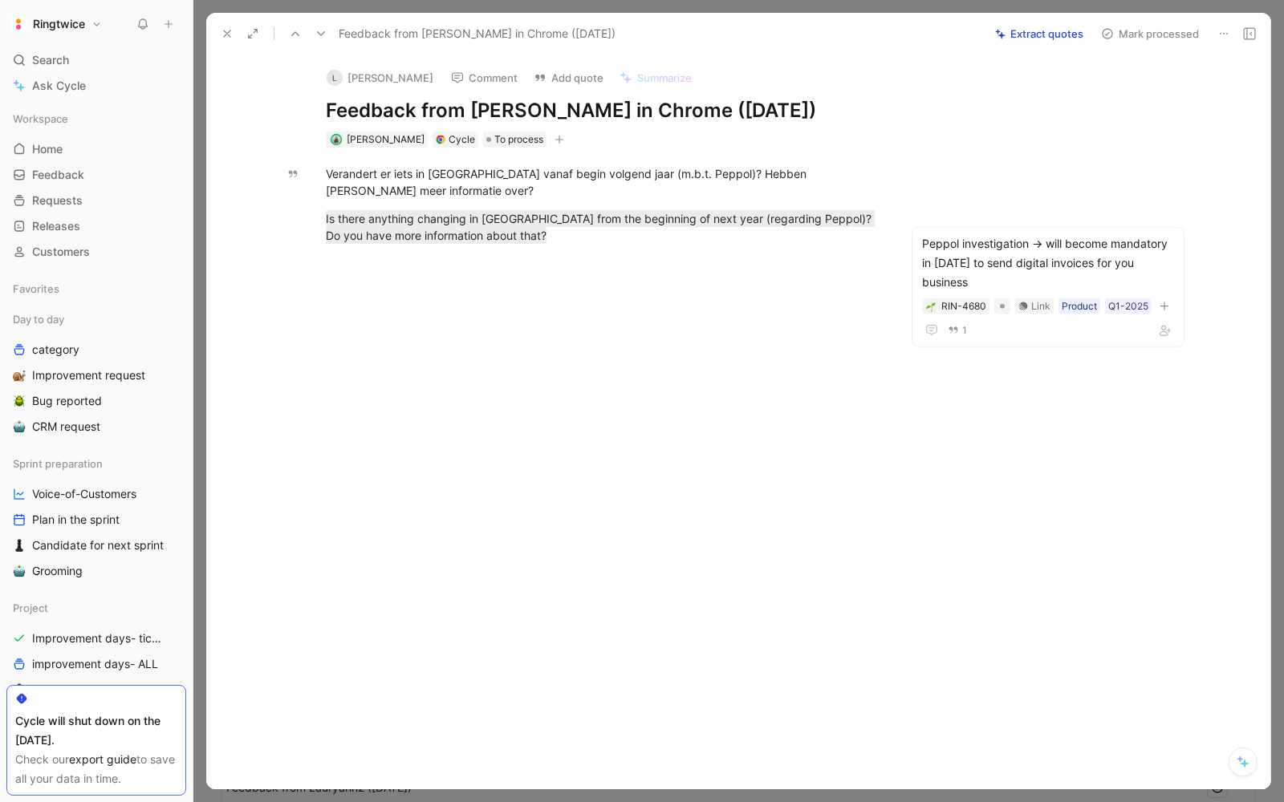
click at [229, 34] on icon at bounding box center [227, 33] width 13 height 13
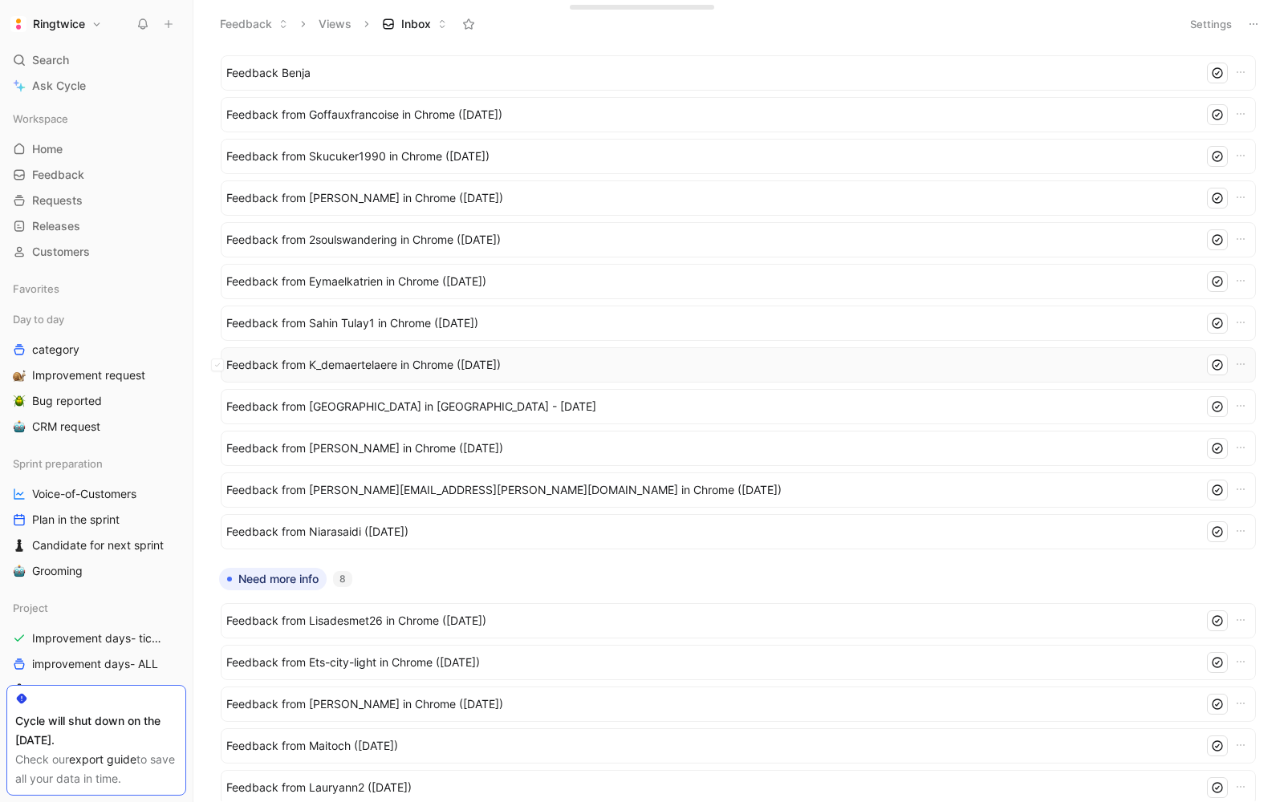
click at [488, 361] on span "Feedback from K_demaertelaere in Chrome (Aug 26, 2025)" at bounding box center [711, 364] width 971 height 19
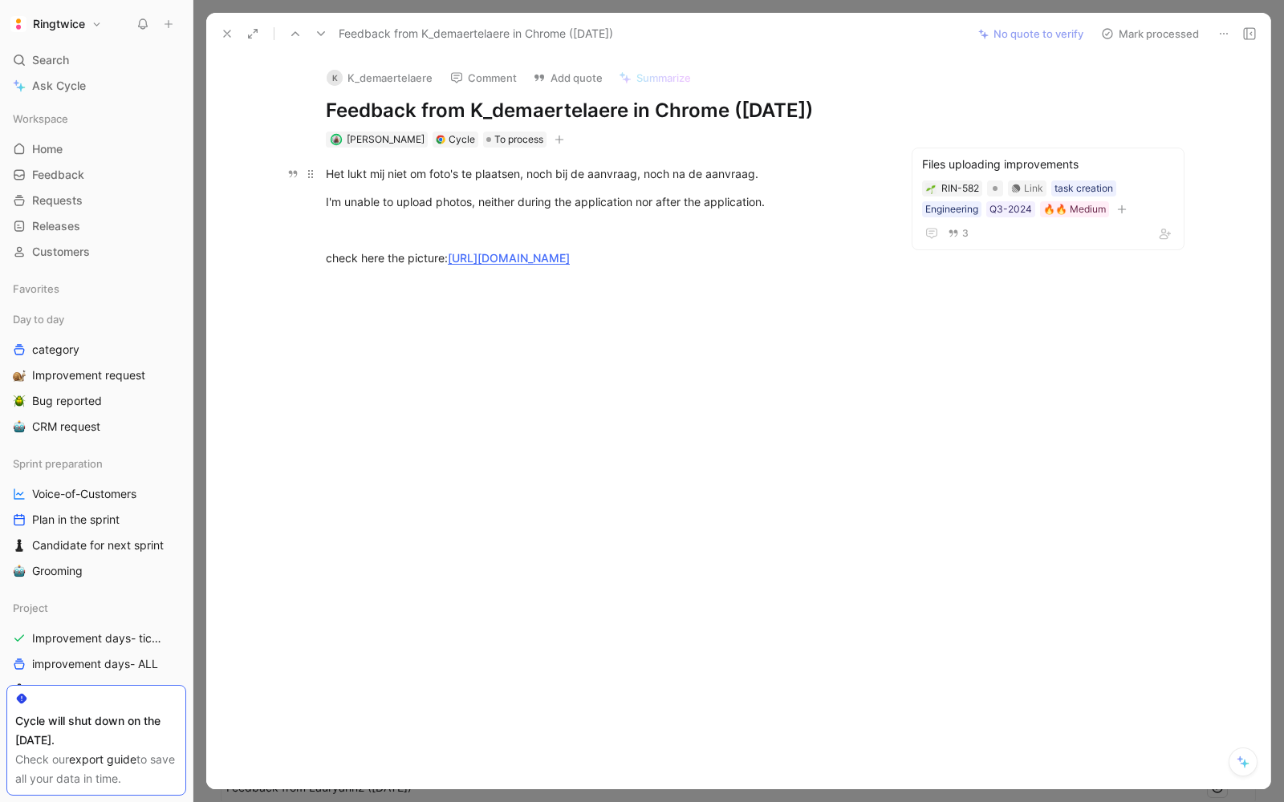
click at [635, 167] on div "Het lukt mij niet om foto's te plaatsen, noch bij de aanvraag, noch na de aanvr…" at bounding box center [603, 173] width 555 height 17
click at [793, 202] on div "I'm unable to upload photos, neither during the application nor after the appli…" at bounding box center [603, 201] width 555 height 17
drag, startPoint x: 789, startPoint y: 205, endPoint x: 343, endPoint y: 142, distance: 449.8
click at [343, 144] on div "K K_demaertelaere Comment Add quote Summarize Feedback from K_demaertelaere in …" at bounding box center [738, 422] width 1064 height 735
click at [624, 206] on div "I'm unable to upload photos, neither during the application nor after the appli…" at bounding box center [603, 201] width 555 height 17
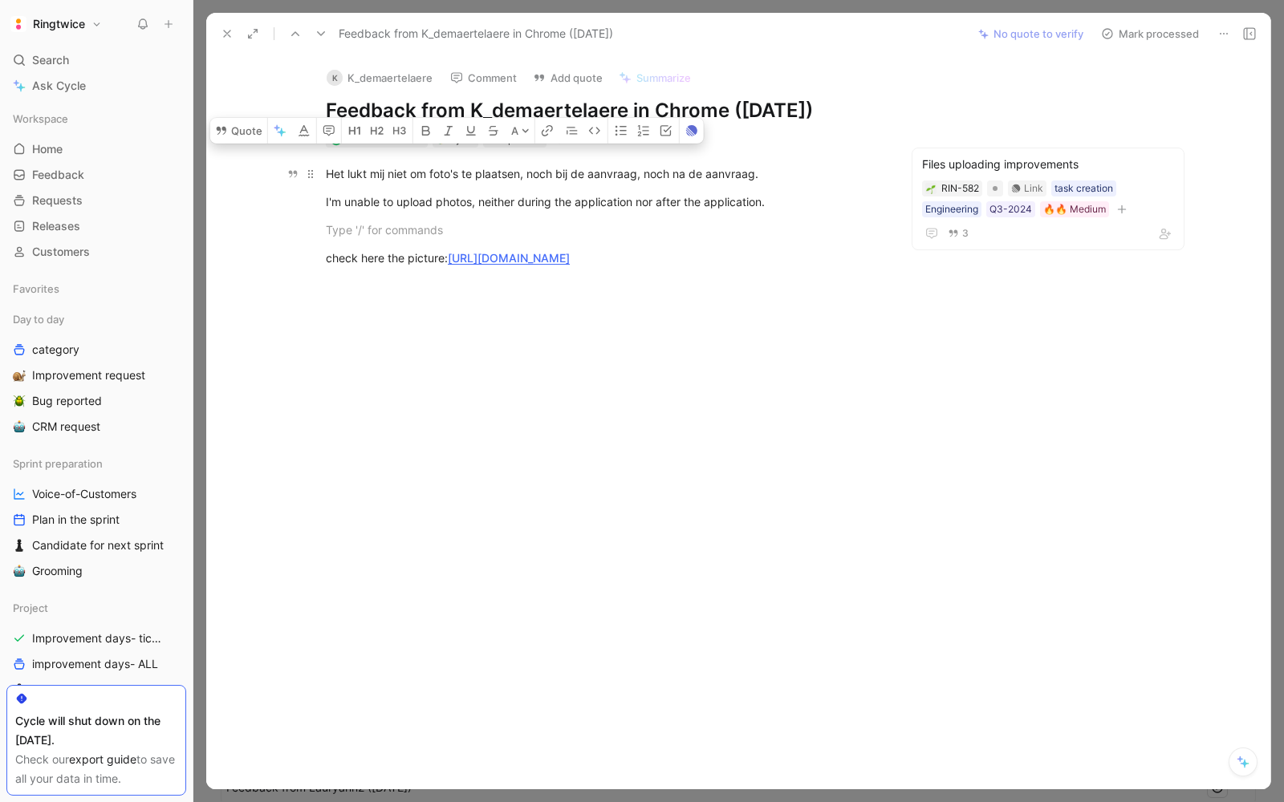
drag, startPoint x: 788, startPoint y: 220, endPoint x: 428, endPoint y: 161, distance: 364.2
click at [428, 162] on div "Het lukt mij niet om foto's te plaatsen, noch bij de aanvraag, noch na de aanvr…" at bounding box center [603, 238] width 727 height 181
click at [274, 137] on icon "button" at bounding box center [280, 130] width 13 height 13
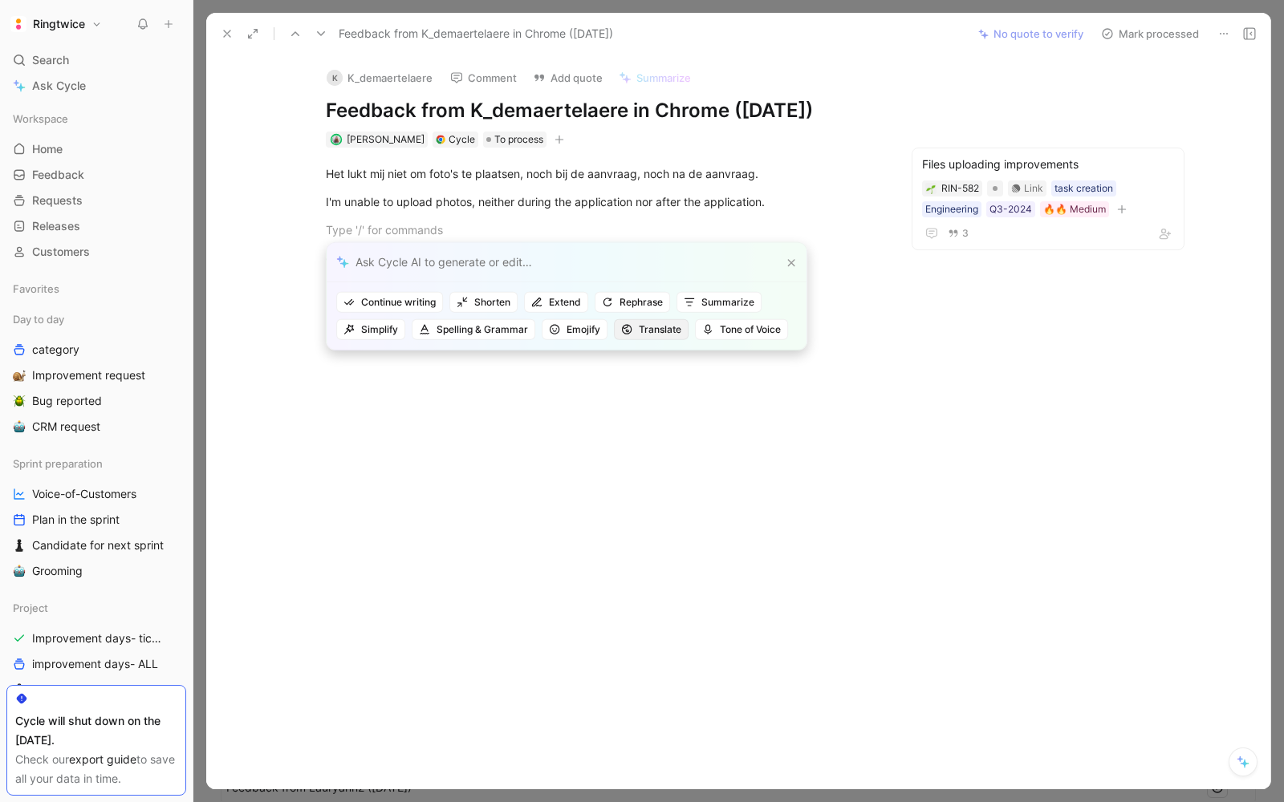
click at [662, 329] on span "Translate" at bounding box center [651, 330] width 60 height 16
type input "en"
click at [481, 396] on mark "En" at bounding box center [474, 391] width 13 height 14
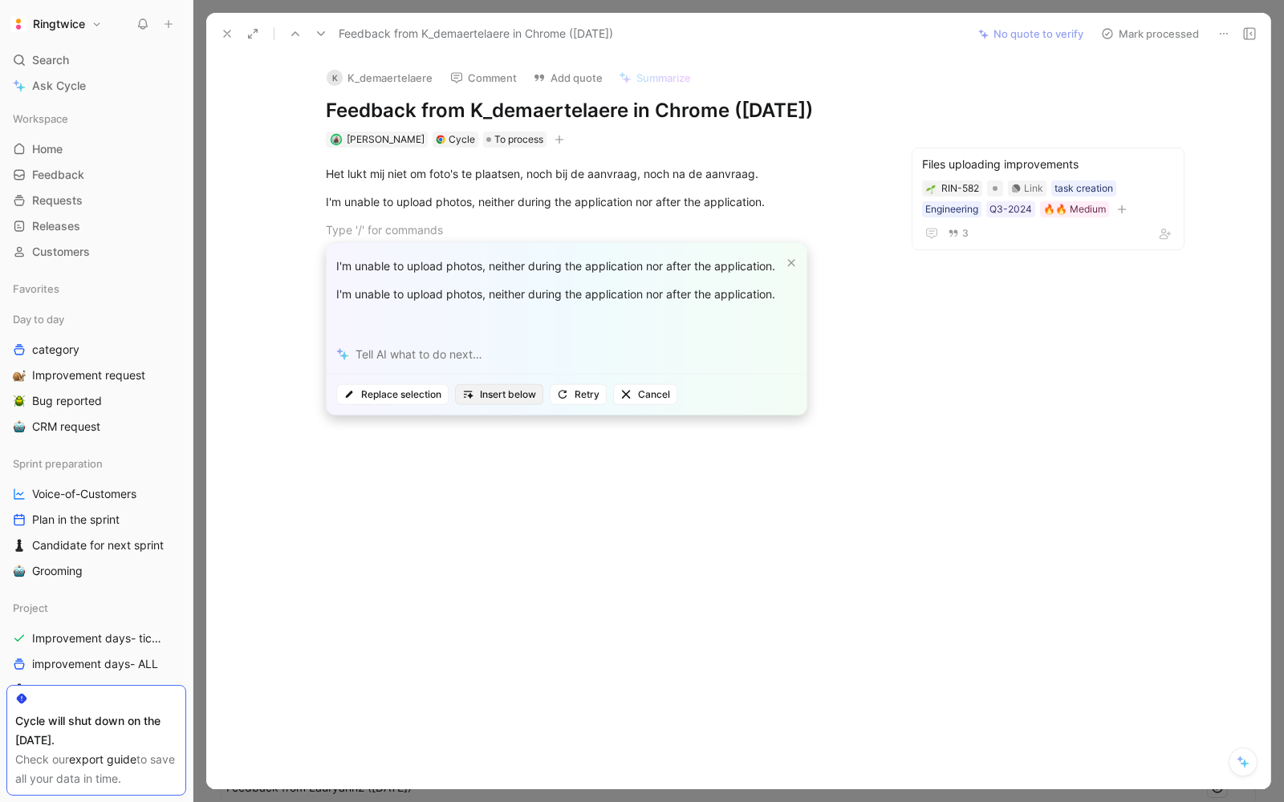
click at [510, 400] on span "Insert below" at bounding box center [499, 395] width 74 height 16
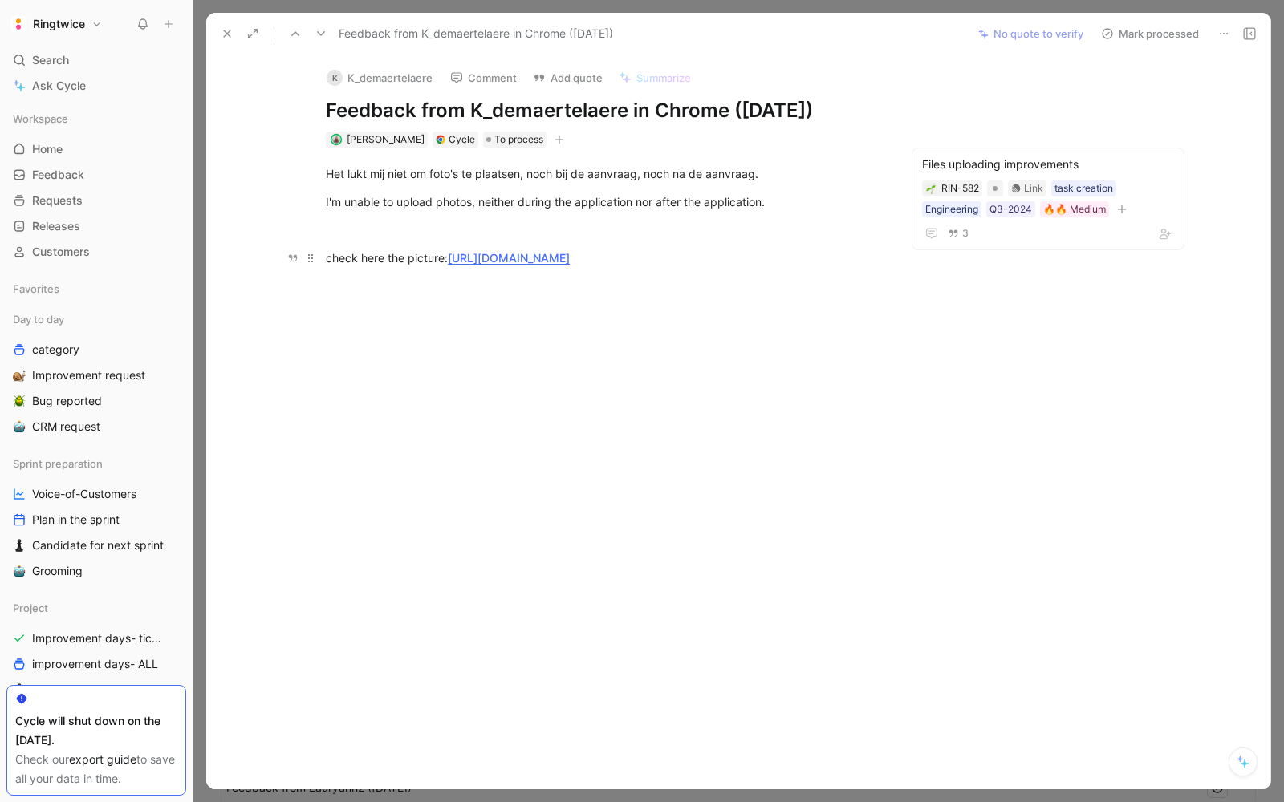
click at [570, 255] on link "https://secure.helpscout.net/conversation/3048924703/126643?viewId=bfaf0f27-b9f…" at bounding box center [509, 258] width 122 height 14
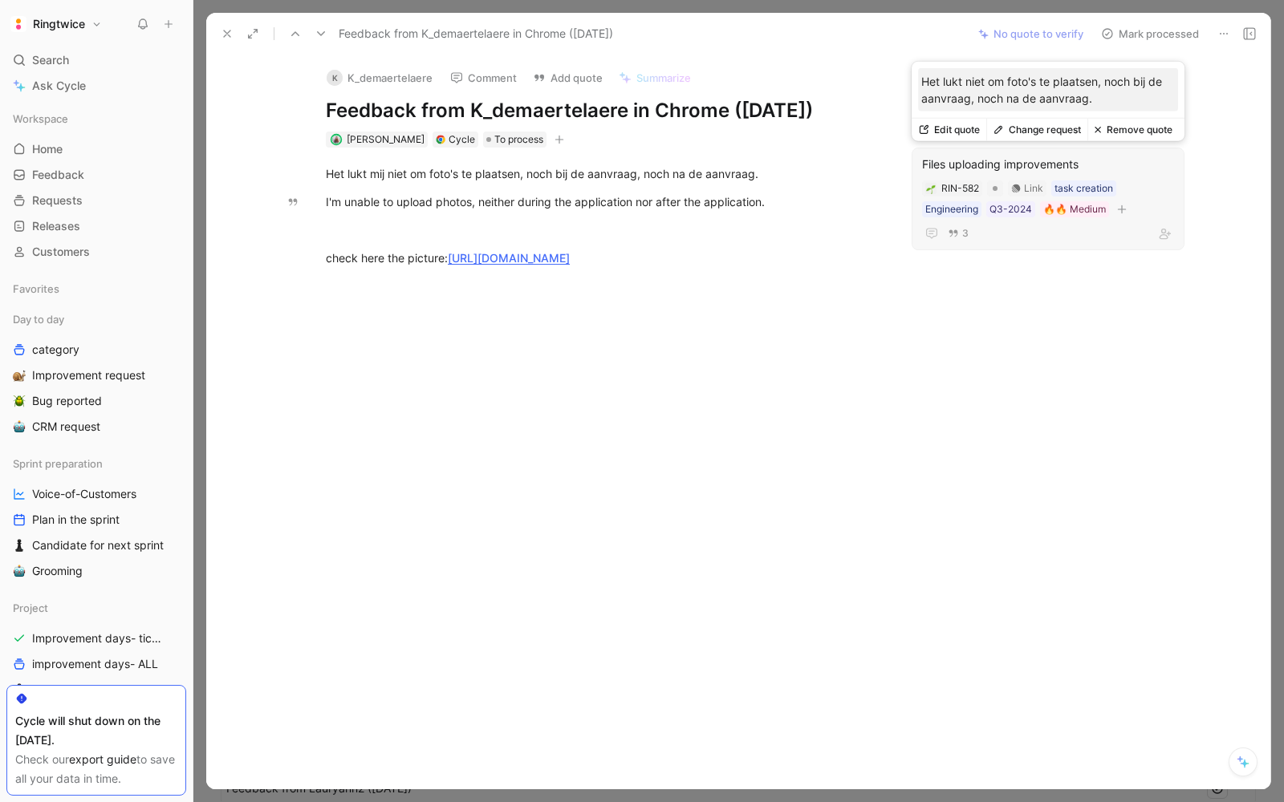
click at [1058, 164] on div "Files uploading improvements" at bounding box center [1048, 164] width 252 height 19
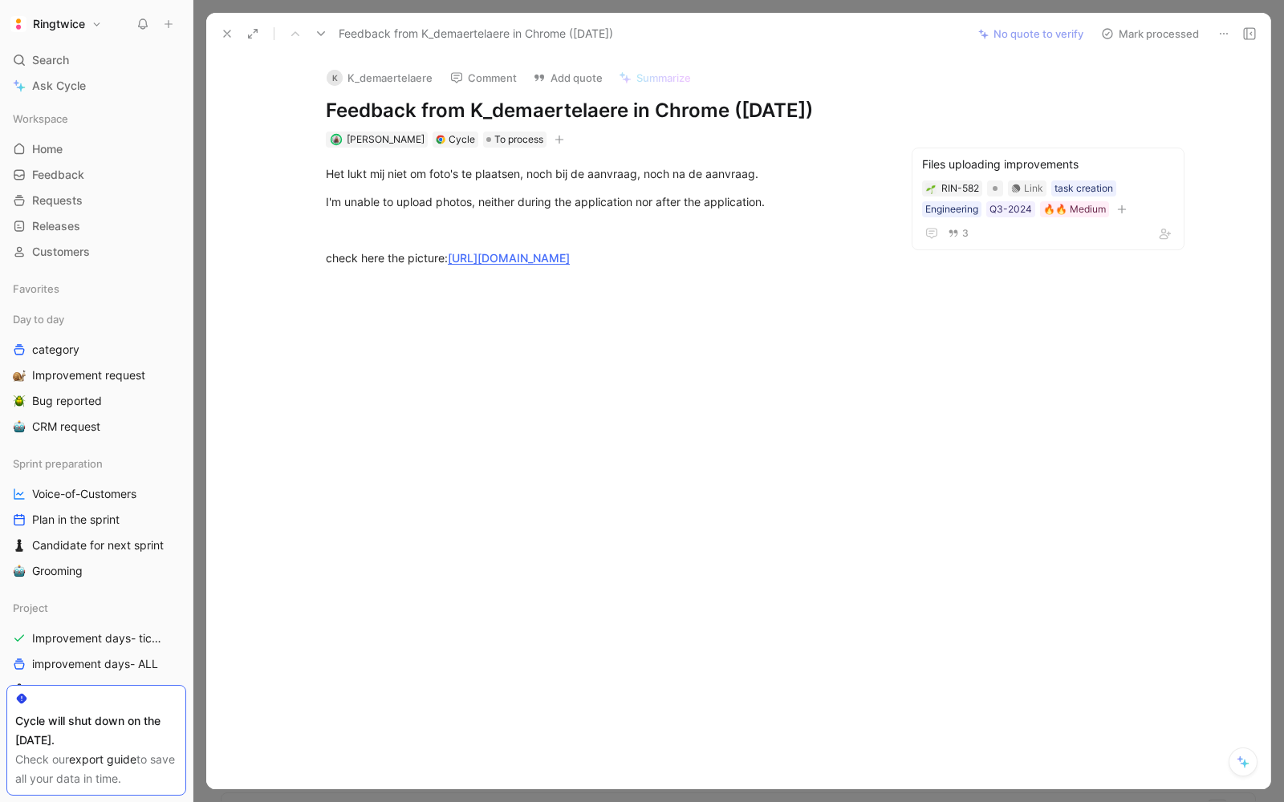
click at [1134, 34] on button "Mark processed" at bounding box center [1150, 33] width 112 height 22
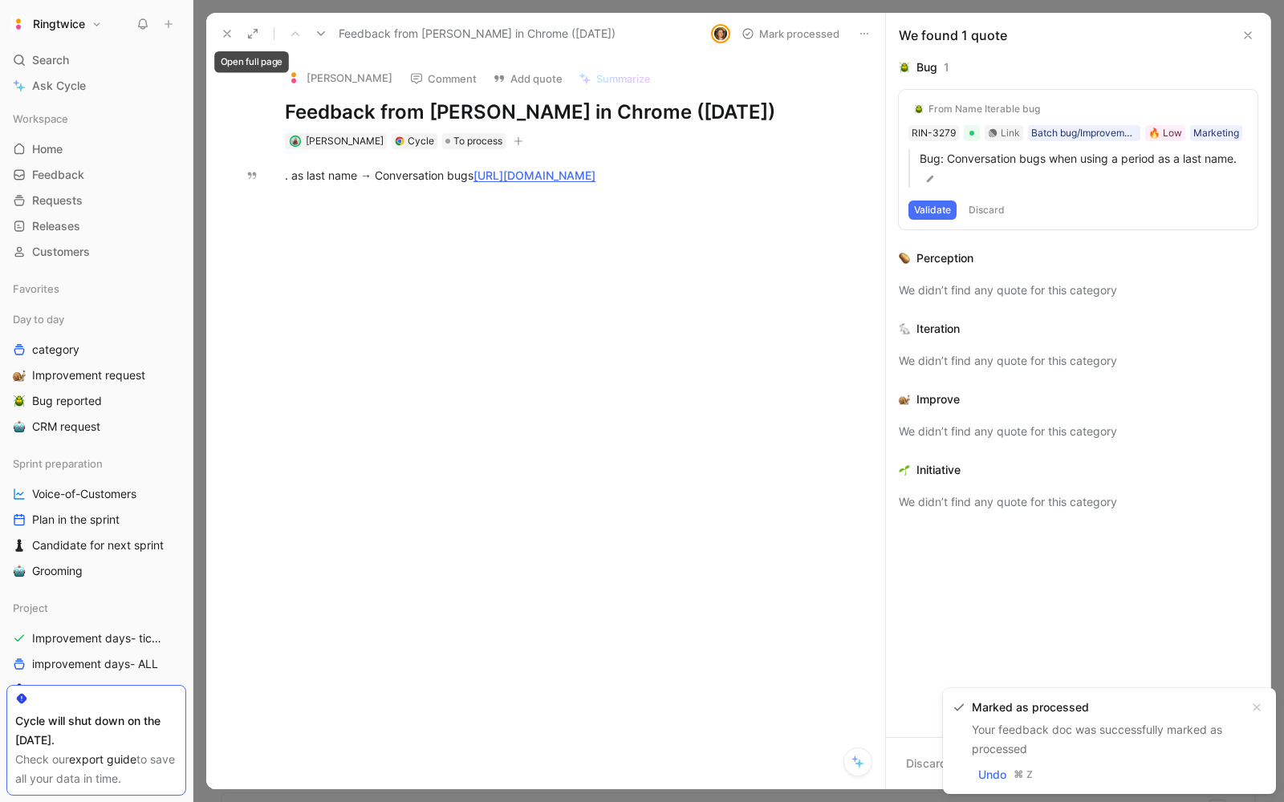
click at [230, 34] on icon at bounding box center [227, 33] width 13 height 13
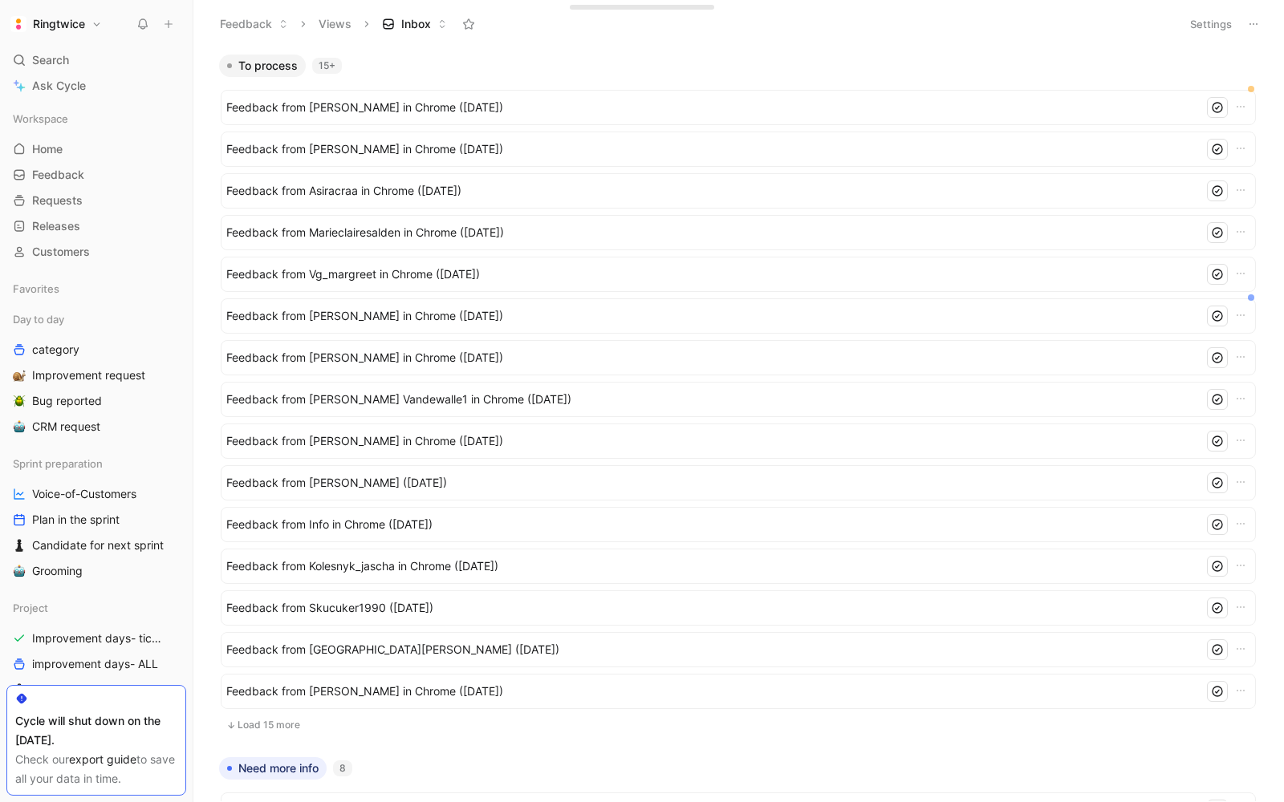
click at [273, 722] on button "Load 15 more" at bounding box center [738, 725] width 1035 height 19
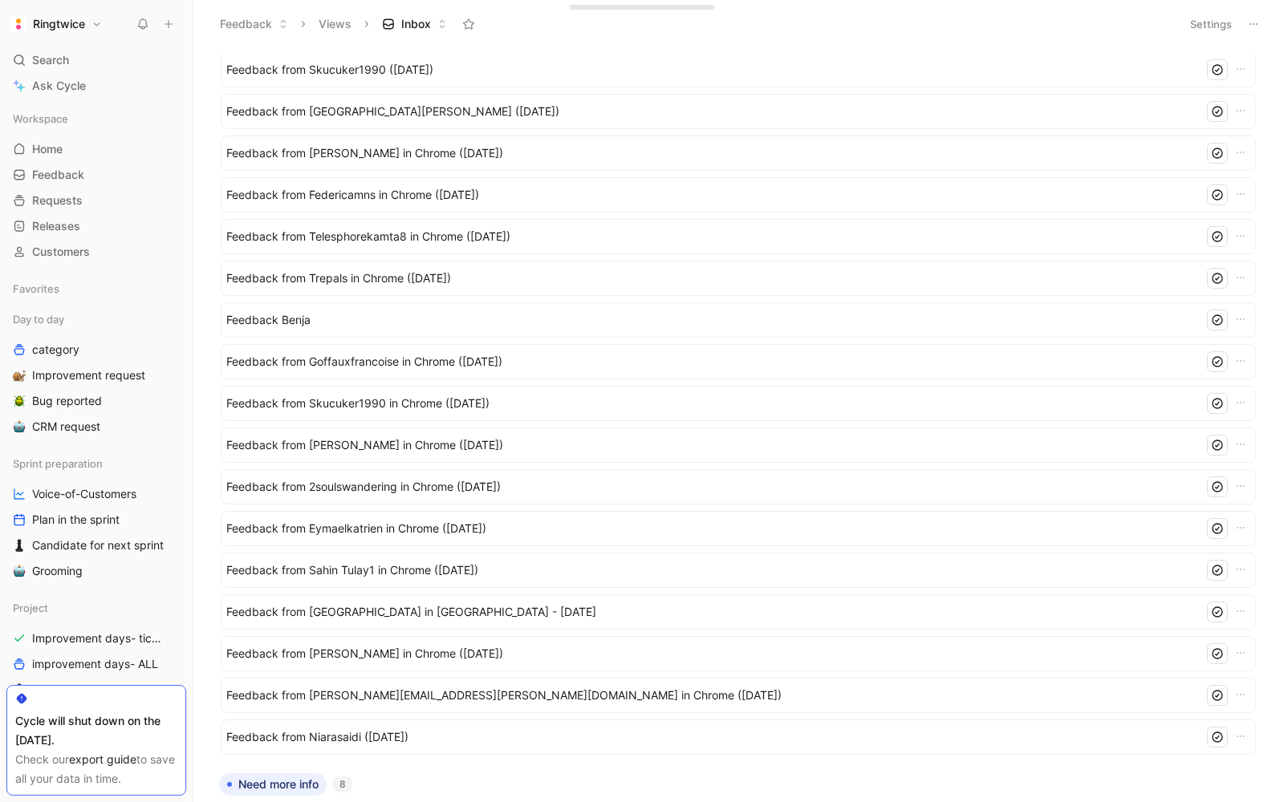
scroll to position [512, 0]
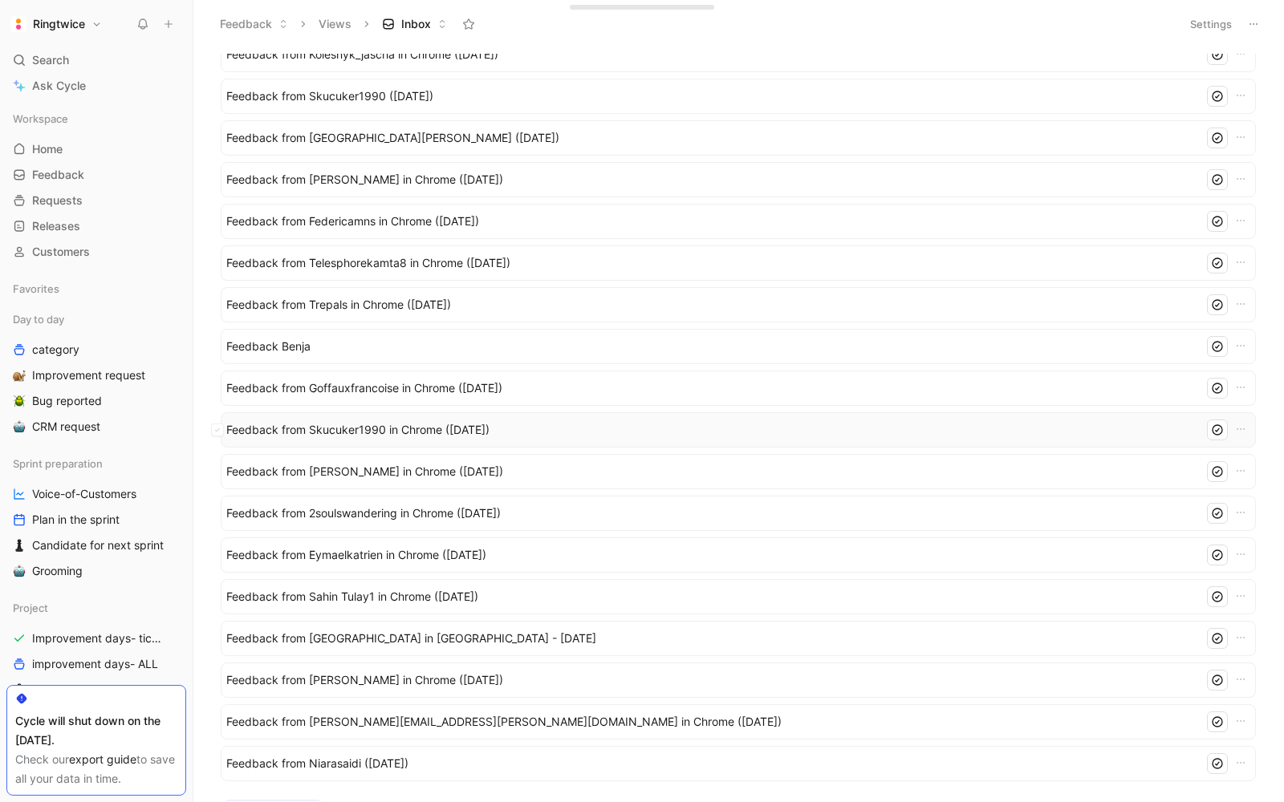
click at [409, 437] on span "Feedback from Skucuker1990 in Chrome (Aug 27, 2025)" at bounding box center [711, 429] width 971 height 19
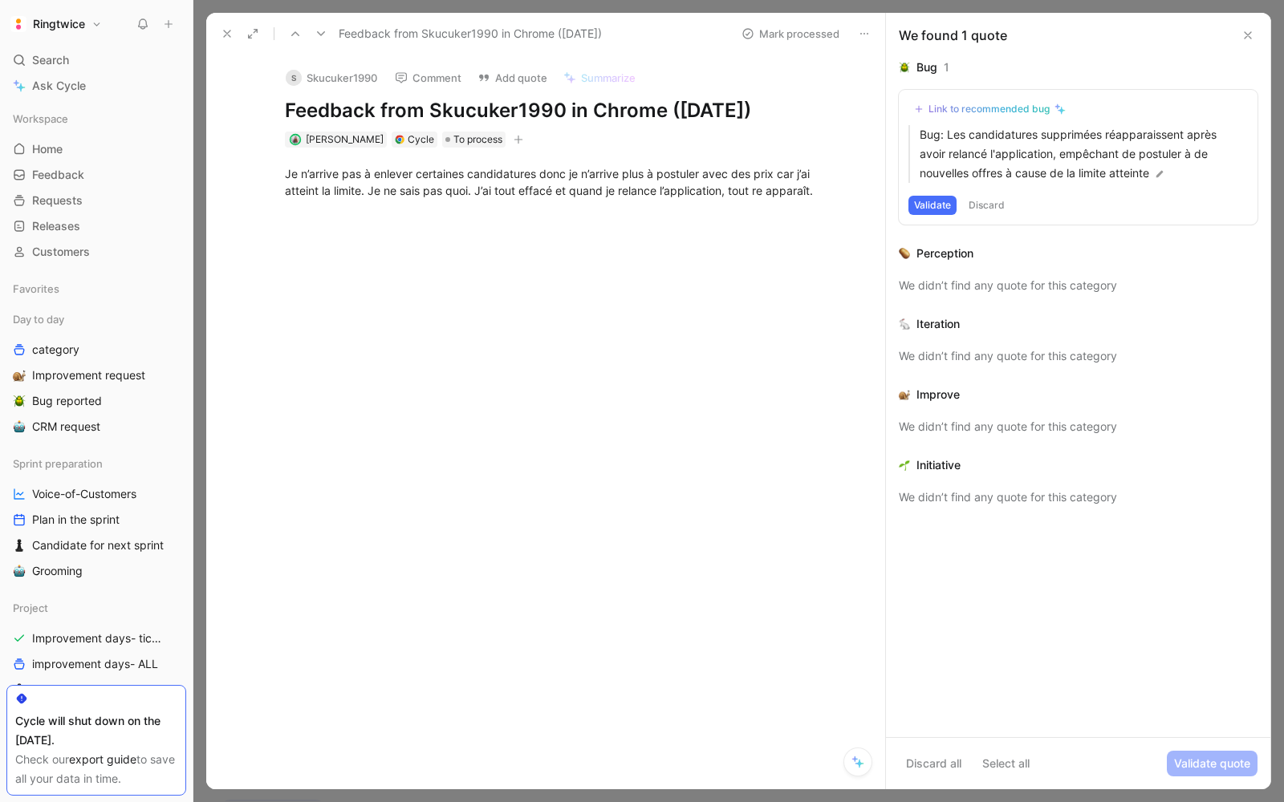
drag, startPoint x: 562, startPoint y: 114, endPoint x: 430, endPoint y: 114, distance: 131.6
click at [430, 114] on h1 "Feedback from Skucuker1990 in Chrome (Aug 27, 2025)" at bounding box center [562, 111] width 555 height 26
copy h1 "Skucuker1990"
click at [852, 201] on p "Je n’arrive pas à enlever certaines candidatures donc je n’arrive plus à postul…" at bounding box center [562, 181] width 616 height 43
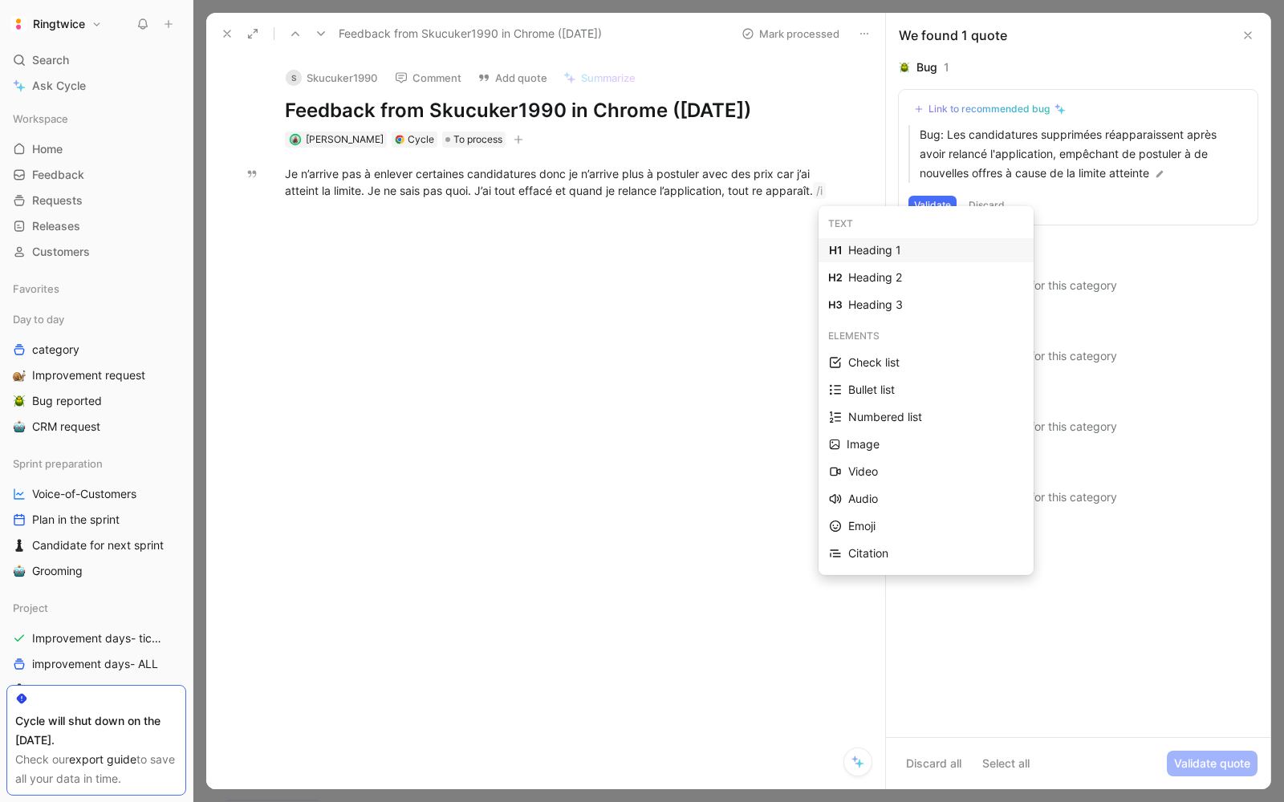
click at [863, 251] on div "Heading 1" at bounding box center [935, 250] width 175 height 19
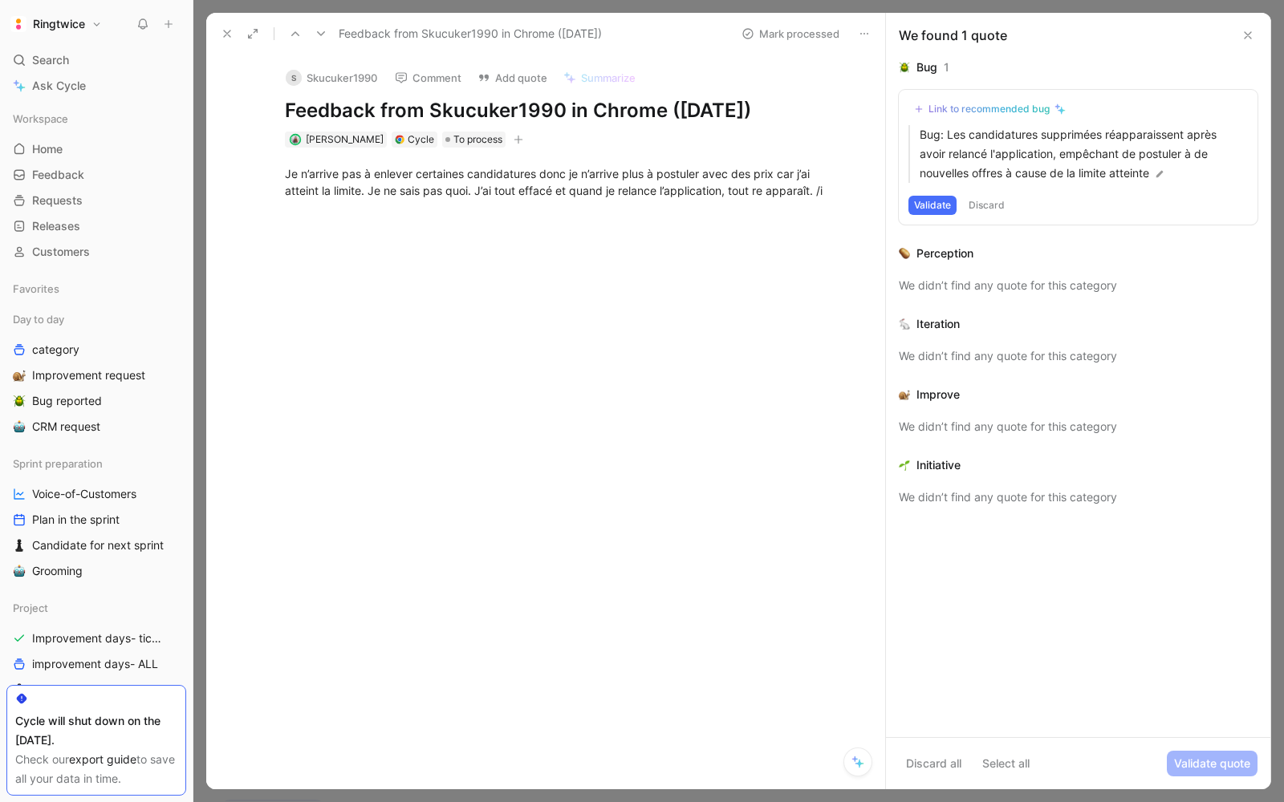
click at [741, 242] on div at bounding box center [562, 337] width 645 height 241
click at [827, 185] on div "Je n’arrive pas à enlever certaines candidatures donc je n’arrive plus à postul…" at bounding box center [562, 182] width 555 height 34
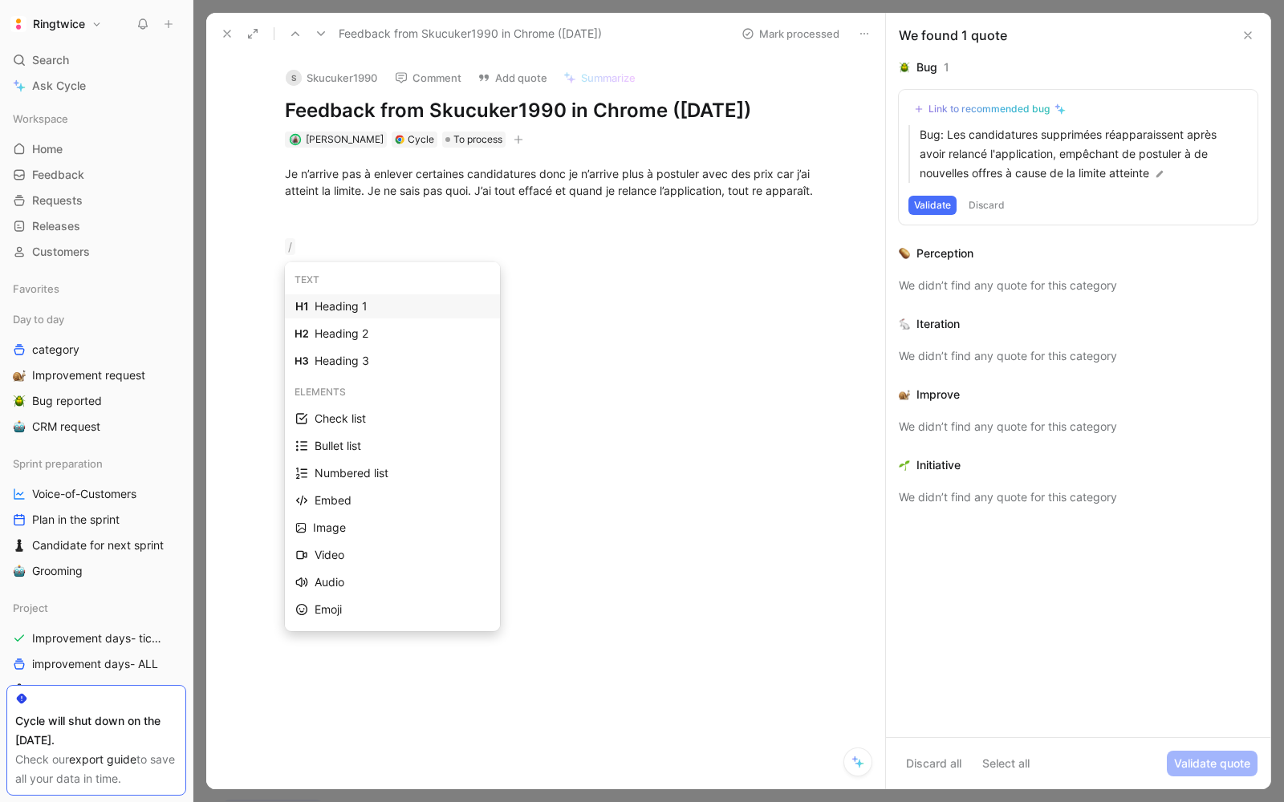
click at [366, 302] on div "Heading 1" at bounding box center [402, 306] width 175 height 19
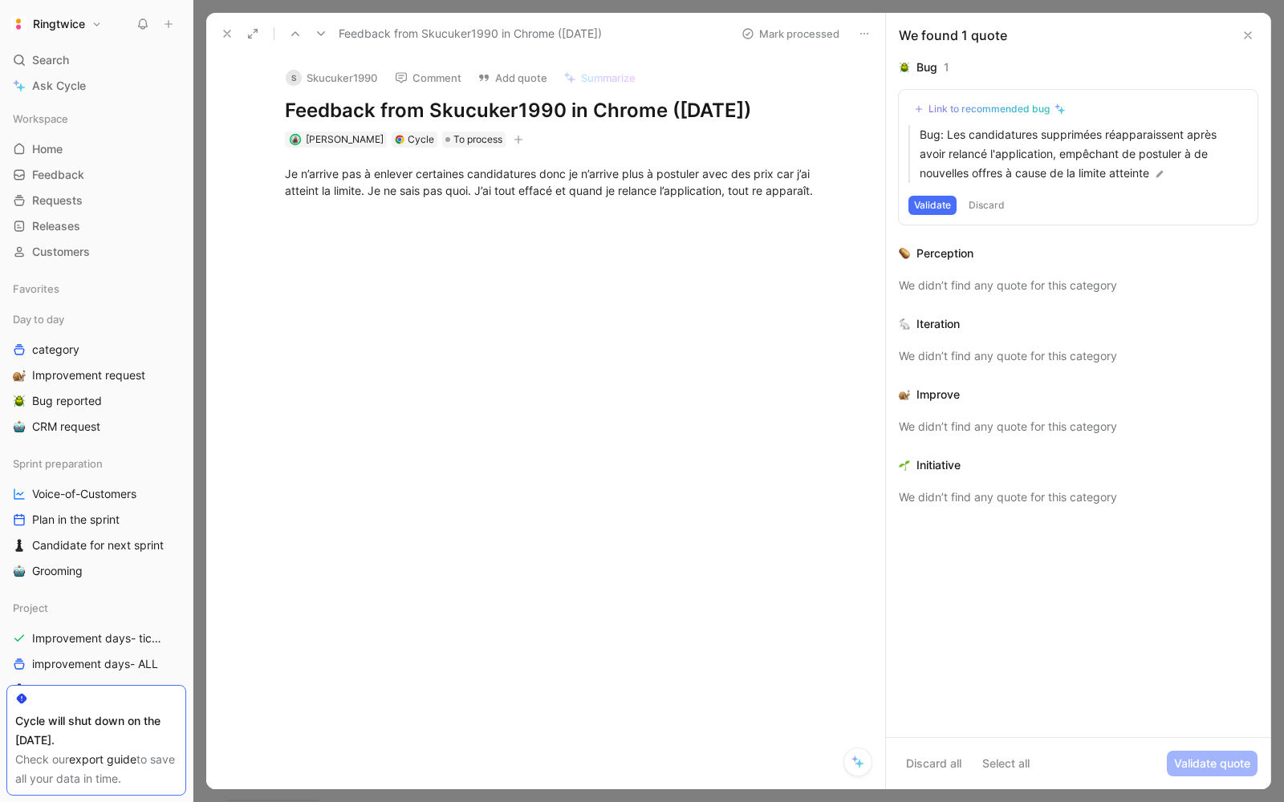
click at [366, 302] on div at bounding box center [562, 422] width 645 height 241
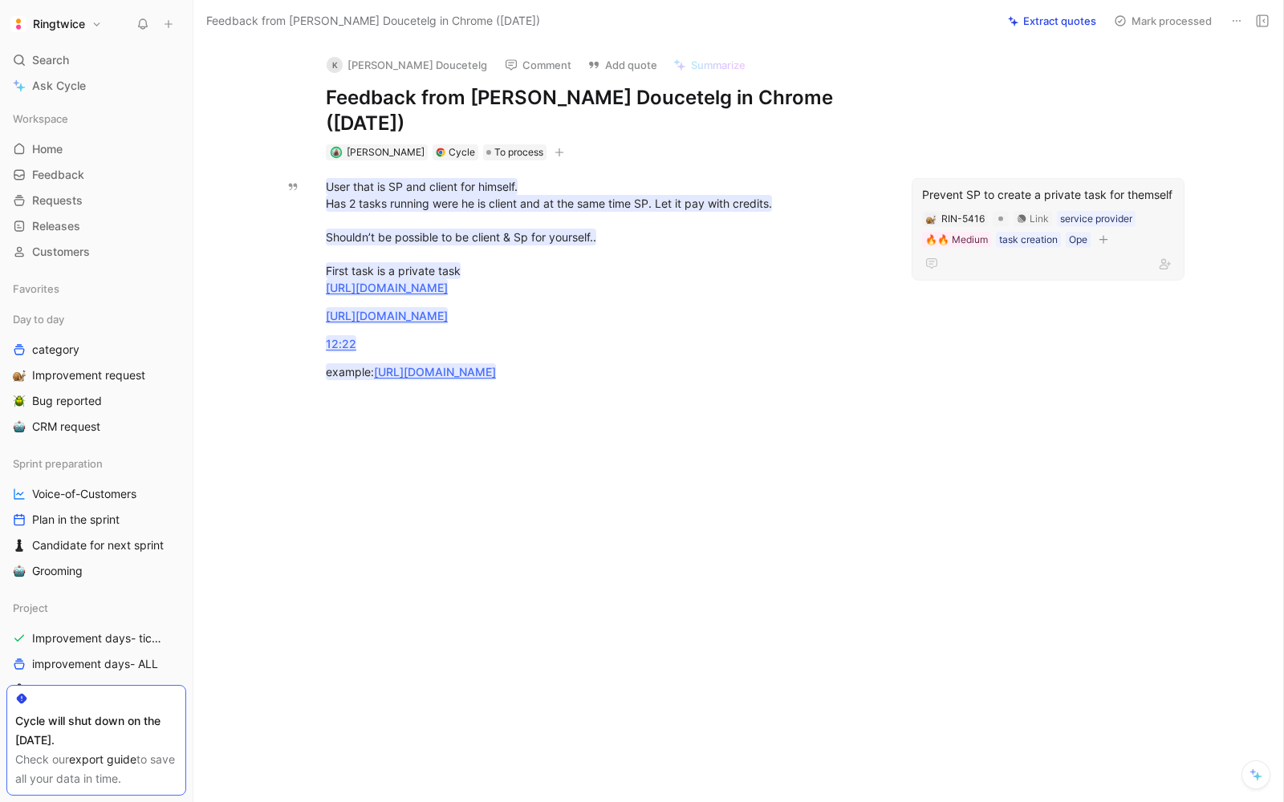
click at [988, 185] on div "Prevent SP to create a private task for themself" at bounding box center [1048, 194] width 252 height 19
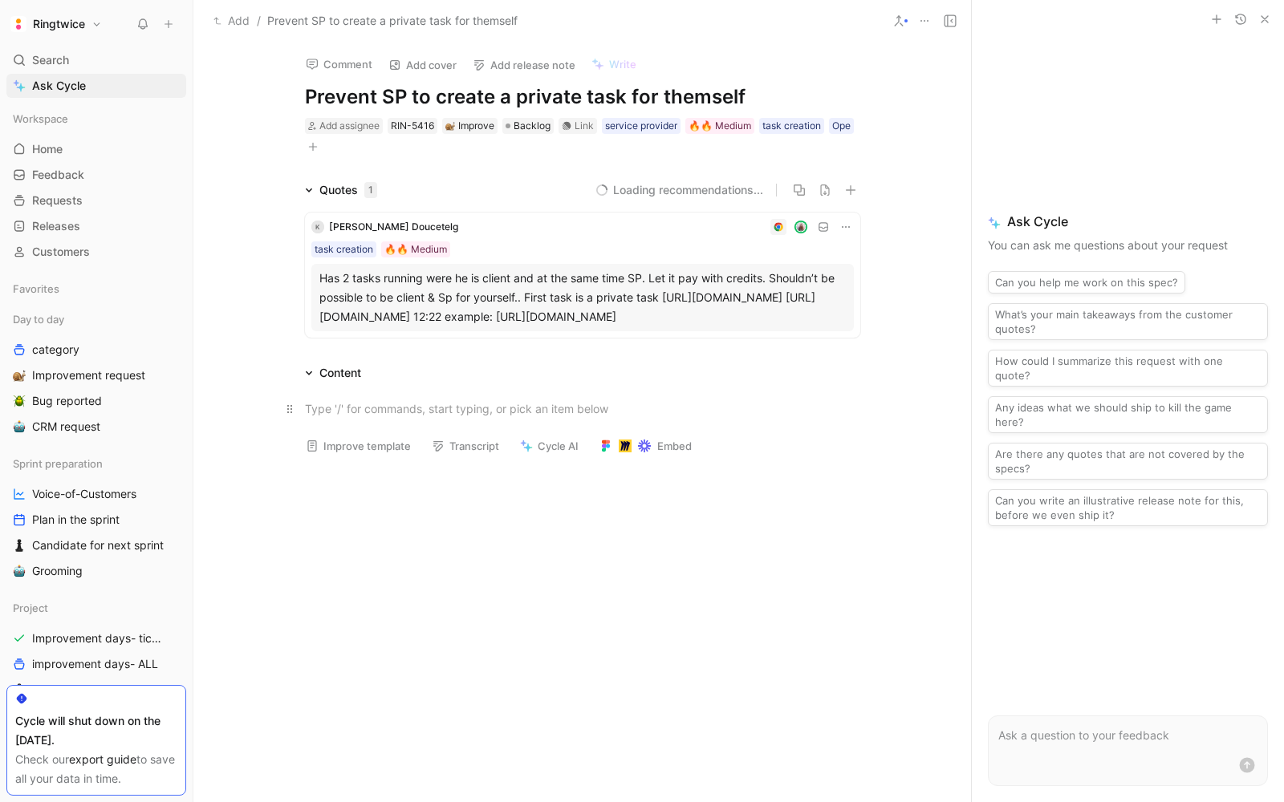
click at [353, 413] on div at bounding box center [582, 408] width 555 height 17
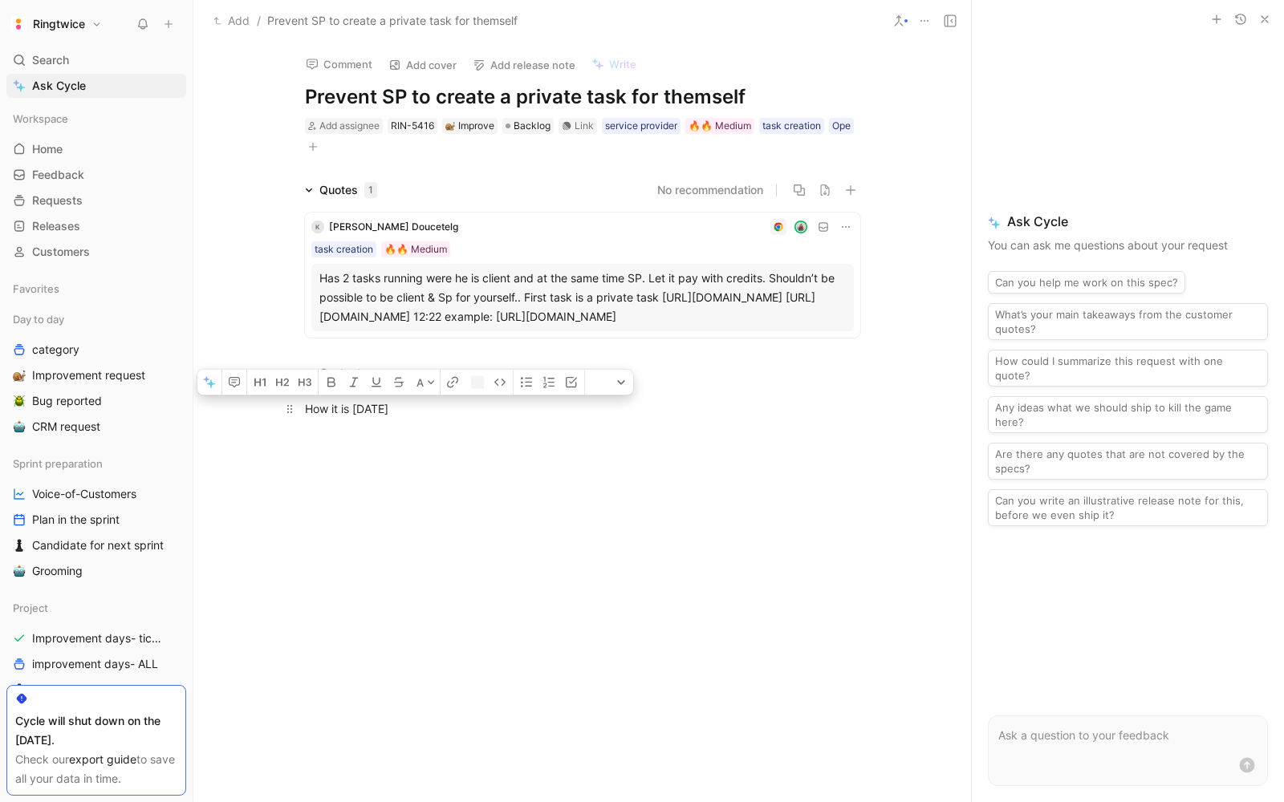
drag, startPoint x: 407, startPoint y: 417, endPoint x: 276, endPoint y: 411, distance: 130.9
click at [276, 412] on p "How it is [DATE]" at bounding box center [582, 409] width 616 height 26
click at [340, 449] on div at bounding box center [581, 555] width 777 height 241
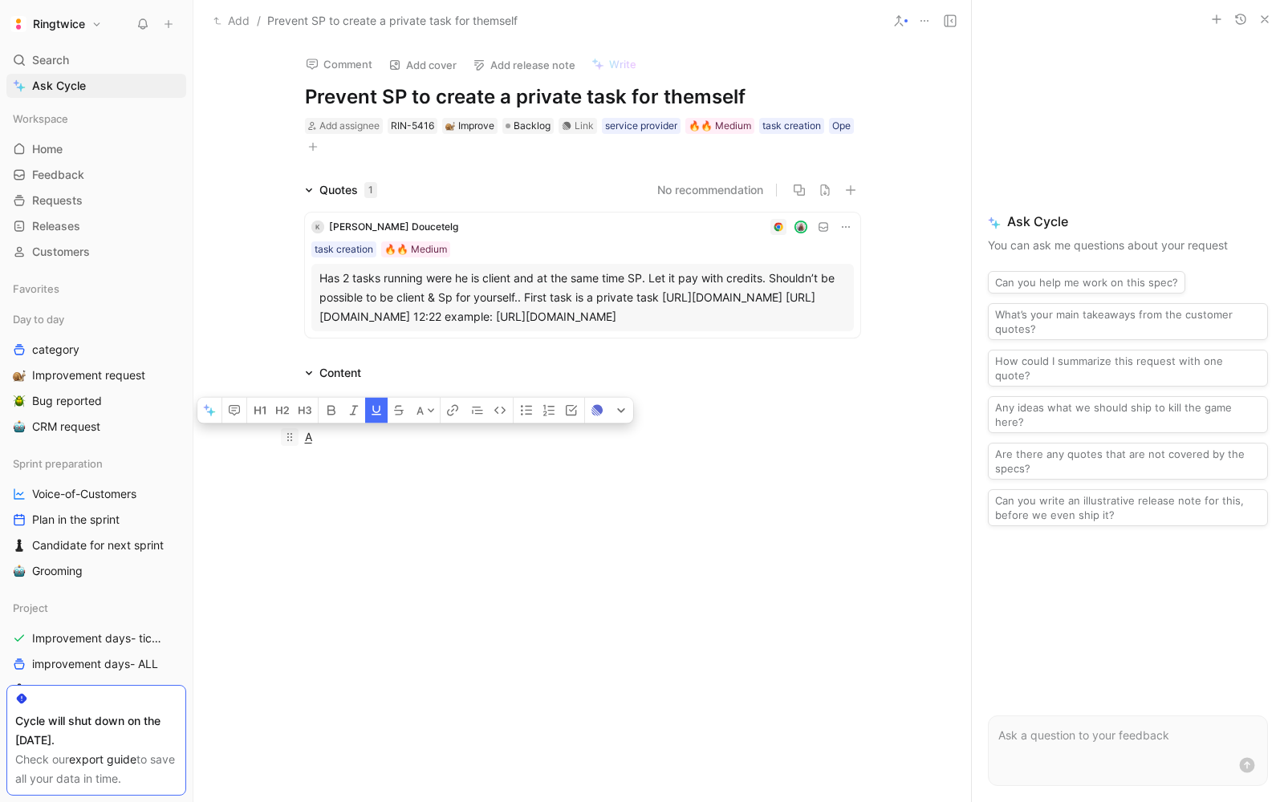
drag, startPoint x: 365, startPoint y: 431, endPoint x: 297, endPoint y: 432, distance: 68.2
click at [297, 432] on p "A" at bounding box center [582, 437] width 616 height 26
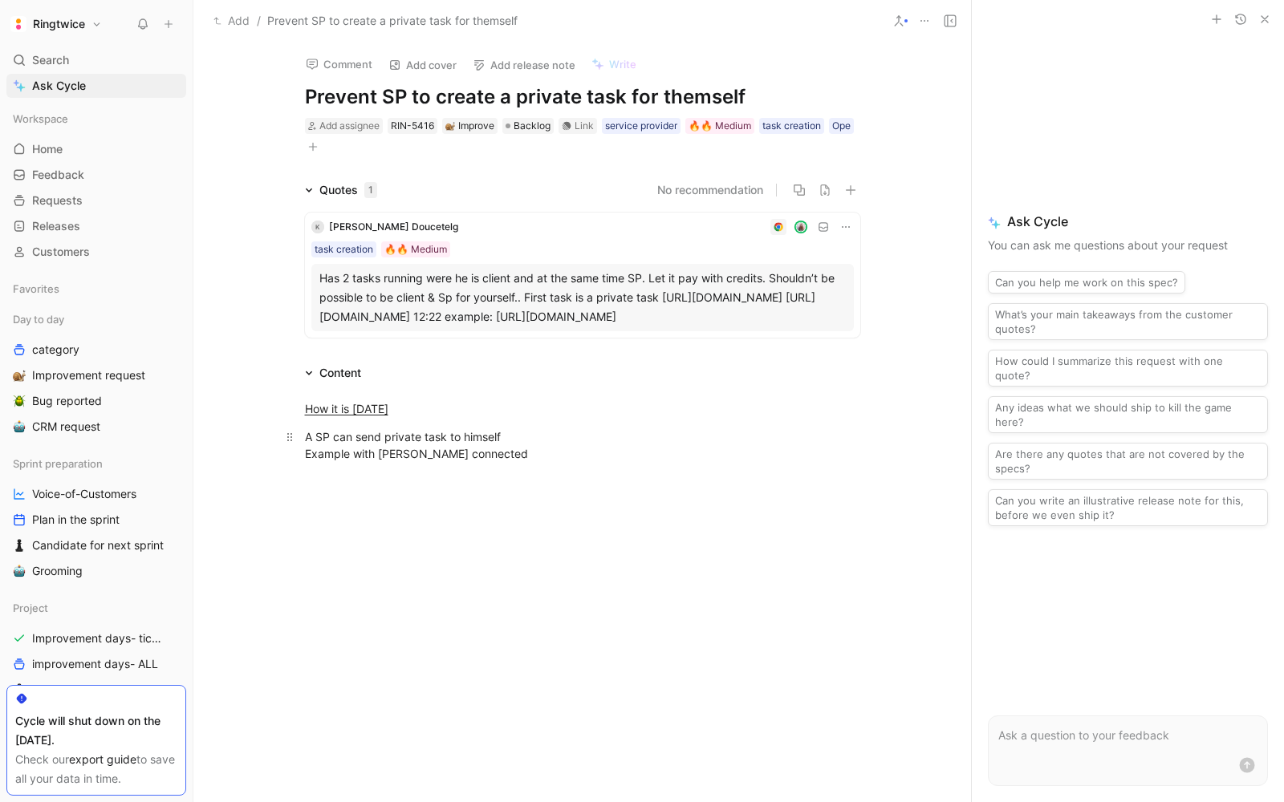
click at [416, 455] on div "A SP can send private task to himself Example with blanche connected" at bounding box center [582, 445] width 555 height 34
click at [634, 461] on div "A SP can send private task to himself Example with blanche.havenne@gmail.com co…" at bounding box center [582, 445] width 555 height 34
click at [571, 621] on div at bounding box center [581, 628] width 777 height 241
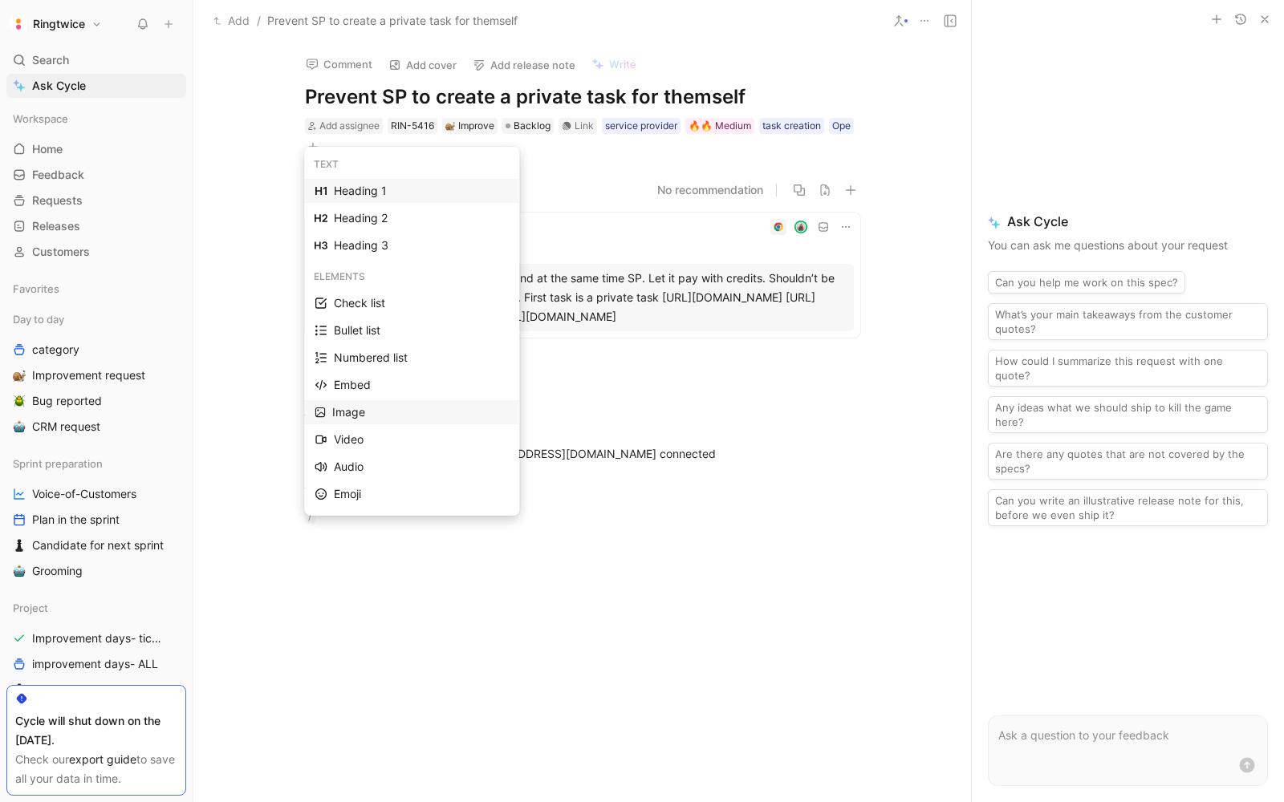
click at [426, 412] on div "Image" at bounding box center [420, 412] width 177 height 19
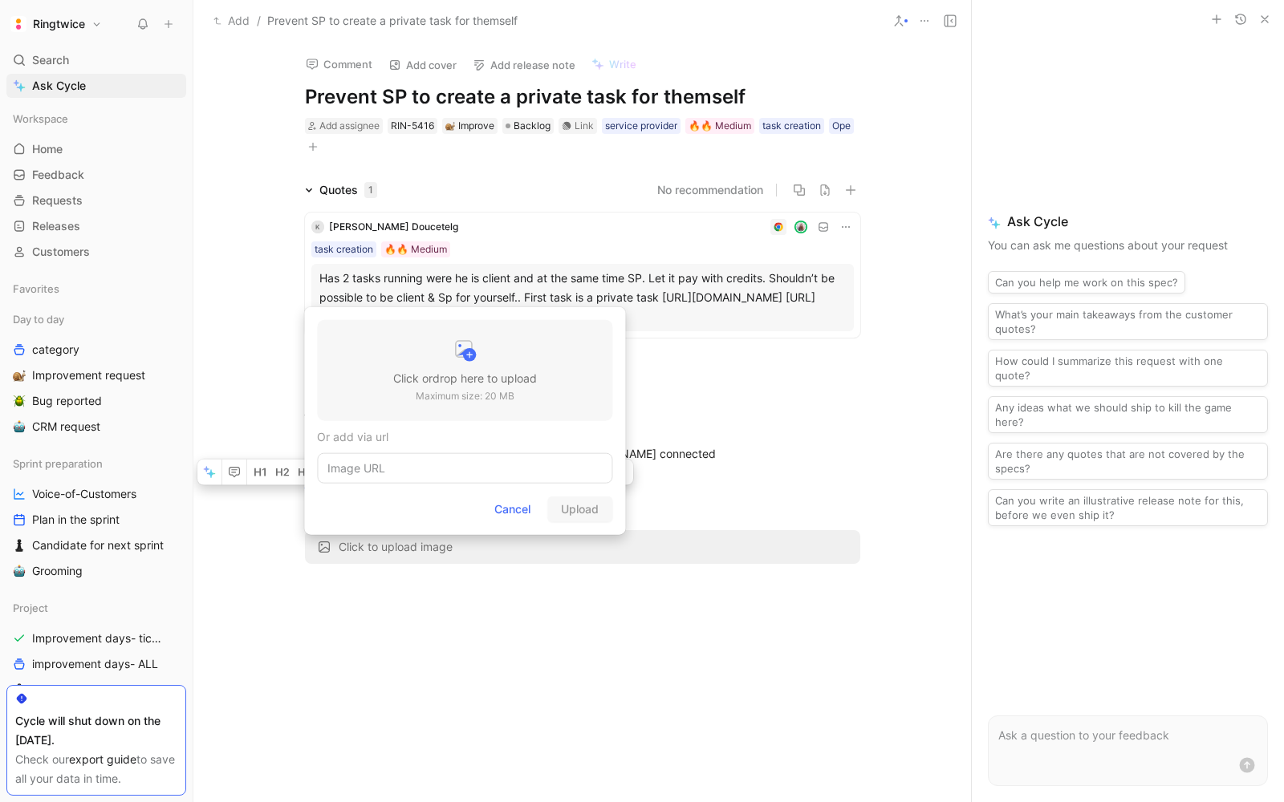
click at [425, 382] on h3 "Click or drop here to upload" at bounding box center [465, 378] width 144 height 19
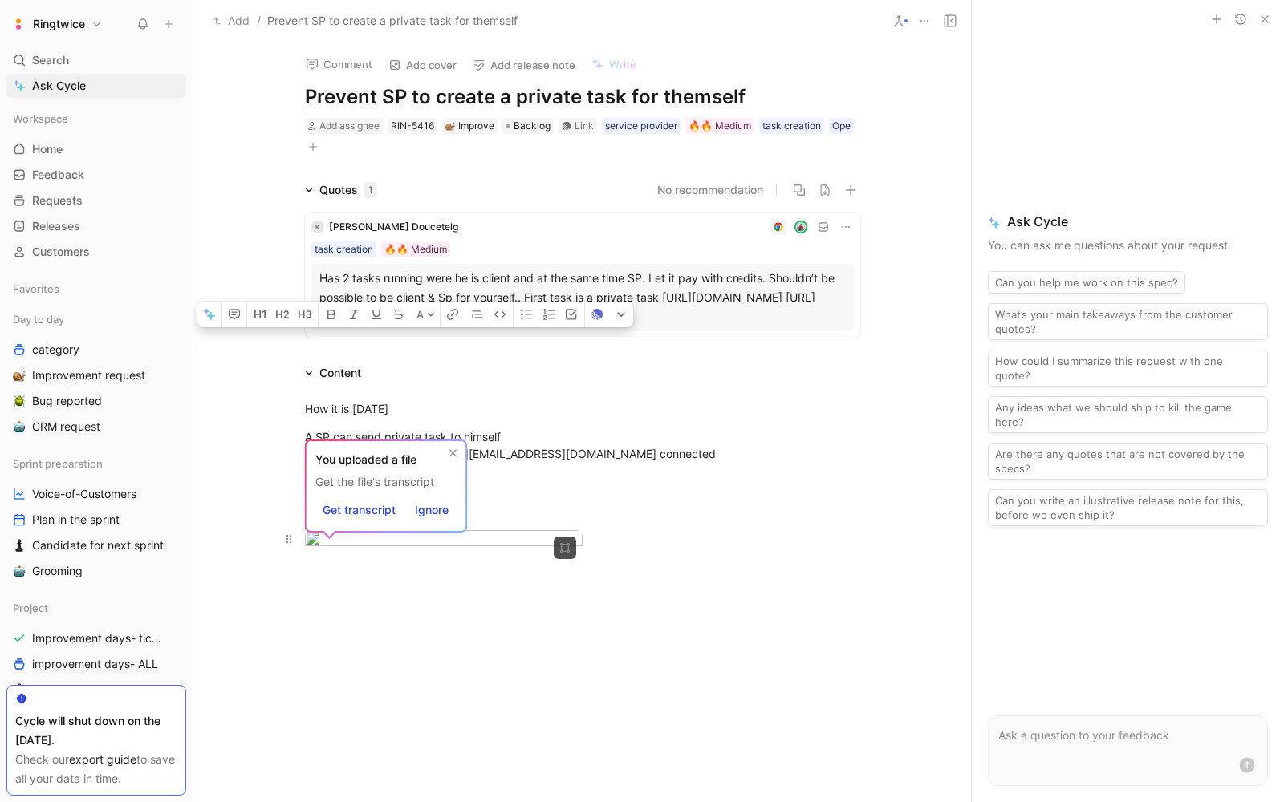
click at [722, 552] on div at bounding box center [582, 541] width 555 height 22
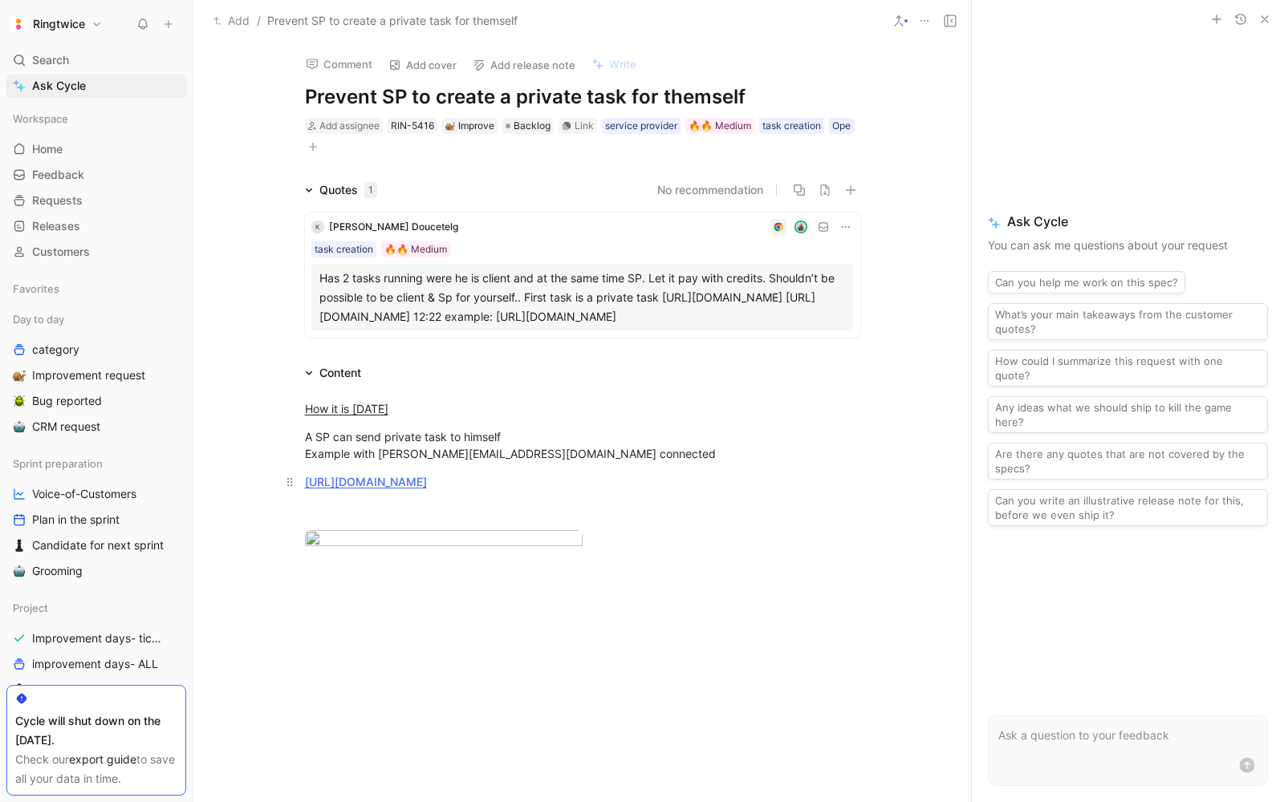
click at [428, 524] on div "[URL][DOMAIN_NAME]" at bounding box center [582, 498] width 555 height 51
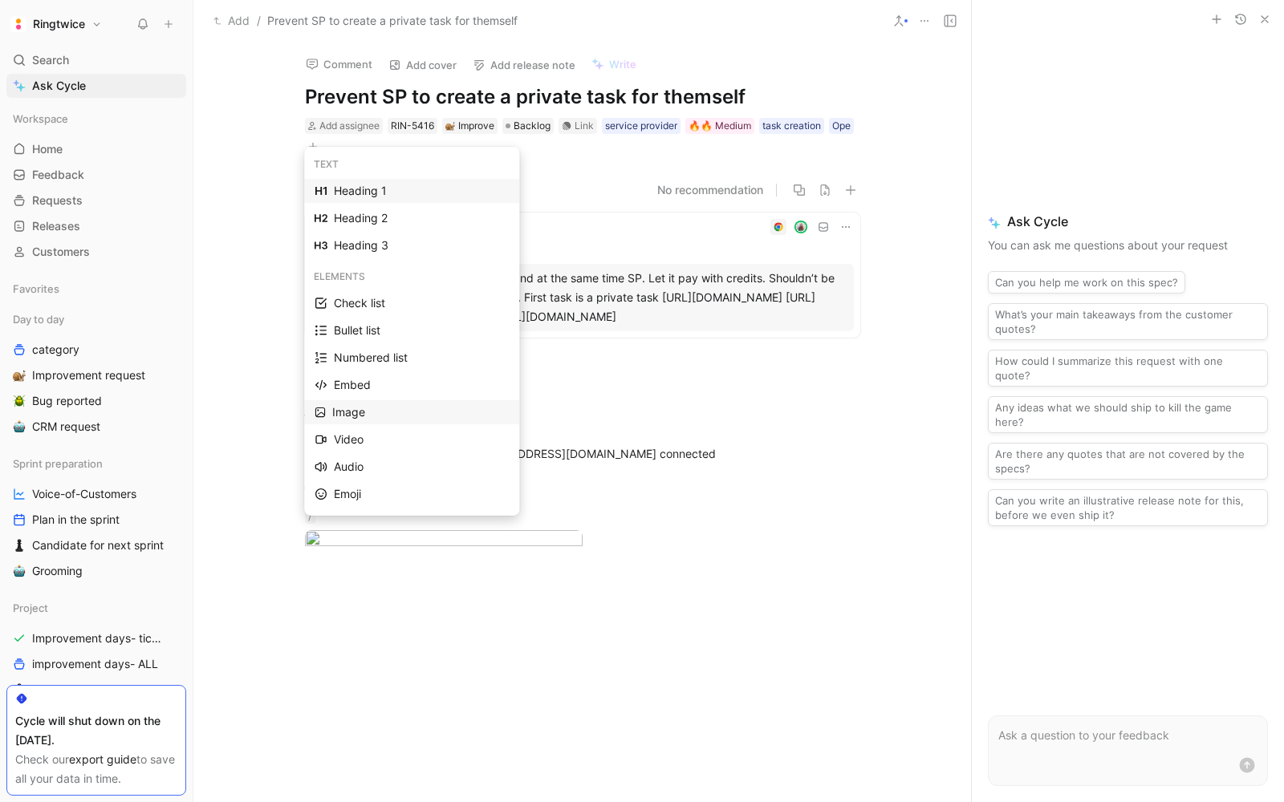
click at [367, 407] on div "Image" at bounding box center [420, 412] width 177 height 19
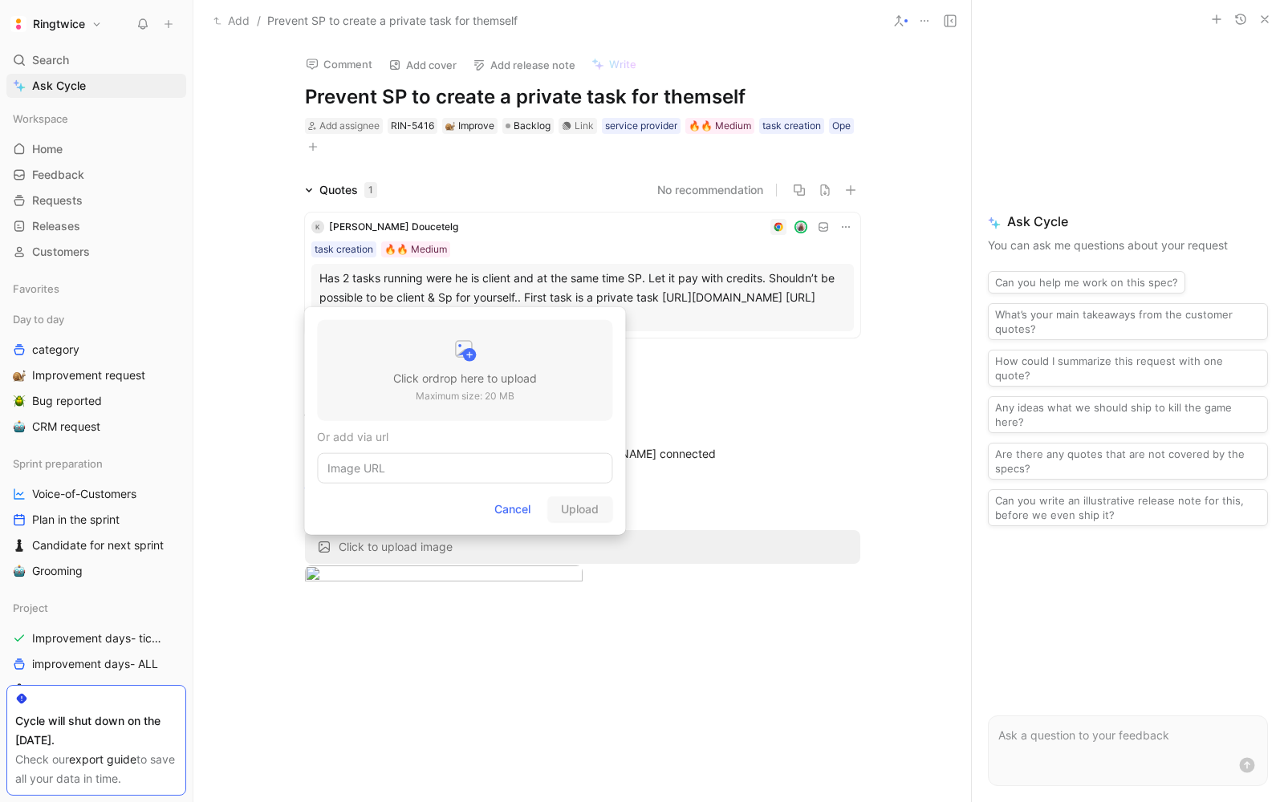
click at [477, 388] on h3 "Click or drop here to upload" at bounding box center [465, 378] width 144 height 19
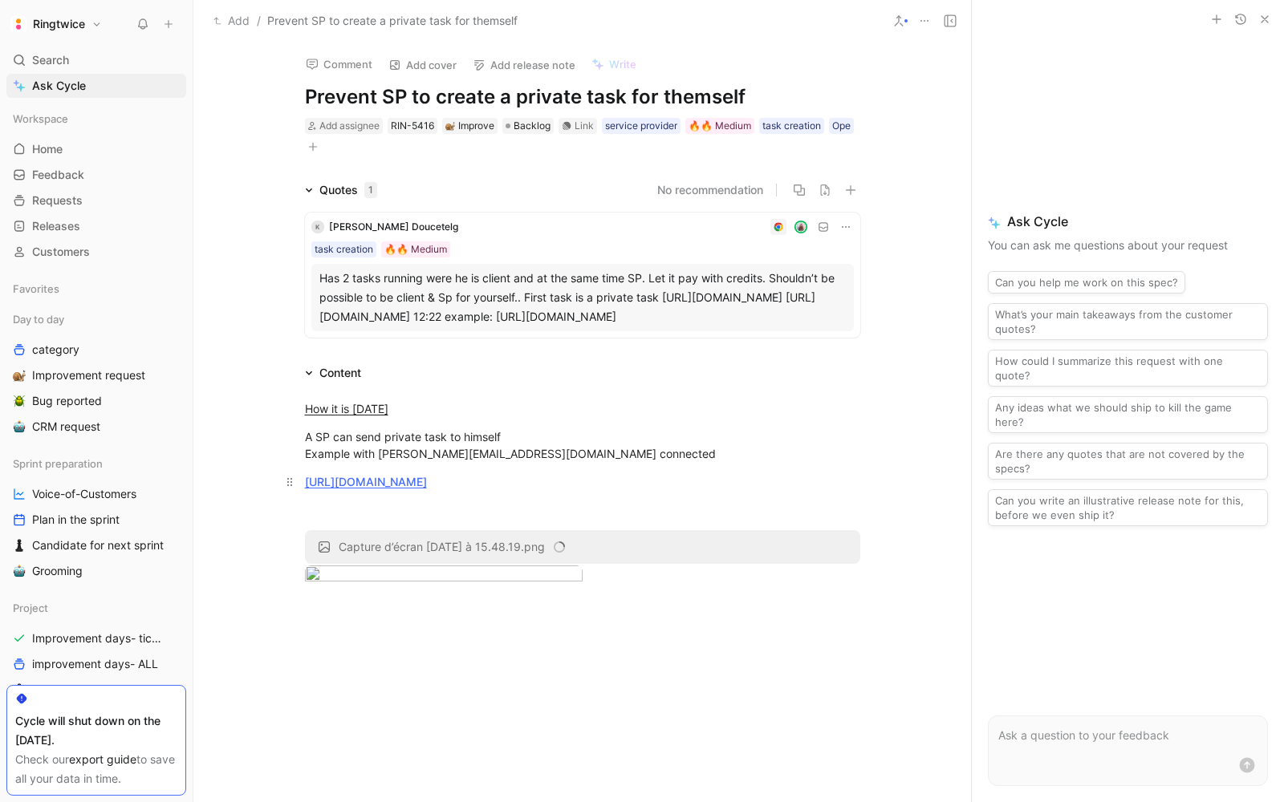
scroll to position [34, 0]
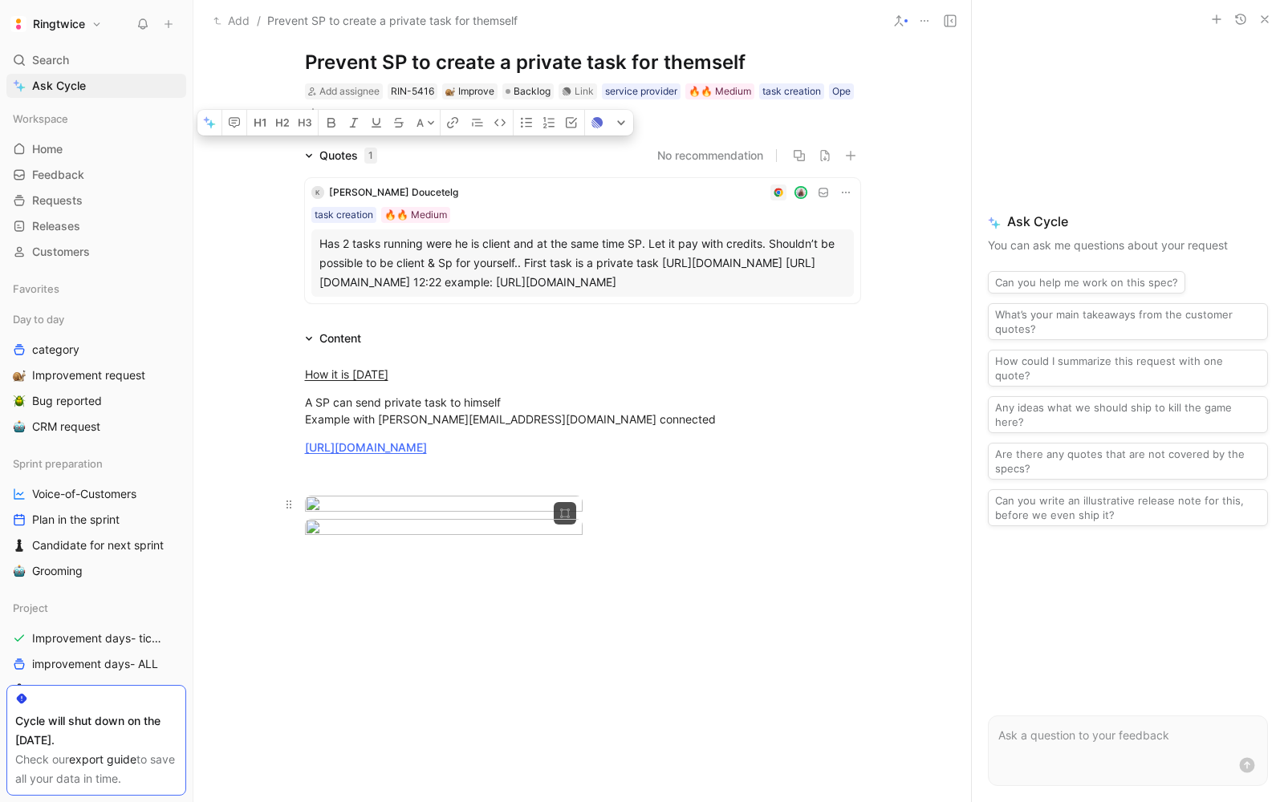
click at [436, 526] on body "Ringtwice Search ⌘ K Ask Cycle Workspace Home G then H Feedback G then F Reques…" at bounding box center [642, 401] width 1284 height 802
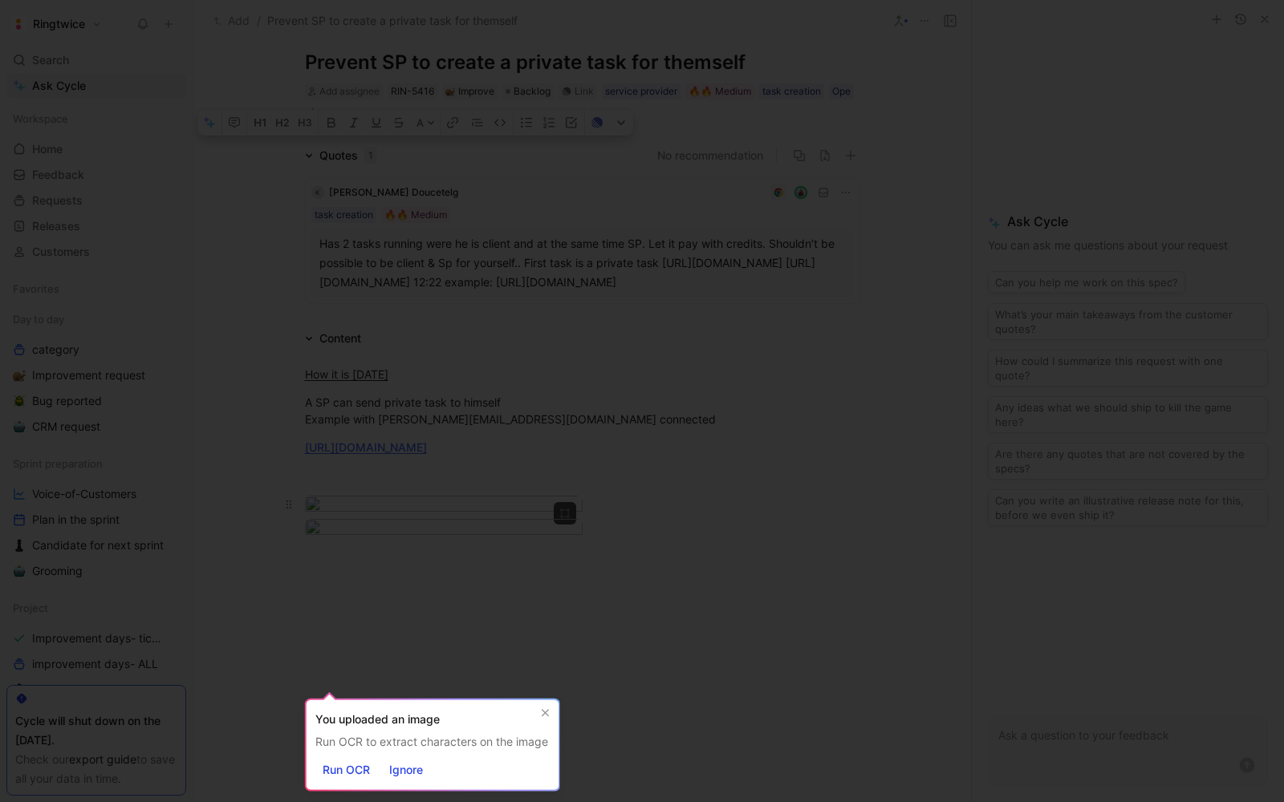
click at [436, 526] on img at bounding box center [642, 401] width 1284 height 802
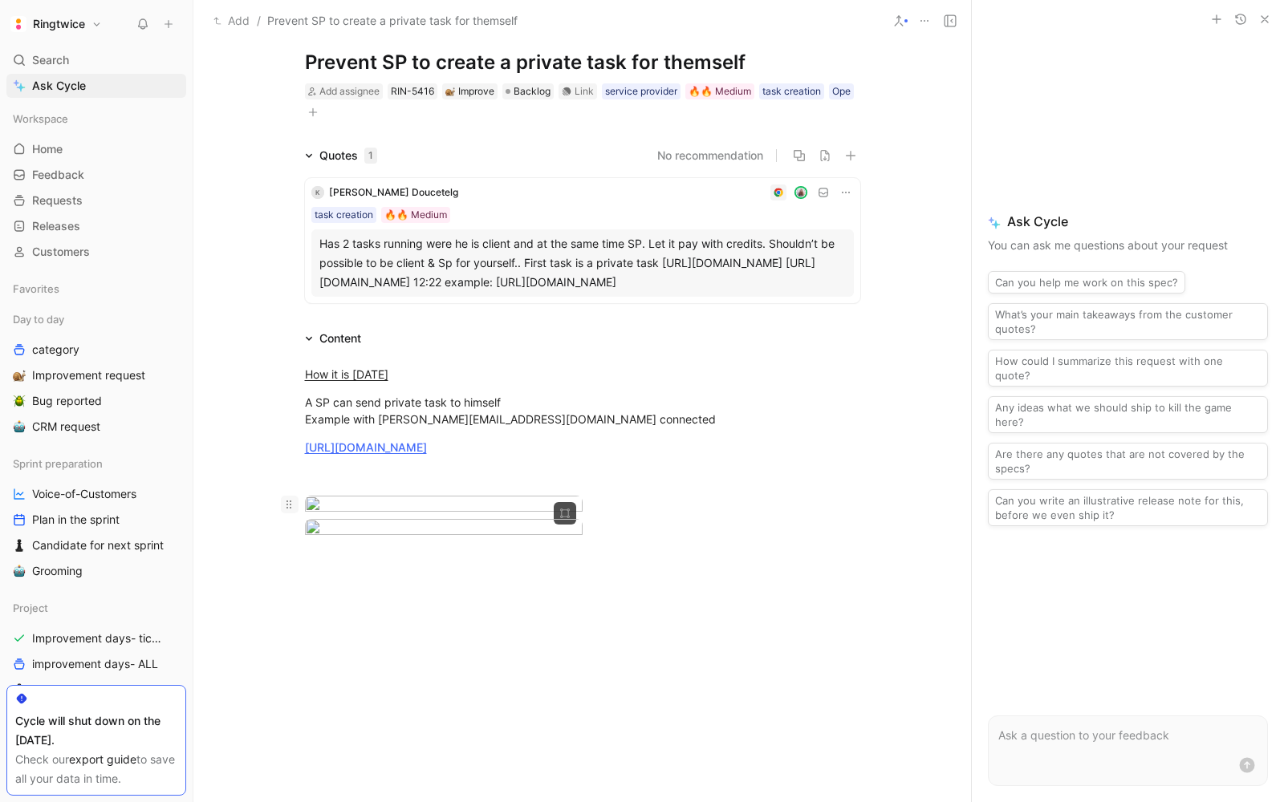
click at [291, 511] on icon at bounding box center [288, 504] width 13 height 13
click at [377, 483] on div "[URL][DOMAIN_NAME]" at bounding box center [582, 464] width 555 height 51
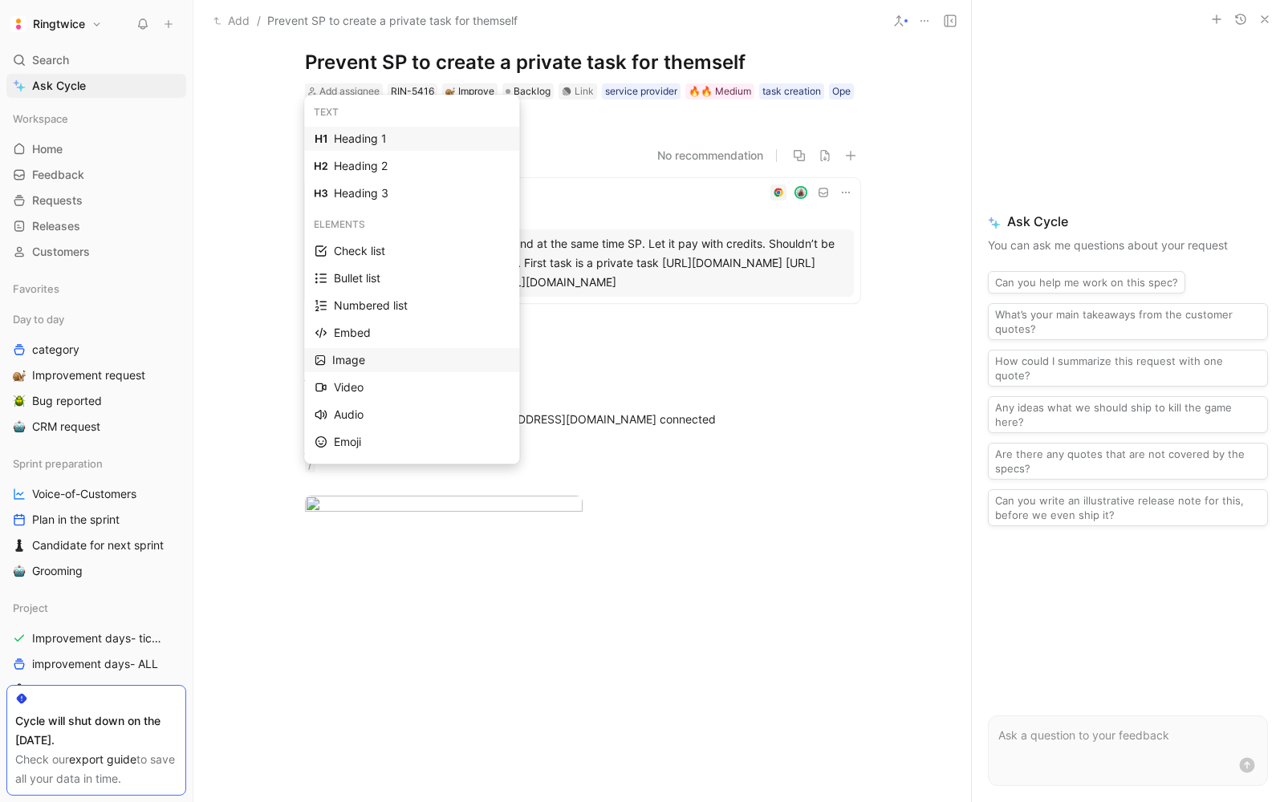
click at [362, 361] on div "Image" at bounding box center [420, 360] width 177 height 19
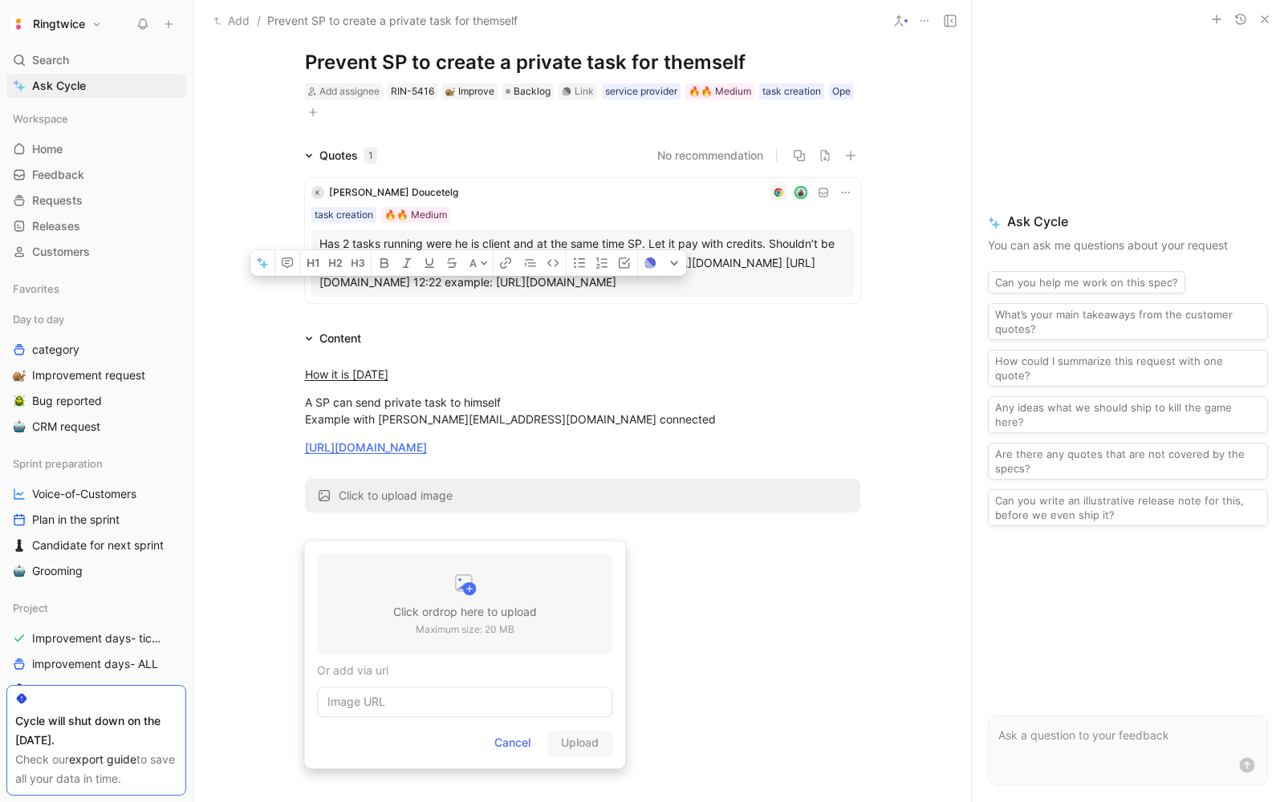
click at [411, 623] on p "Maximum size: 20 MB" at bounding box center [465, 630] width 144 height 16
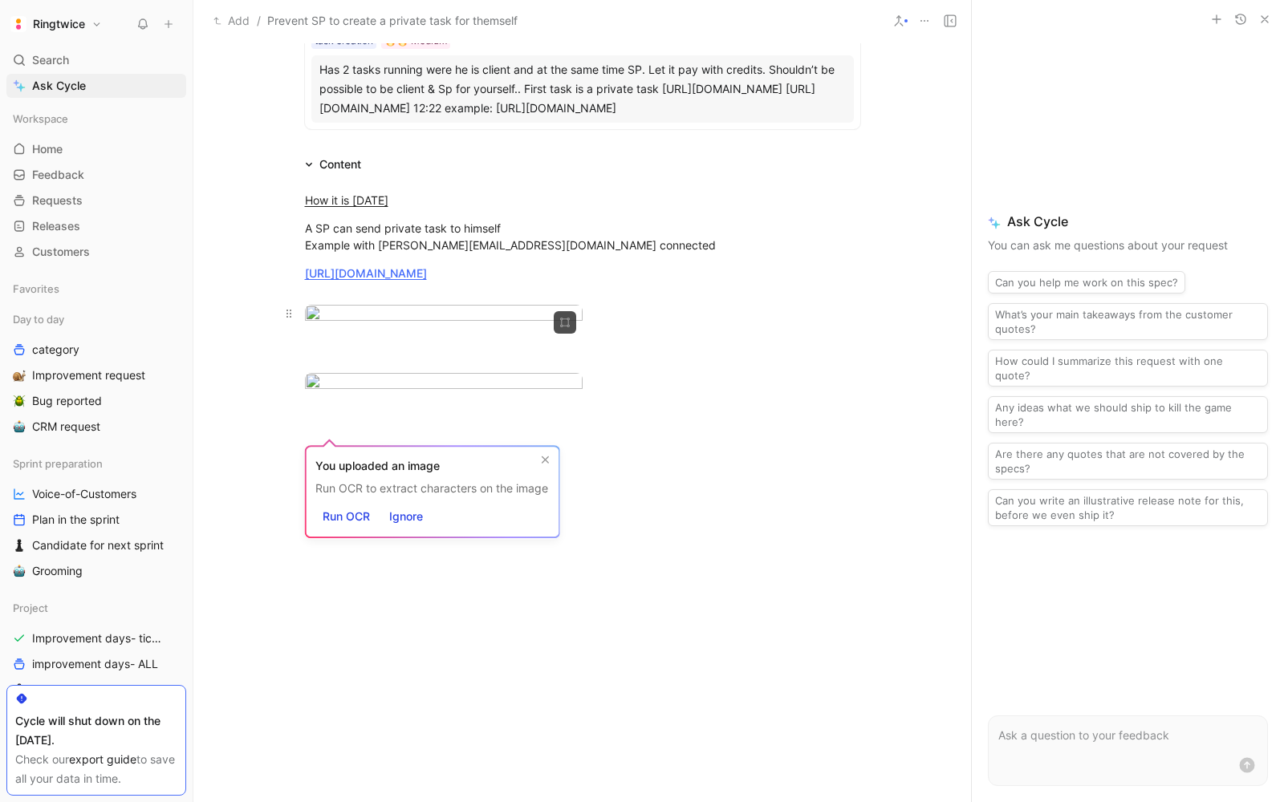
scroll to position [309, 0]
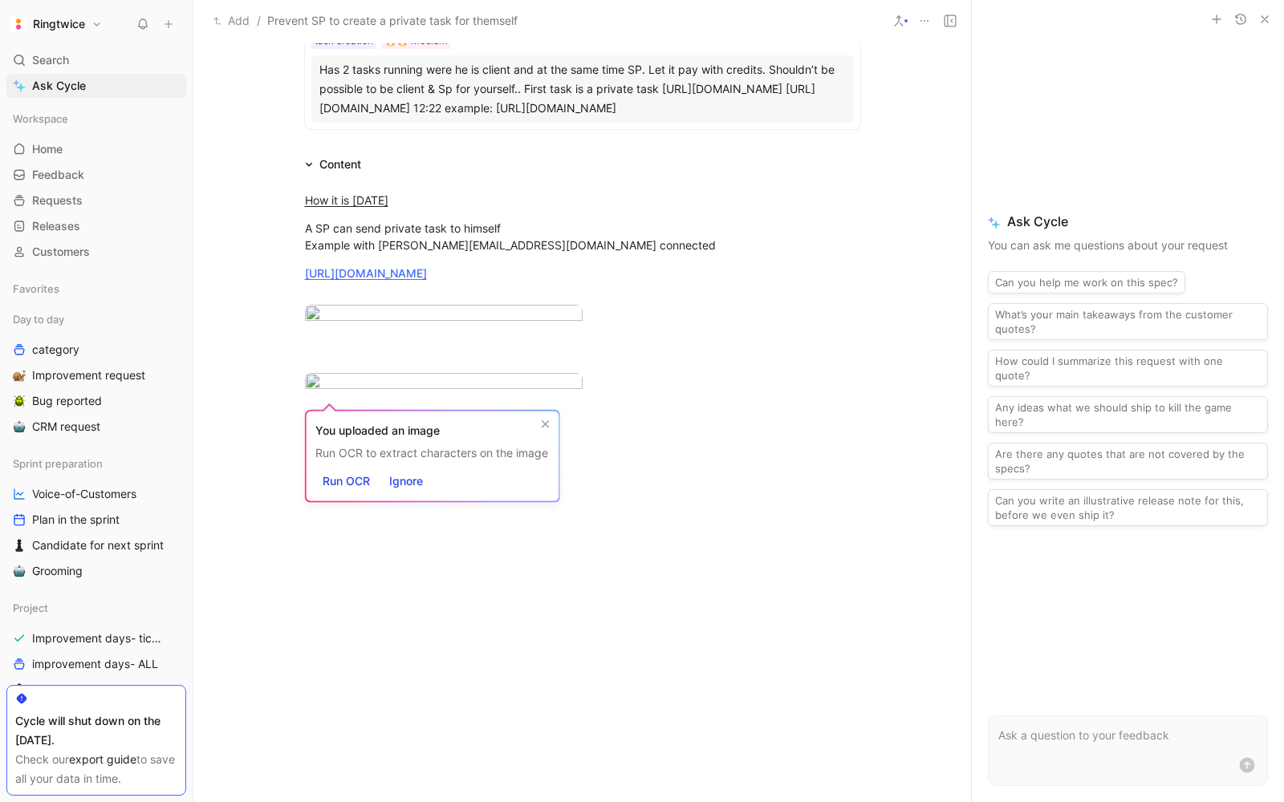
click at [360, 648] on div at bounding box center [581, 528] width 777 height 241
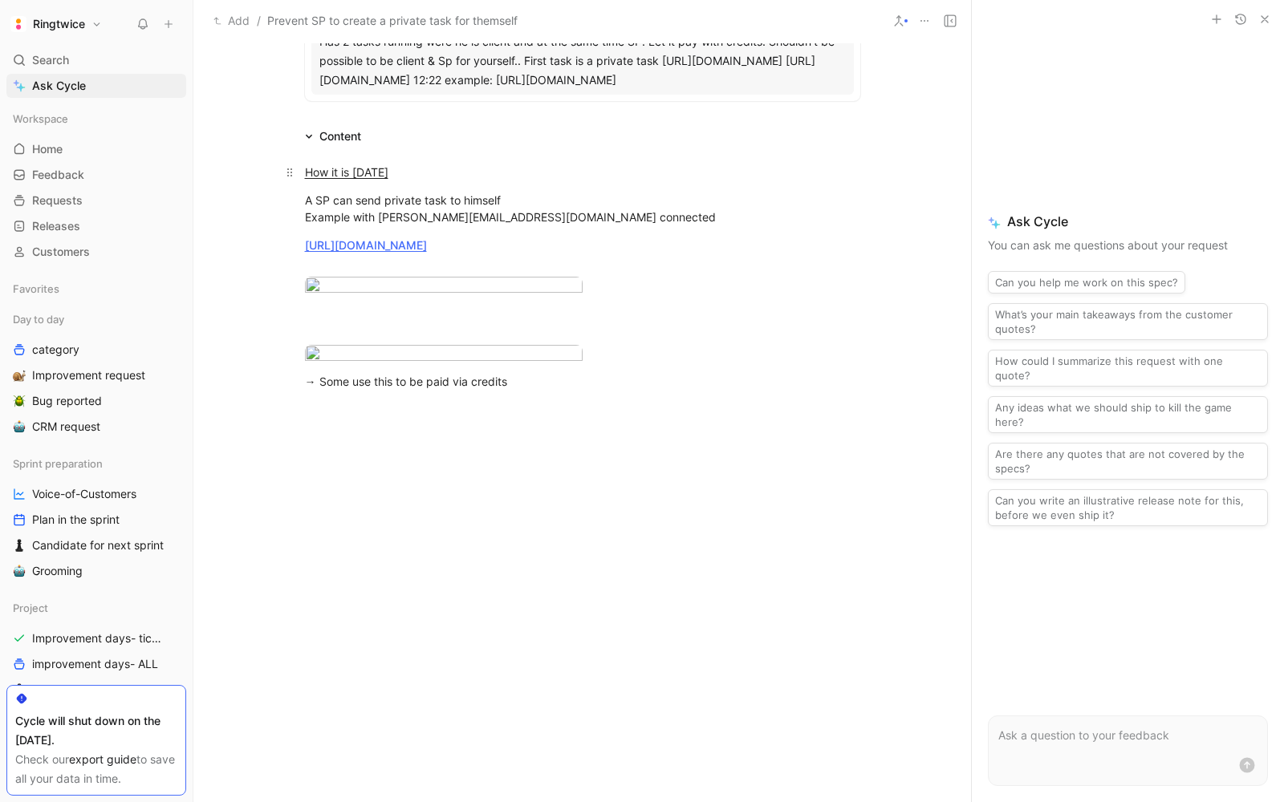
click at [355, 165] on u "How it is [DATE]" at bounding box center [346, 172] width 83 height 14
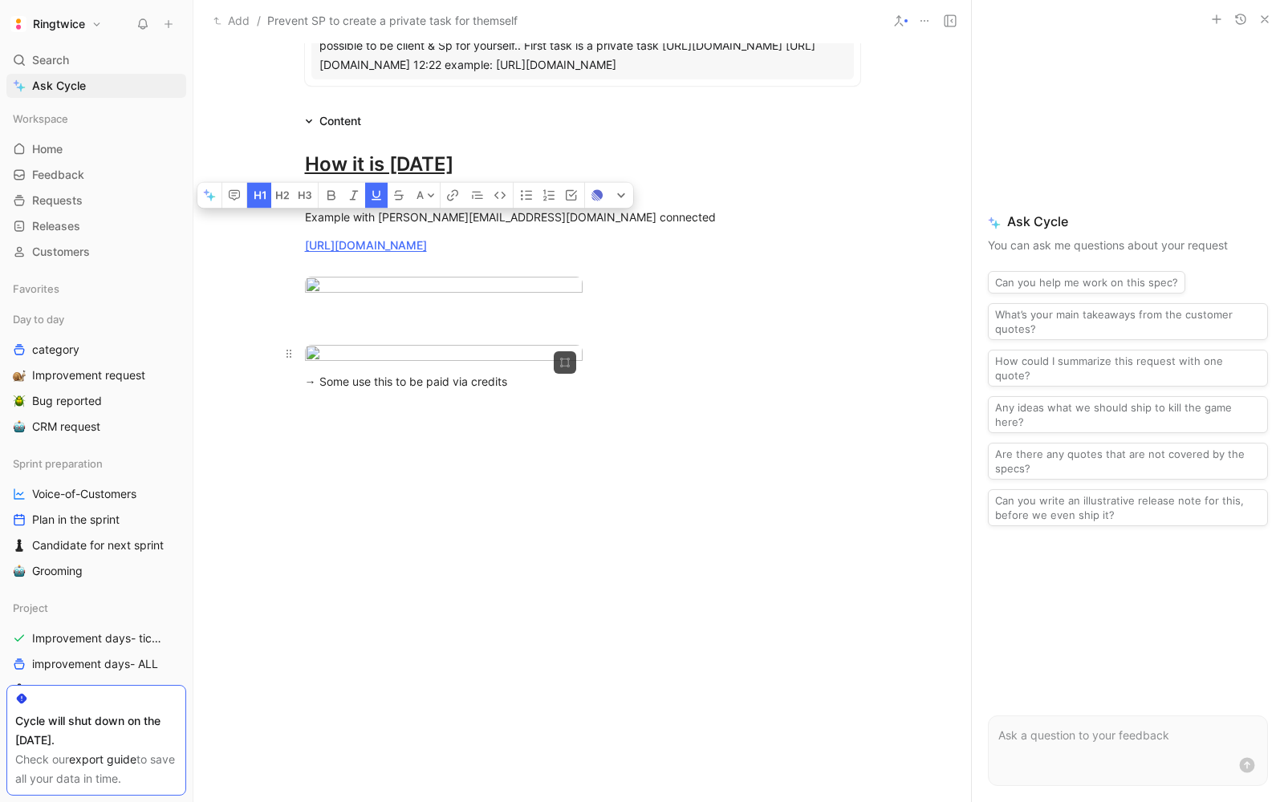
scroll to position [358, 0]
click at [416, 648] on div at bounding box center [581, 528] width 777 height 241
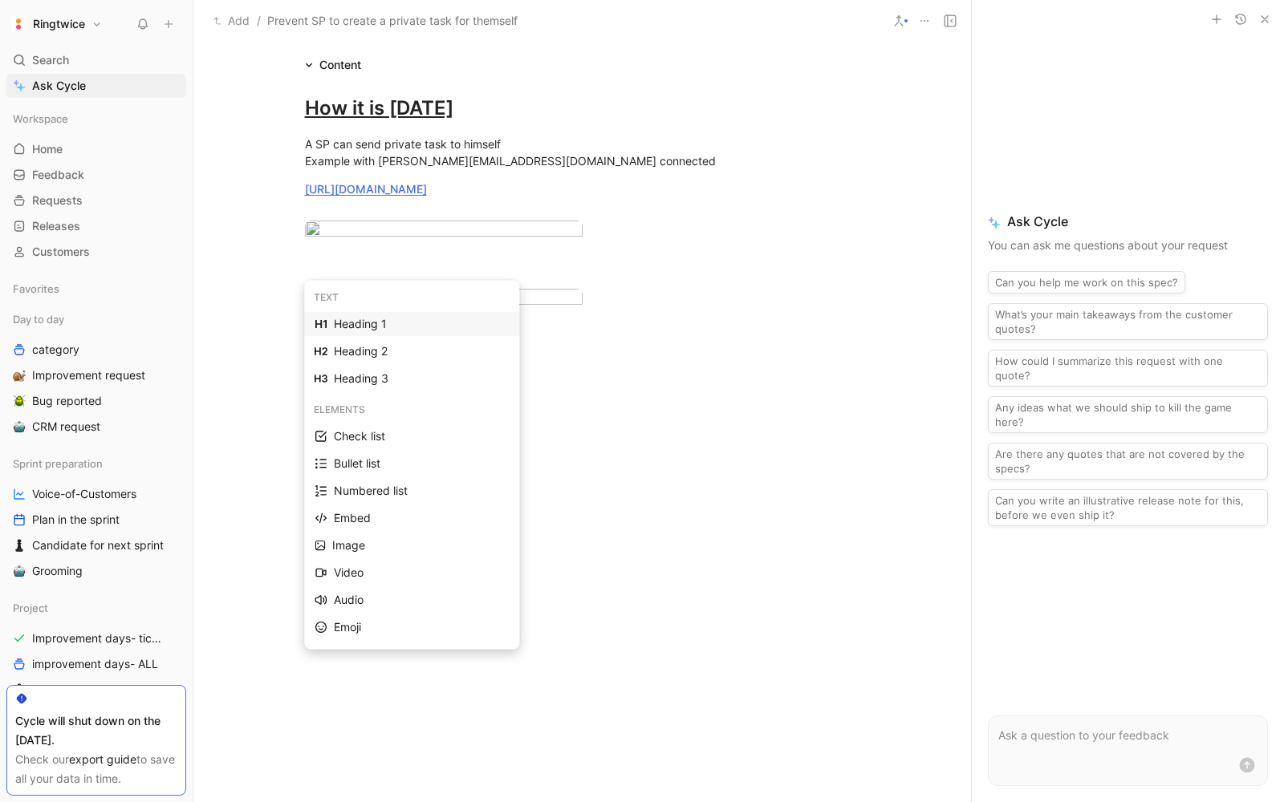
click at [371, 322] on div "Heading 1" at bounding box center [421, 324] width 175 height 19
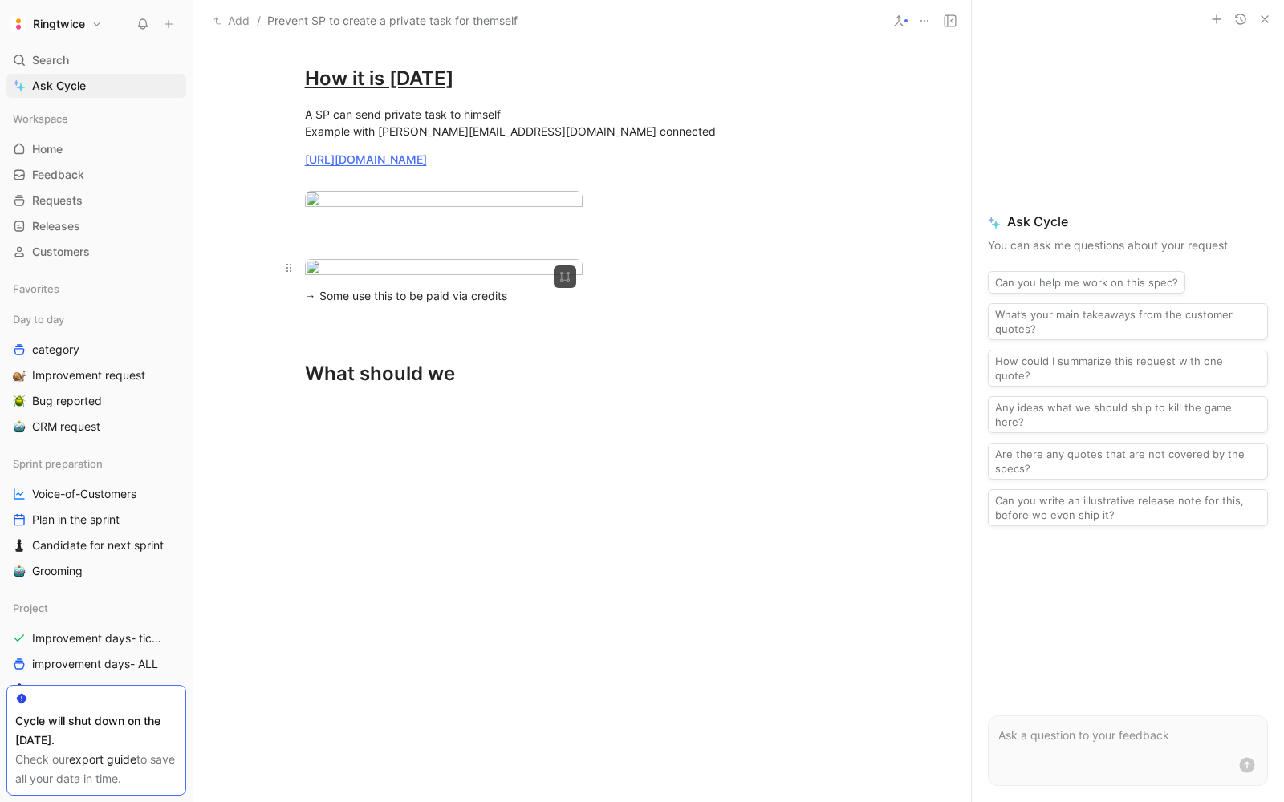
scroll to position [428, 0]
click at [509, 395] on h1 "What should we" at bounding box center [582, 367] width 616 height 56
click at [473, 388] on div "What should we" at bounding box center [582, 373] width 555 height 29
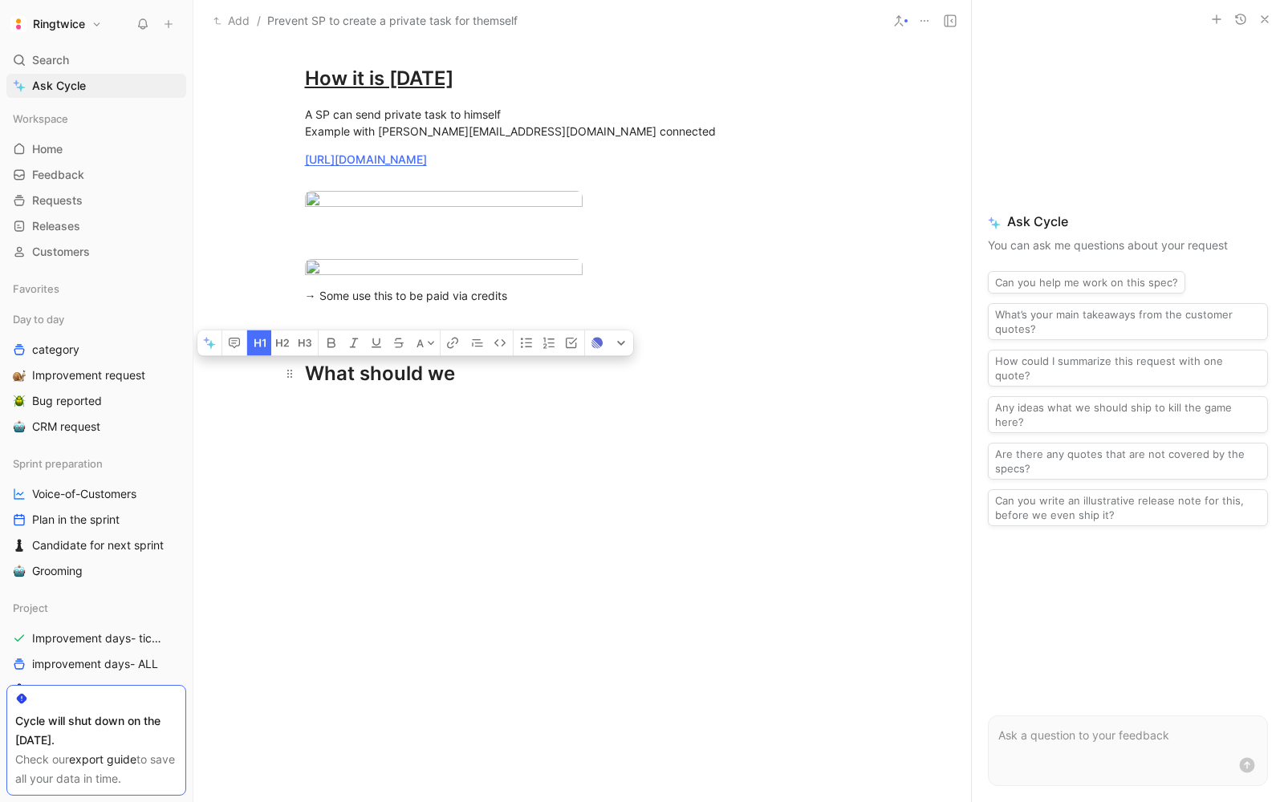
drag, startPoint x: 473, startPoint y: 618, endPoint x: 304, endPoint y: 621, distance: 168.5
click at [305, 388] on div "What should we" at bounding box center [582, 373] width 555 height 29
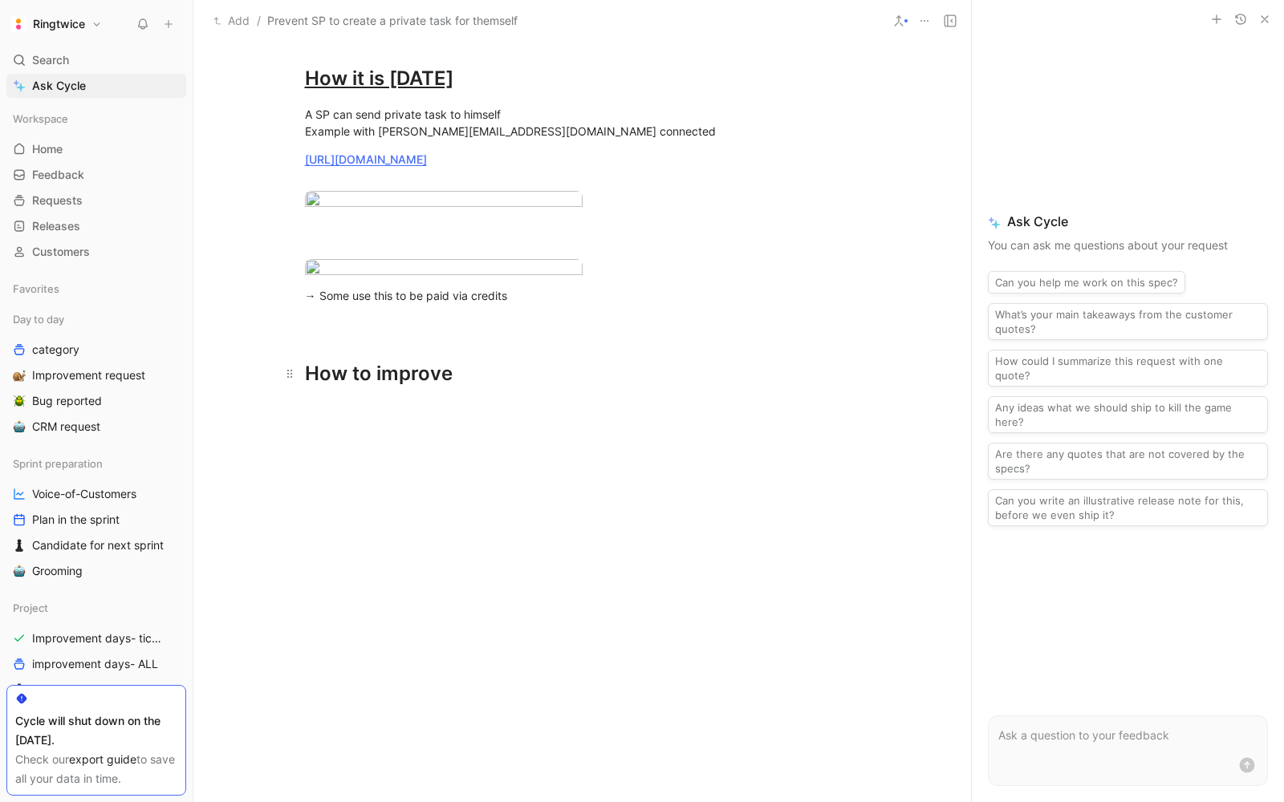
click at [365, 388] on div "How to improve" at bounding box center [582, 373] width 555 height 29
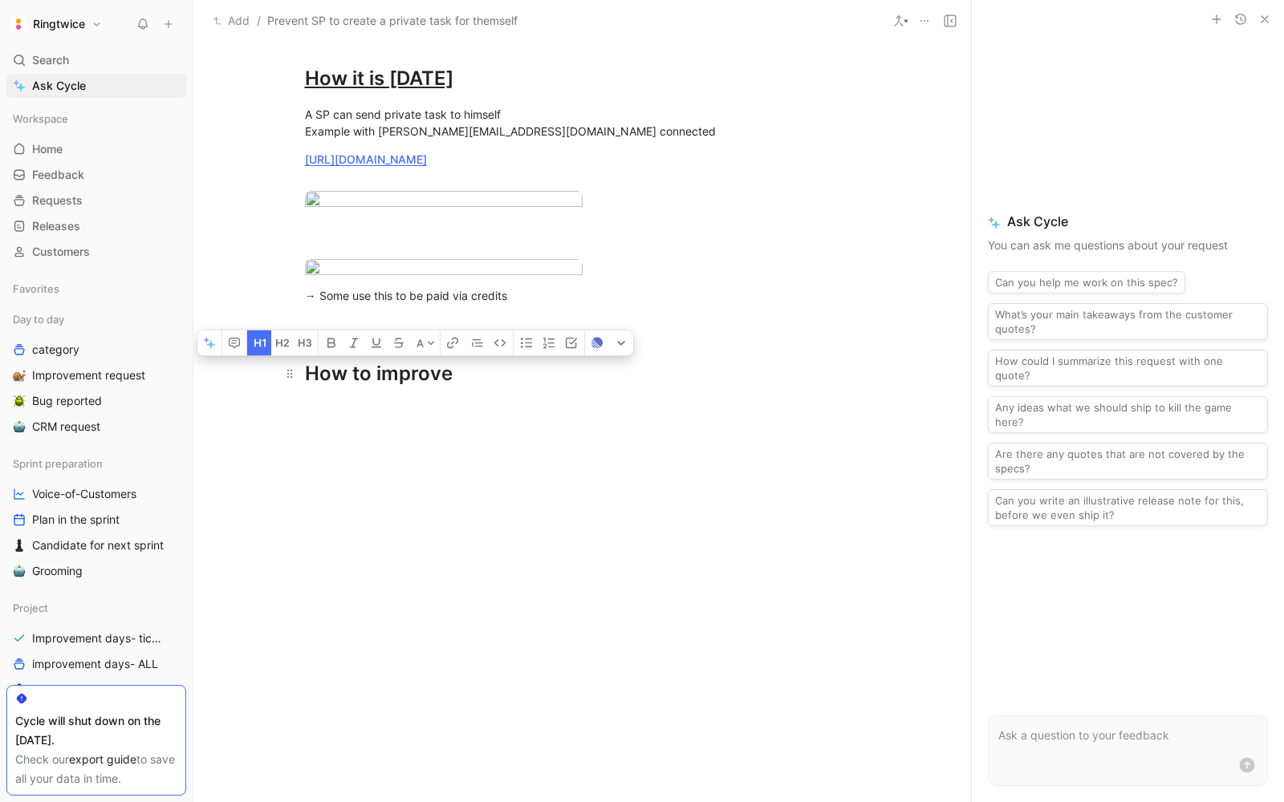
click at [365, 388] on div "How to improve" at bounding box center [582, 373] width 555 height 29
click at [500, 388] on div "How to improve" at bounding box center [582, 373] width 555 height 29
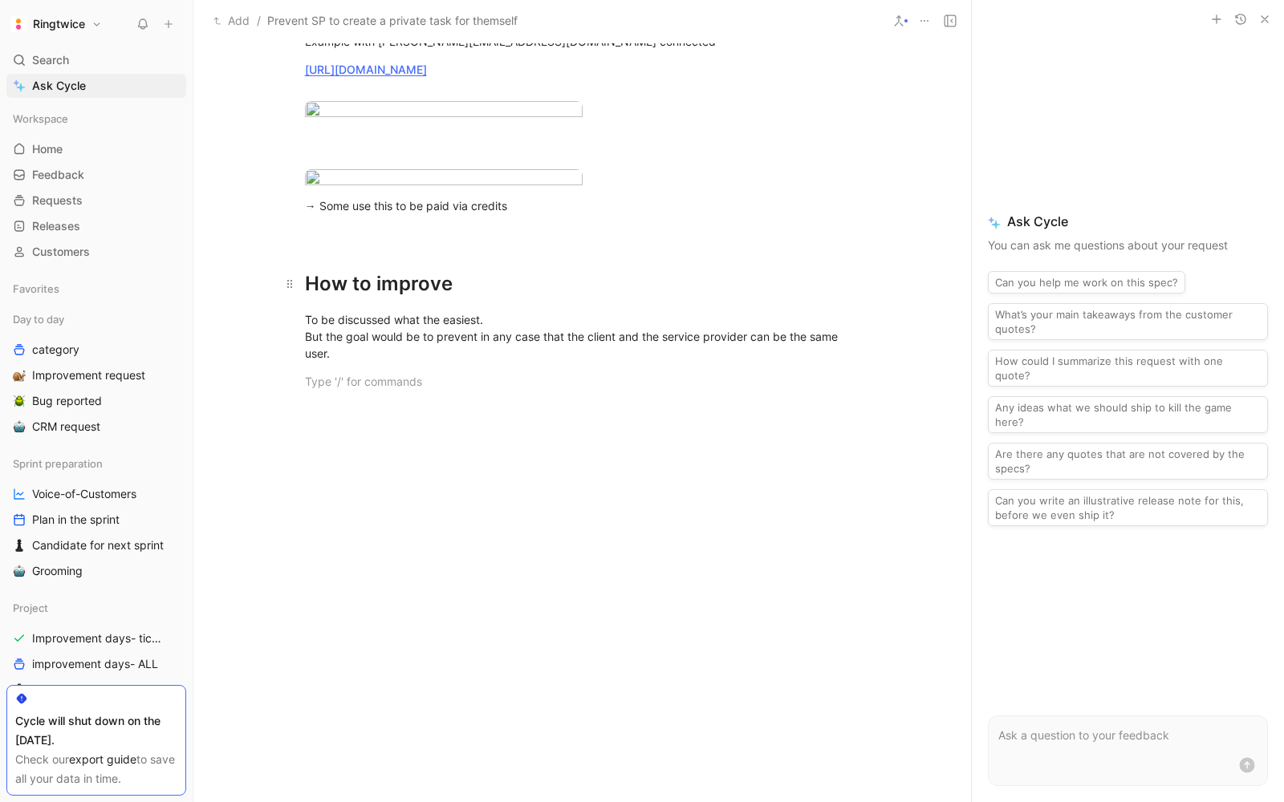
scroll to position [0, 0]
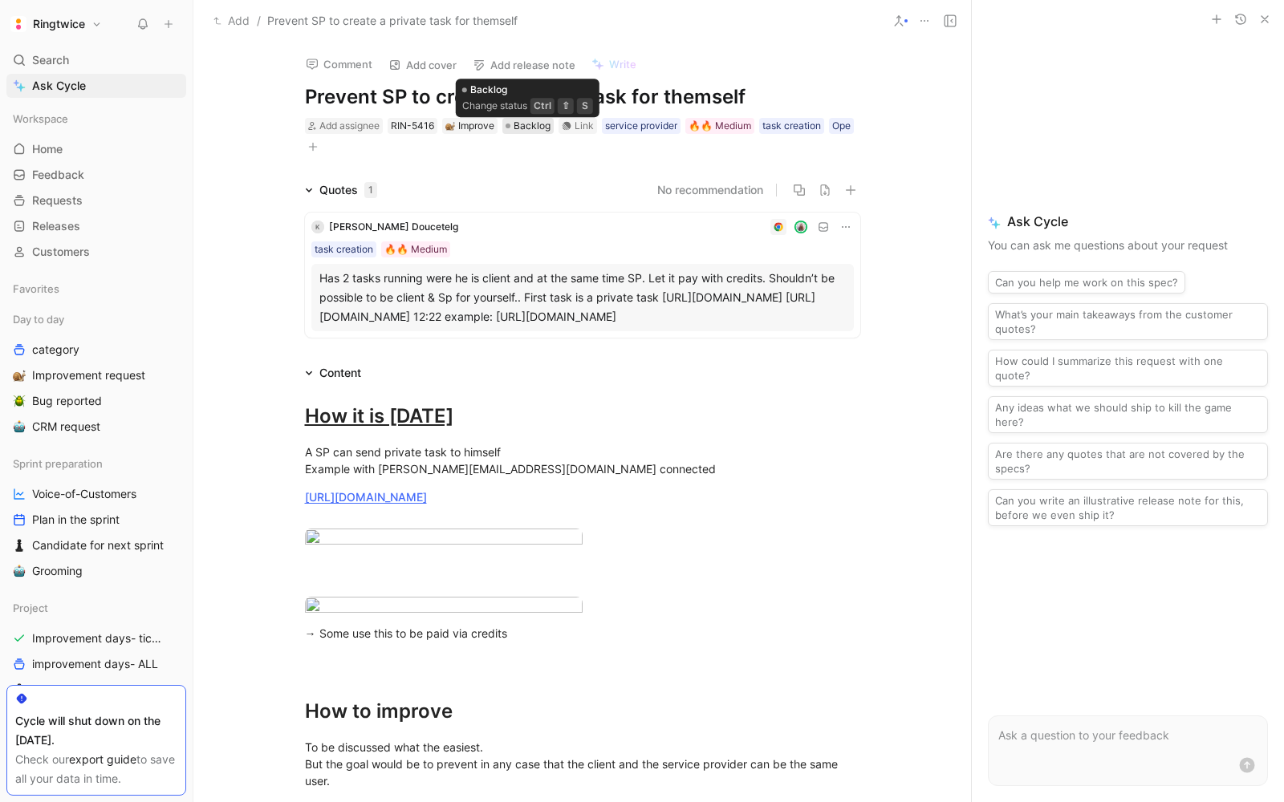
click at [530, 126] on span "Backlog" at bounding box center [531, 126] width 37 height 16
click at [543, 132] on span "Backlog" at bounding box center [531, 126] width 37 height 16
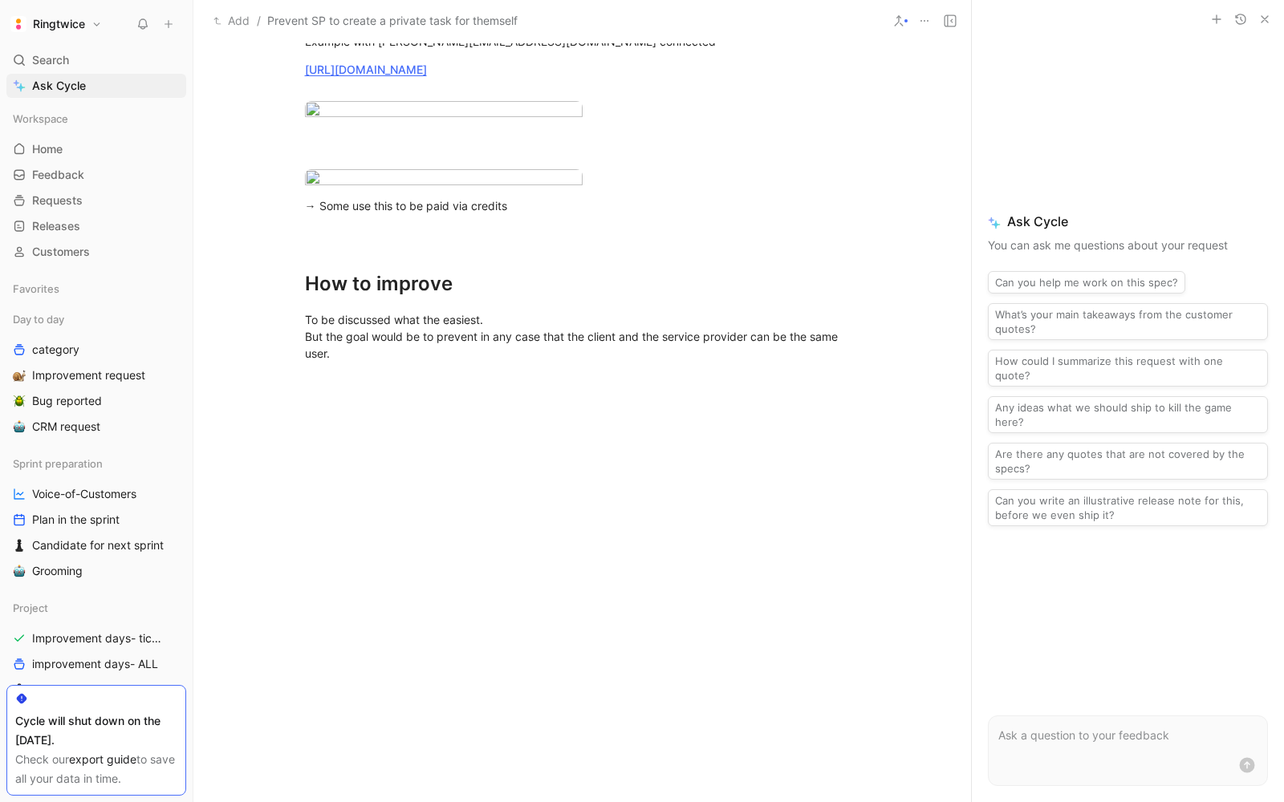
scroll to position [716, 0]
drag, startPoint x: 344, startPoint y: 401, endPoint x: 276, endPoint y: 351, distance: 84.9
click at [276, 351] on div "How it is today A SP can send private task to himself Example with blanche.have…" at bounding box center [581, 181] width 777 height 453
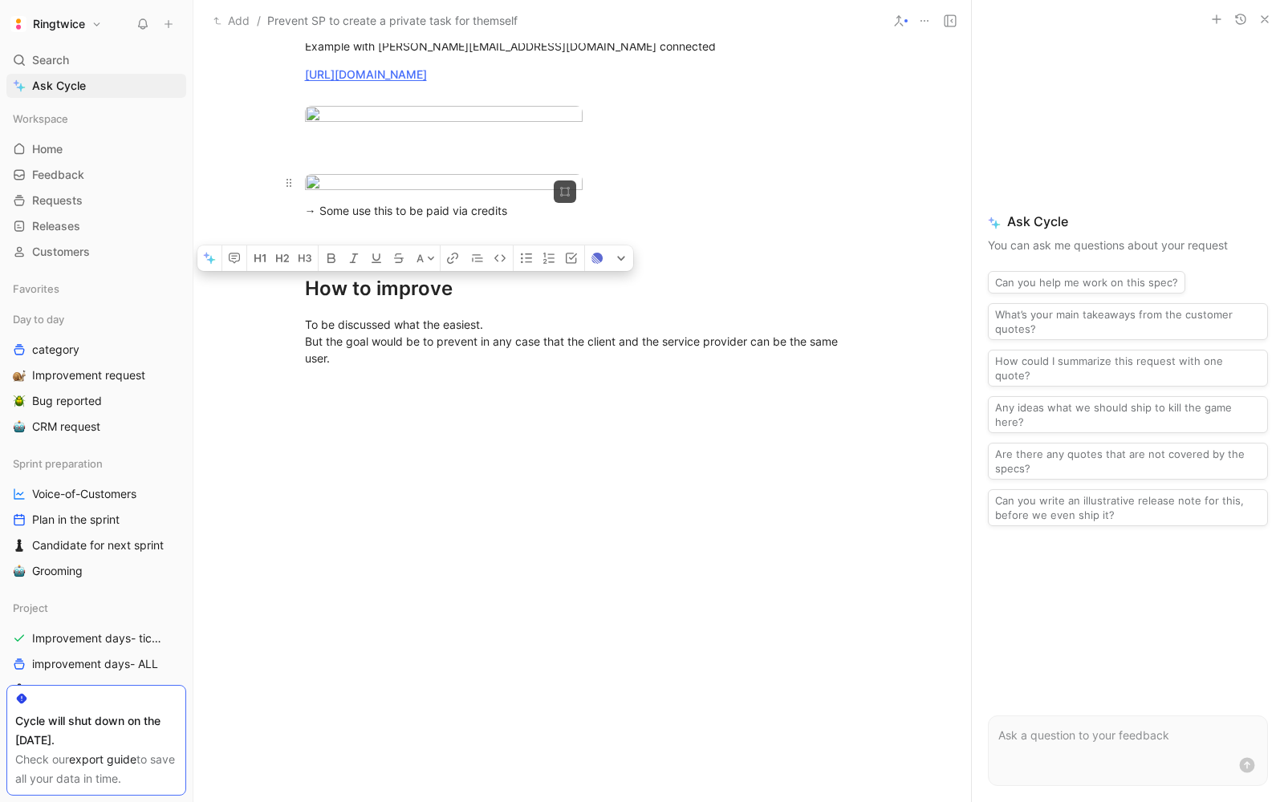
scroll to position [596, 0]
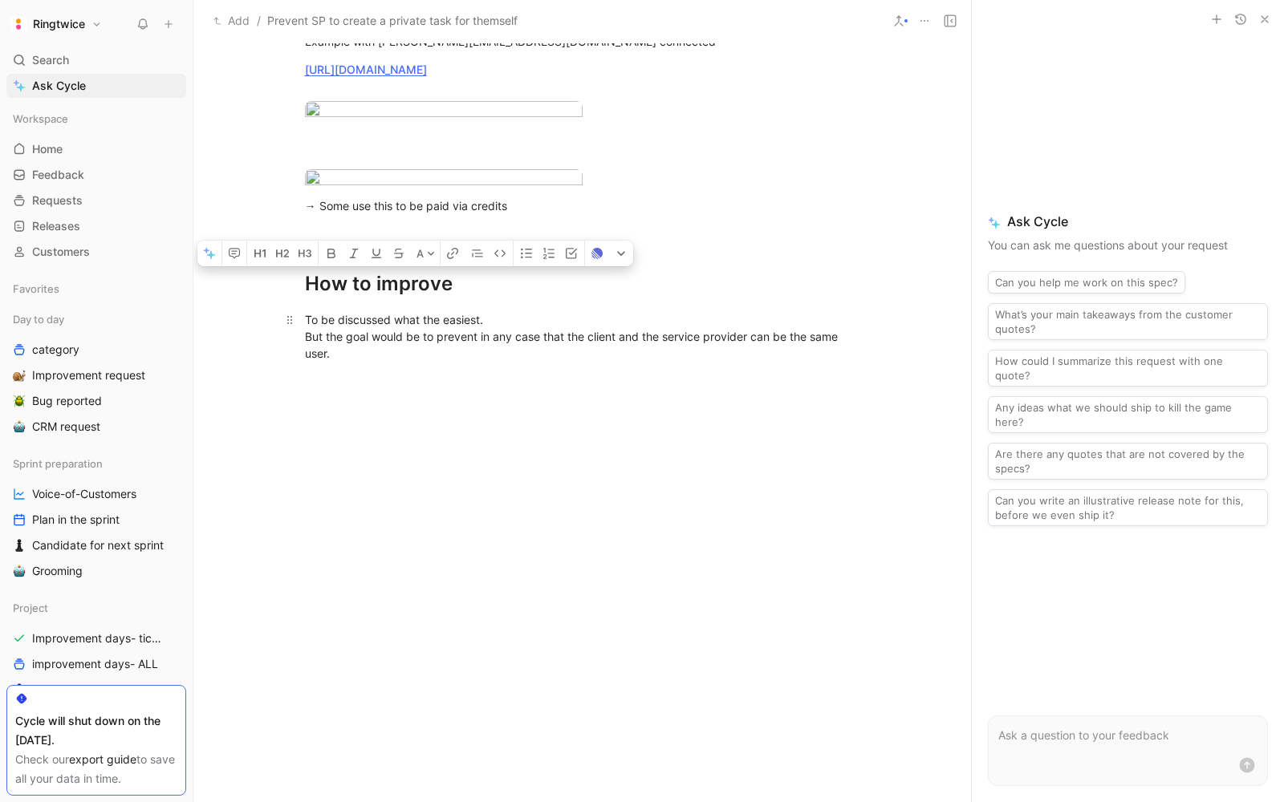
click at [367, 362] on div "To be discussed what the easiest. But the goal would be to prevent in any case …" at bounding box center [582, 336] width 555 height 51
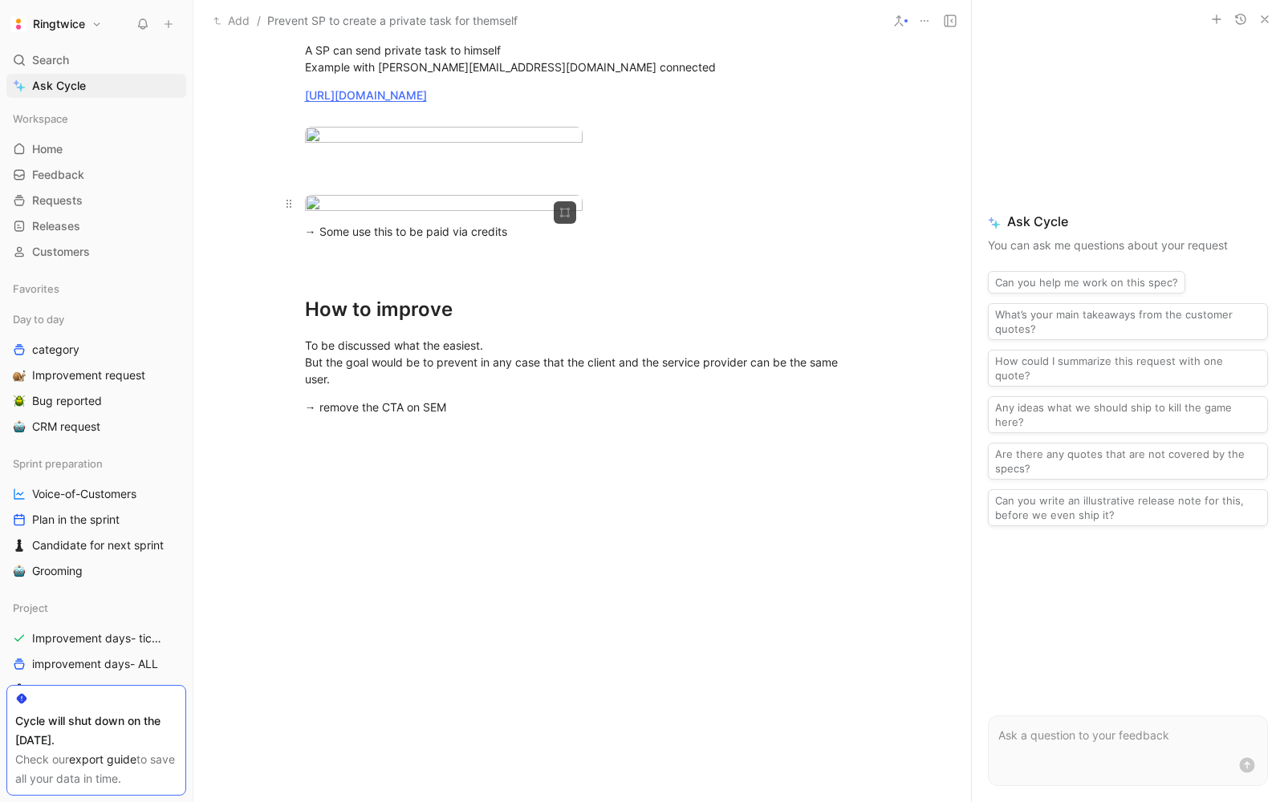
scroll to position [166, 0]
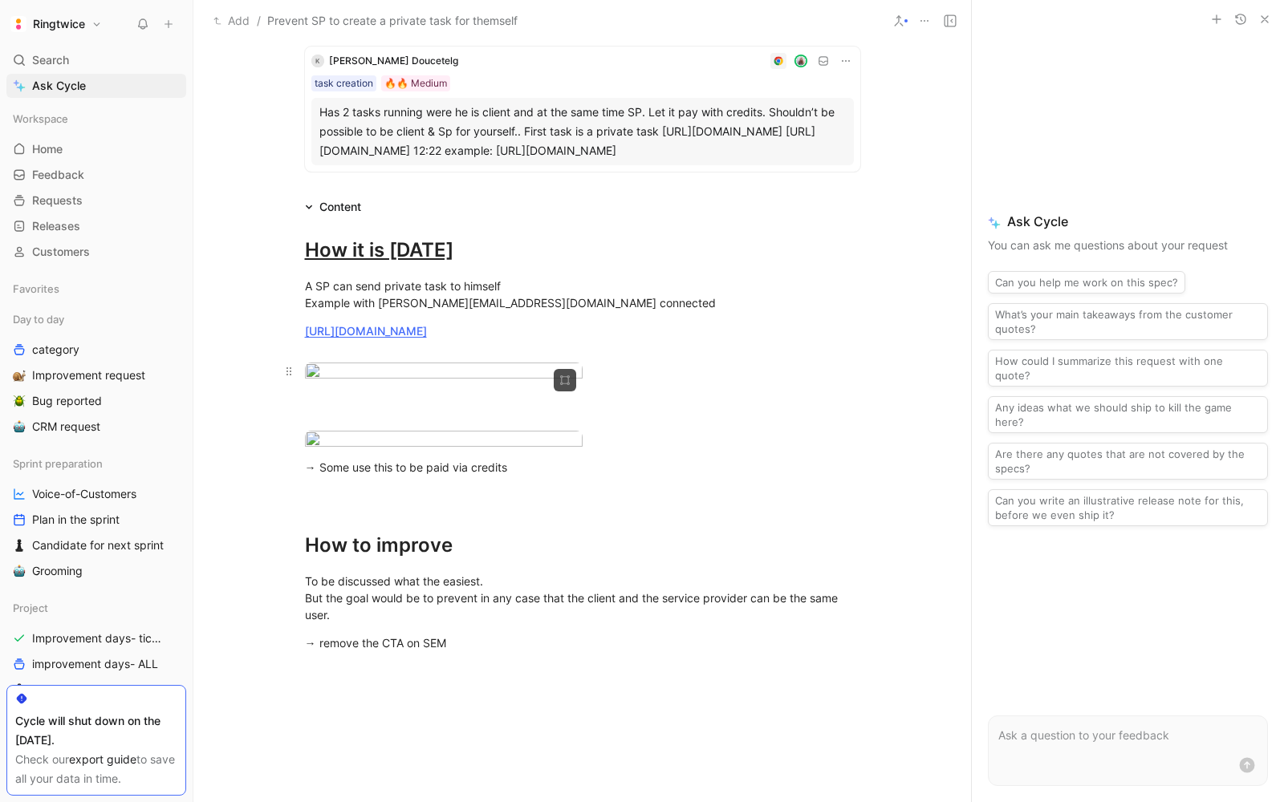
click at [420, 509] on body "Ringtwice Search ⌘ K Ask Cycle Workspace Home G then H Feedback G then F Reques…" at bounding box center [642, 401] width 1284 height 802
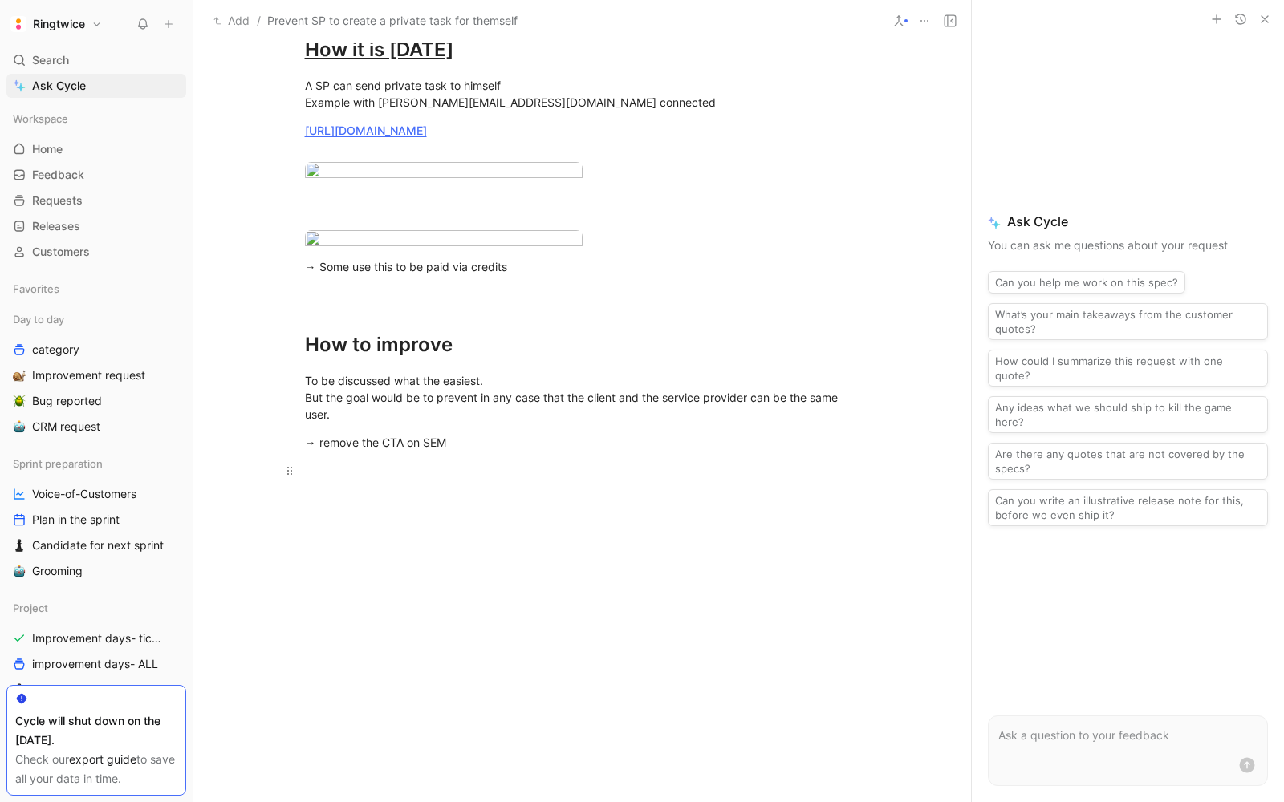
scroll to position [258, 0]
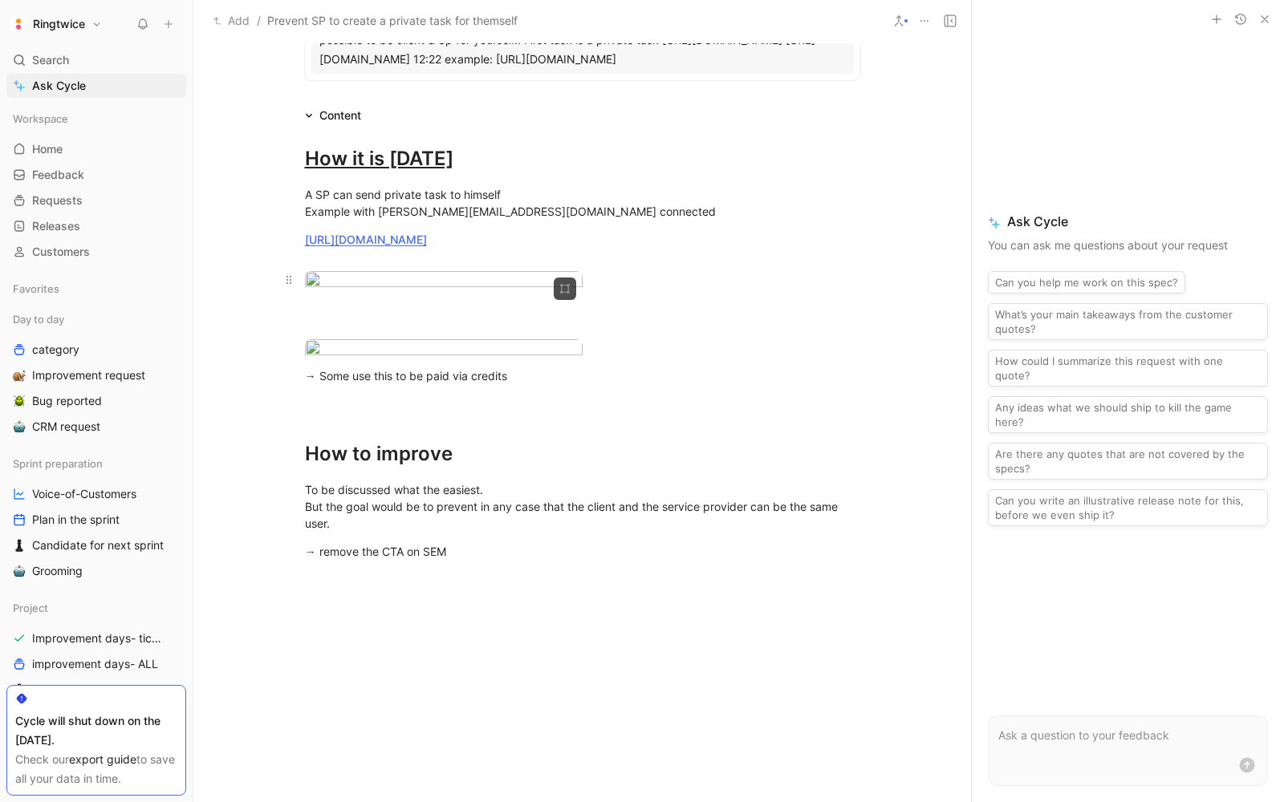
click at [381, 423] on body "Ringtwice Search ⌘ K Ask Cycle Workspace Home G then H Feedback G then F Reques…" at bounding box center [642, 401] width 1284 height 802
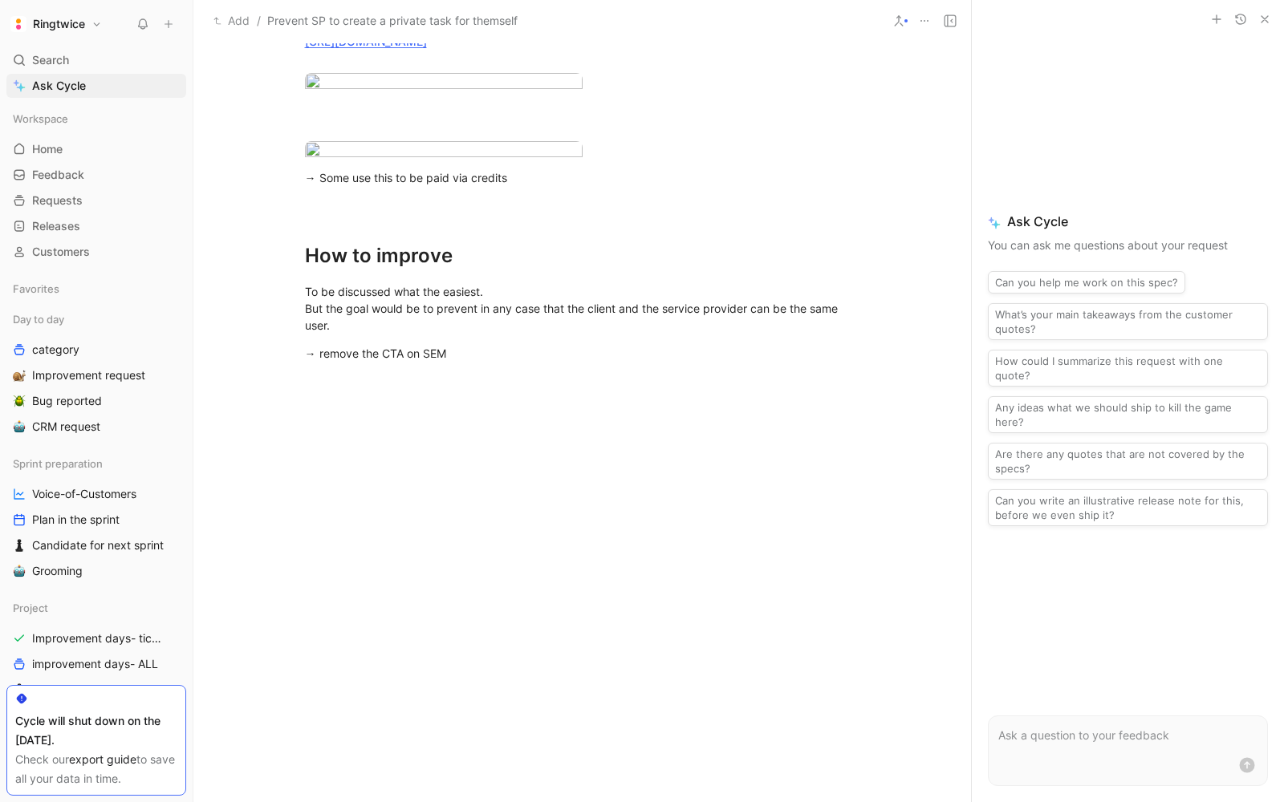
scroll to position [654, 0]
click at [478, 362] on div "→ remove the CTA on SEM" at bounding box center [582, 353] width 555 height 17
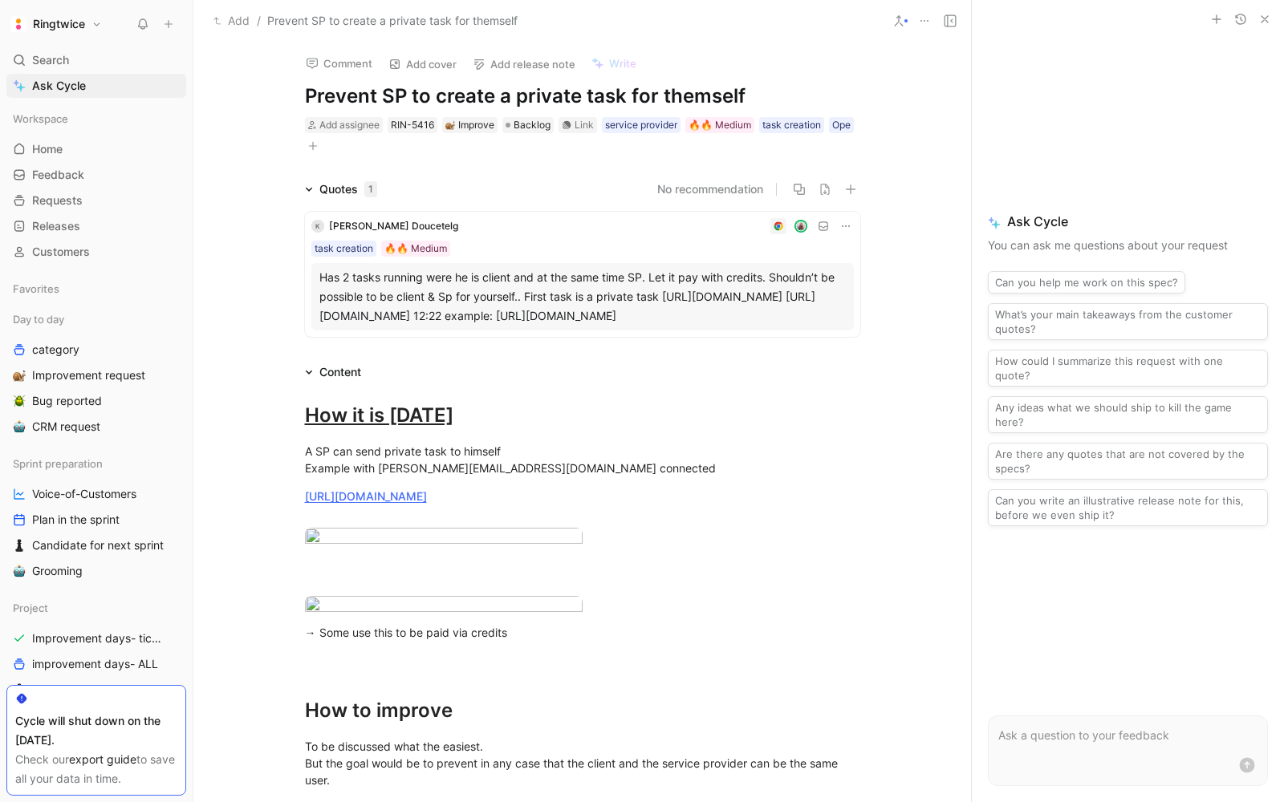
scroll to position [0, 0]
click at [396, 626] on body "Ringtwice Search ⌘ K Ask Cycle Workspace Home G then H Feedback G then F Reques…" at bounding box center [642, 401] width 1284 height 802
click at [519, 133] on span "Backlog" at bounding box center [531, 126] width 37 height 16
click at [518, 121] on span "Backlog" at bounding box center [531, 126] width 37 height 16
click at [528, 204] on div "K Killian Doucetelg task creation 🔥🔥 Medium Has 2 tasks running were he is clie…" at bounding box center [582, 272] width 555 height 144
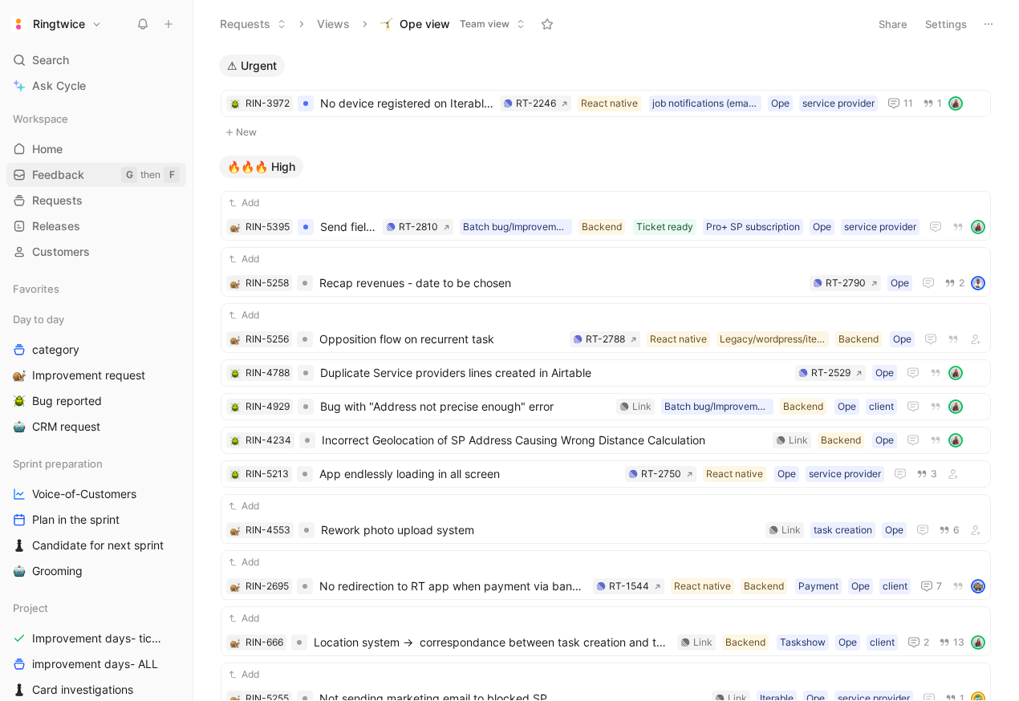
click at [45, 169] on span "Feedback" at bounding box center [58, 175] width 52 height 16
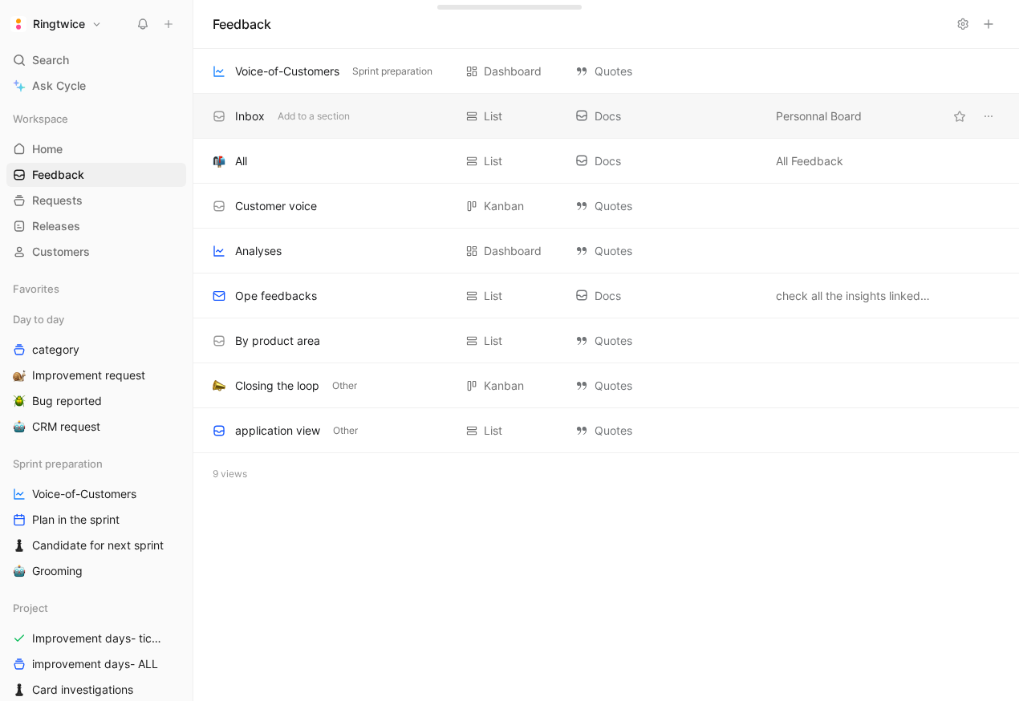
click at [254, 105] on div "Inbox Add to a section List Docs Personnal Board" at bounding box center [606, 116] width 826 height 45
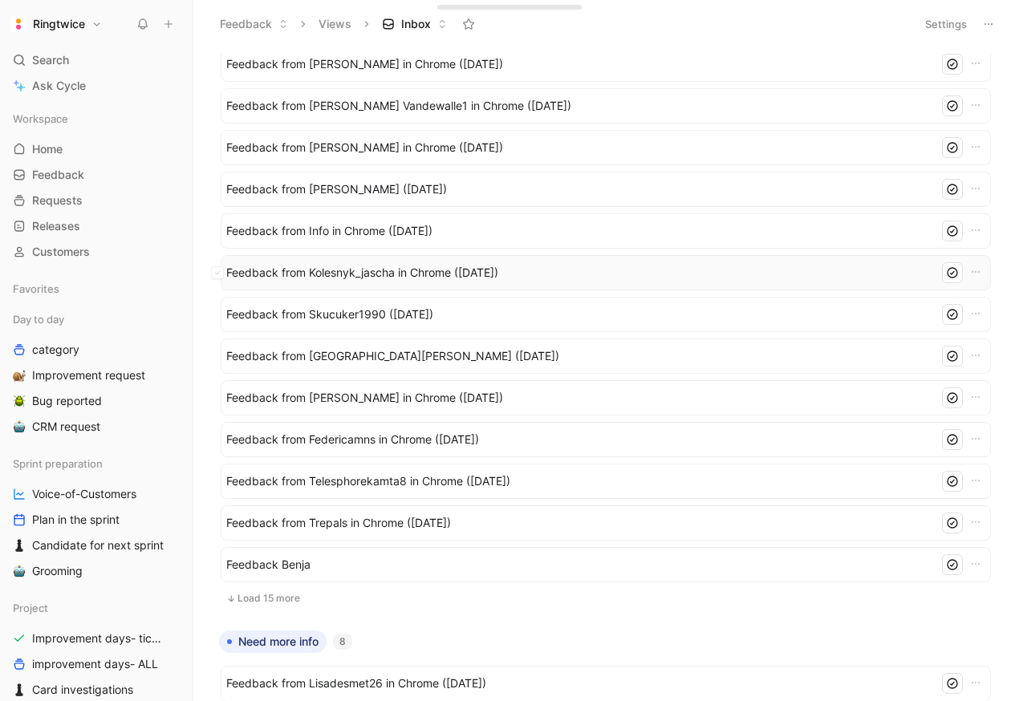
scroll to position [128, 0]
click at [279, 589] on button "Load 15 more" at bounding box center [606, 596] width 770 height 19
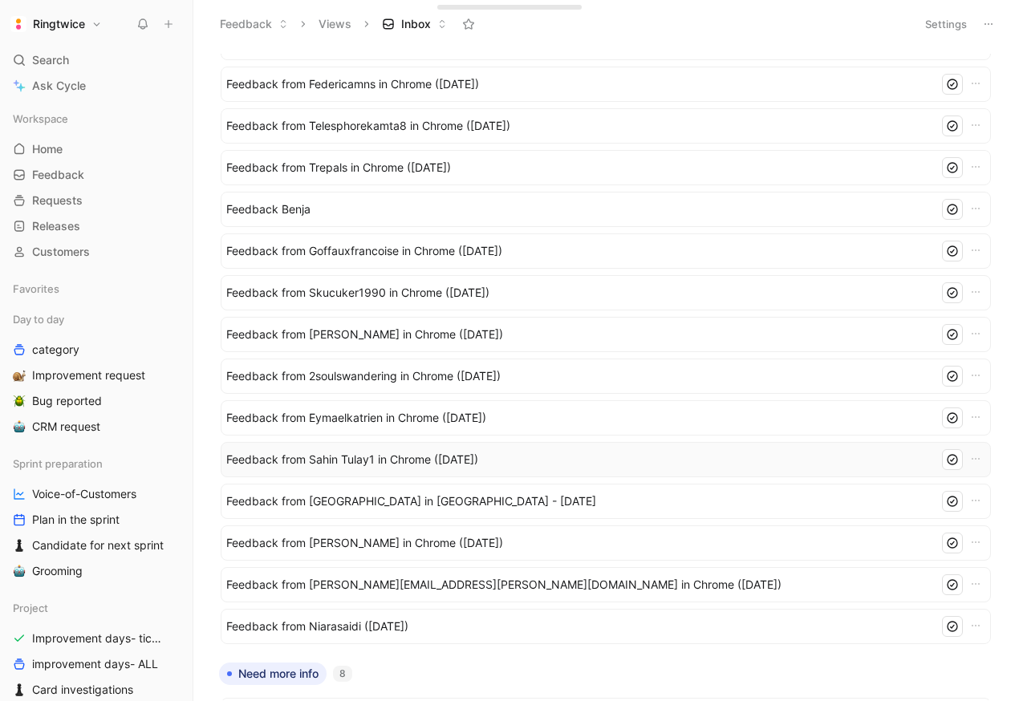
scroll to position [477, 0]
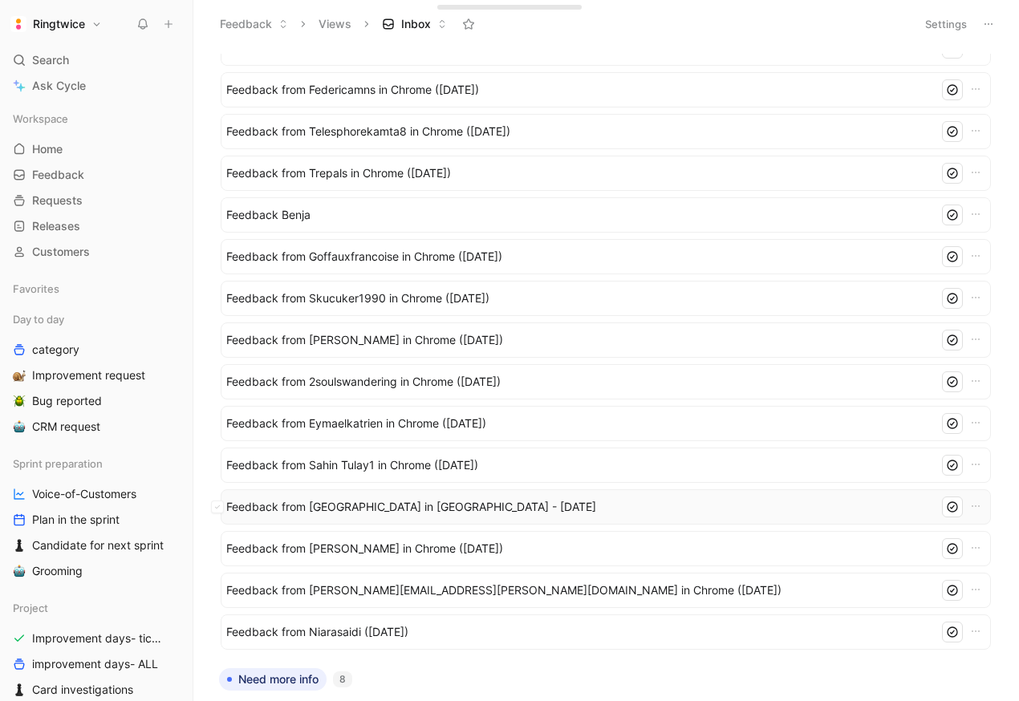
click at [353, 507] on span "Feedback from Sebastien in Slack - 8/26/2025" at bounding box center [579, 506] width 706 height 19
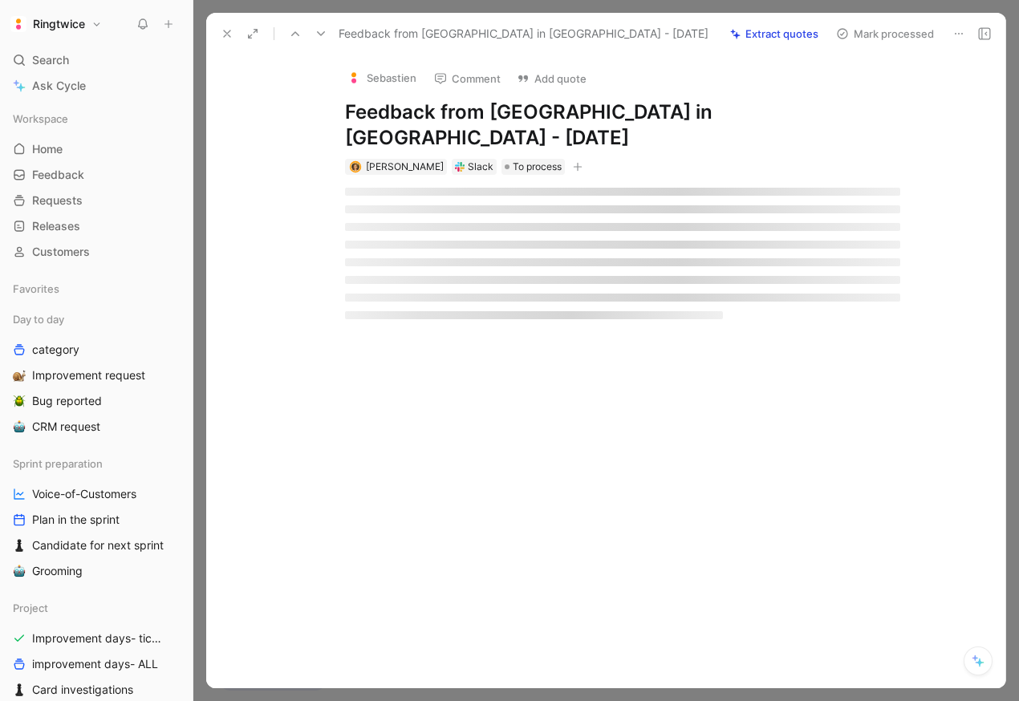
click at [519, 128] on div "Sebastien Comment Add quote Feedback from Sebastien in Slack - 8/26/2025 Elena …" at bounding box center [623, 116] width 616 height 122
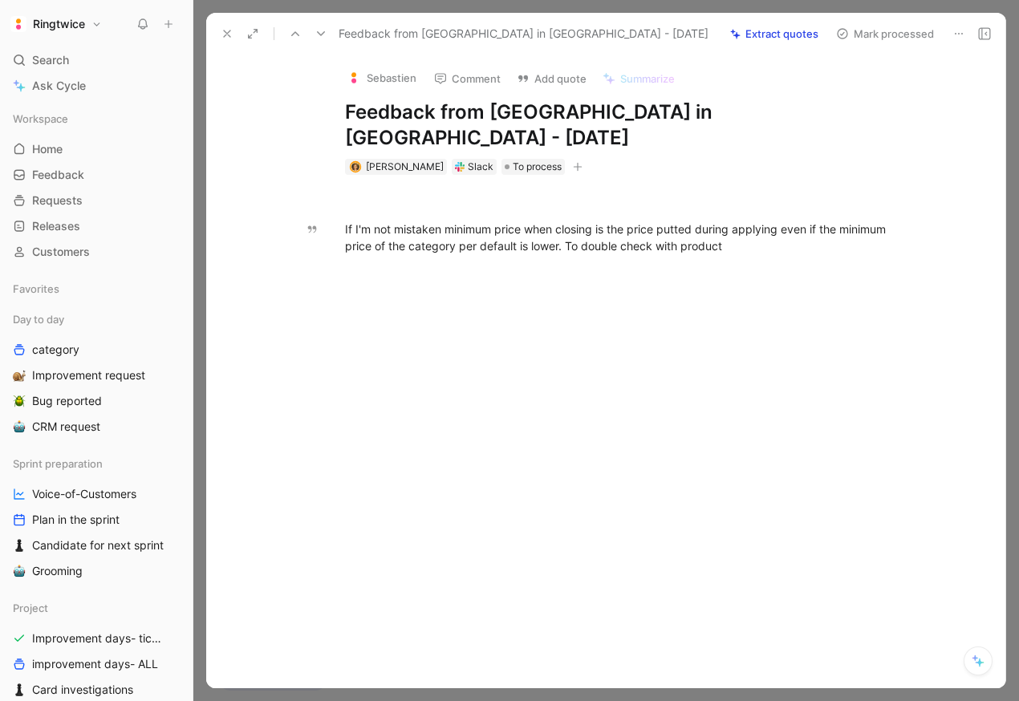
click at [511, 224] on div "If I'm not mistaken minimum price when closing is the price putted during apply…" at bounding box center [622, 238] width 555 height 34
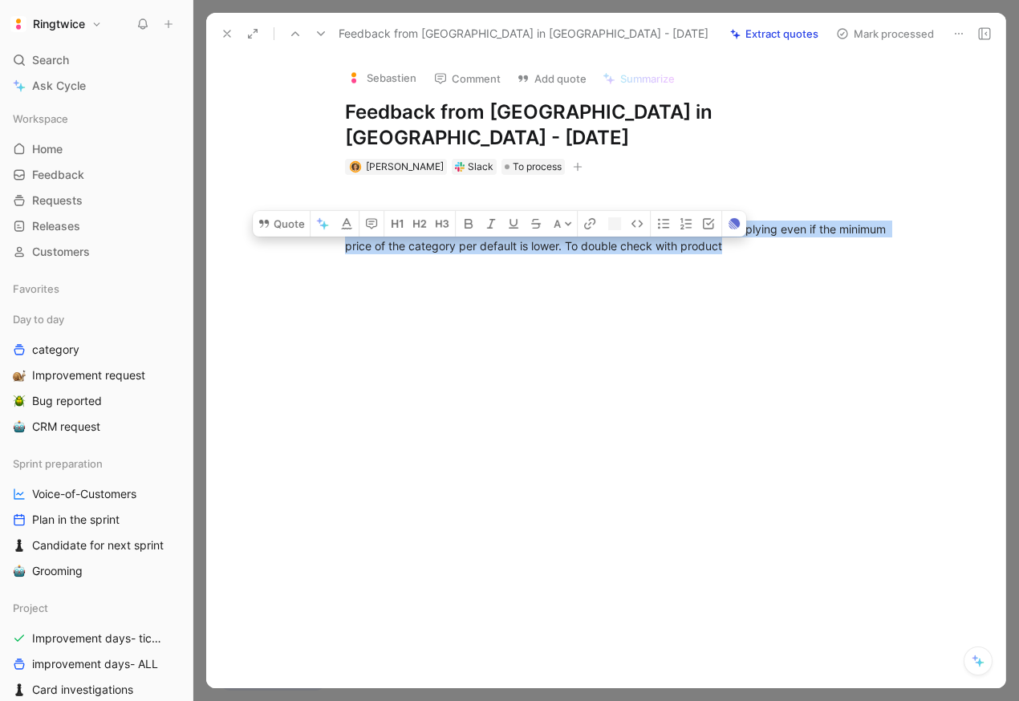
click at [511, 224] on div "If I'm not mistaken minimum price when closing is the price putted during apply…" at bounding box center [622, 238] width 555 height 34
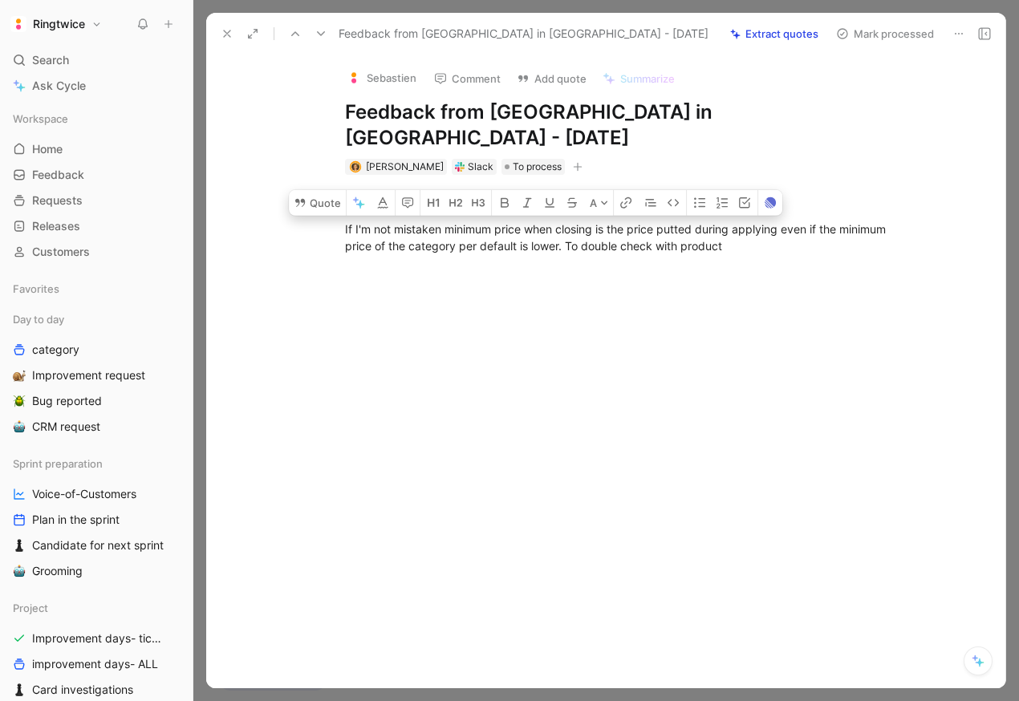
click at [522, 300] on div at bounding box center [622, 405] width 765 height 210
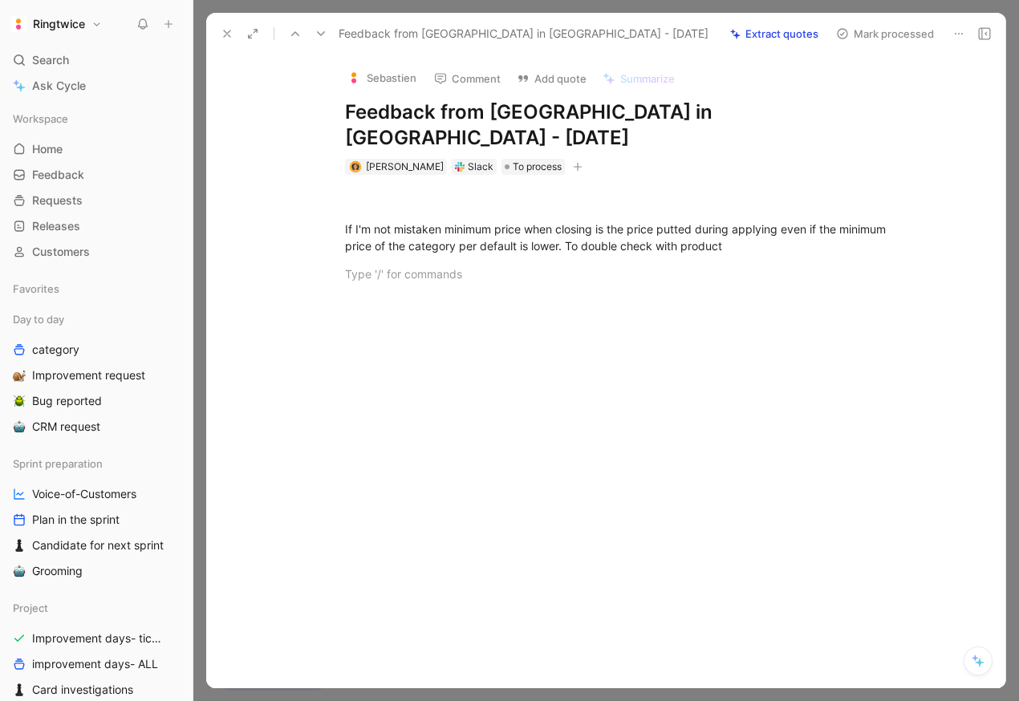
click at [968, 49] on div "Feedback from Sebastien in Slack - 8/26/2025 Extract quotes Mark processed" at bounding box center [605, 34] width 799 height 42
click at [964, 42] on button at bounding box center [959, 33] width 22 height 22
click at [990, 34] on use at bounding box center [984, 33] width 11 height 11
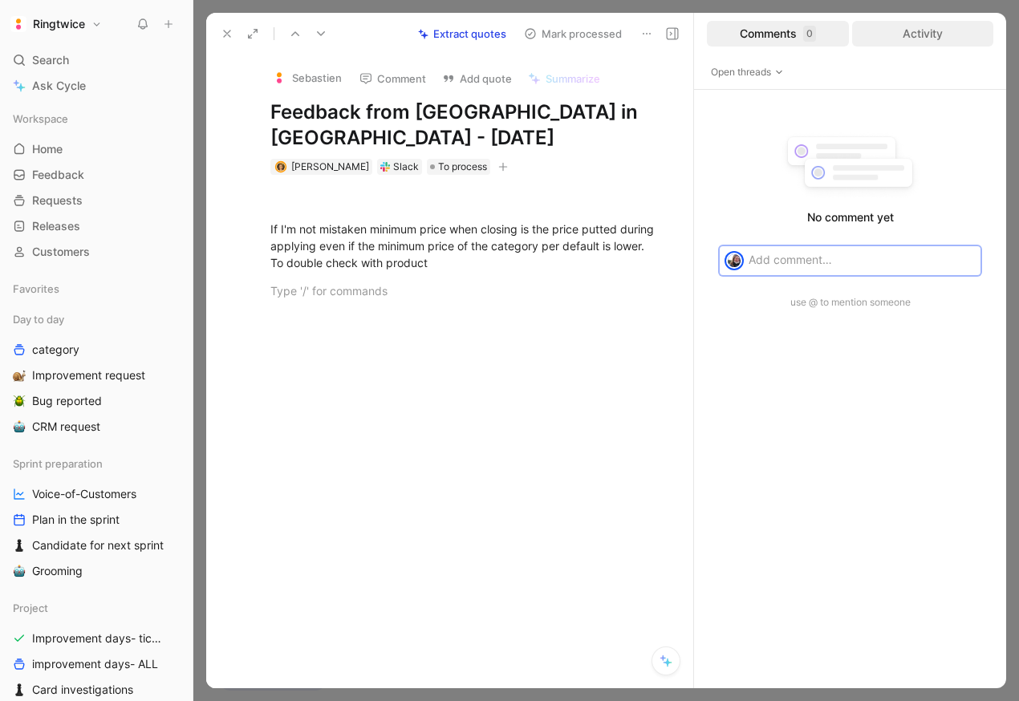
click at [891, 38] on div "Activity" at bounding box center [923, 34] width 142 height 26
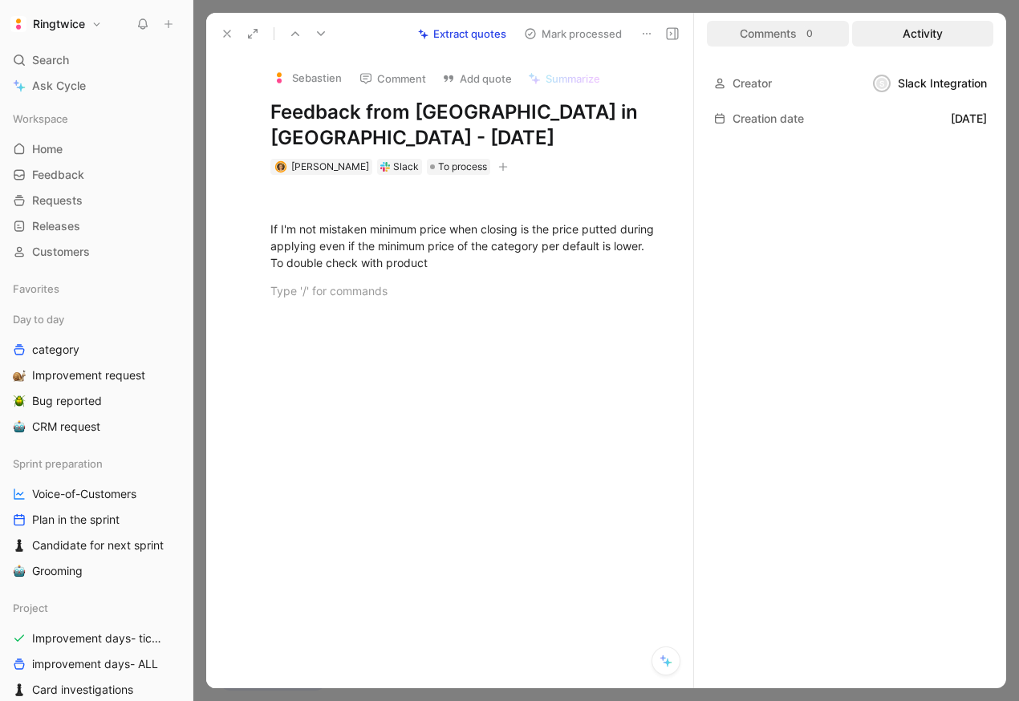
click at [757, 37] on div "Comments 0" at bounding box center [778, 34] width 142 height 26
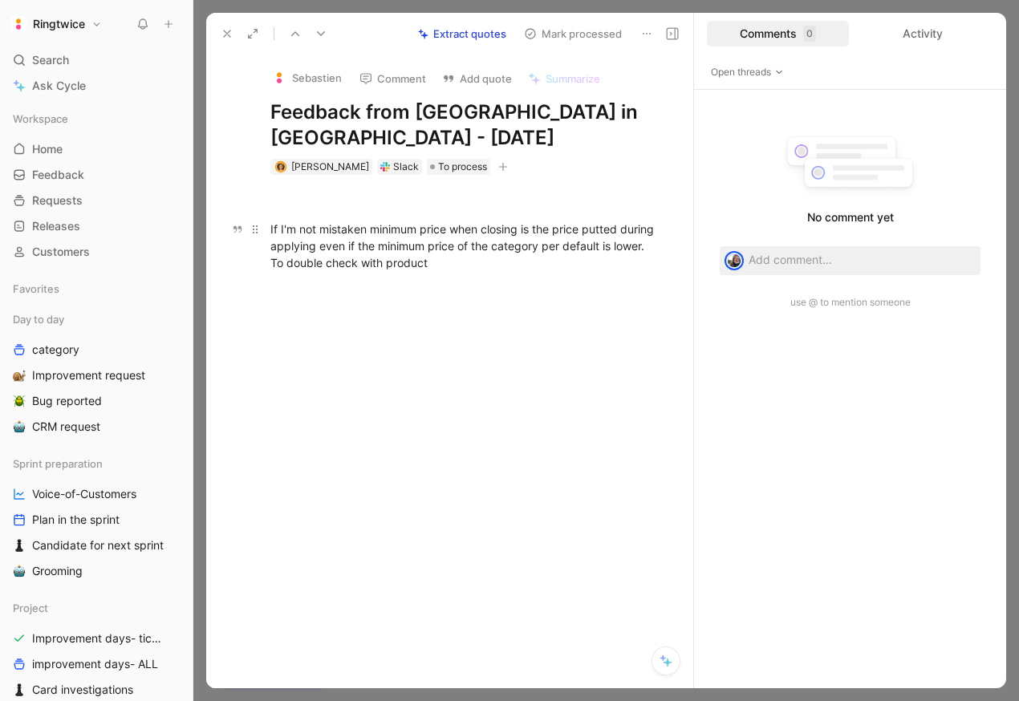
click at [433, 248] on div "If I'm not mistaken minimum price when closing is the price putted during apply…" at bounding box center [466, 246] width 392 height 51
click at [448, 298] on p at bounding box center [466, 291] width 453 height 26
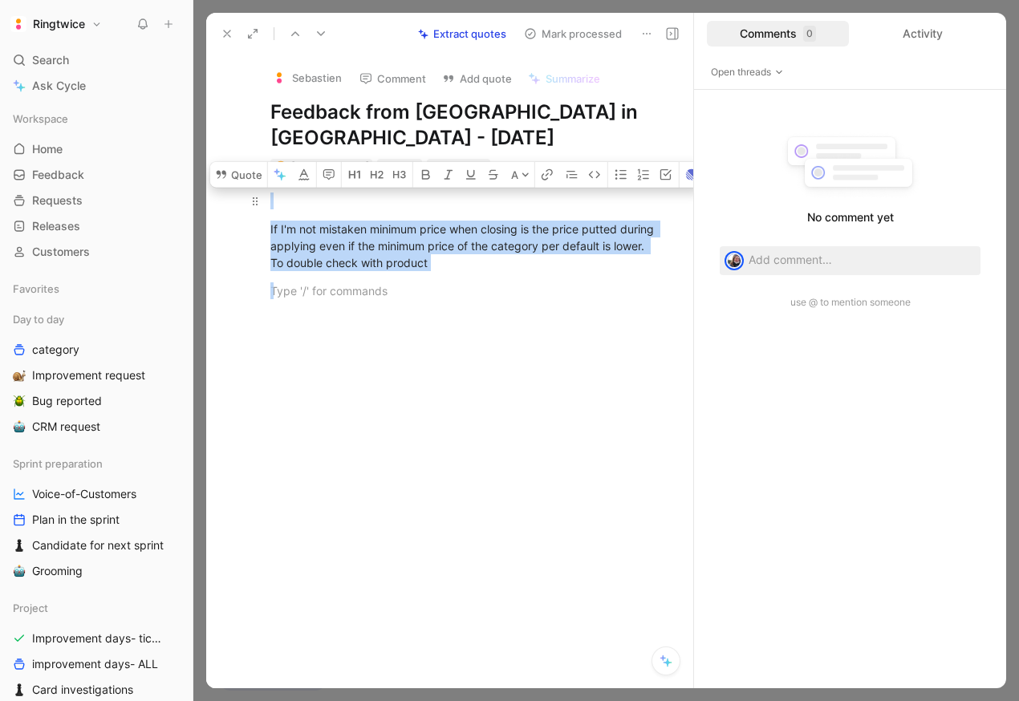
drag, startPoint x: 446, startPoint y: 279, endPoint x: 396, endPoint y: 195, distance: 97.8
click at [396, 195] on div "If I'm not mistaken minimum price when closing is the price putted during apply…" at bounding box center [466, 246] width 453 height 142
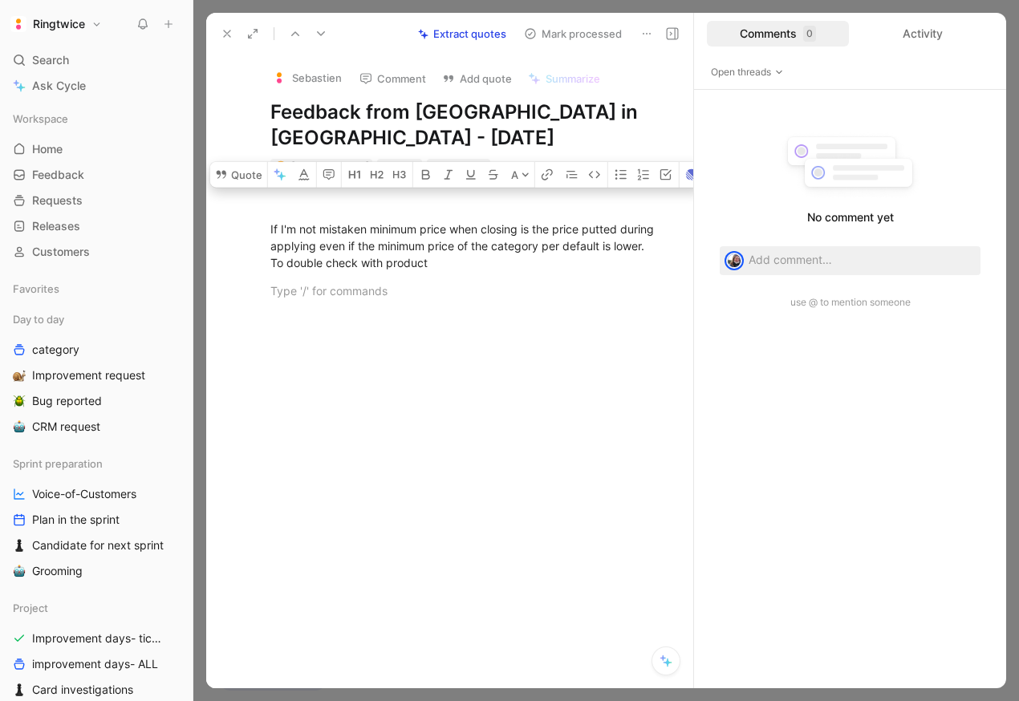
click at [506, 401] on div at bounding box center [466, 422] width 453 height 210
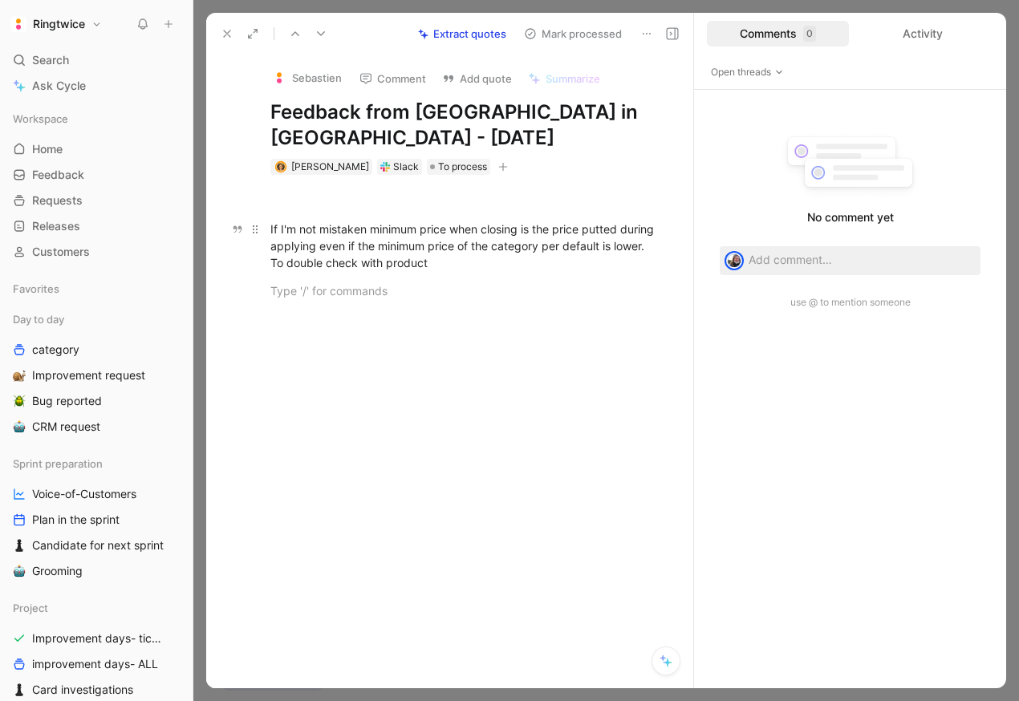
click at [531, 233] on div "If I'm not mistaken minimum price when closing is the price putted during apply…" at bounding box center [466, 246] width 392 height 51
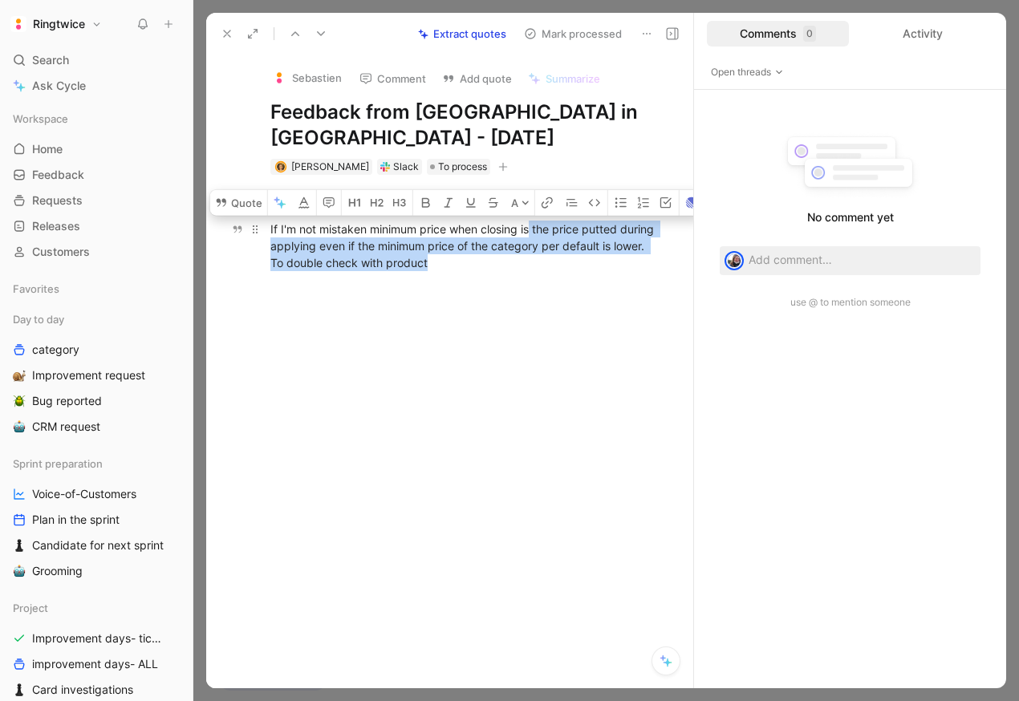
drag, startPoint x: 530, startPoint y: 231, endPoint x: 458, endPoint y: 257, distance: 75.9
click at [458, 257] on div "If I'm not mistaken minimum price when closing is the price putted during apply…" at bounding box center [466, 246] width 392 height 51
click at [463, 272] on p "If I'm not mistaken minimum price when closing is the price putted during apply…" at bounding box center [466, 246] width 453 height 60
drag, startPoint x: 463, startPoint y: 272, endPoint x: 503, endPoint y: 233, distance: 55.6
click at [503, 234] on p "If I'm not mistaken minimum price when closing is the price putted during apply…" at bounding box center [466, 246] width 453 height 60
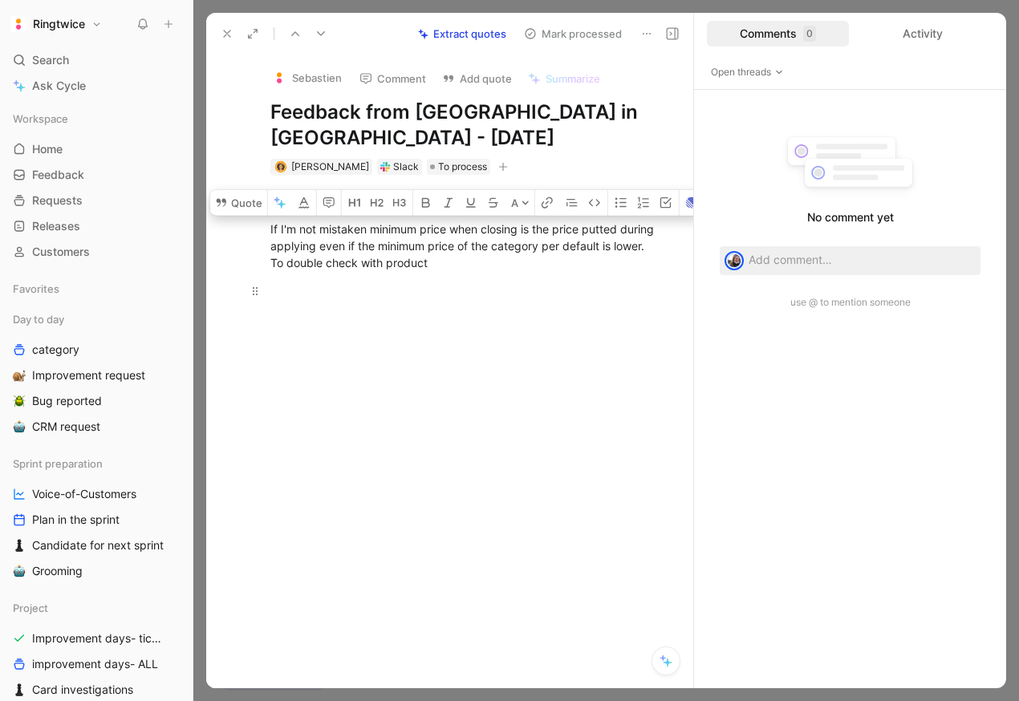
click at [517, 282] on div at bounding box center [466, 290] width 392 height 17
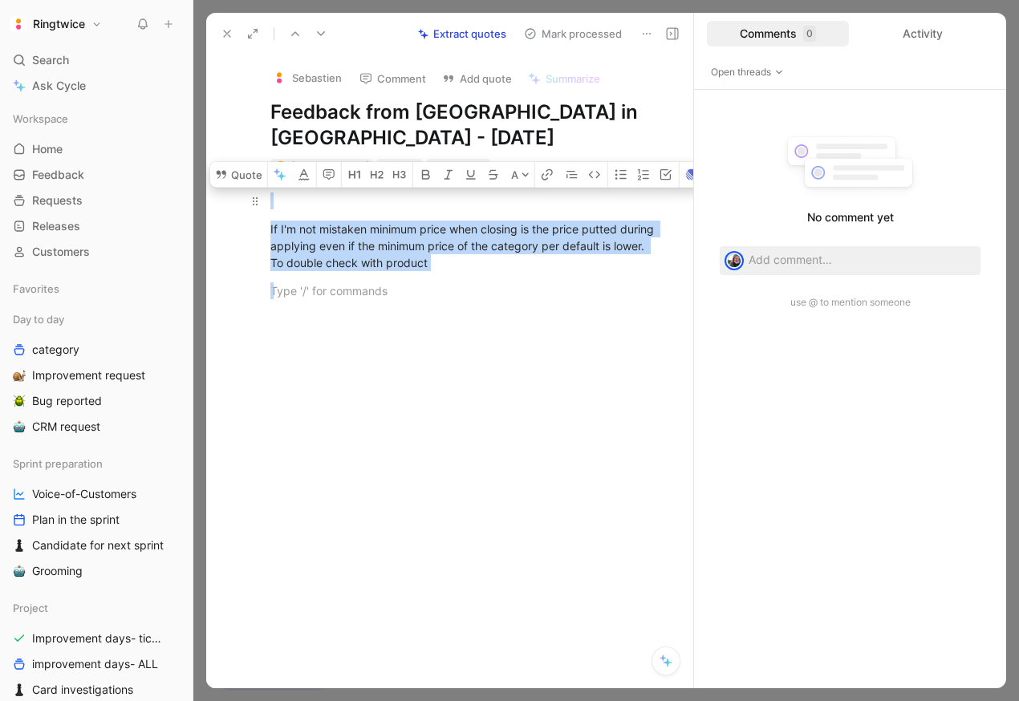
drag, startPoint x: 515, startPoint y: 282, endPoint x: 482, endPoint y: 211, distance: 77.9
click at [482, 211] on div "If I'm not mistaken minimum price when closing is the price putted during apply…" at bounding box center [466, 246] width 453 height 142
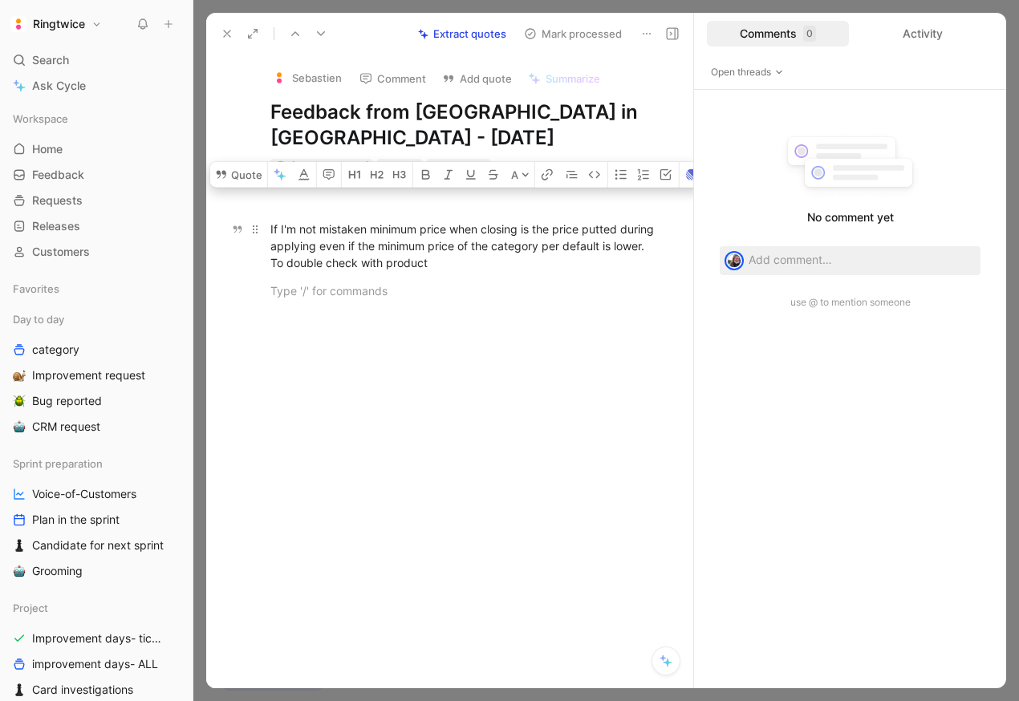
click at [485, 275] on p "If I'm not mistaken minimum price when closing is the price putted during apply…" at bounding box center [466, 246] width 453 height 60
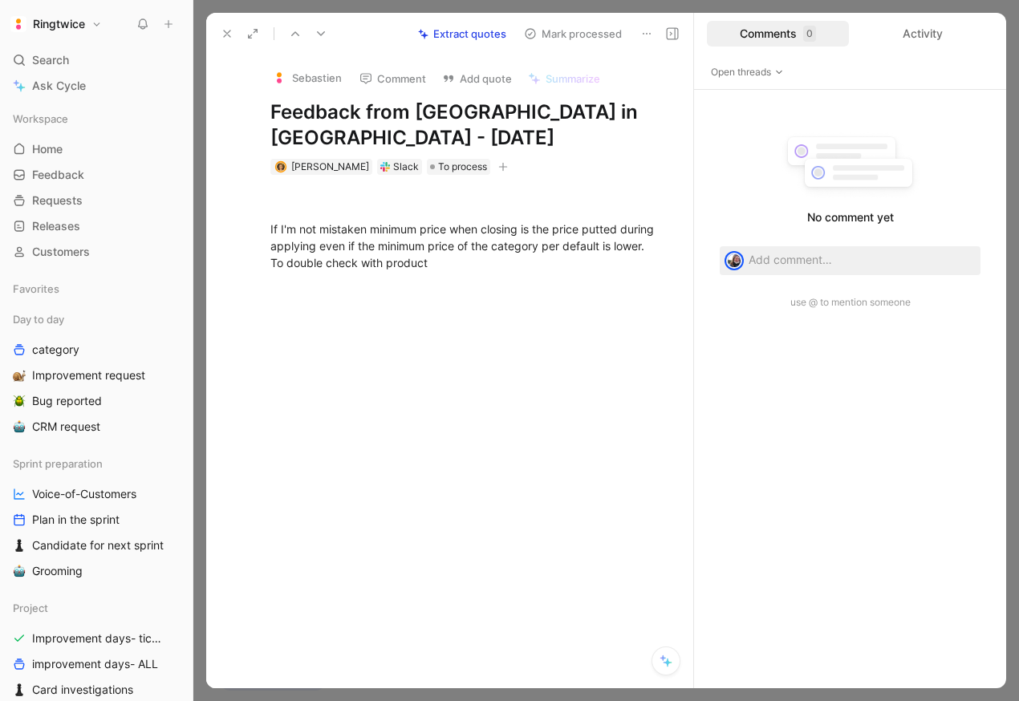
click at [222, 24] on button at bounding box center [227, 33] width 22 height 22
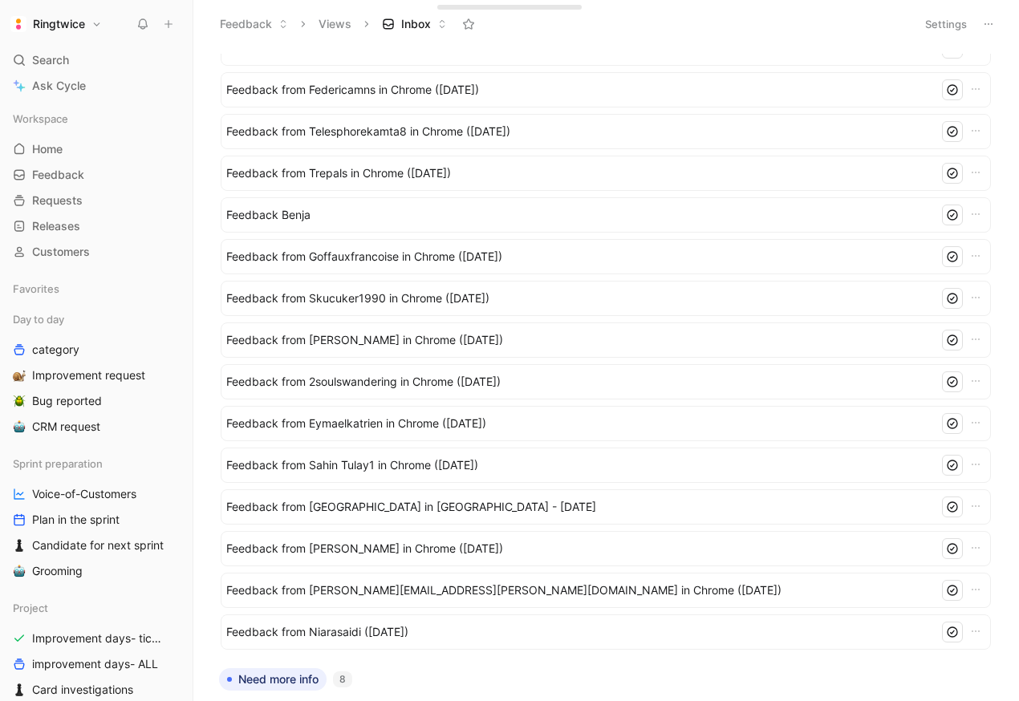
scroll to position [486, 0]
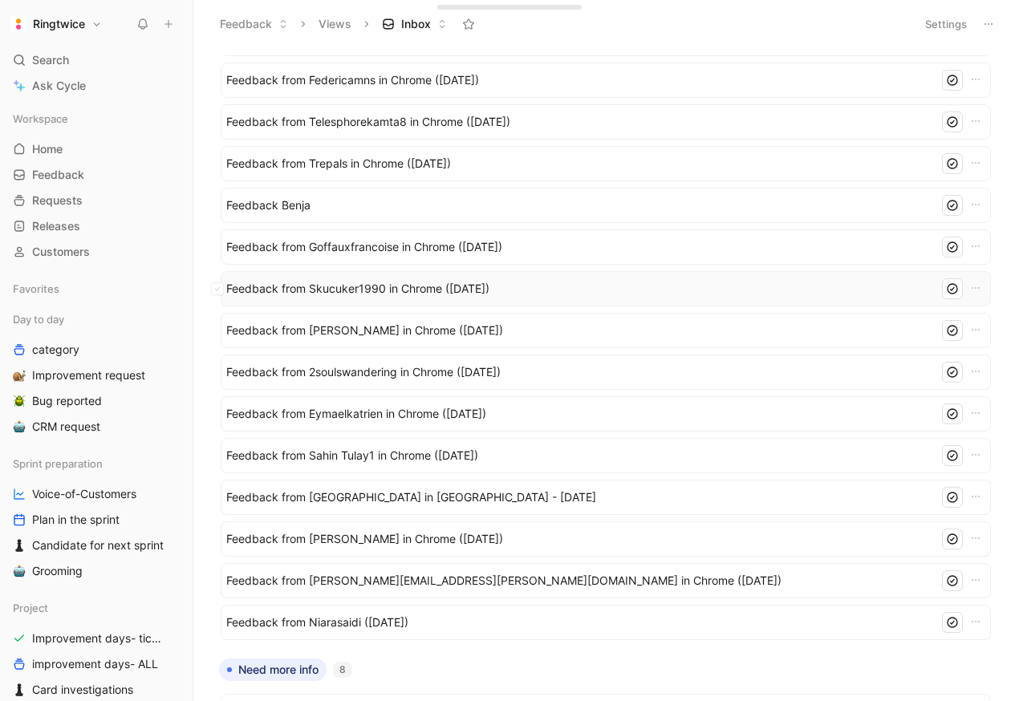
click at [329, 283] on span "Feedback from Skucuker1990 in Chrome (Aug 27, 2025)" at bounding box center [579, 288] width 706 height 19
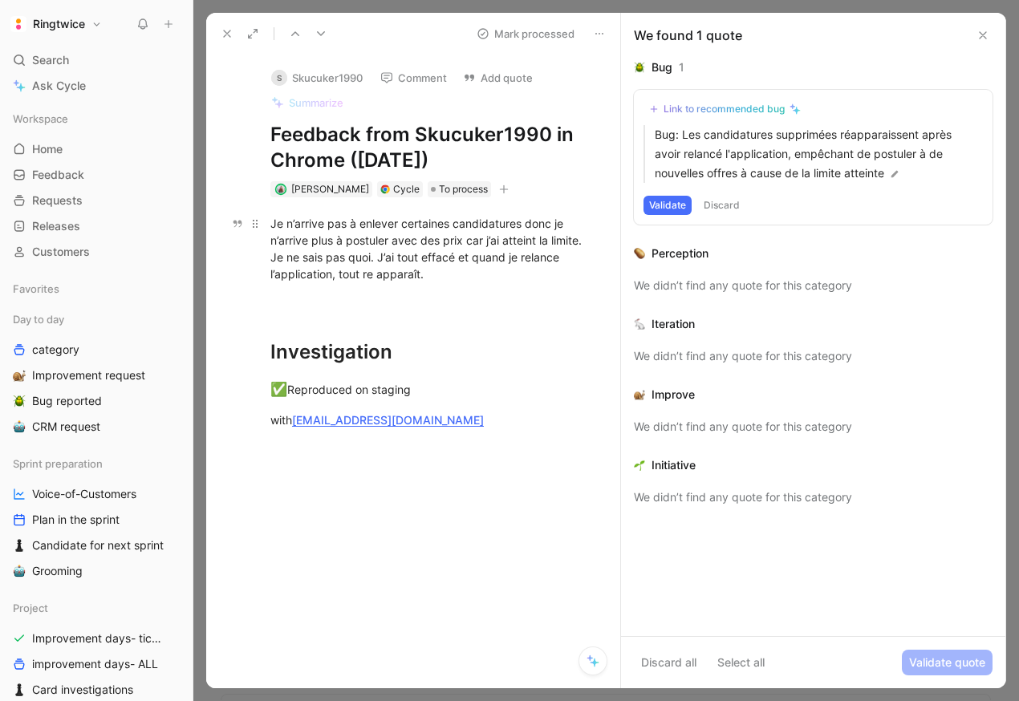
click at [381, 272] on div "Je n’arrive pas à enlever certaines candidatures donc je n’arrive plus à postul…" at bounding box center [429, 248] width 319 height 67
click at [457, 298] on div at bounding box center [429, 302] width 319 height 17
drag, startPoint x: 420, startPoint y: 132, endPoint x: 490, endPoint y: 143, distance: 71.5
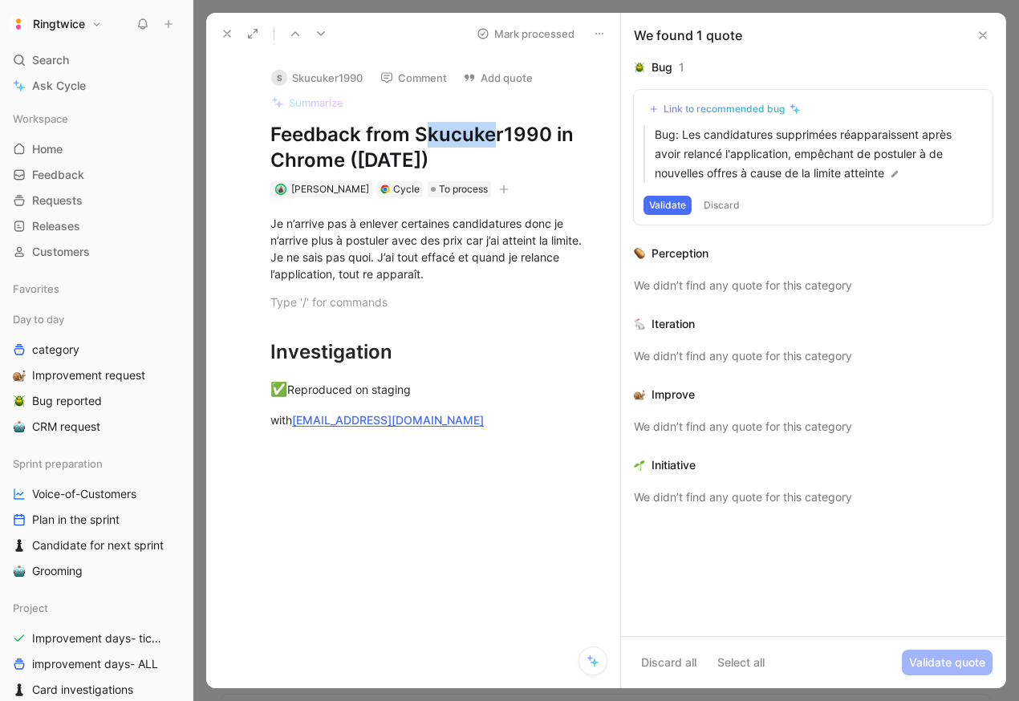
click at [490, 143] on h1 "Feedback from Skucuker1990 in Chrome (Aug 27, 2025)" at bounding box center [429, 147] width 319 height 51
click at [498, 137] on h1 "Feedback from Skucuker1990 in Chrome (Aug 27, 2025)" at bounding box center [429, 147] width 319 height 51
drag, startPoint x: 553, startPoint y: 132, endPoint x: 419, endPoint y: 132, distance: 134.0
click at [419, 132] on h1 "Feedback from Skucuker1990 in Chrome (Aug 27, 2025)" at bounding box center [429, 147] width 319 height 51
copy h1 "Skucuker1990"
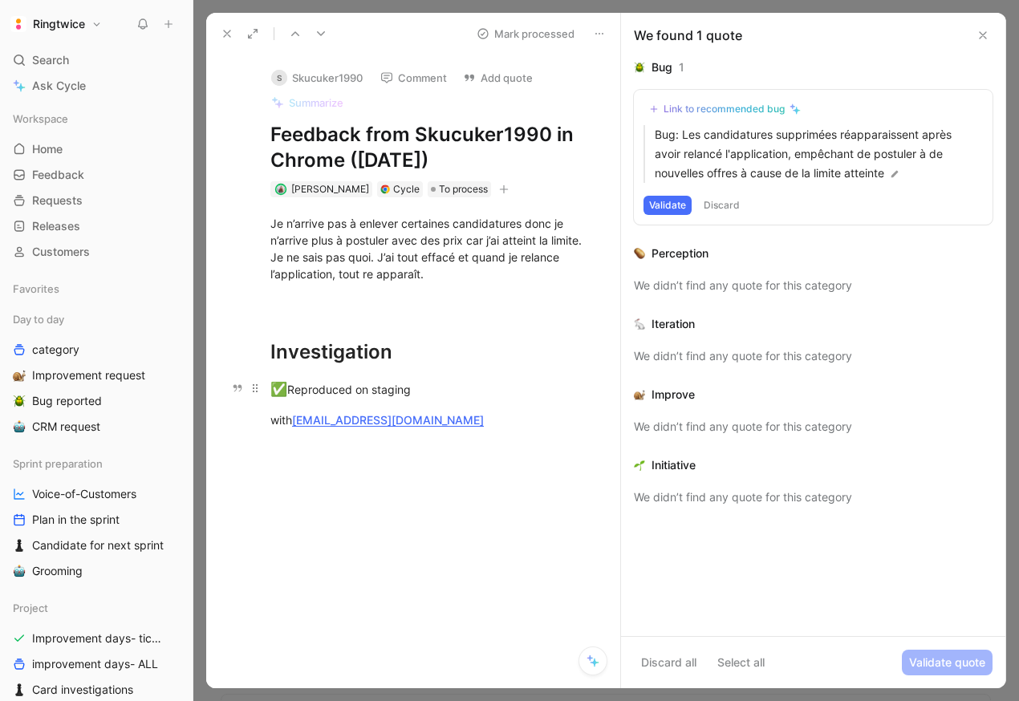
click at [417, 385] on div "✅ Reproduced on staging" at bounding box center [429, 389] width 319 height 21
drag, startPoint x: 417, startPoint y: 385, endPoint x: 288, endPoint y: 384, distance: 129.2
click at [288, 384] on div "✅ Reproduced on staging" at bounding box center [429, 389] width 319 height 21
click at [452, 417] on div at bounding box center [429, 420] width 319 height 17
drag, startPoint x: 513, startPoint y: 373, endPoint x: 306, endPoint y: 367, distance: 207.9
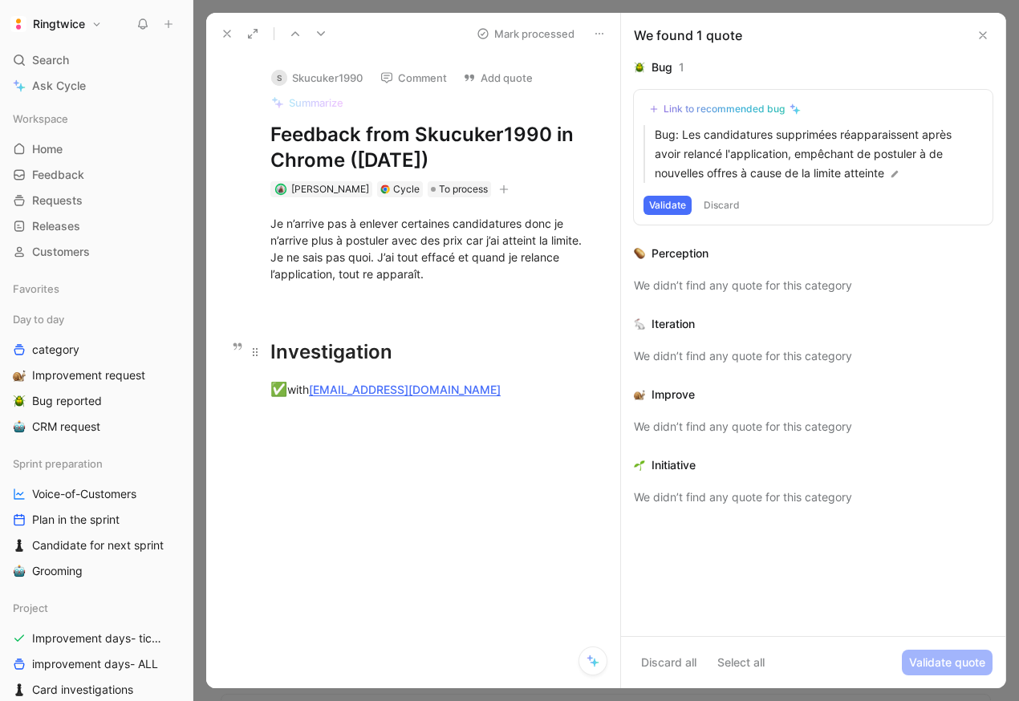
click at [306, 367] on div "Je n’arrive pas à enlever certaines candidatures donc je n’arrive plus à postul…" at bounding box center [430, 321] width 380 height 249
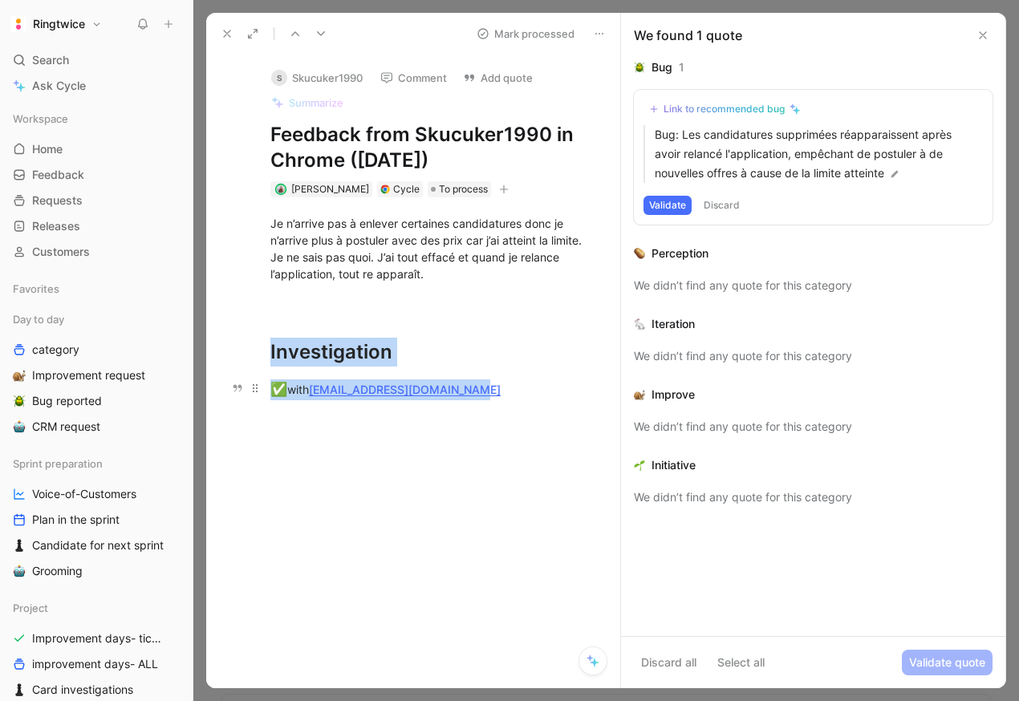
drag, startPoint x: 268, startPoint y: 354, endPoint x: 489, endPoint y: 401, distance: 226.4
click at [489, 401] on div "Je n’arrive pas à enlever certaines candidatures donc je n’arrive plus à postul…" at bounding box center [430, 321] width 380 height 249
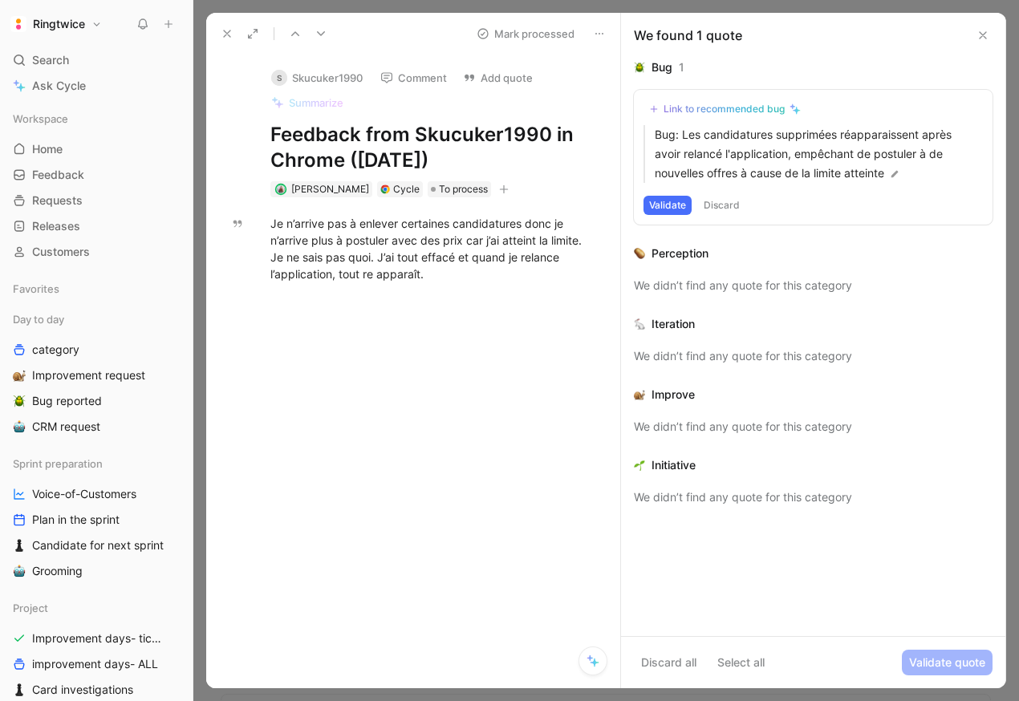
click at [674, 202] on button "Validate" at bounding box center [667, 205] width 48 height 19
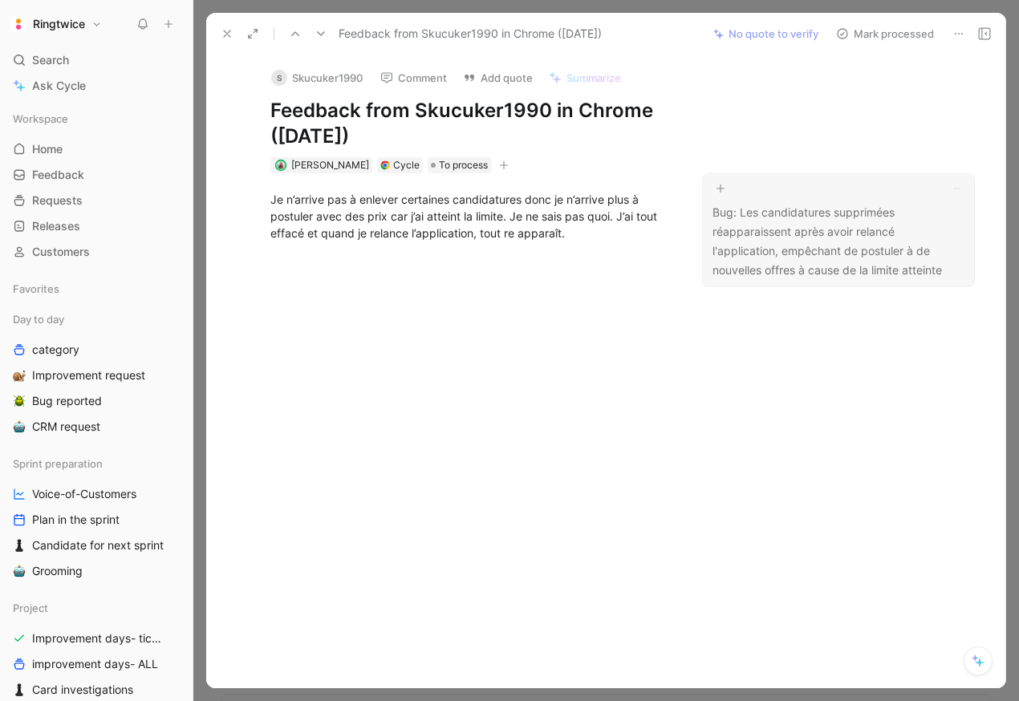
click at [796, 199] on div "Bug: Les candidatures supprimées réapparaissent après avoir relancé l'applicati…" at bounding box center [838, 230] width 273 height 114
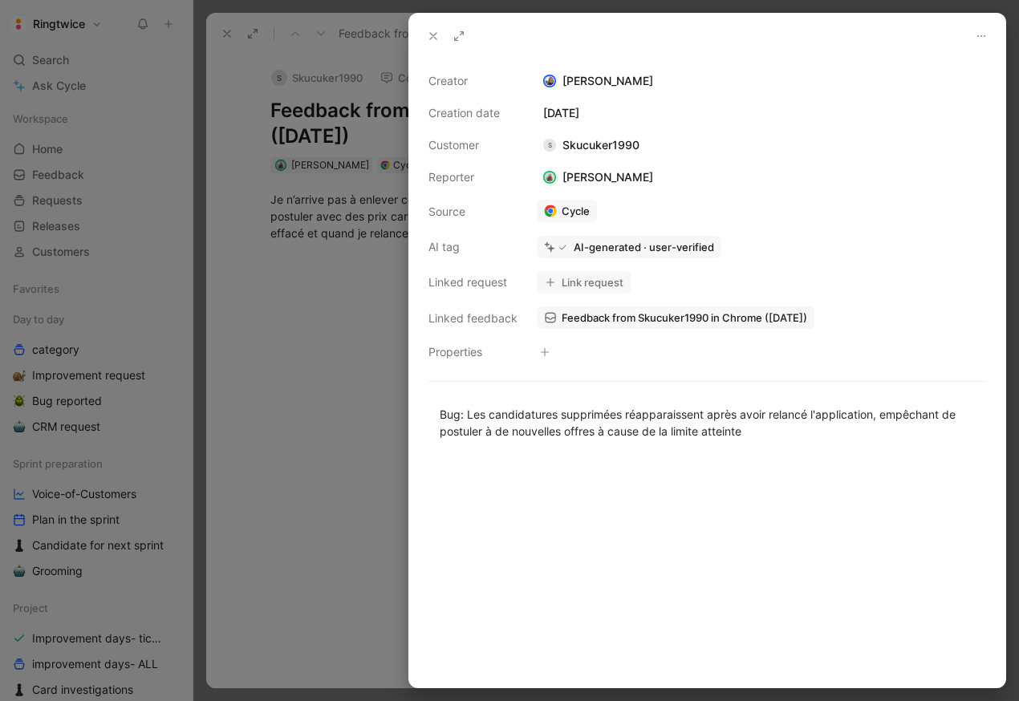
click at [379, 358] on div at bounding box center [509, 350] width 1019 height 701
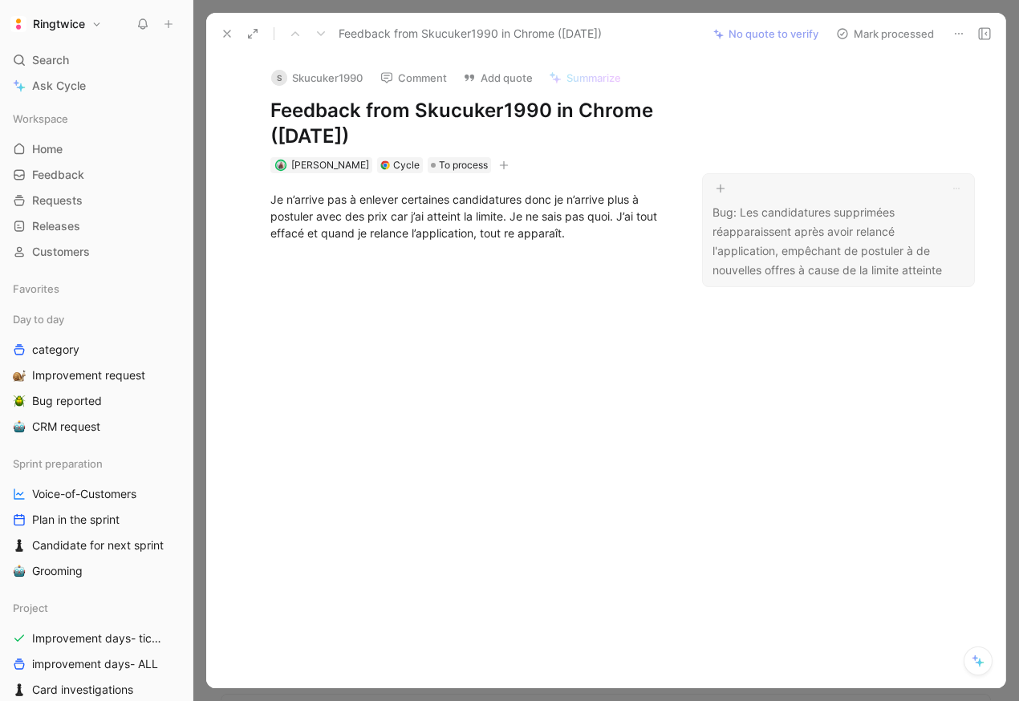
click at [741, 237] on p "Bug: Les candidatures supprimées réapparaissent après avoir relancé l'applicati…" at bounding box center [838, 241] width 252 height 77
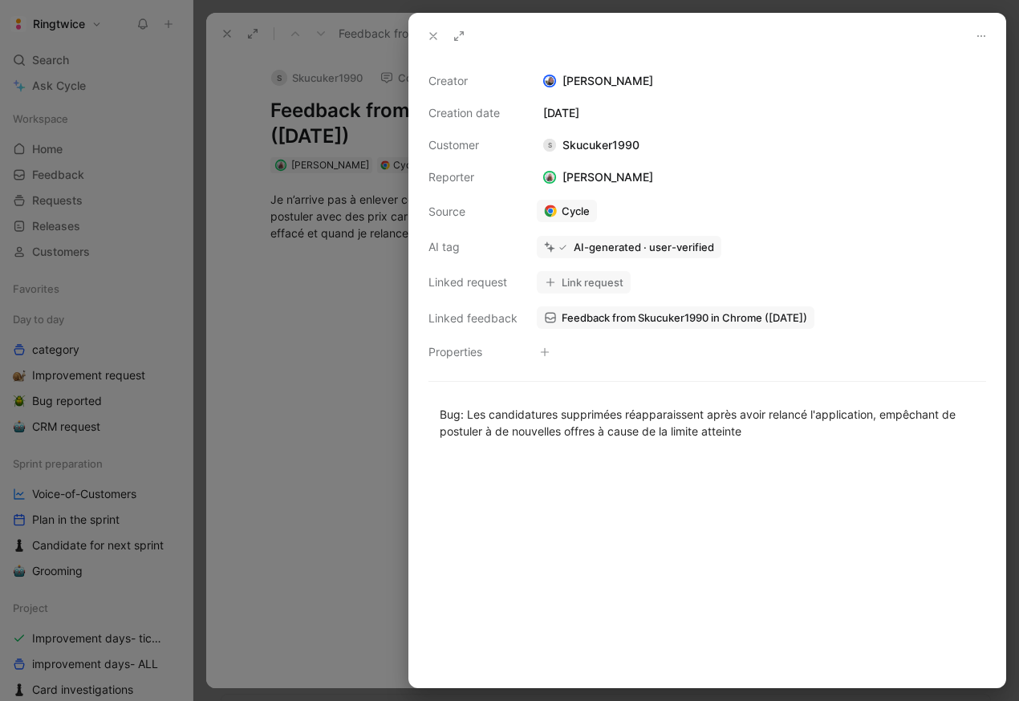
click at [552, 280] on icon at bounding box center [551, 283] width 10 height 10
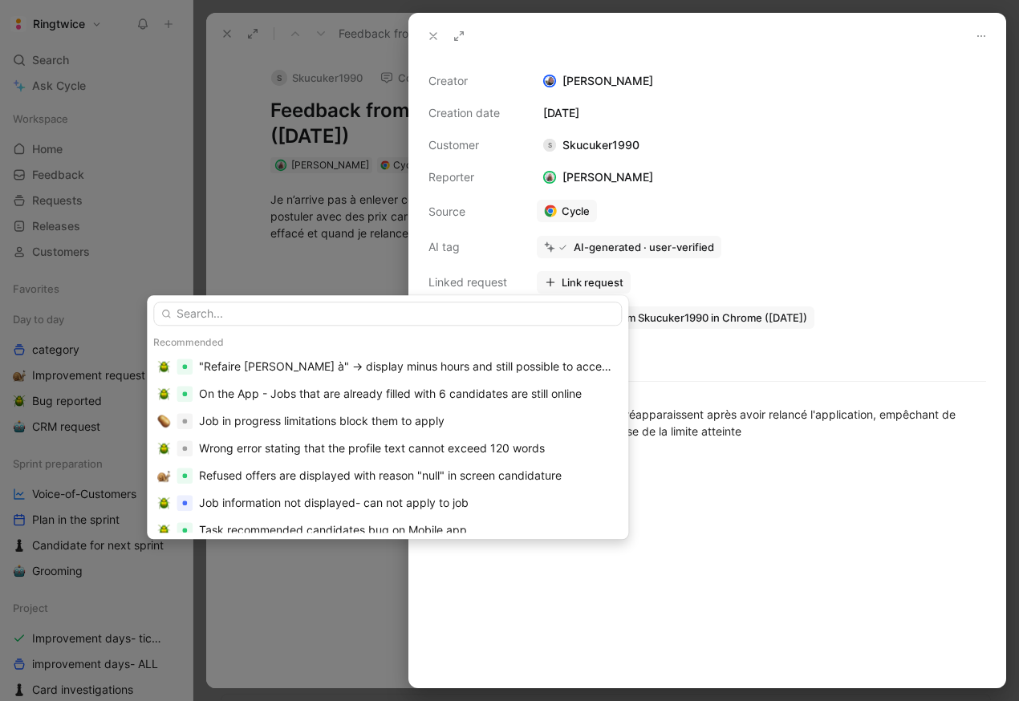
type input "a"
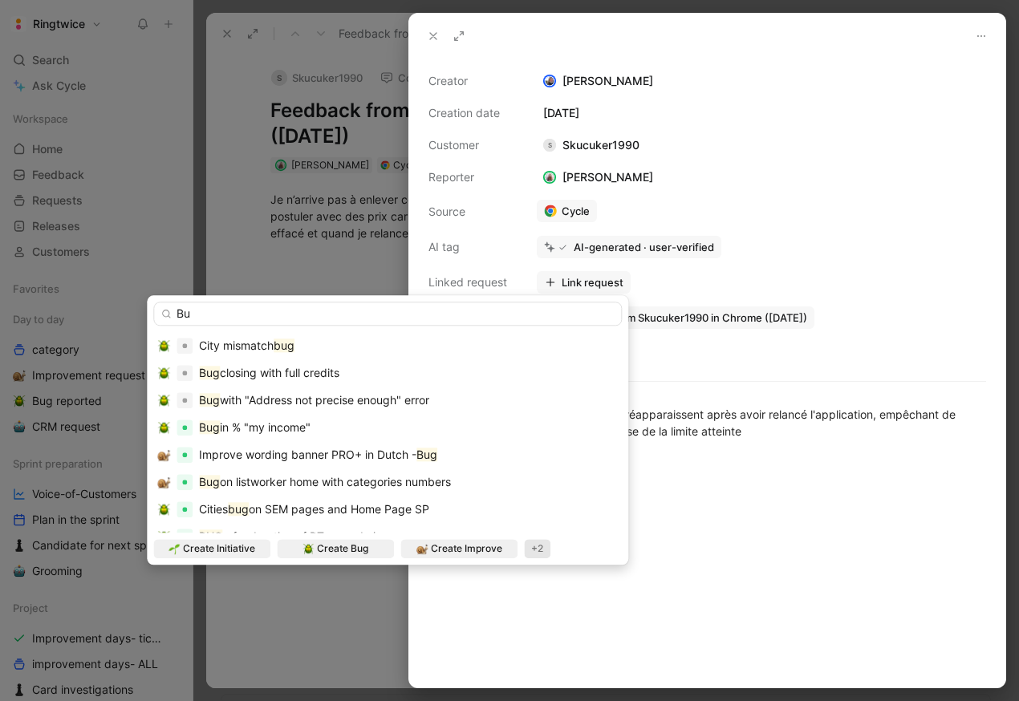
type input "B"
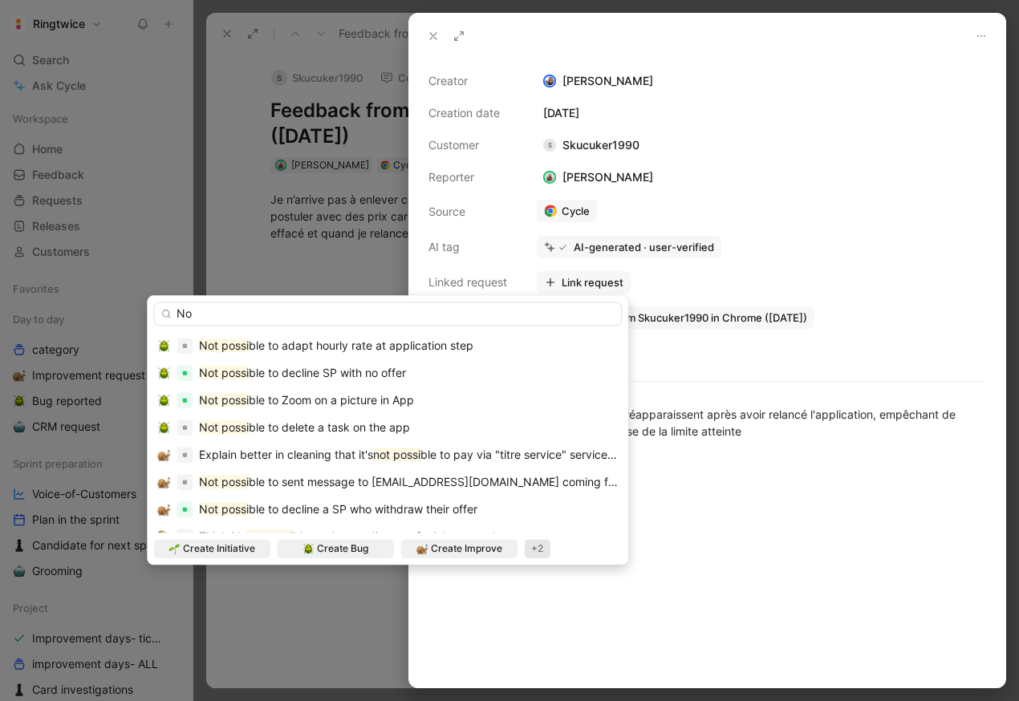
type input "N"
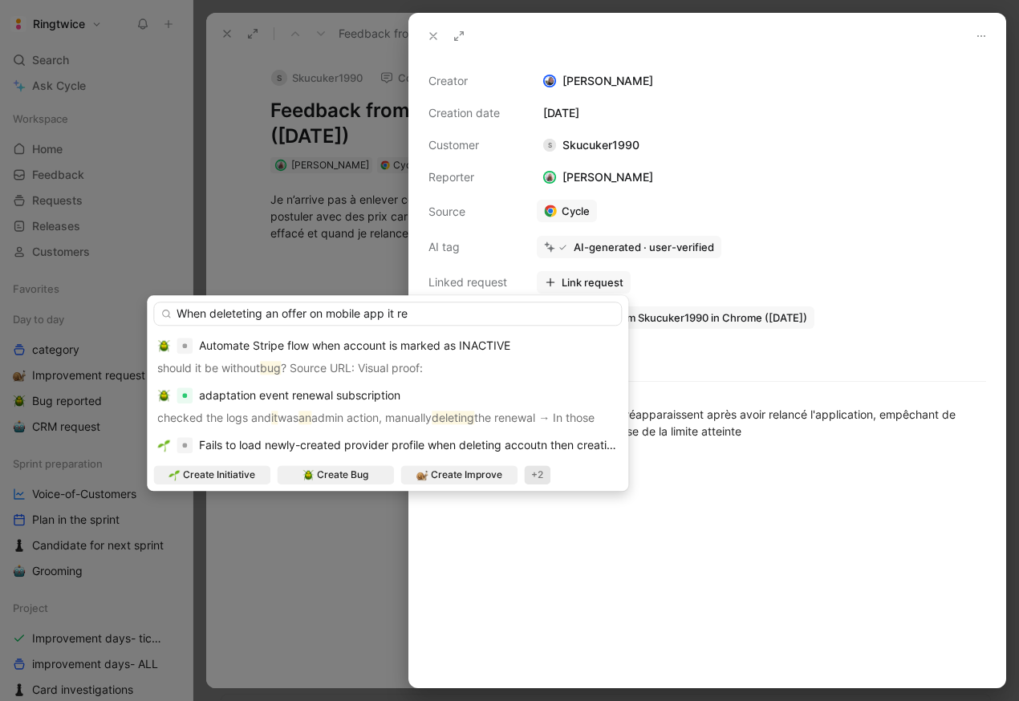
click at [241, 316] on input "When deleteting an offer on mobile app it re" at bounding box center [387, 314] width 469 height 24
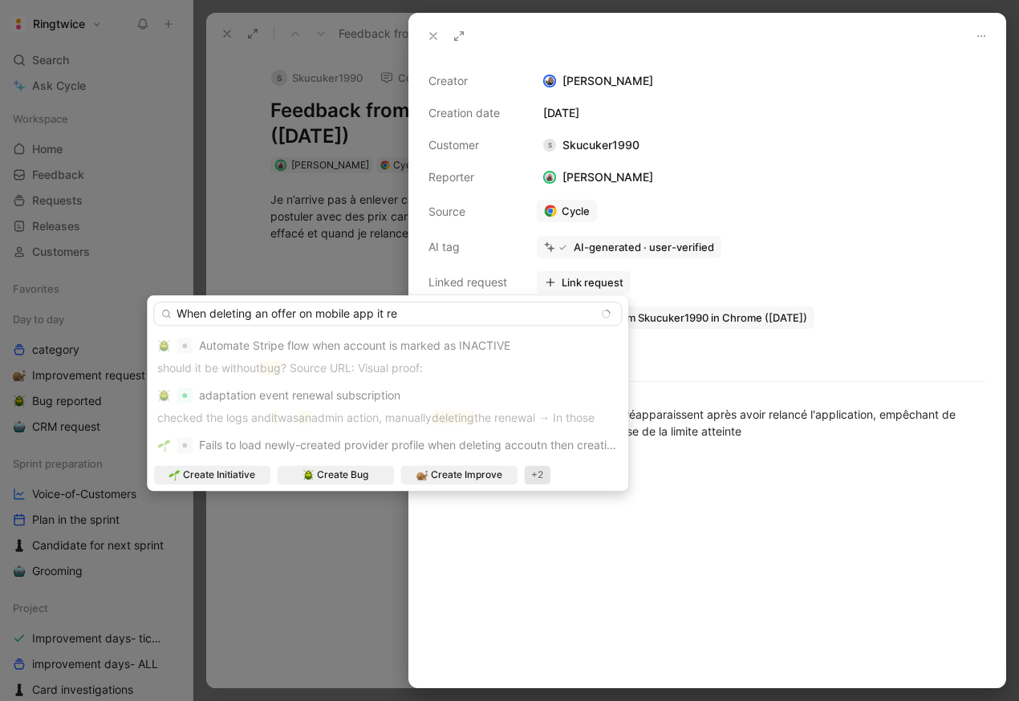
click at [349, 306] on input "When deleting an offer on mobile app it re" at bounding box center [387, 314] width 469 height 24
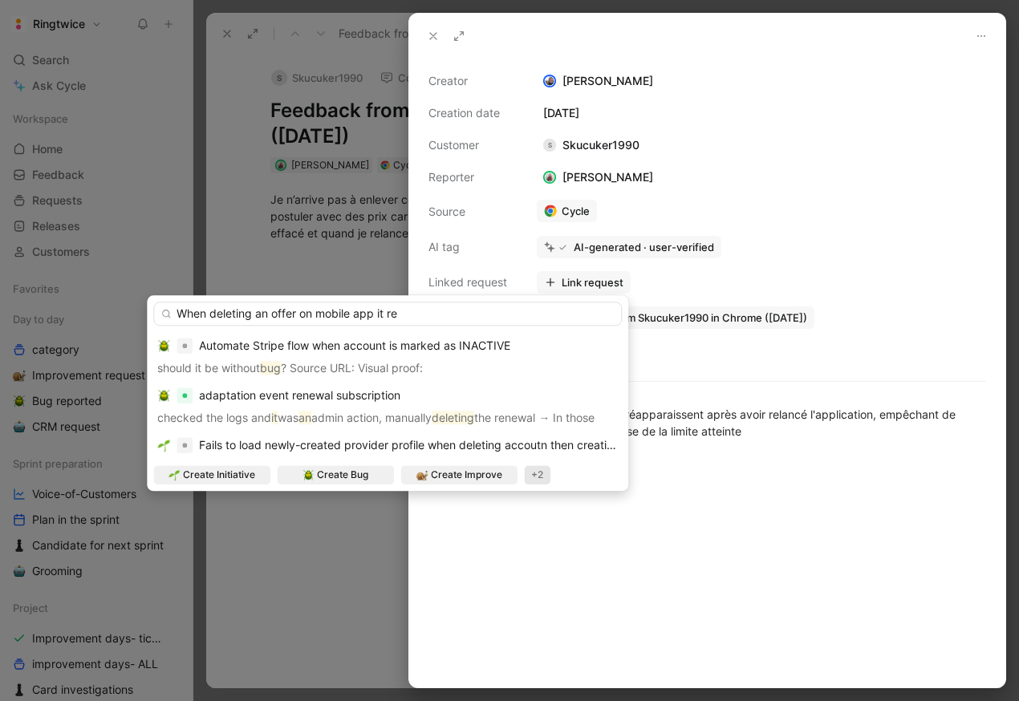
click at [405, 320] on input "When deleting an offer on mobile app it re" at bounding box center [387, 314] width 469 height 24
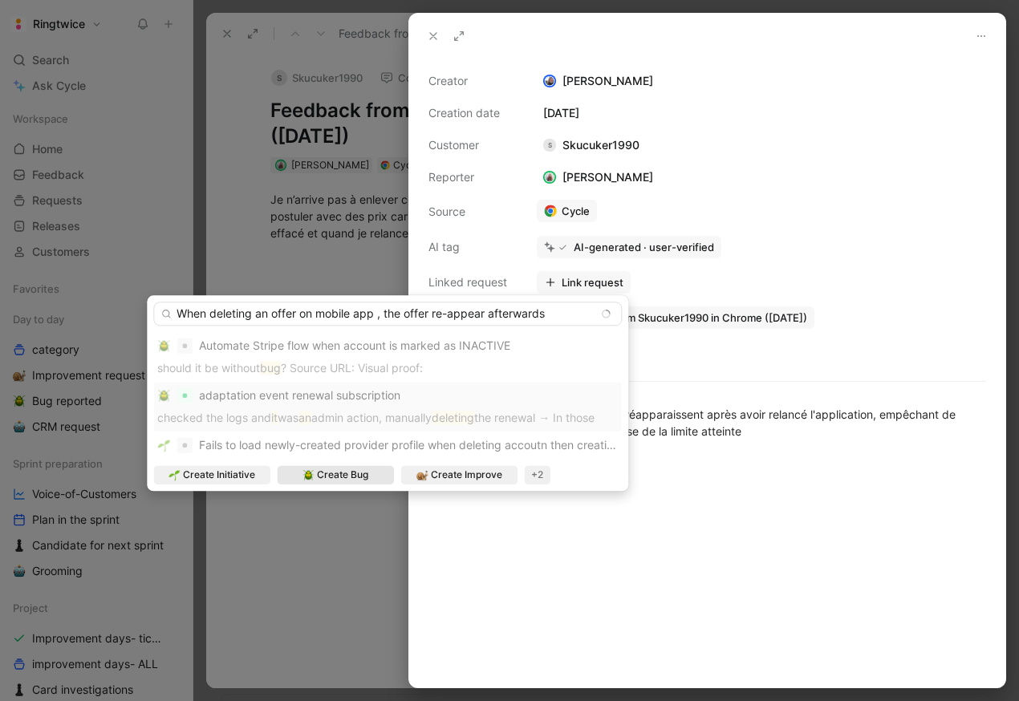
type input "When deleting an offer on mobile app , the offer re-appear afterwards"
click at [350, 472] on span "Create Bug" at bounding box center [342, 475] width 51 height 16
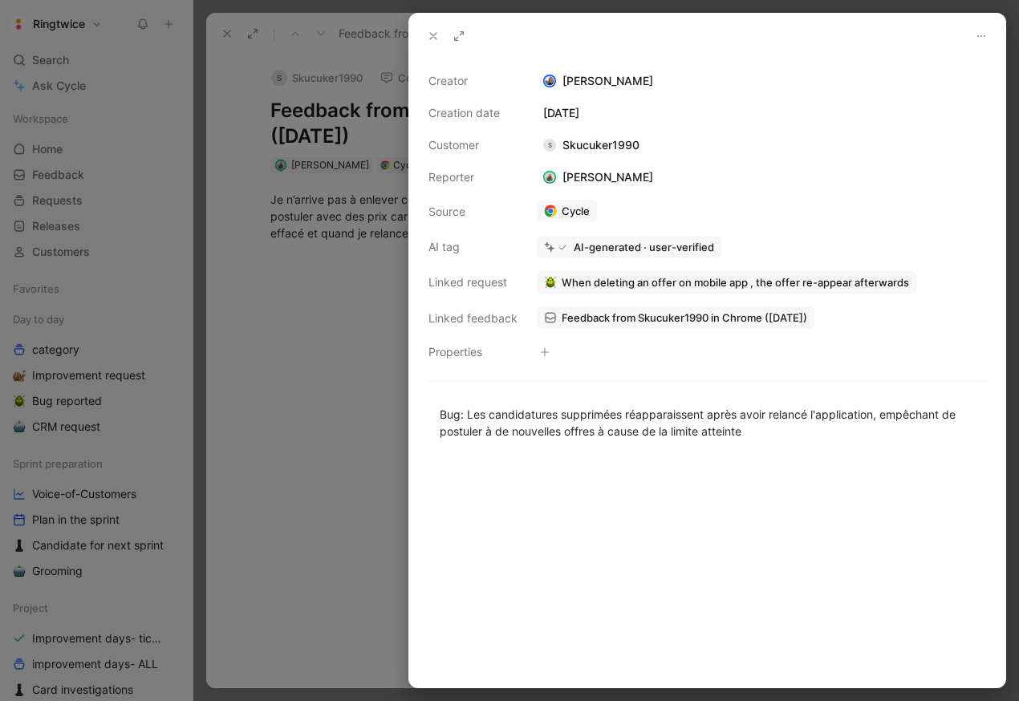
click at [337, 306] on div at bounding box center [509, 350] width 1019 height 701
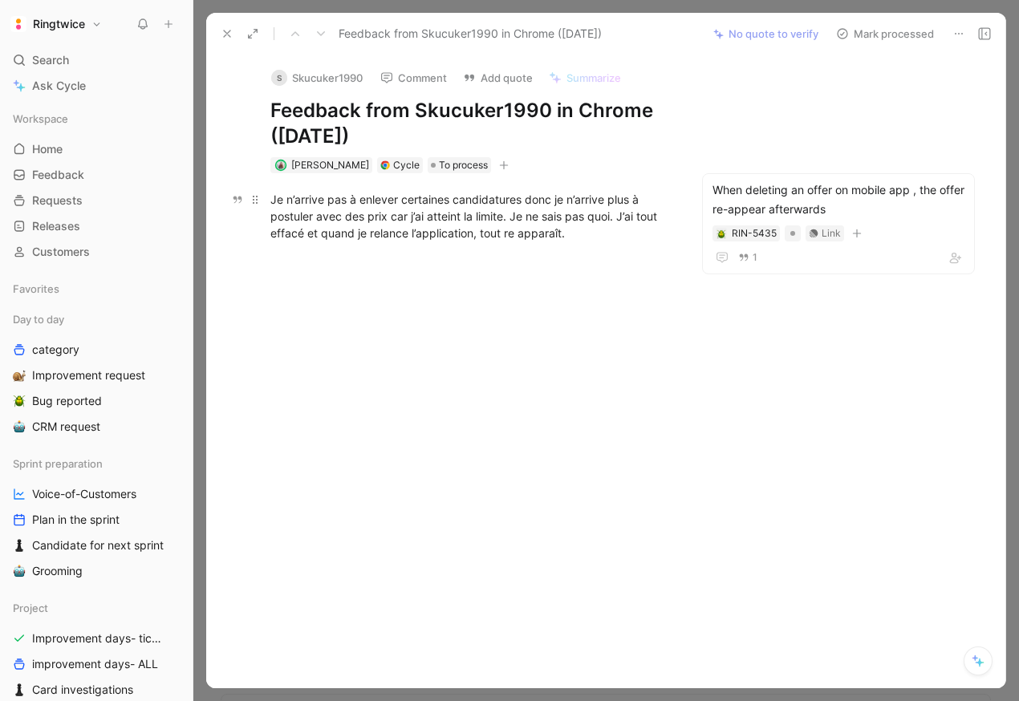
click at [570, 239] on div "Je n’arrive pas à enlever certaines candidatures donc je n’arrive plus à postul…" at bounding box center [470, 216] width 401 height 51
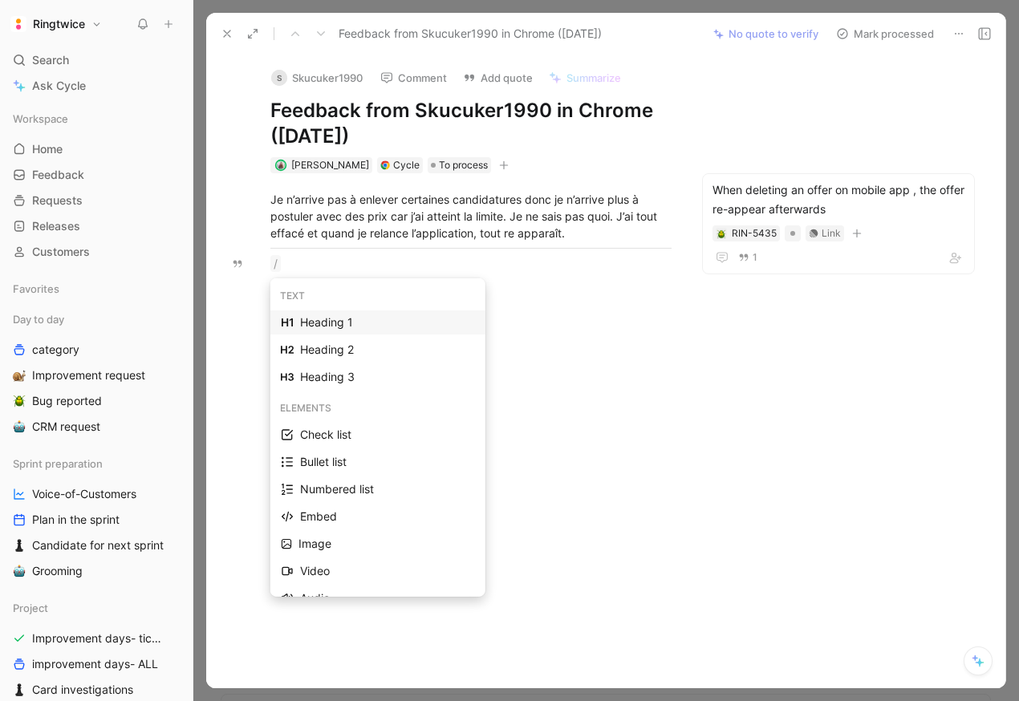
click at [370, 324] on div "Heading 1" at bounding box center [387, 322] width 175 height 19
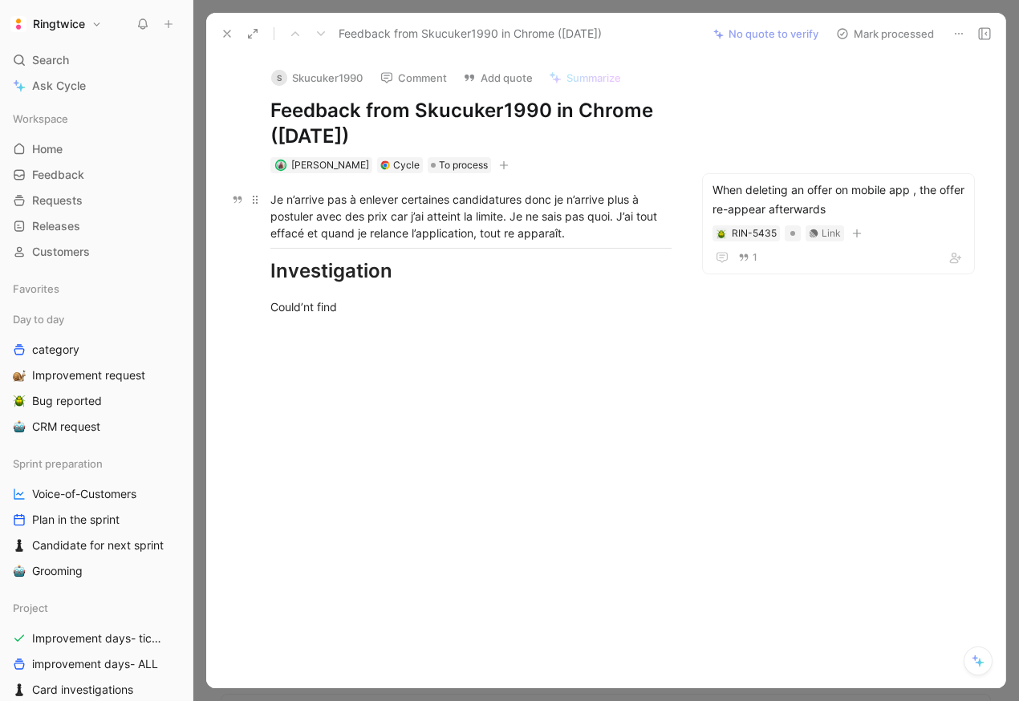
click at [375, 207] on div "Je n’arrive pas à enlever certaines candidatures donc je n’arrive plus à postul…" at bounding box center [470, 216] width 401 height 51
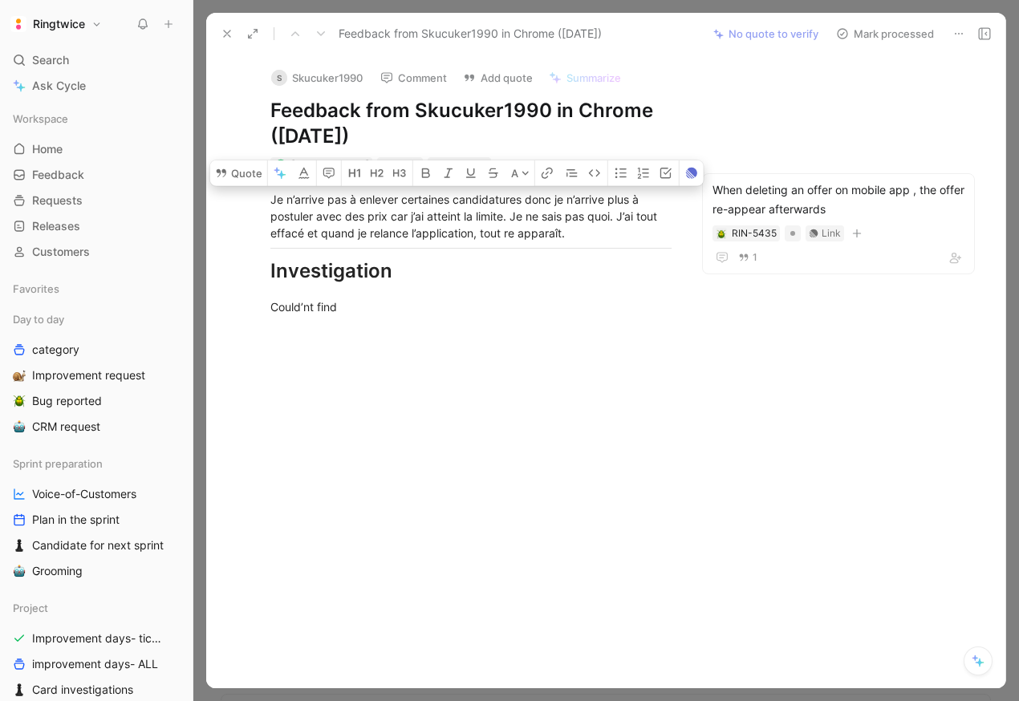
scroll to position [444, 0]
click at [563, 302] on div "Could’nt find" at bounding box center [470, 306] width 401 height 17
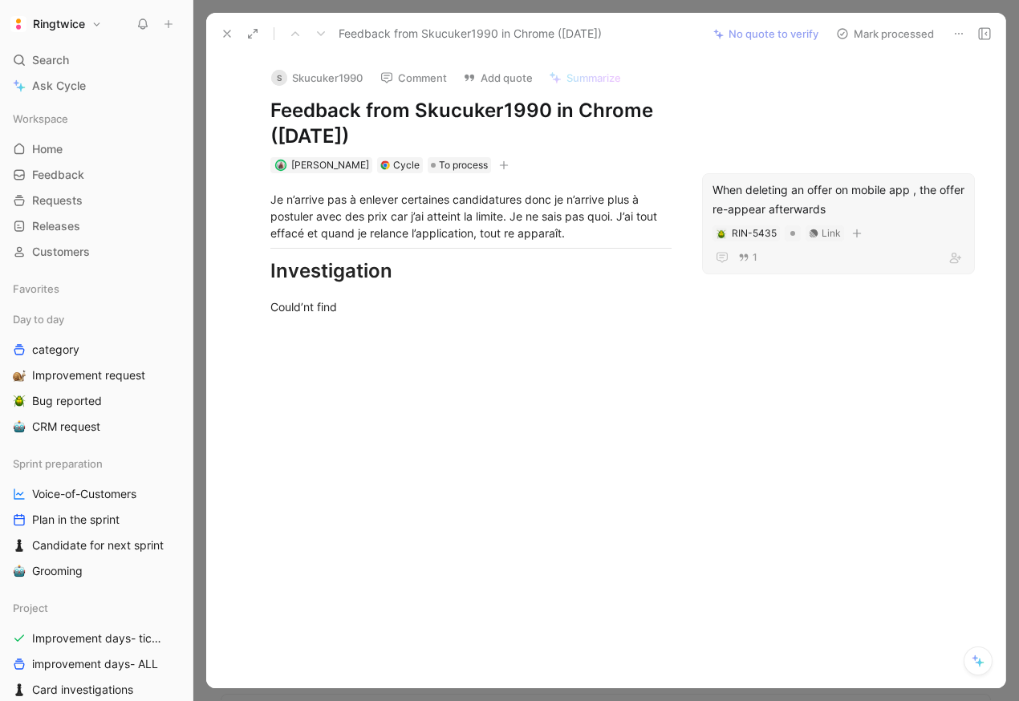
click at [772, 188] on div "When deleting an offer on mobile app , the offer re-appear afterwards" at bounding box center [838, 200] width 252 height 39
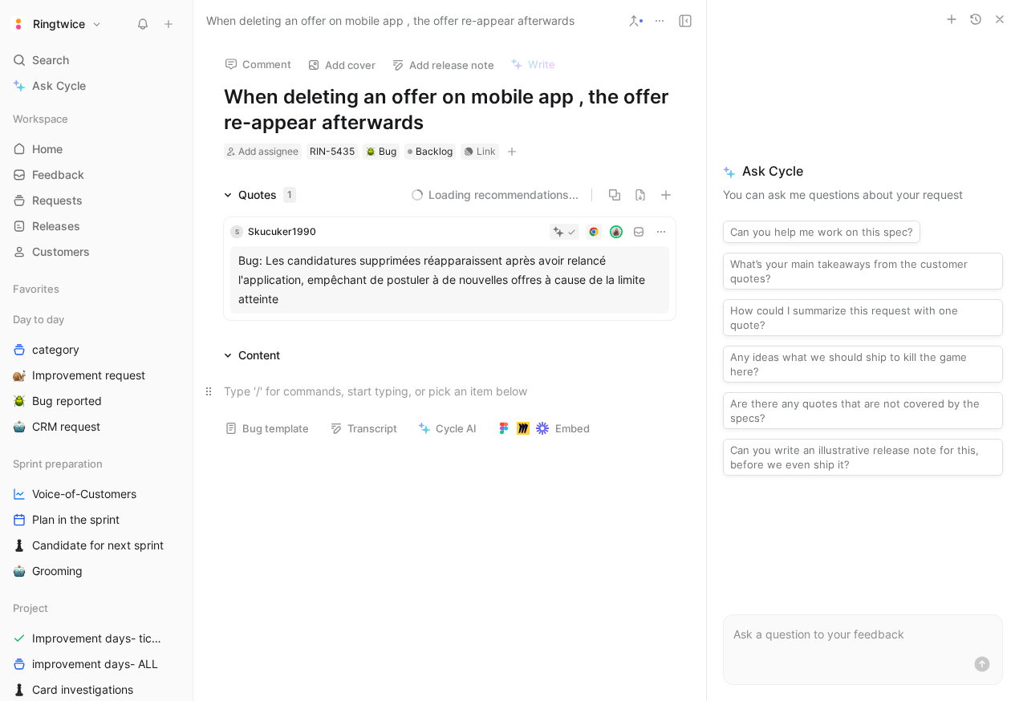
click at [271, 388] on div at bounding box center [450, 391] width 452 height 17
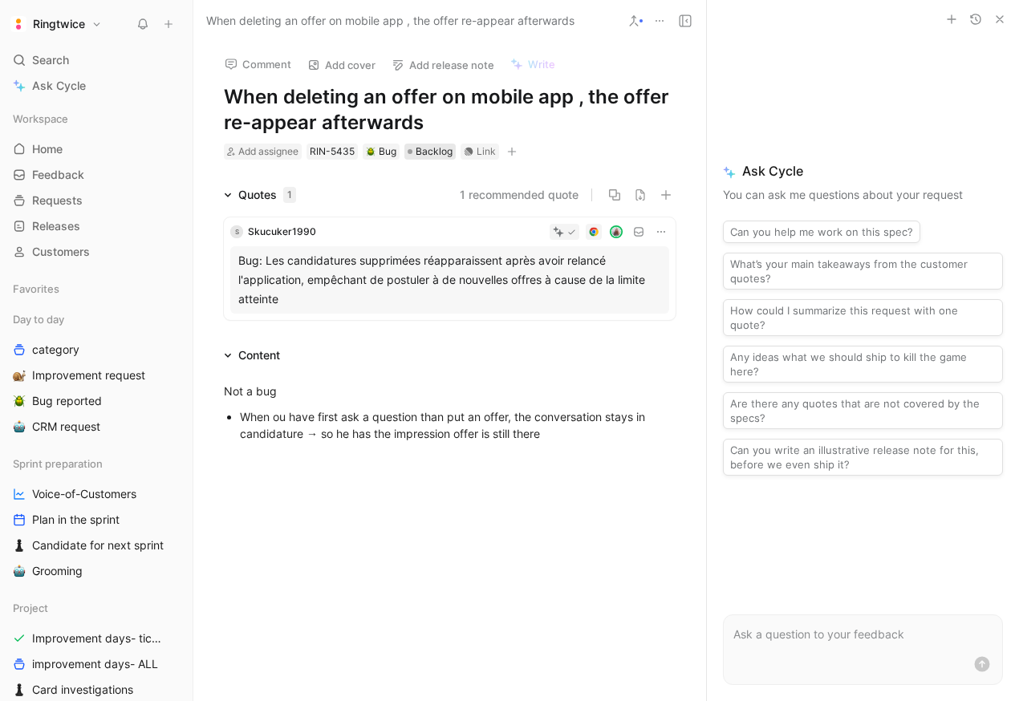
click at [421, 156] on span "Backlog" at bounding box center [434, 152] width 37 height 16
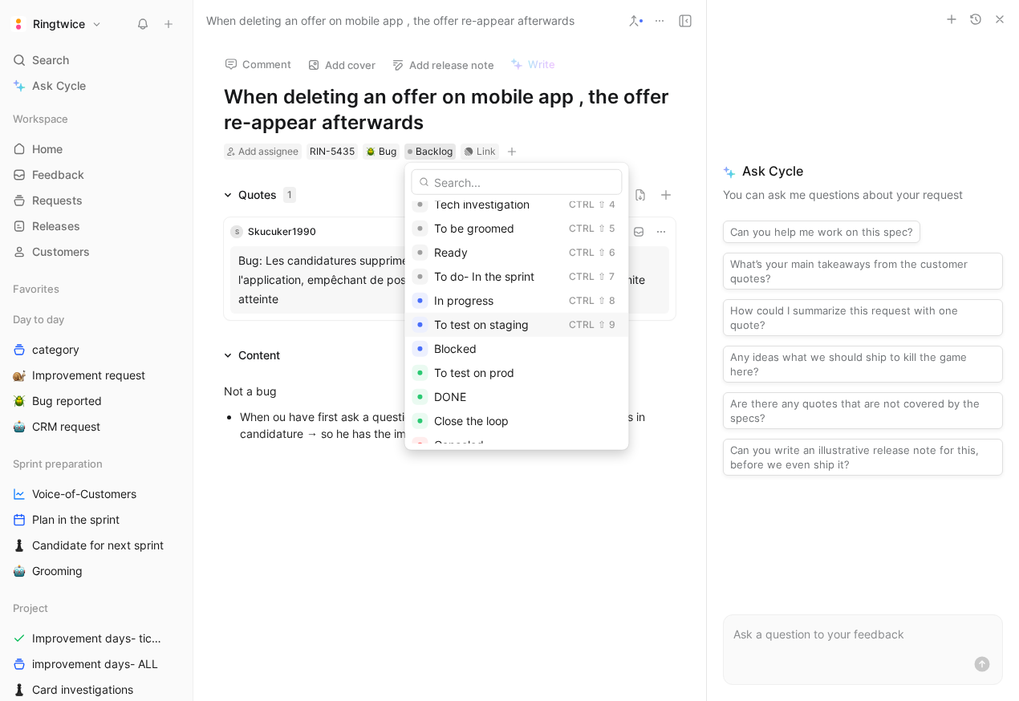
scroll to position [94, 0]
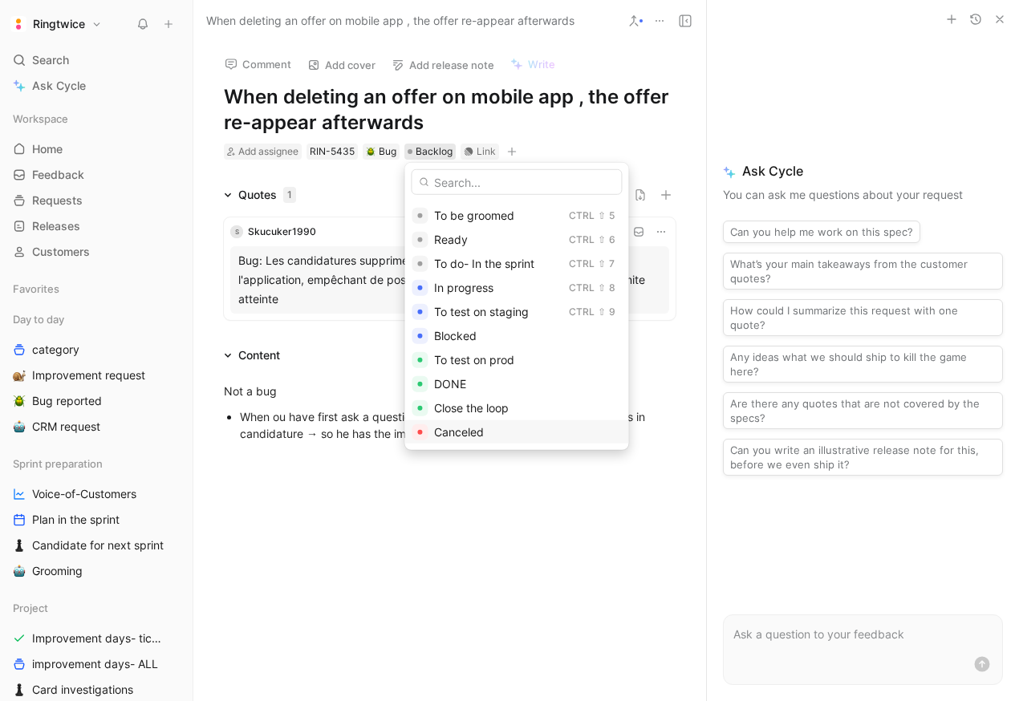
click at [469, 427] on span "Canceled" at bounding box center [459, 432] width 50 height 14
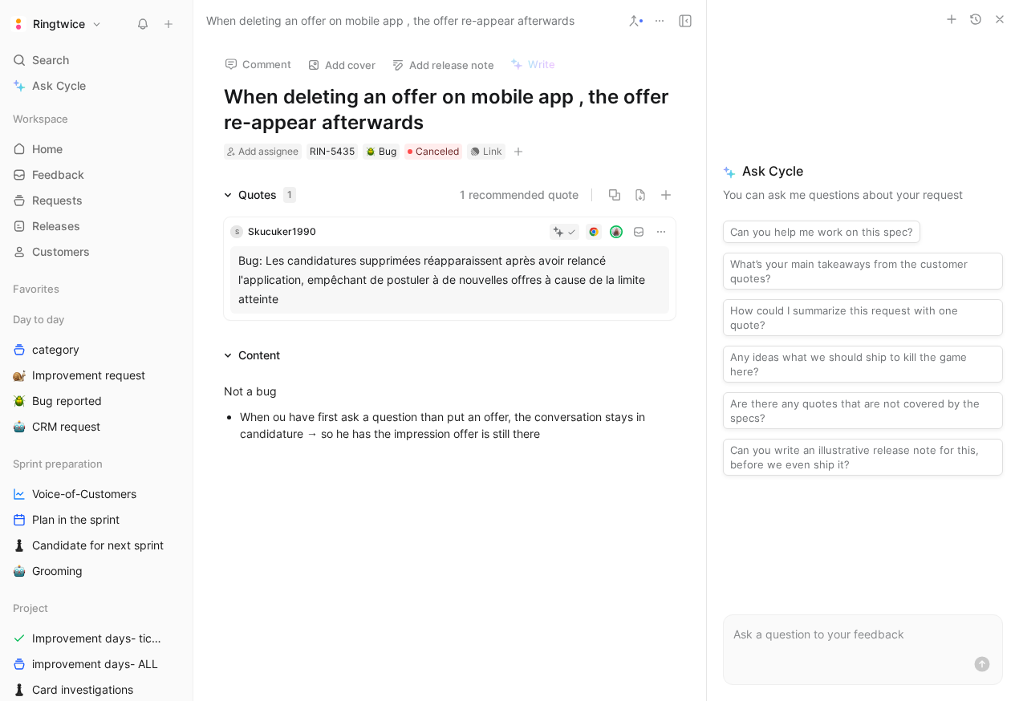
click at [303, 271] on div "Bug: Les candidatures supprimées réapparaissent après avoir relancé l'applicati…" at bounding box center [449, 280] width 423 height 58
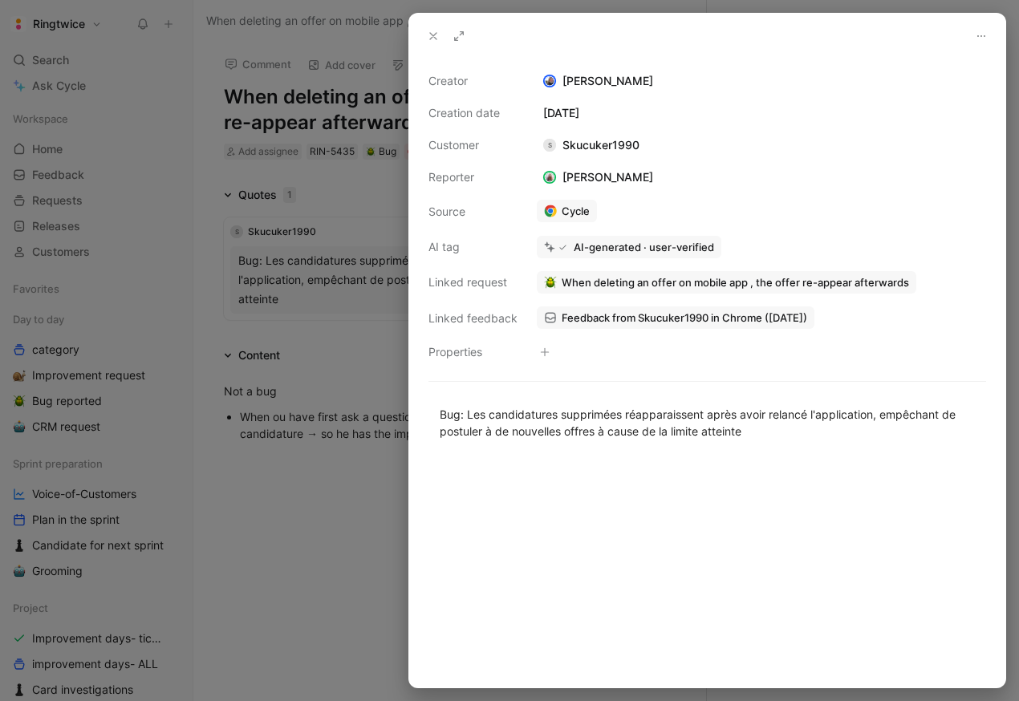
click at [573, 315] on span "Feedback from Skucuker1990 in Chrome (Aug 27, 2025)" at bounding box center [685, 317] width 246 height 14
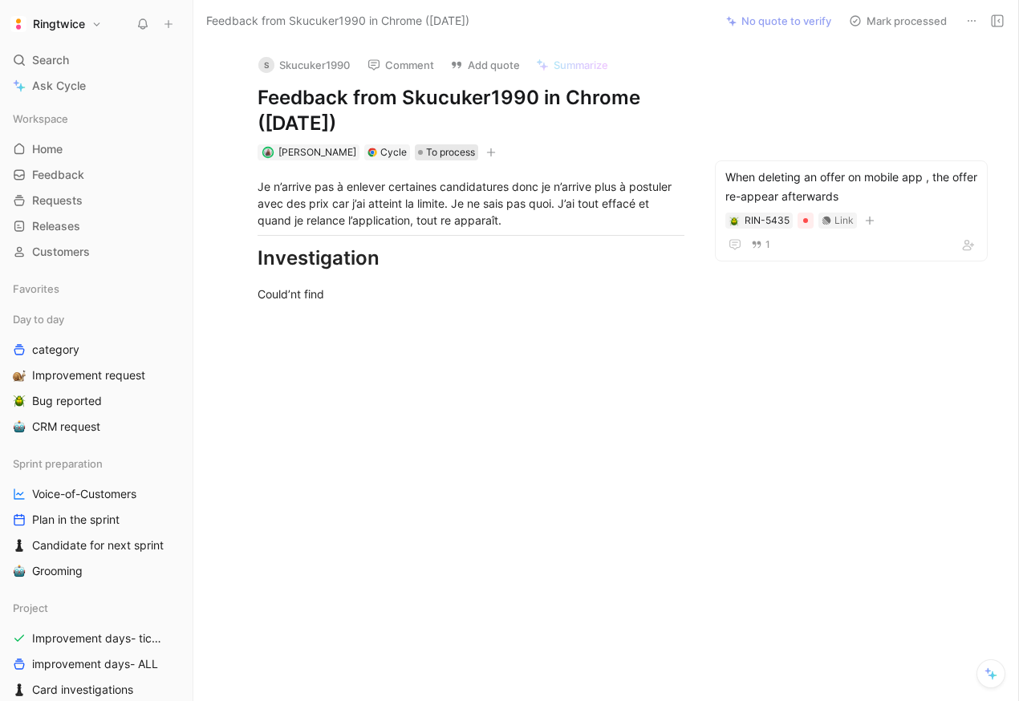
click at [439, 147] on span "To process" at bounding box center [450, 152] width 49 height 16
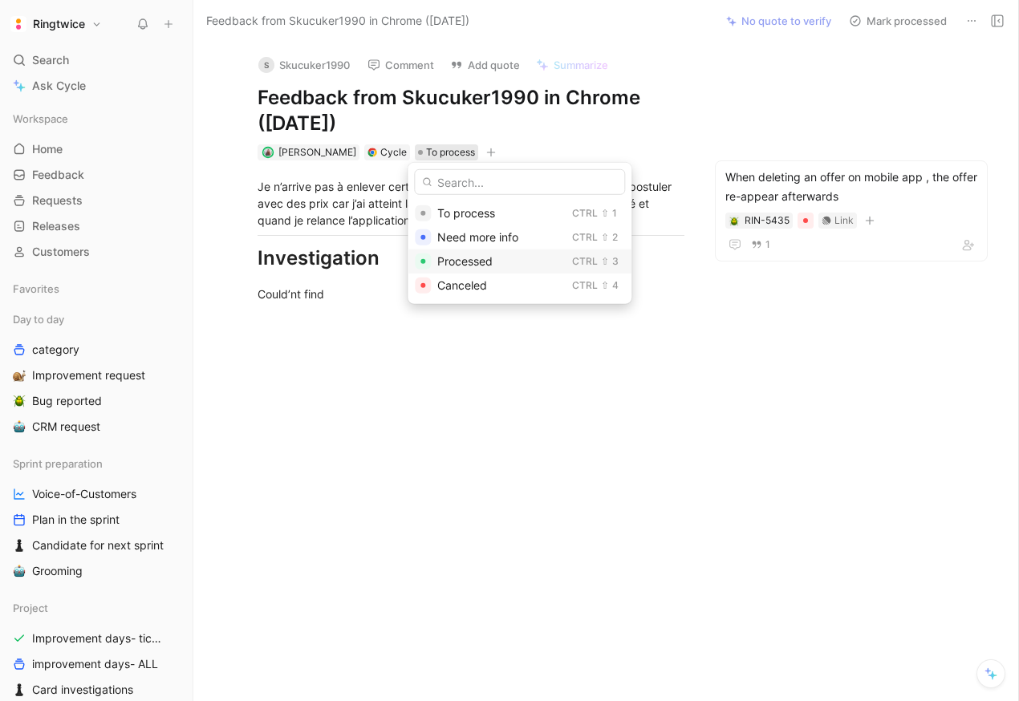
click at [466, 265] on span "Processed" at bounding box center [464, 261] width 55 height 14
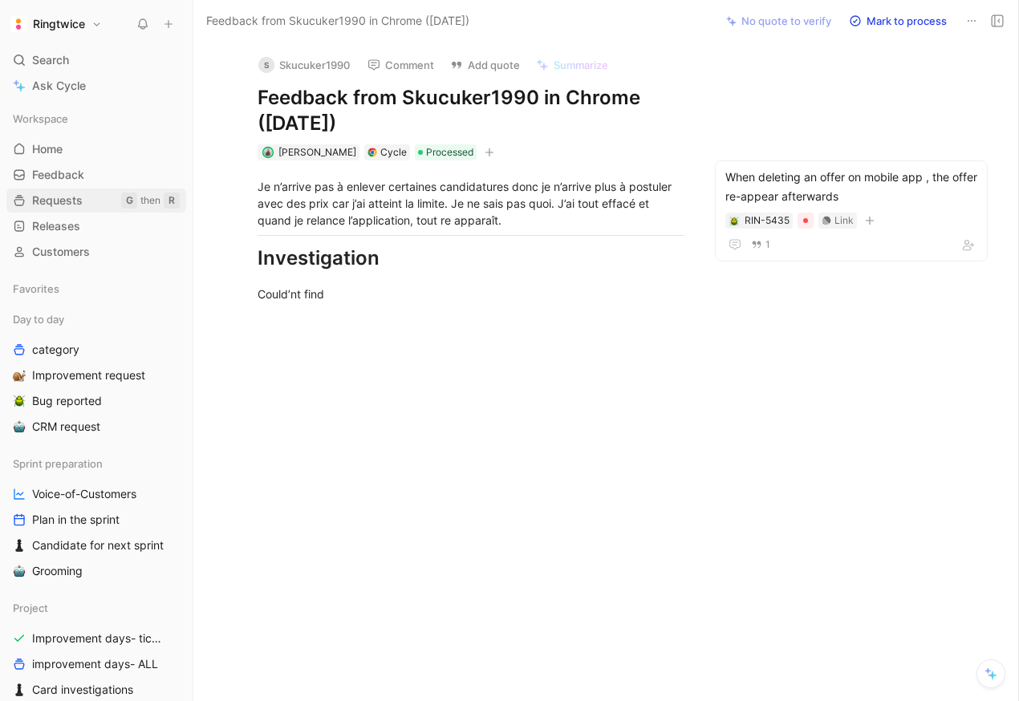
click at [55, 204] on span "Requests" at bounding box center [57, 201] width 51 height 16
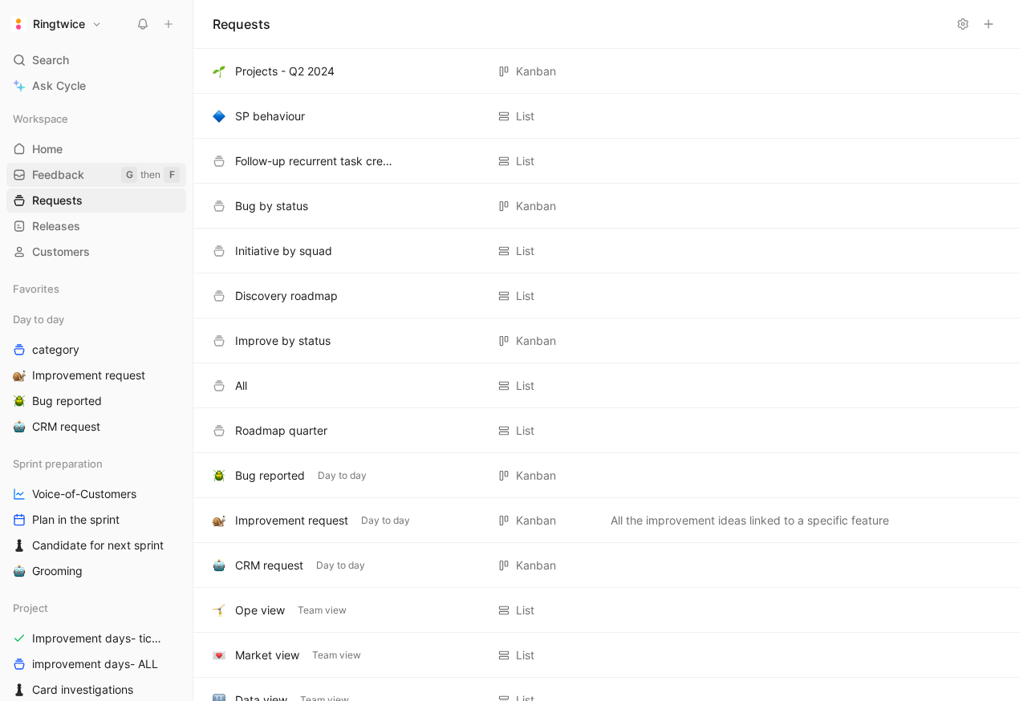
click at [47, 173] on span "Feedback" at bounding box center [58, 175] width 52 height 16
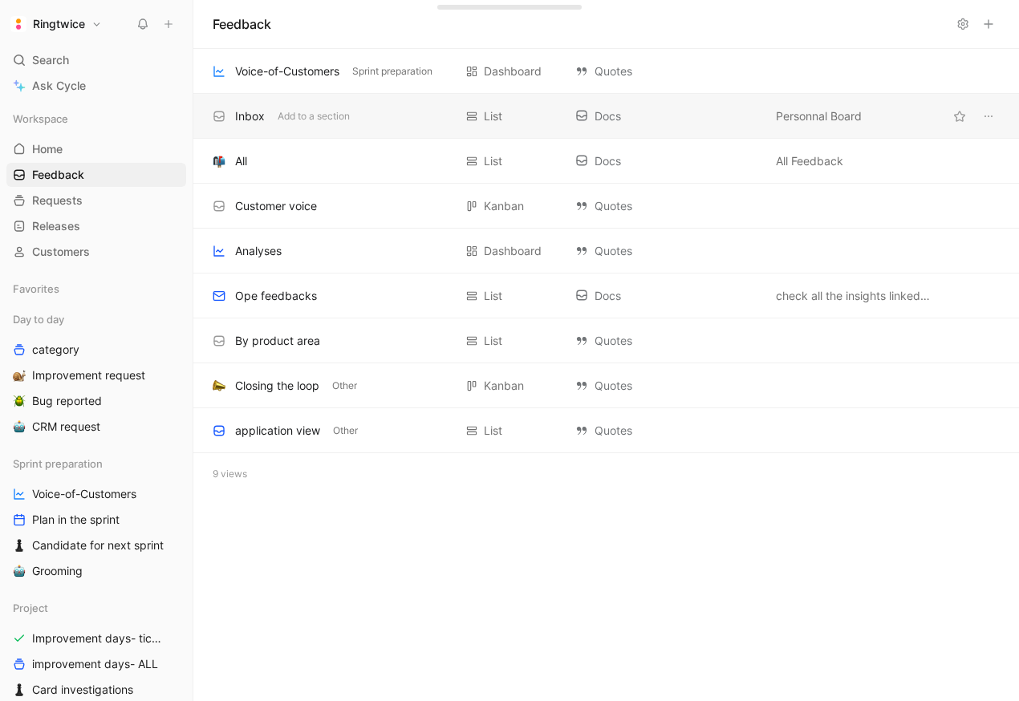
click at [236, 96] on div "Inbox Add to a section List Docs Personnal Board" at bounding box center [606, 116] width 826 height 45
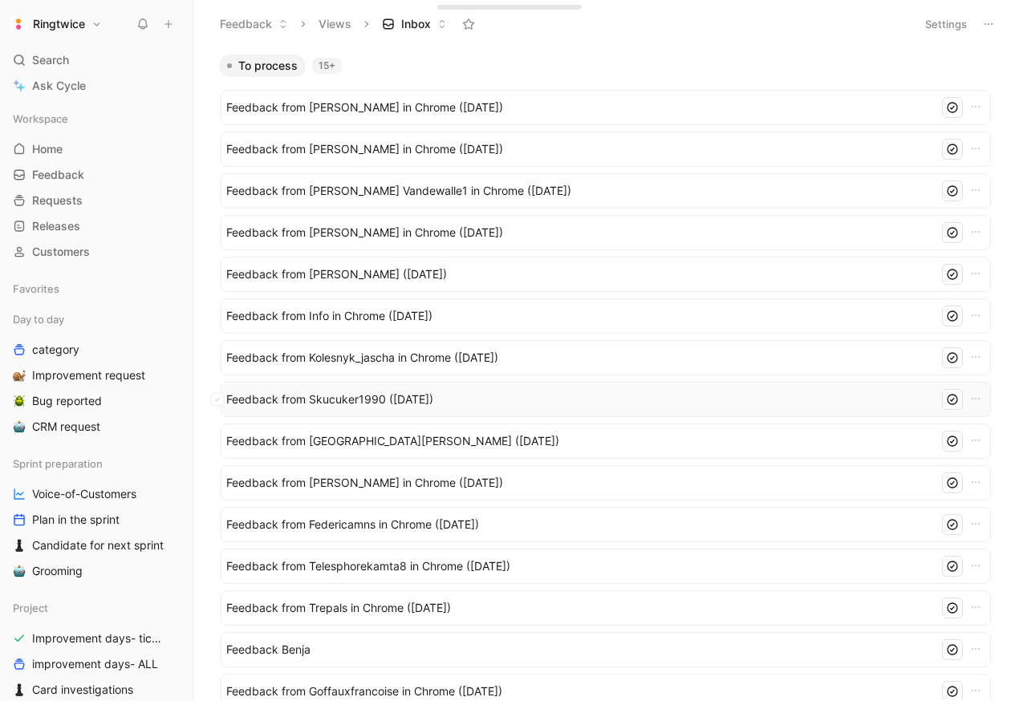
click at [316, 408] on span "Feedback from Skucuker1990 (Sep 01, 2025)" at bounding box center [579, 399] width 706 height 19
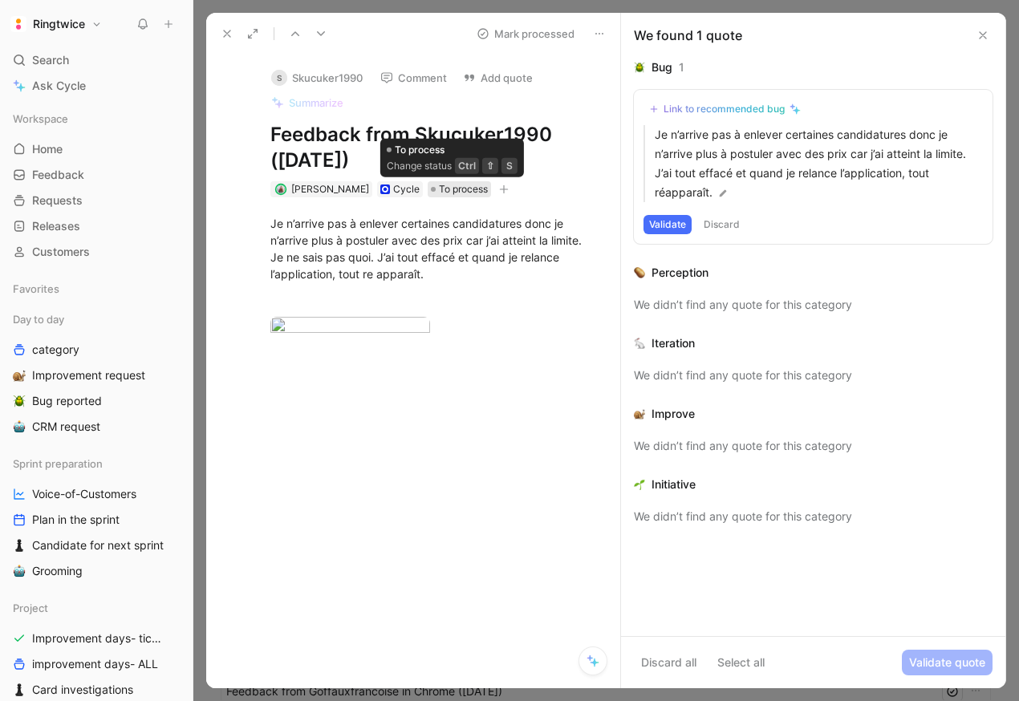
click at [450, 188] on span "To process" at bounding box center [463, 189] width 49 height 16
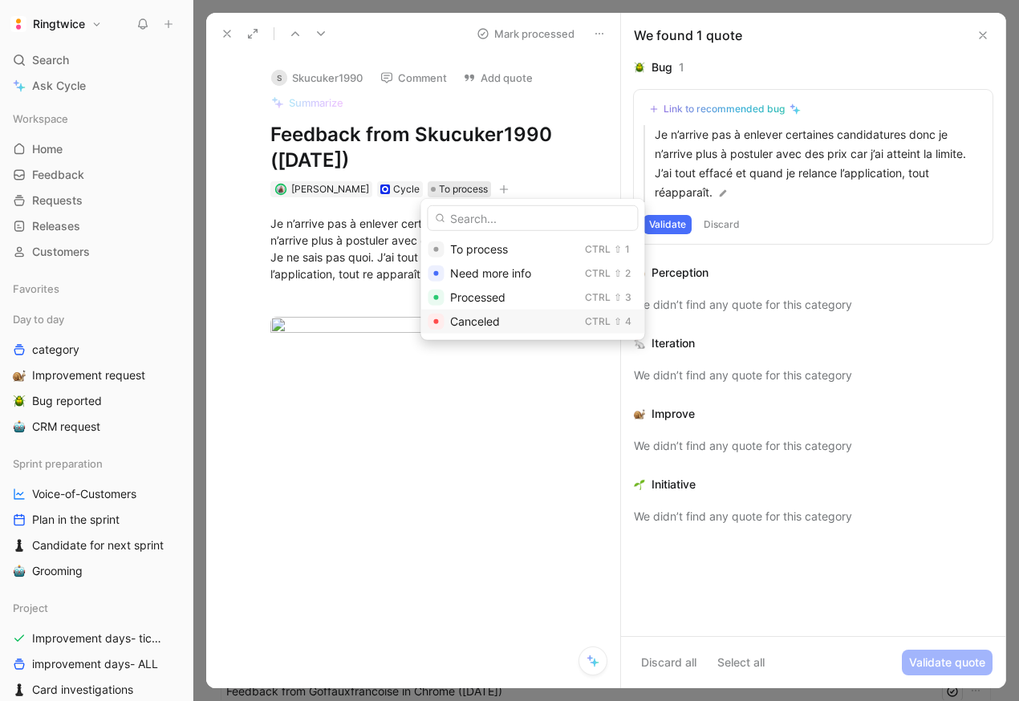
click at [505, 316] on div "Canceled" at bounding box center [514, 321] width 128 height 19
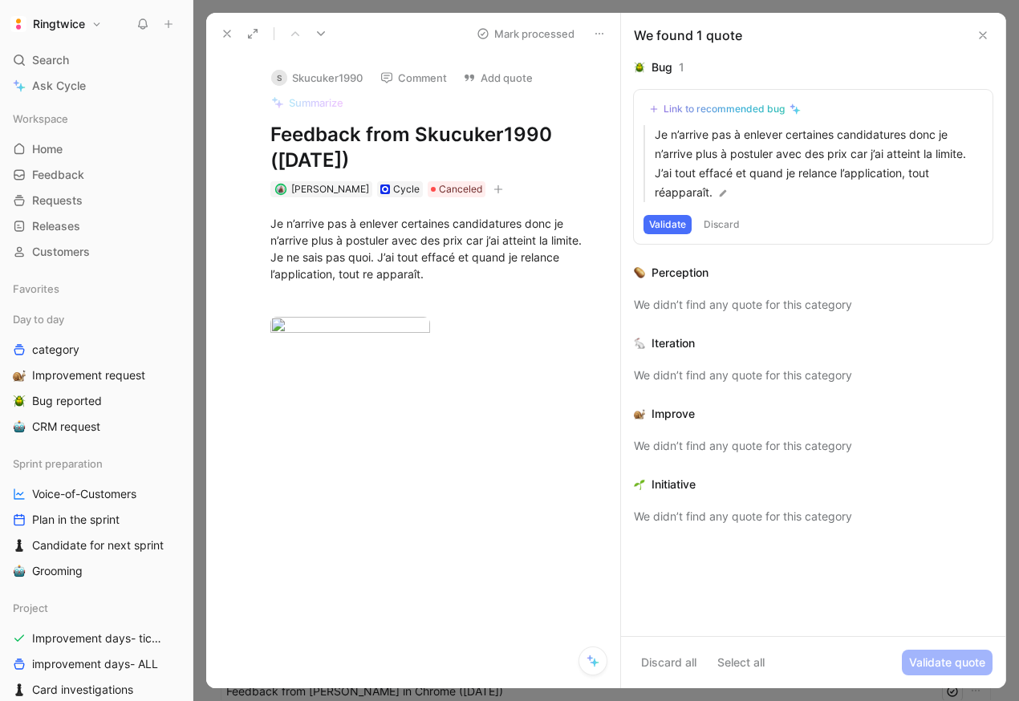
drag, startPoint x: 453, startPoint y: 262, endPoint x: 282, endPoint y: 207, distance: 179.4
click at [282, 207] on div "Je n’arrive pas à enlever certaines candidatures donc je n’arrive plus à postul…" at bounding box center [430, 288] width 380 height 182
click at [404, 67] on button "Comment" at bounding box center [413, 78] width 81 height 22
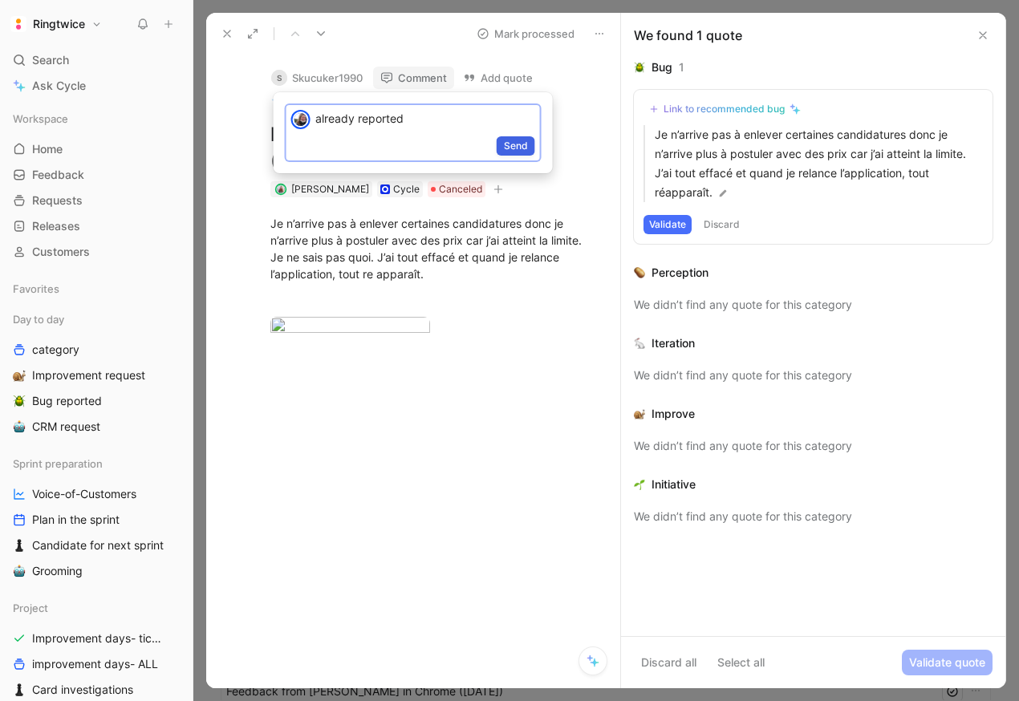
click at [513, 140] on span "Send" at bounding box center [516, 146] width 24 height 16
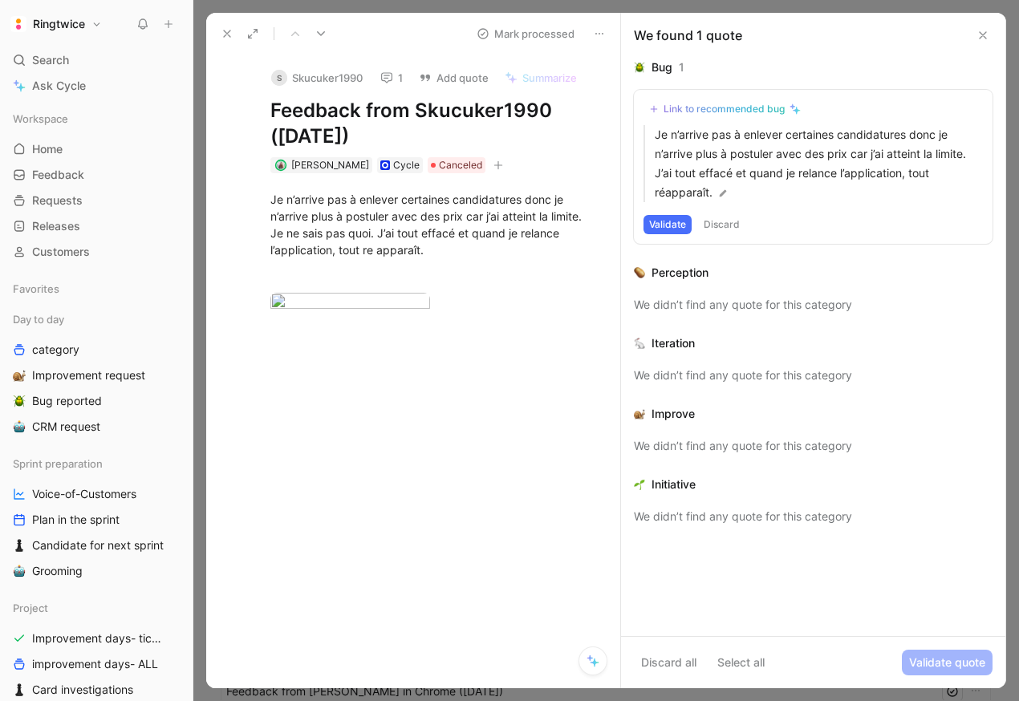
click at [222, 30] on icon at bounding box center [227, 33] width 13 height 13
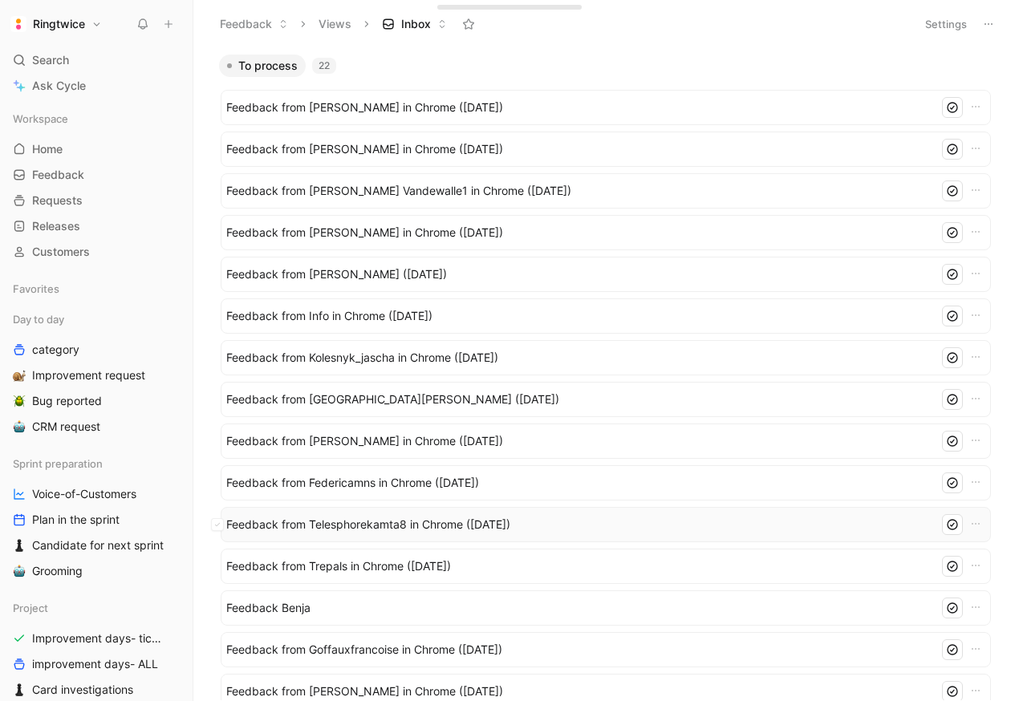
click at [393, 522] on span "Feedback from Telesphorekamta8 in Chrome (Aug 29, 2025)" at bounding box center [579, 524] width 706 height 19
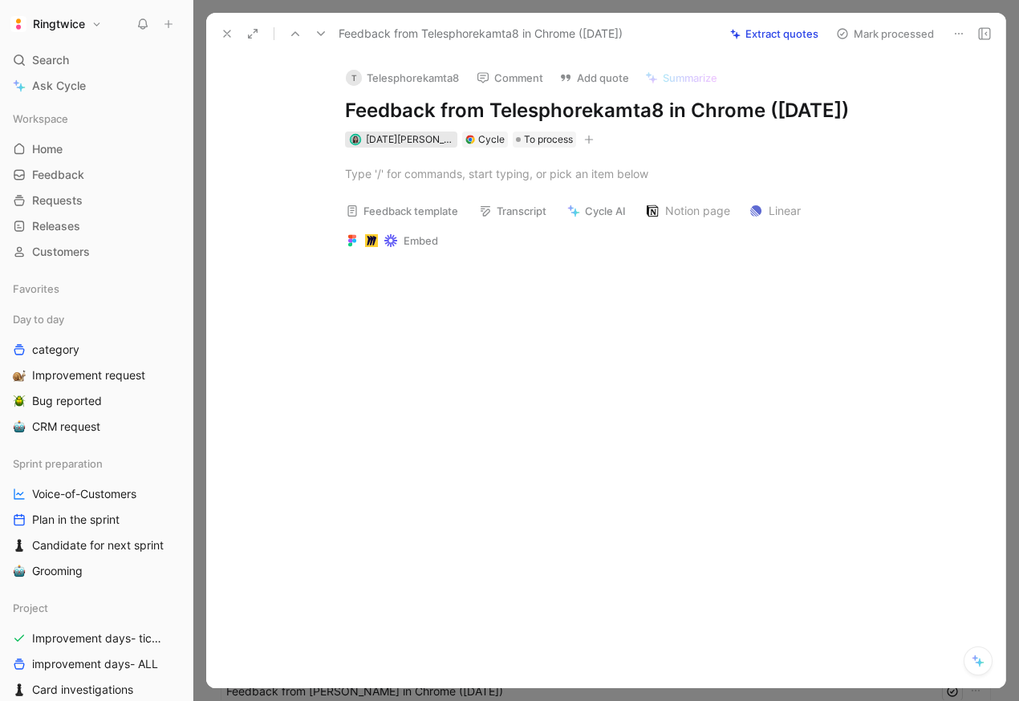
click at [406, 145] on span "Lucia Fanomezantsoa" at bounding box center [420, 139] width 109 height 12
click at [878, 25] on button "Mark processed" at bounding box center [885, 33] width 112 height 22
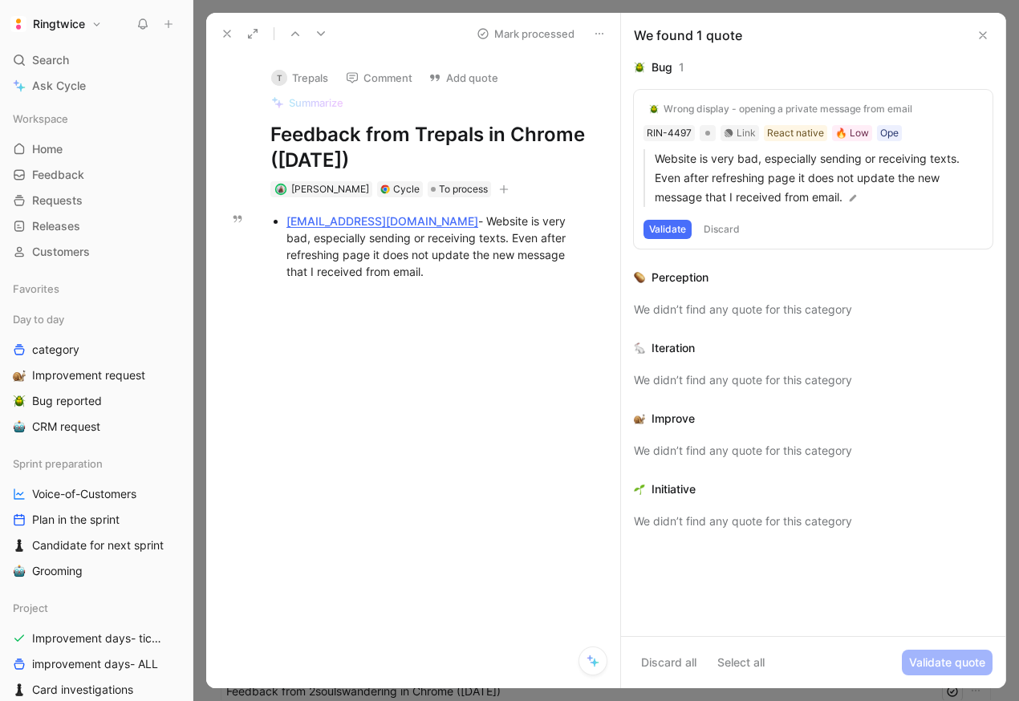
click at [355, 262] on div "trepals@yahoo.com - Website is very bad, especially sending or receiving texts.…" at bounding box center [437, 246] width 303 height 67
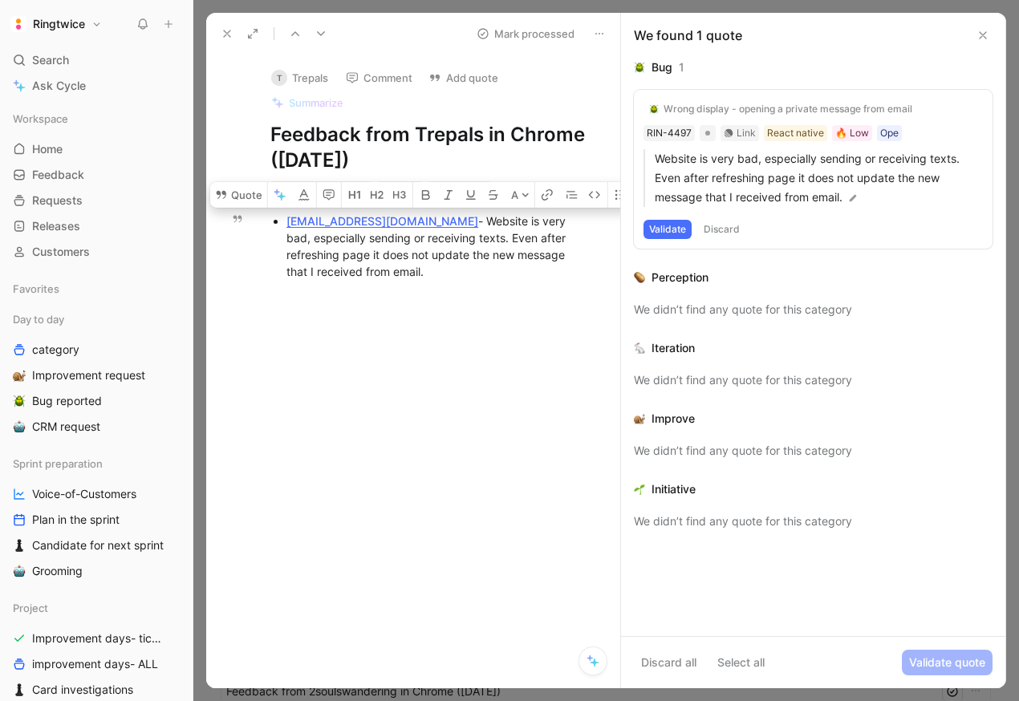
drag, startPoint x: 407, startPoint y: 216, endPoint x: 419, endPoint y: 270, distance: 55.9
click at [419, 270] on div "trepals@yahoo.com - Website is very bad, especially sending or receiving texts.…" at bounding box center [437, 246] width 303 height 67
click at [246, 193] on button "Quote" at bounding box center [238, 195] width 57 height 26
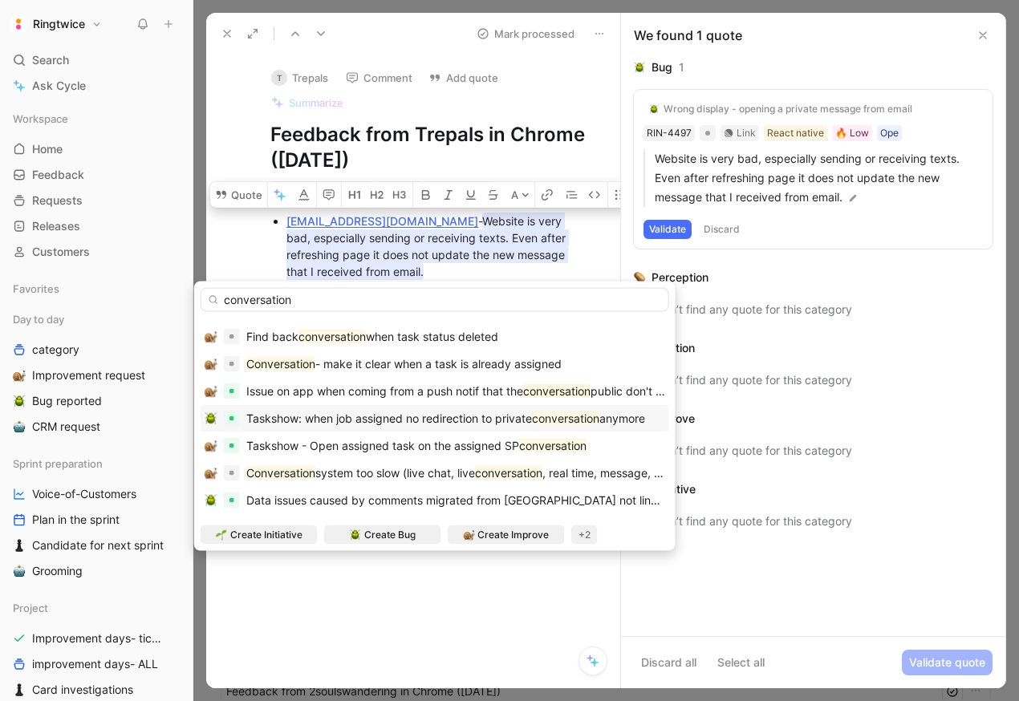
scroll to position [60, 0]
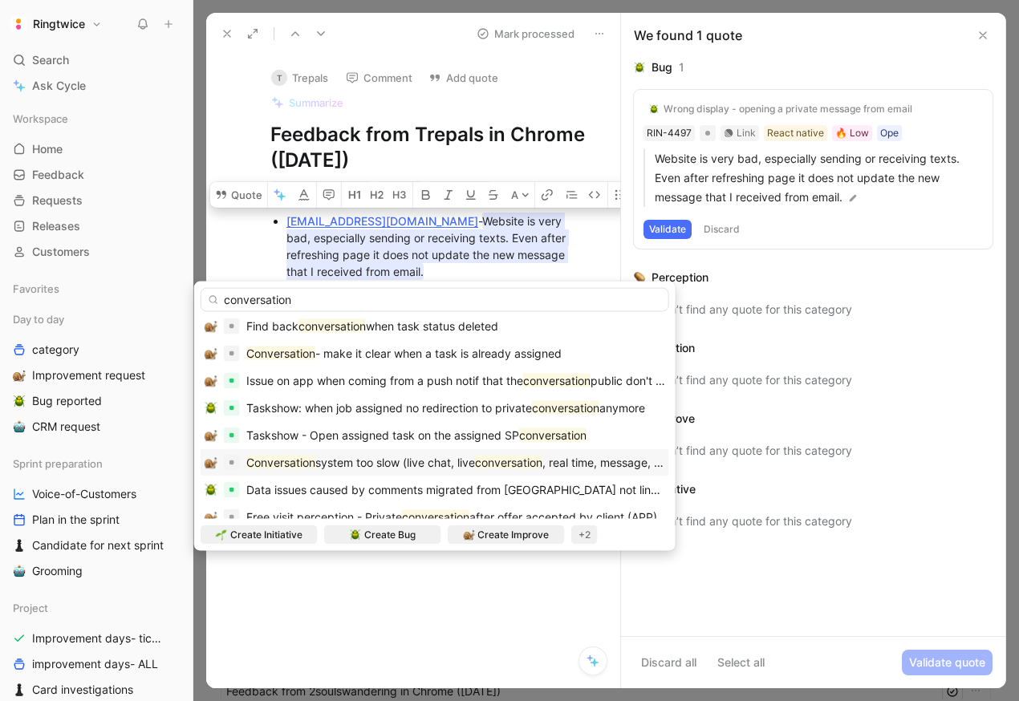
type input "conversation"
click at [375, 456] on span "system too slow (live chat, live" at bounding box center [395, 463] width 160 height 14
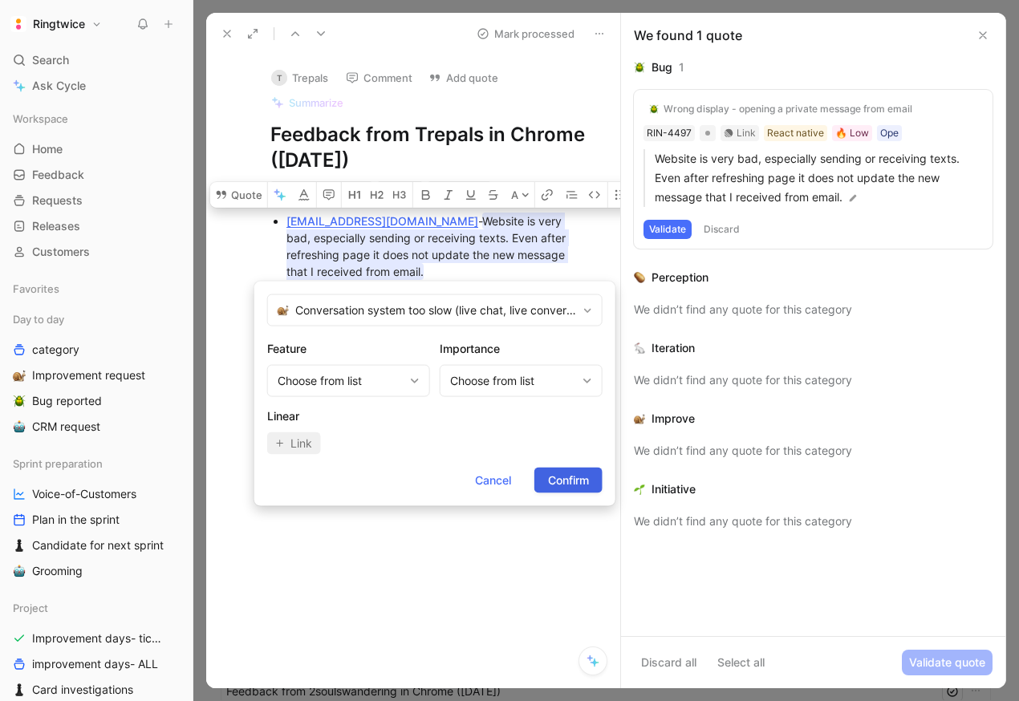
click at [580, 473] on span "Confirm" at bounding box center [568, 480] width 41 height 19
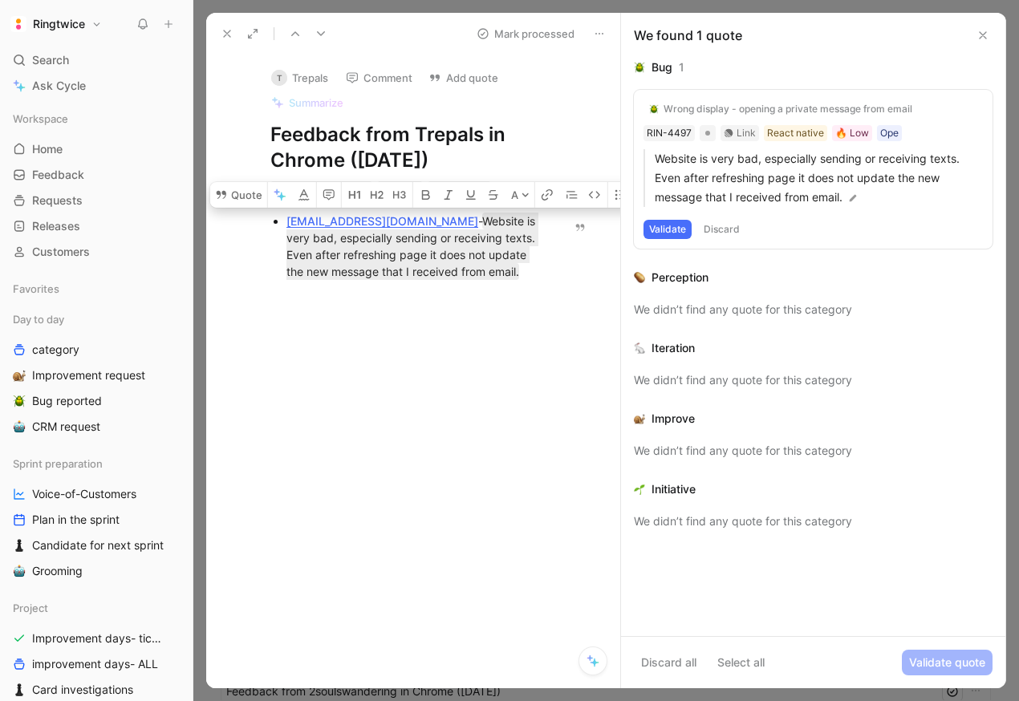
click at [534, 417] on div at bounding box center [405, 400] width 331 height 210
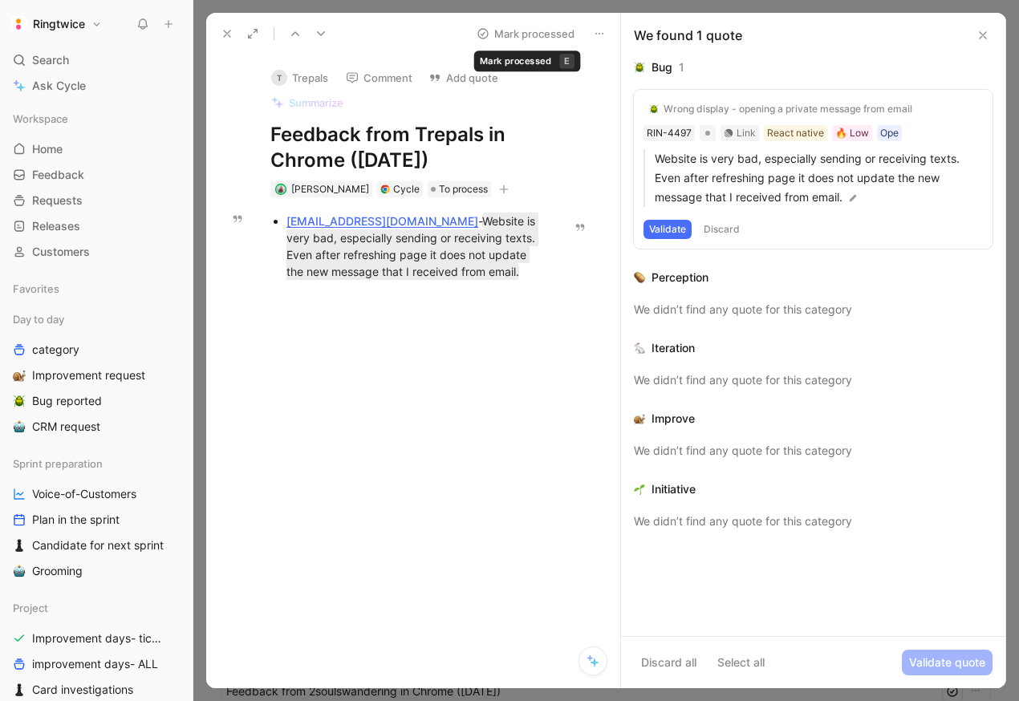
click at [529, 30] on button "Mark processed" at bounding box center [525, 33] width 112 height 22
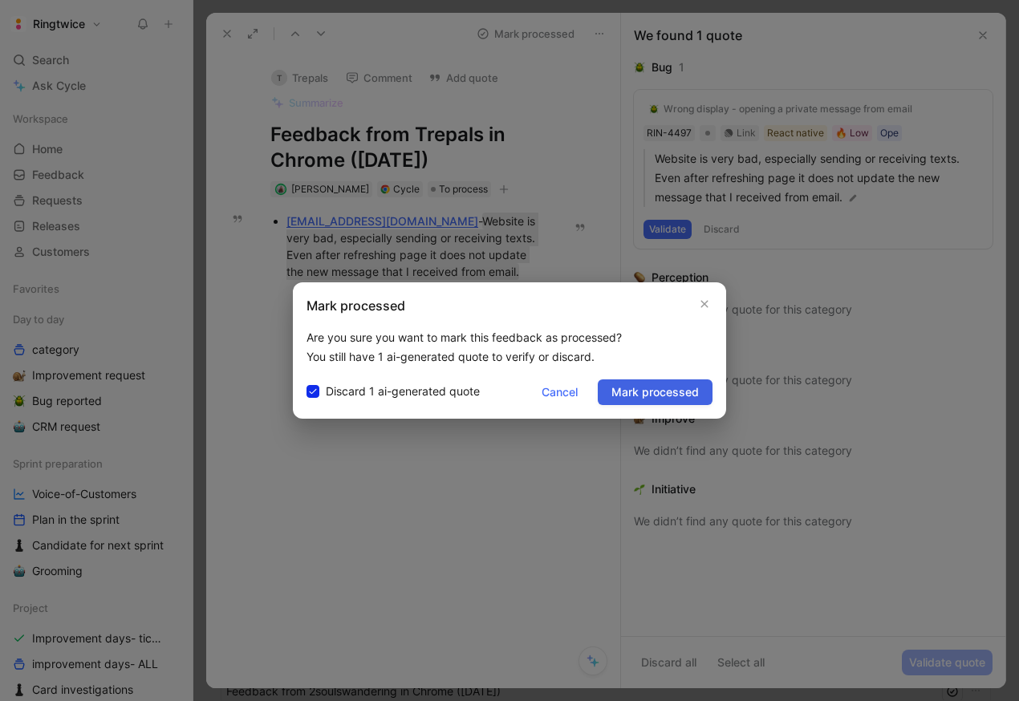
click at [670, 385] on span "Mark processed" at bounding box center [654, 392] width 87 height 19
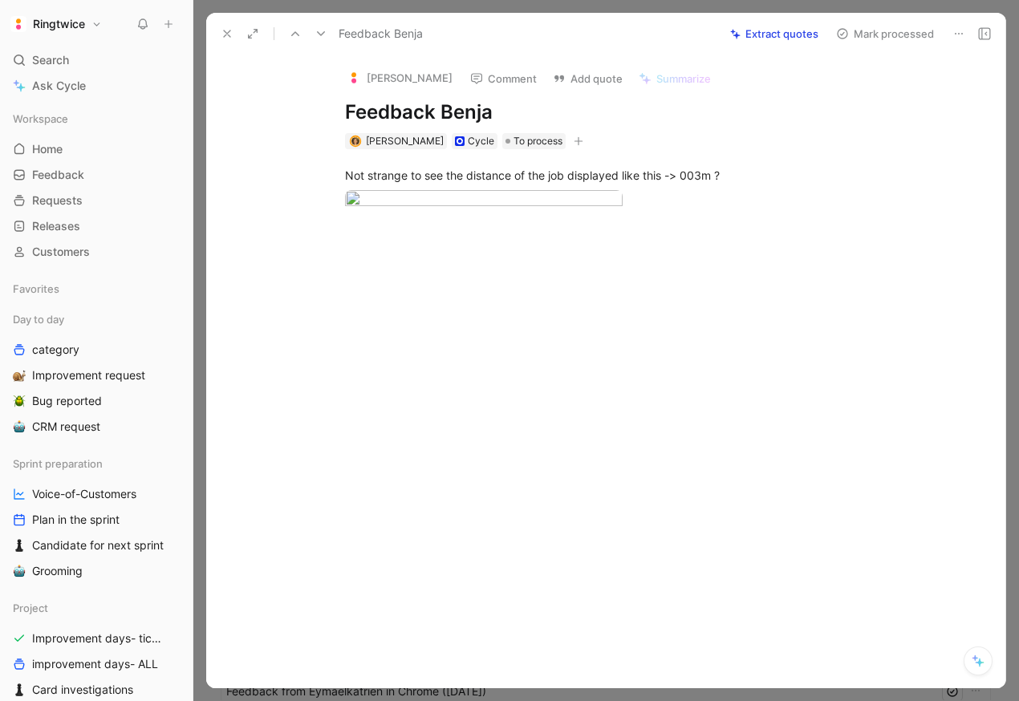
click at [400, 159] on div "Not strange to see the distance of the job displayed like this -> 003m ?" at bounding box center [622, 200] width 765 height 103
click at [218, 36] on button at bounding box center [227, 33] width 22 height 22
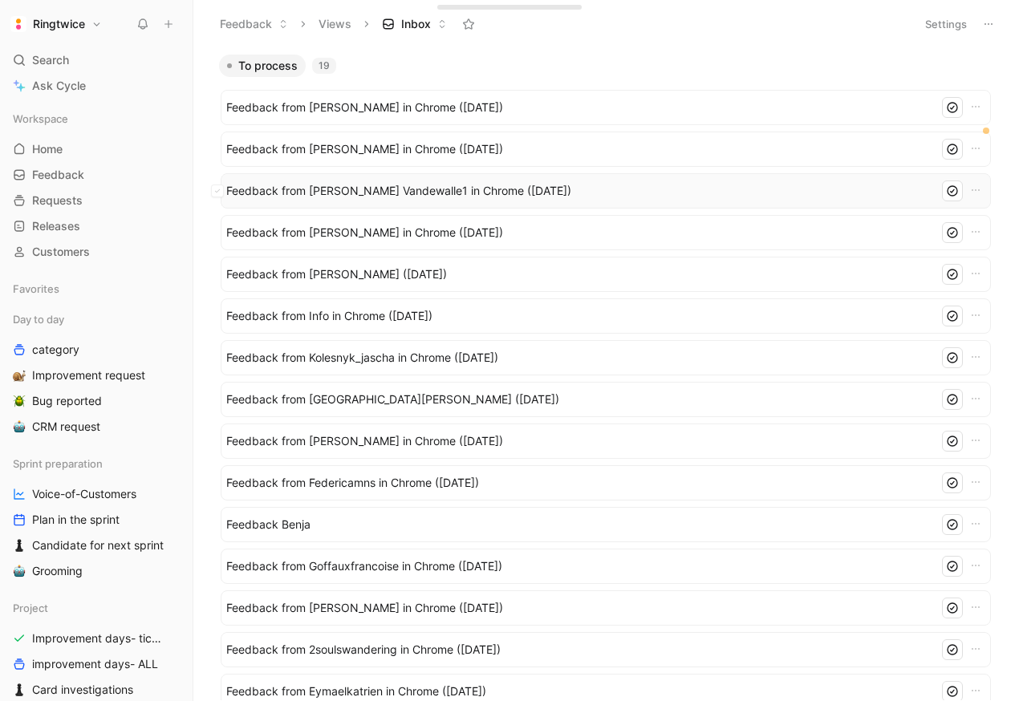
scroll to position [21, 0]
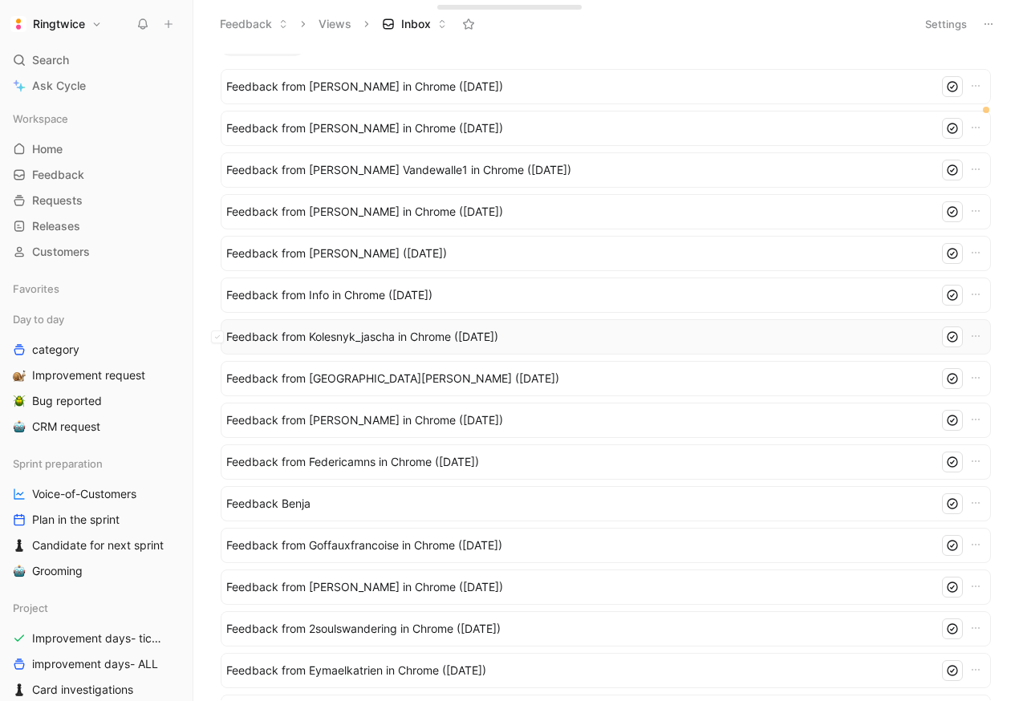
click at [453, 343] on span "Feedback from Kolesnyk_jascha in Chrome (Sep 01, 2025)" at bounding box center [579, 336] width 706 height 19
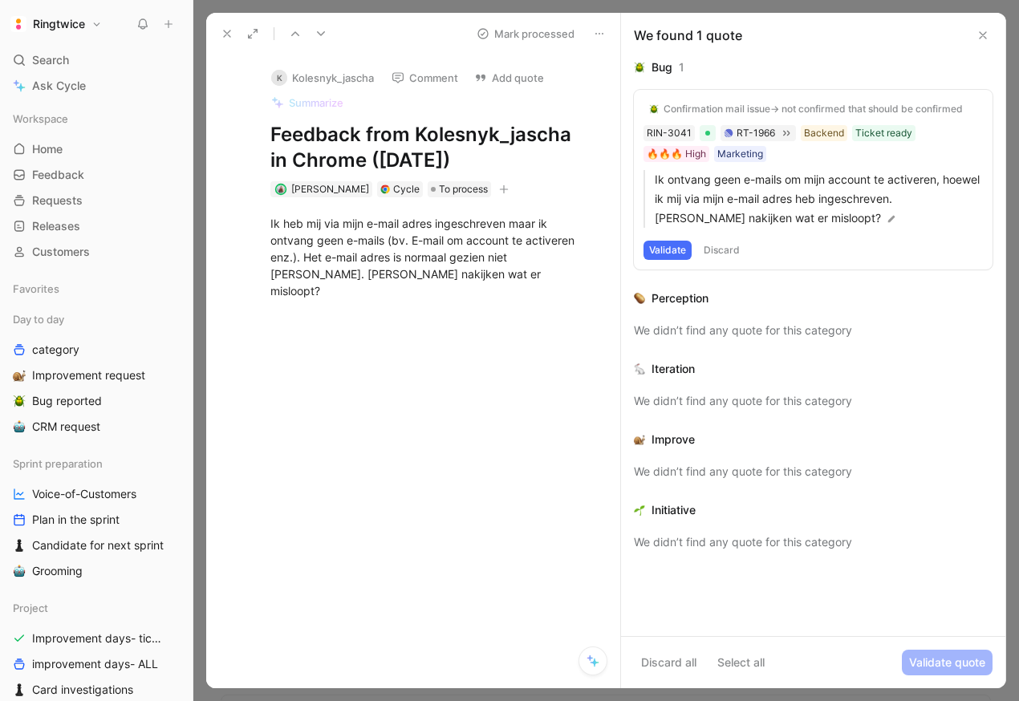
click at [400, 262] on div "Ik heb mij via mijn e-mail adres ingeschreven maar ik ontvang geen e-mails (bv.…" at bounding box center [429, 257] width 319 height 84
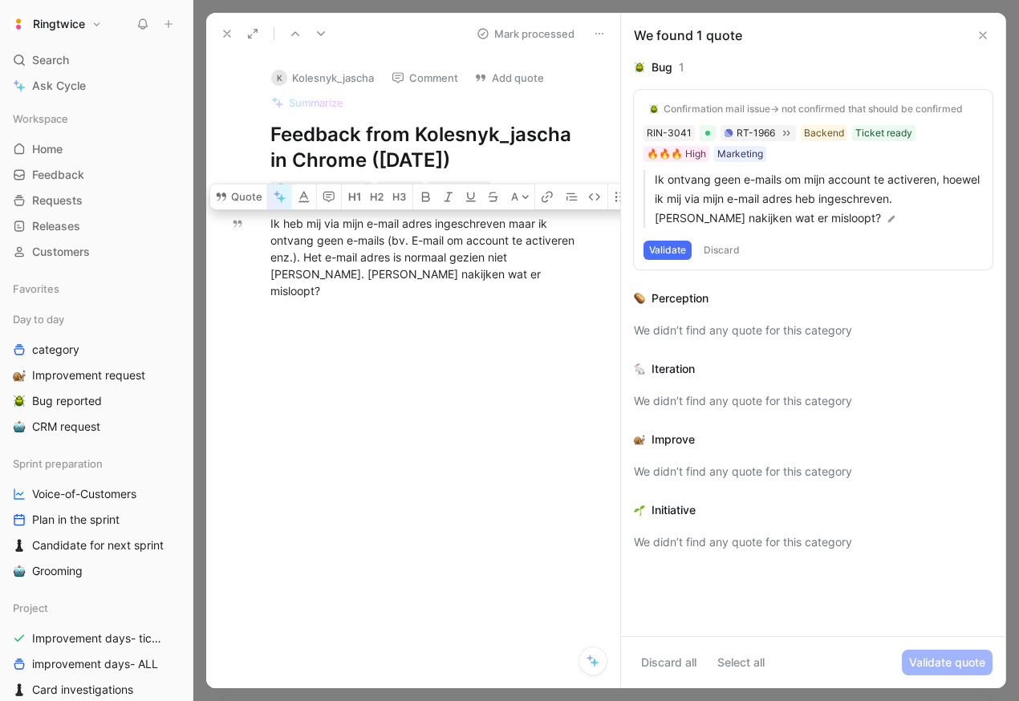
click at [281, 197] on icon "button" at bounding box center [281, 198] width 9 height 9
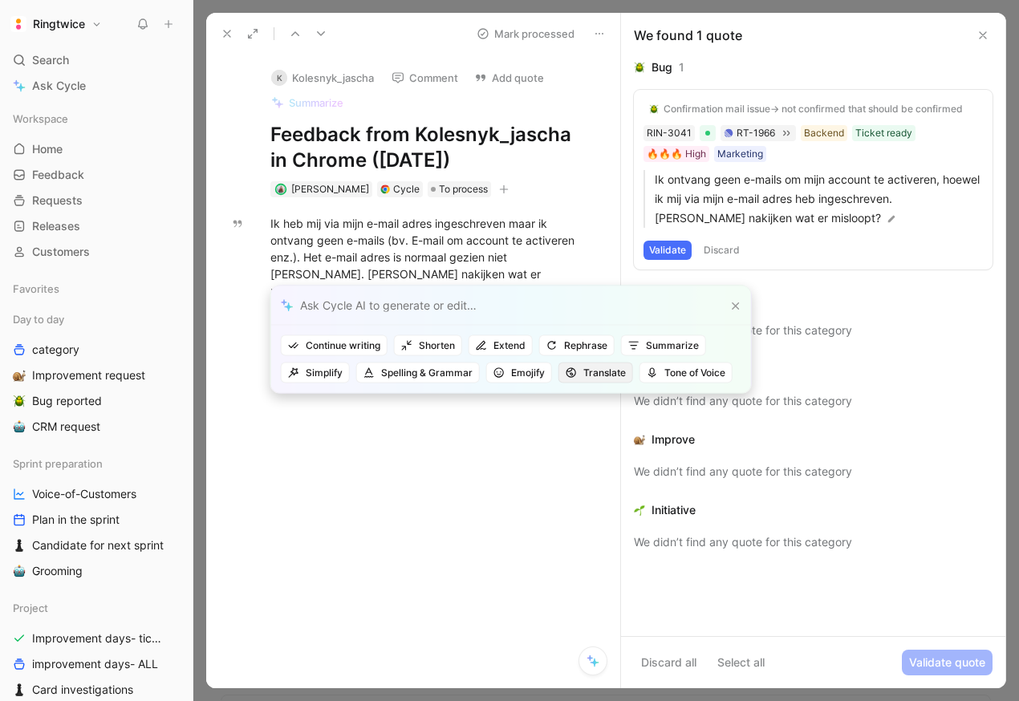
click at [586, 367] on span "Translate" at bounding box center [596, 373] width 60 height 16
type input "en"
click at [511, 431] on div "En glish" at bounding box center [516, 434] width 209 height 19
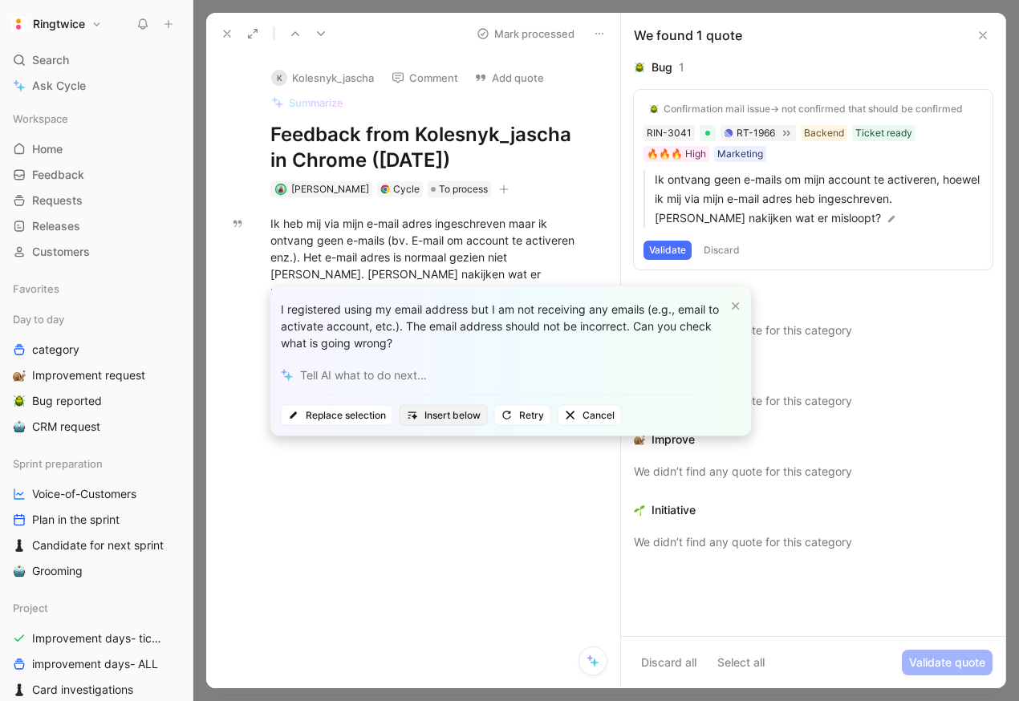
click at [432, 416] on span "Insert below" at bounding box center [444, 416] width 74 height 16
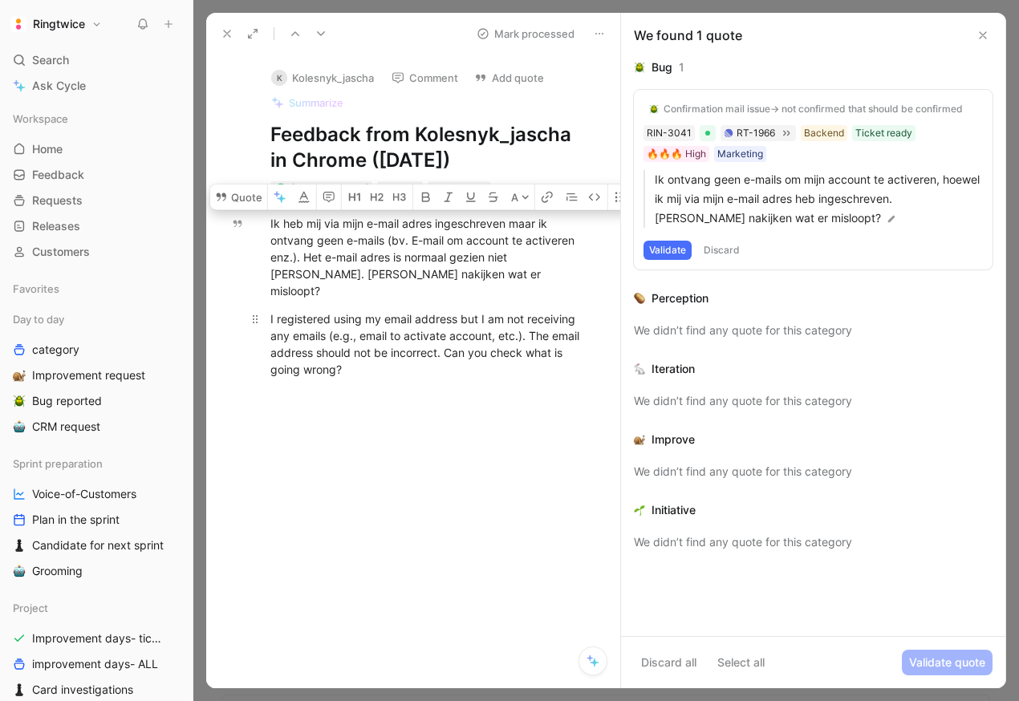
click at [327, 363] on div "I registered using my email address but I am not receiving any emails (e.g., em…" at bounding box center [429, 343] width 319 height 67
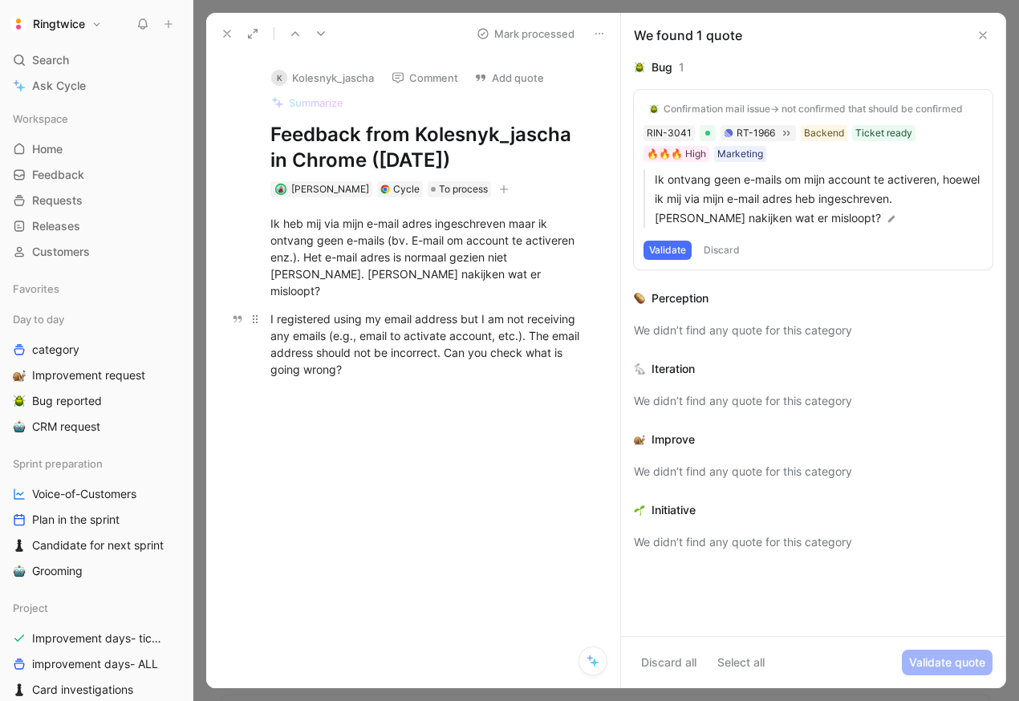
click at [327, 363] on div "I registered using my email address but I am not receiving any emails (e.g., em…" at bounding box center [429, 343] width 319 height 67
click at [396, 354] on div "I registered using my email address but I am not receiving any emails (e.g., em…" at bounding box center [429, 343] width 319 height 67
click at [394, 363] on div "I registered using my email address but I am not receiving any emails (e.g., em…" at bounding box center [429, 343] width 319 height 67
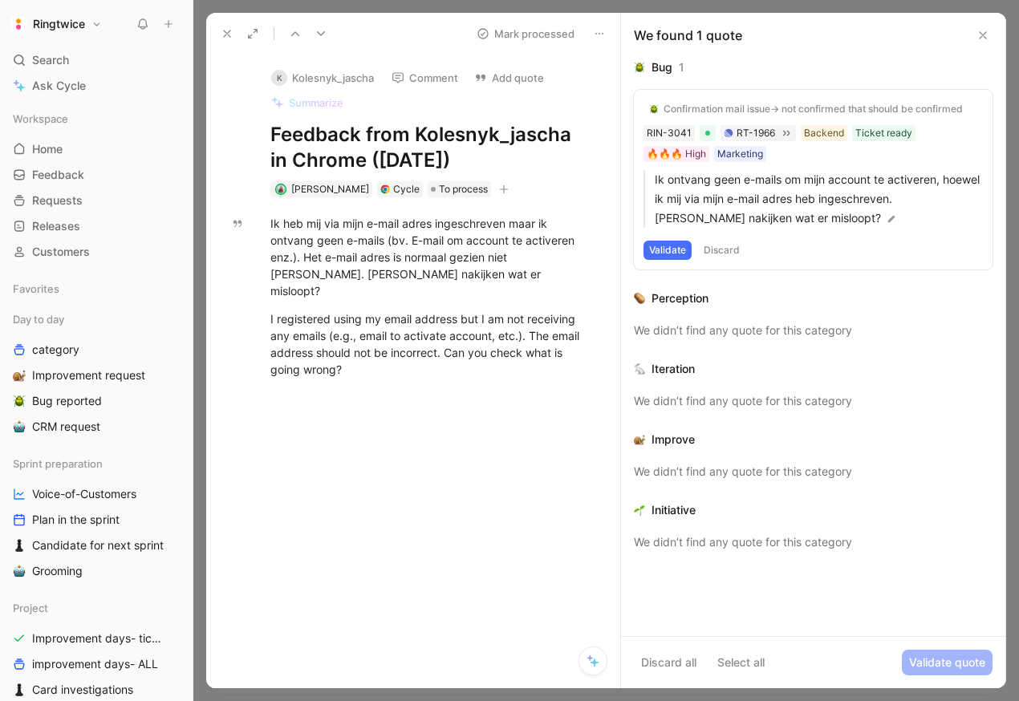
drag, startPoint x: 416, startPoint y: 129, endPoint x: 569, endPoint y: 130, distance: 153.2
click at [569, 130] on h1 "Feedback from Kolesnyk_jascha in Chrome (Sep 01, 2025)" at bounding box center [429, 147] width 319 height 51
copy h1 "Kolesnyk_jascha"
click at [457, 185] on span "To process" at bounding box center [463, 189] width 49 height 16
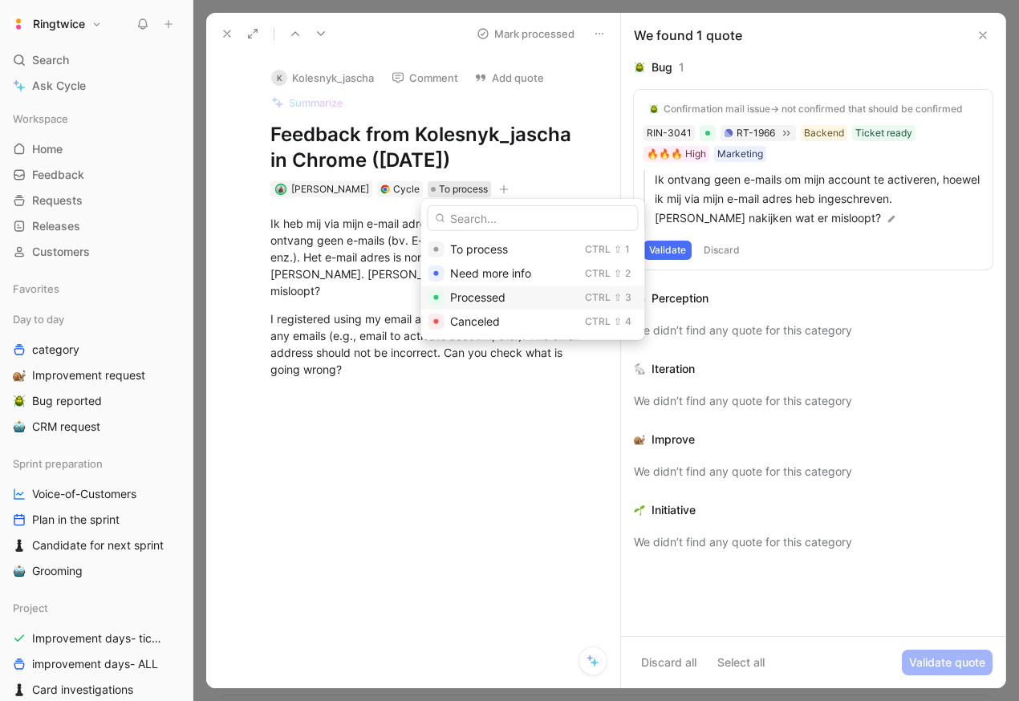
click at [475, 290] on span "Processed" at bounding box center [477, 297] width 55 height 14
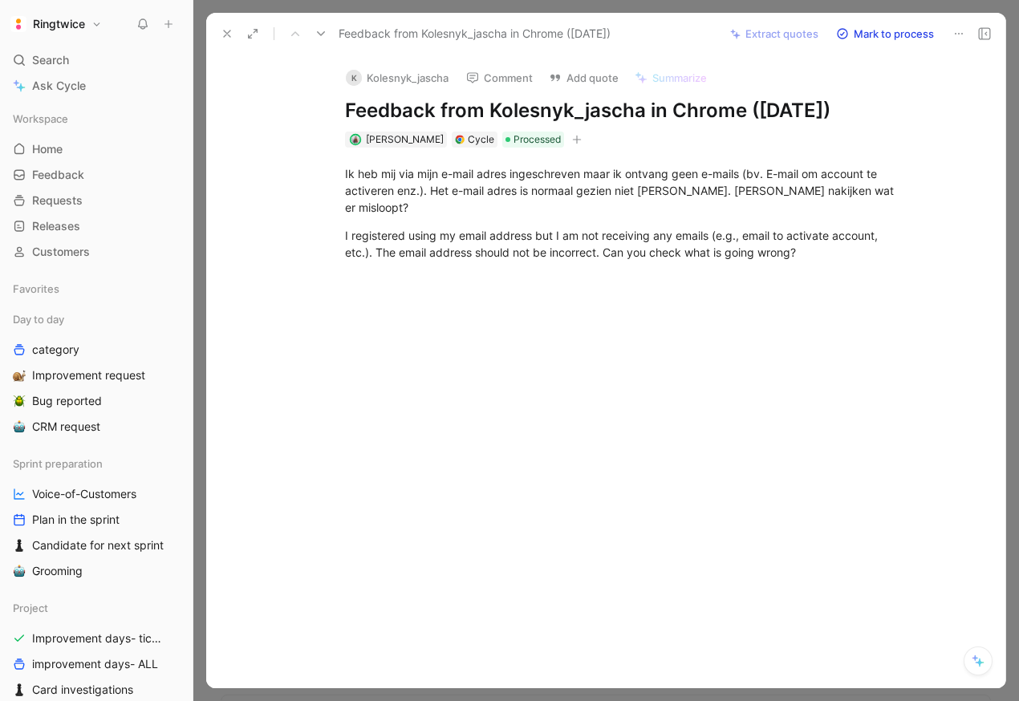
click at [221, 29] on icon at bounding box center [227, 33] width 13 height 13
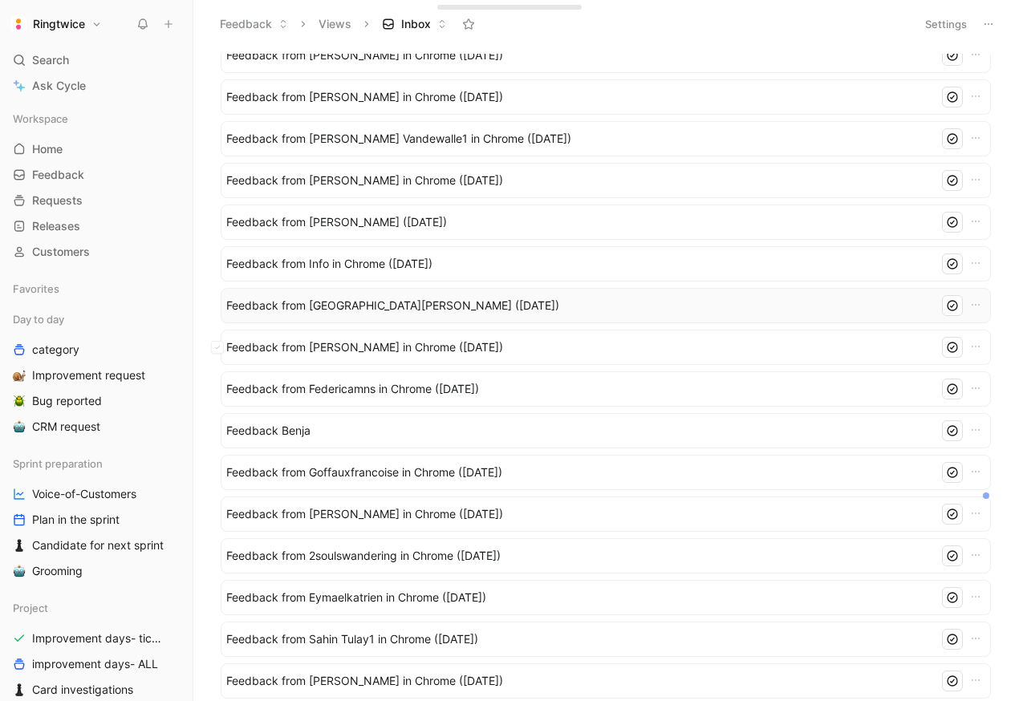
scroll to position [53, 0]
click at [364, 349] on span "Feedback from Jacques Ketels in Chrome (Sep 01, 2025)" at bounding box center [579, 346] width 706 height 19
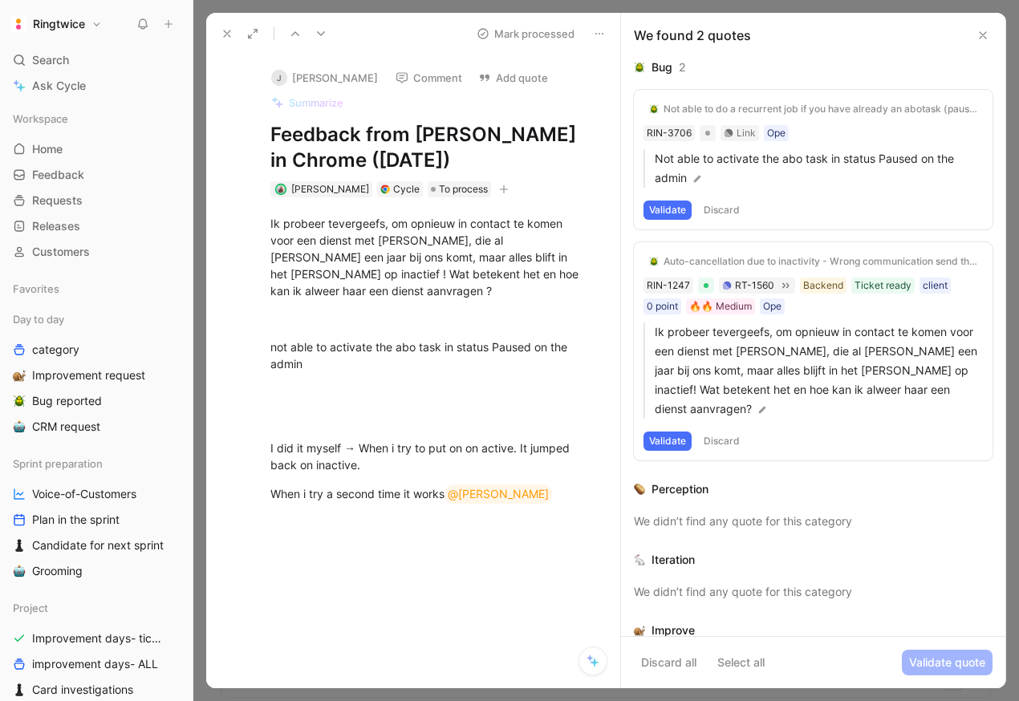
scroll to position [21, 0]
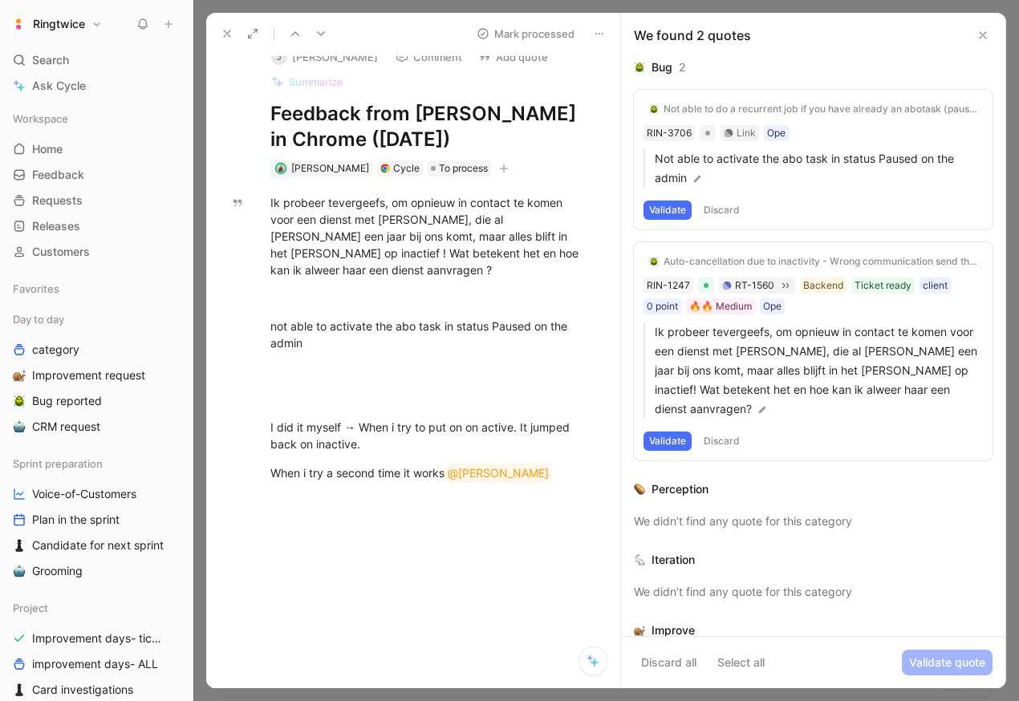
click at [225, 36] on icon at bounding box center [227, 33] width 13 height 13
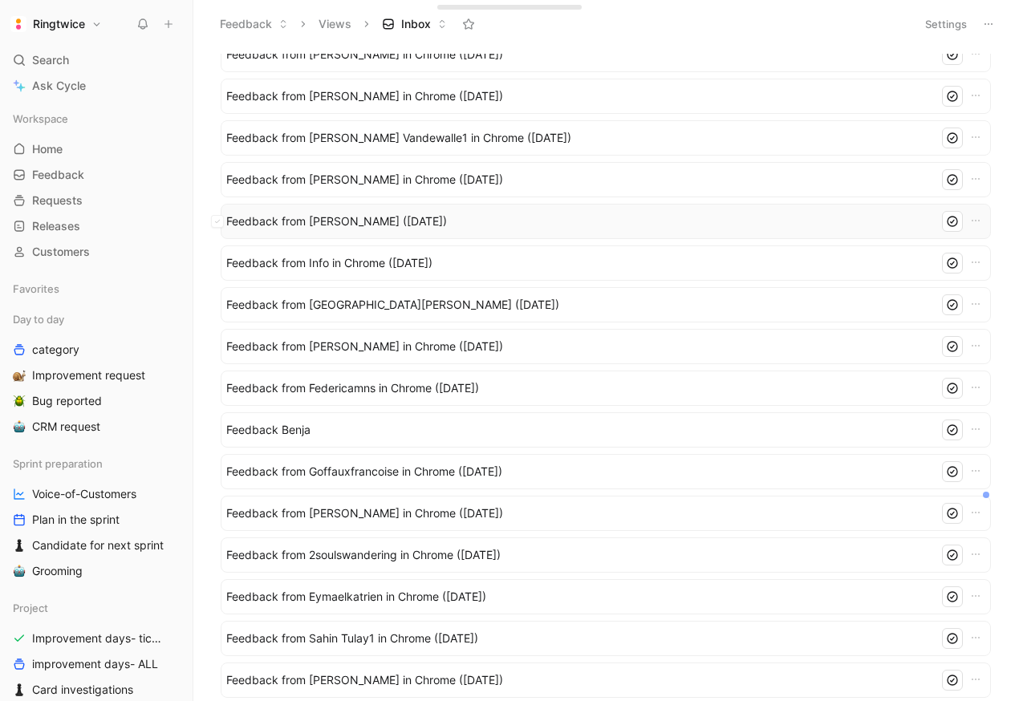
click at [369, 209] on div "Feedback from Chrisje Cornelis (Sep 01, 2025)" at bounding box center [606, 221] width 770 height 35
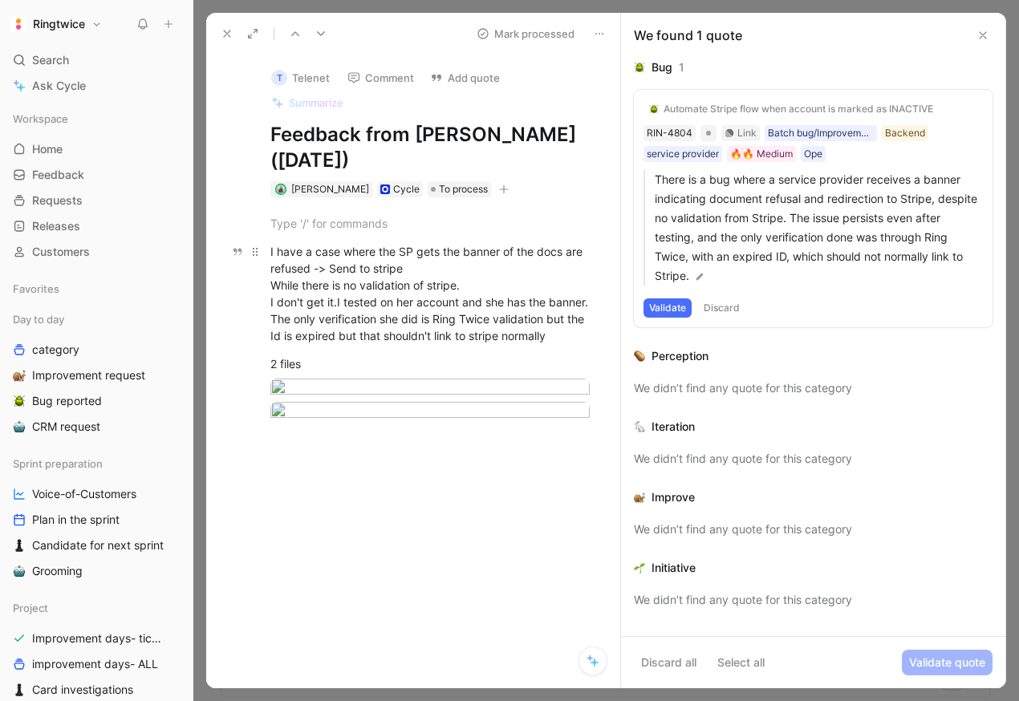
click at [328, 272] on div "I have a case where the SP gets the banner of the docs are refused -> Send to s…" at bounding box center [429, 293] width 319 height 101
drag, startPoint x: 272, startPoint y: 253, endPoint x: 313, endPoint y: 286, distance: 53.0
click at [313, 286] on div "I have a case where the SP gets the banner of the docs are refused -> Send to s…" at bounding box center [429, 293] width 319 height 101
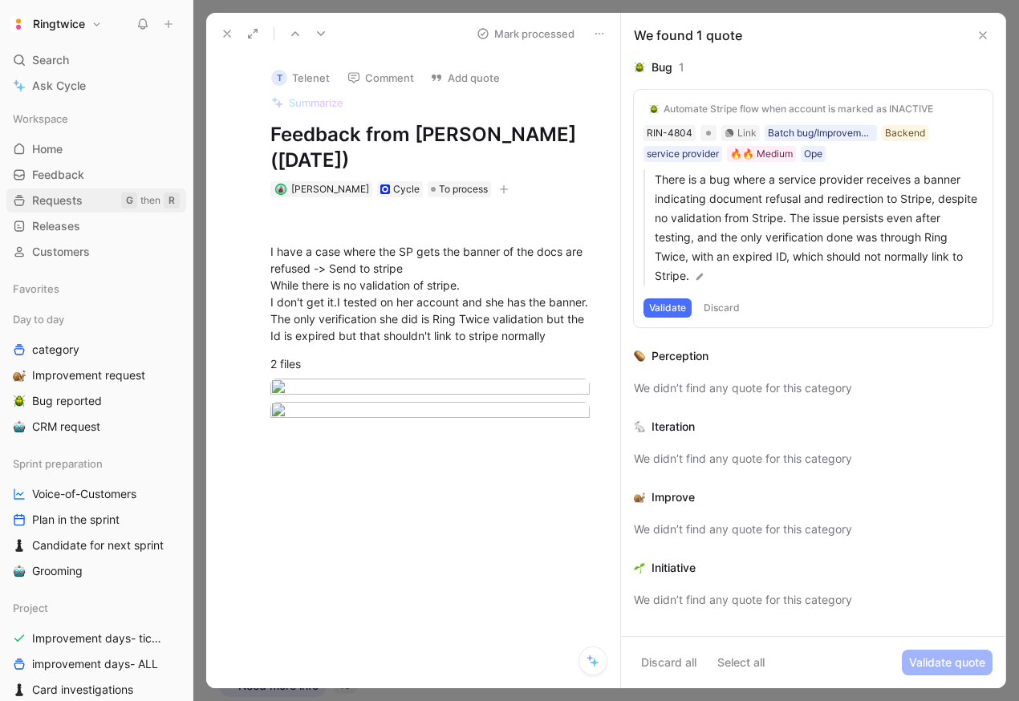
click at [66, 203] on span "Requests" at bounding box center [57, 201] width 51 height 16
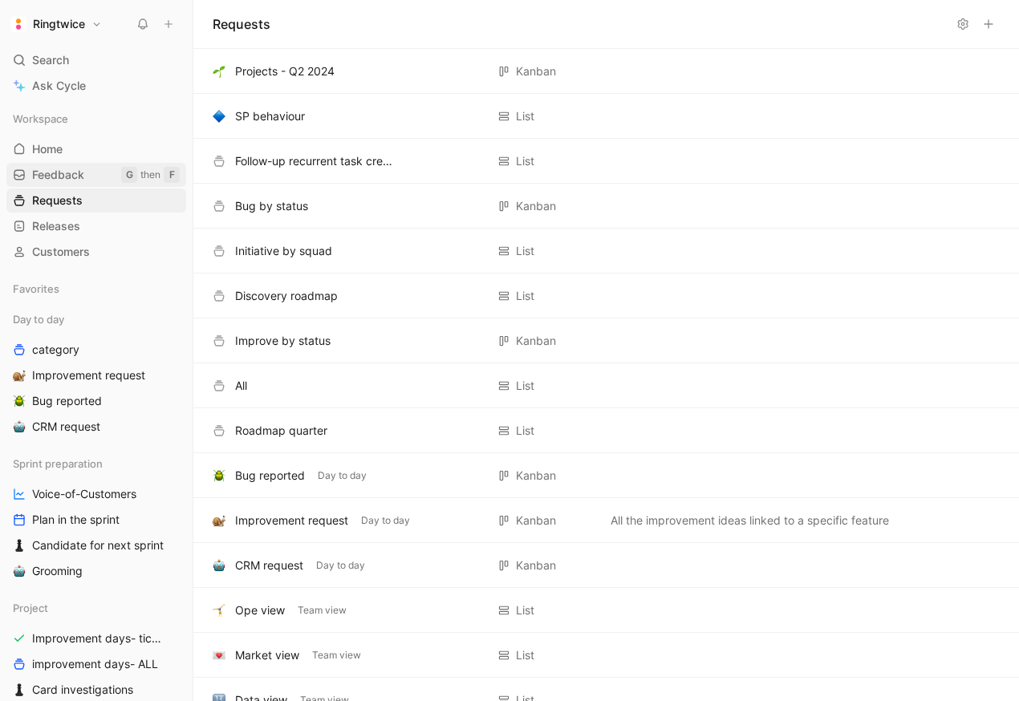
click at [52, 170] on span "Feedback" at bounding box center [58, 175] width 52 height 16
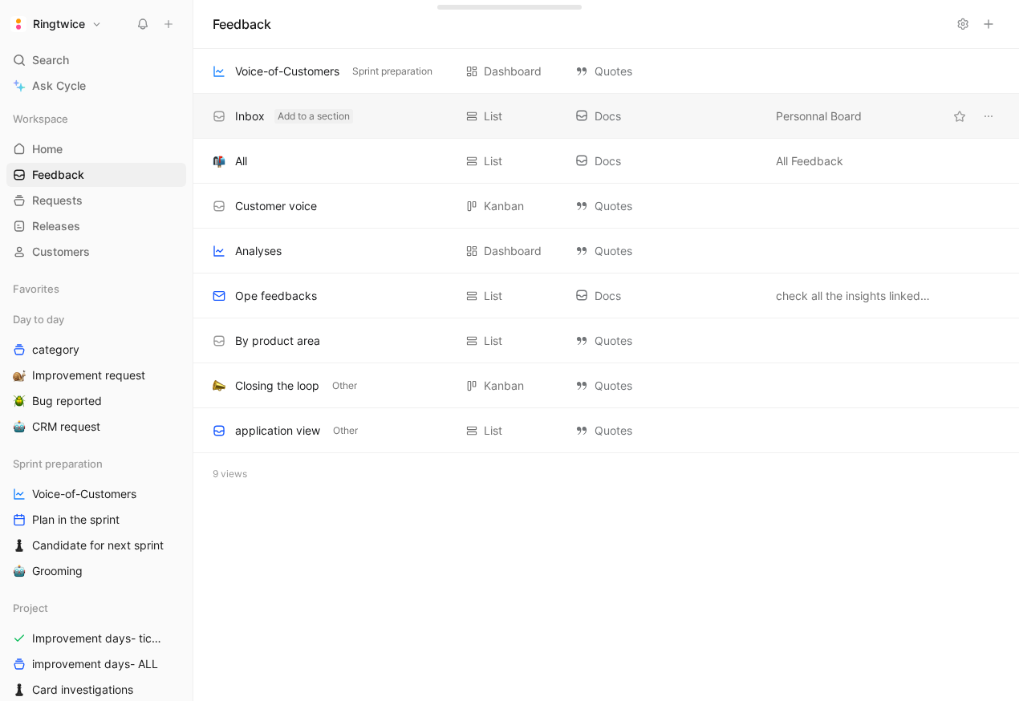
click at [302, 117] on button "Add to a section" at bounding box center [313, 116] width 79 height 14
click at [232, 113] on div "Inbox Add to a section" at bounding box center [333, 116] width 241 height 19
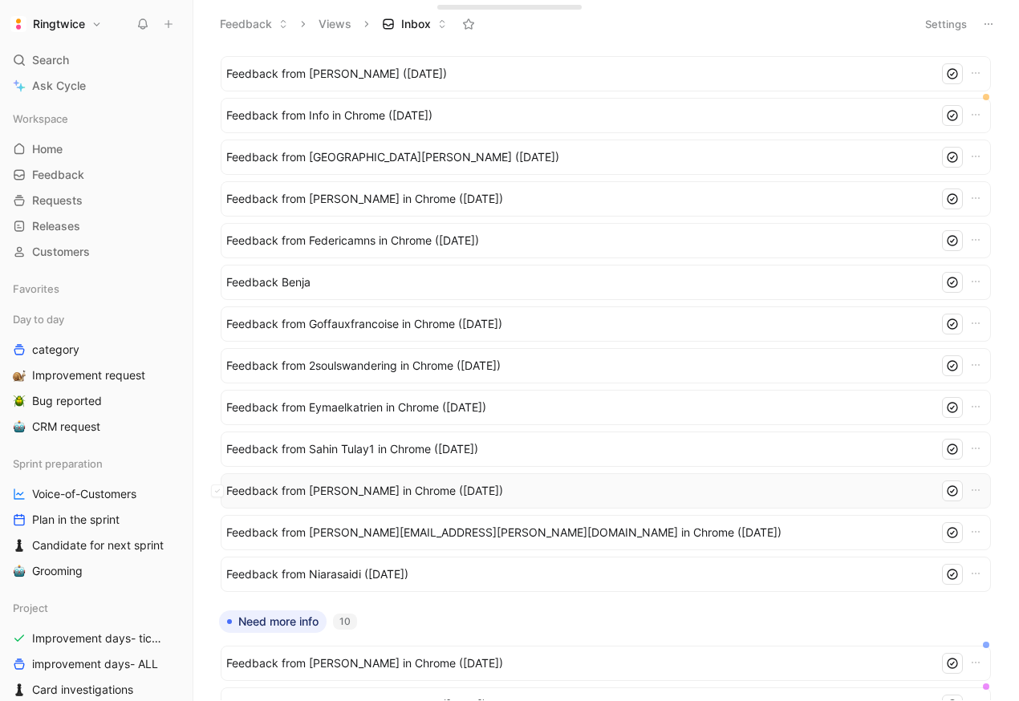
scroll to position [24, 0]
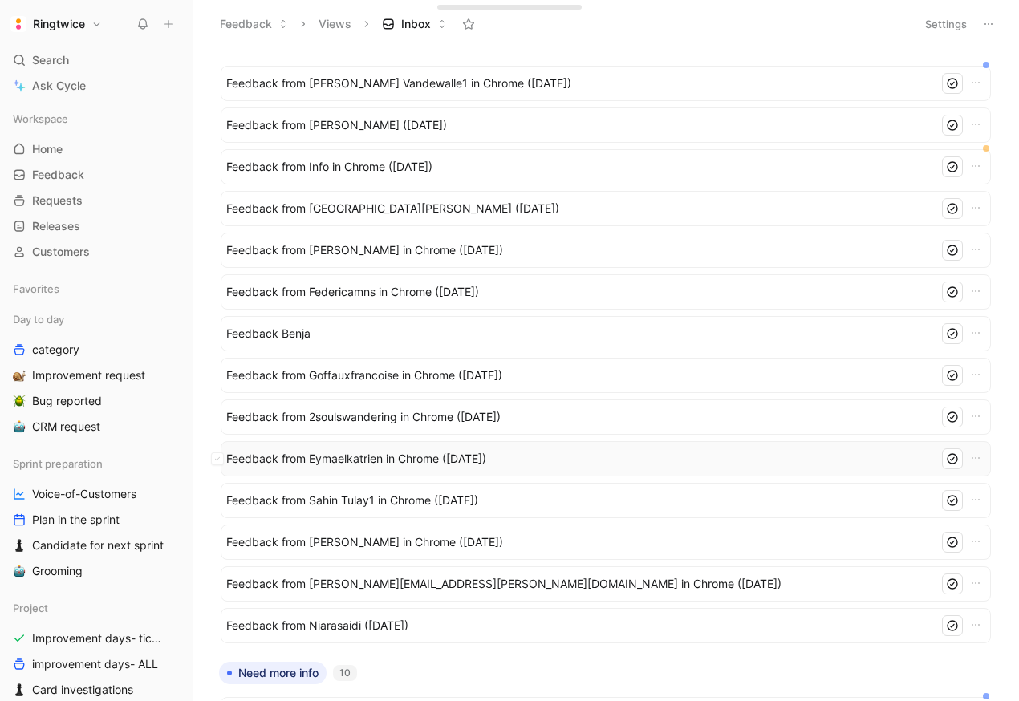
click at [452, 458] on span "Feedback from Eymaelkatrien in Chrome (Aug 26, 2025)" at bounding box center [579, 458] width 706 height 19
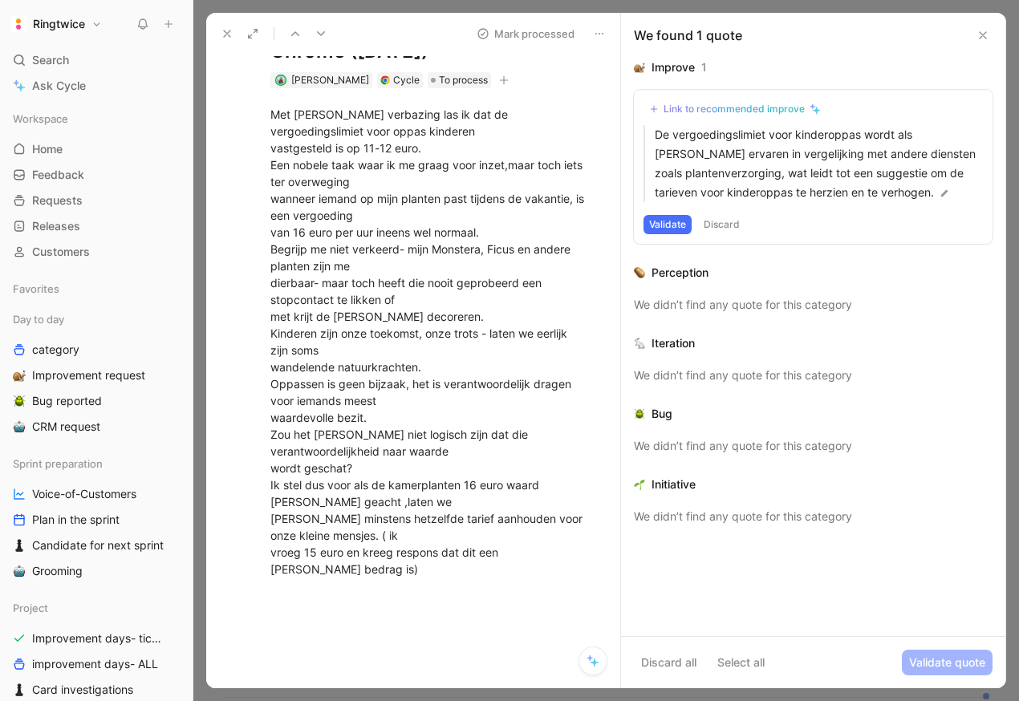
scroll to position [207, 0]
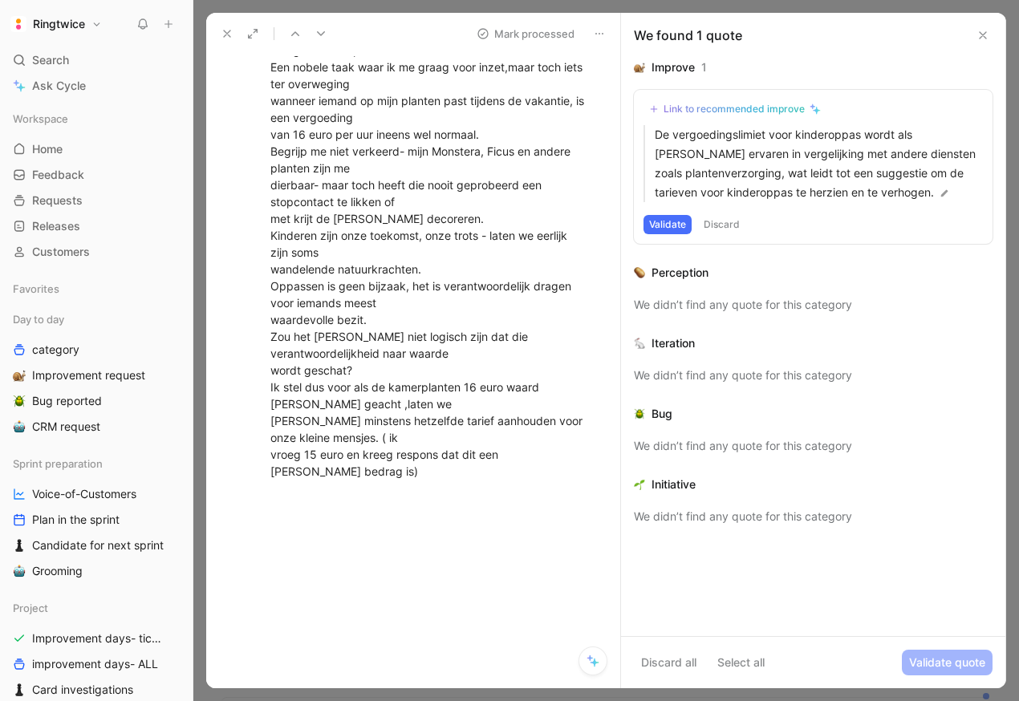
click at [217, 31] on button at bounding box center [227, 33] width 22 height 22
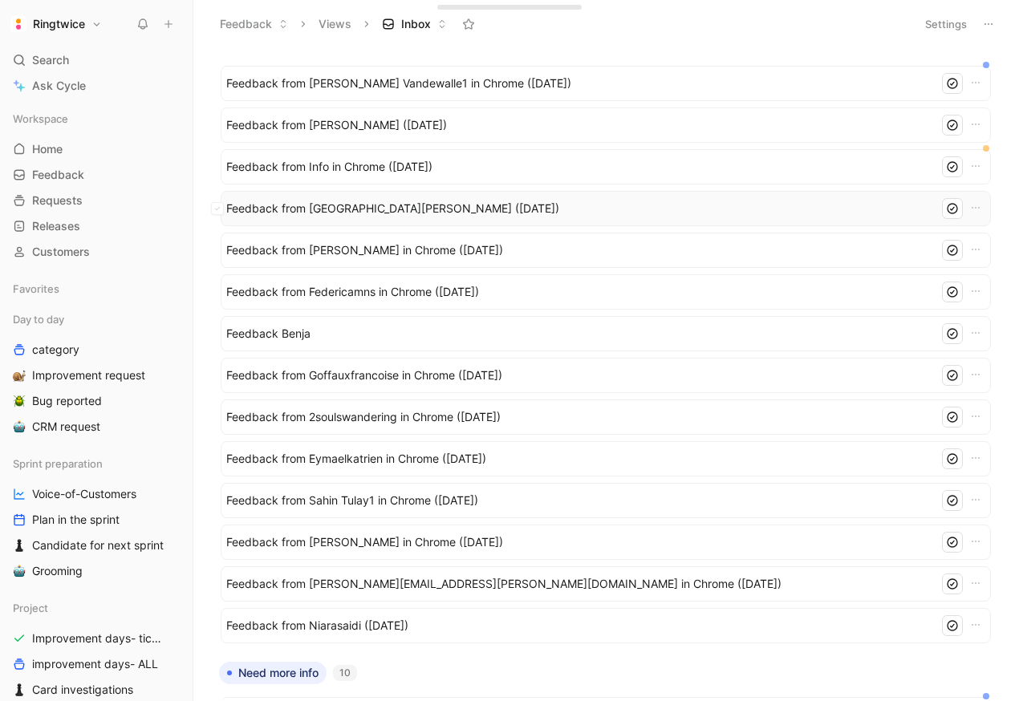
click at [359, 207] on span "Feedback from El Digrado (Sep 01, 2025)" at bounding box center [579, 208] width 706 height 19
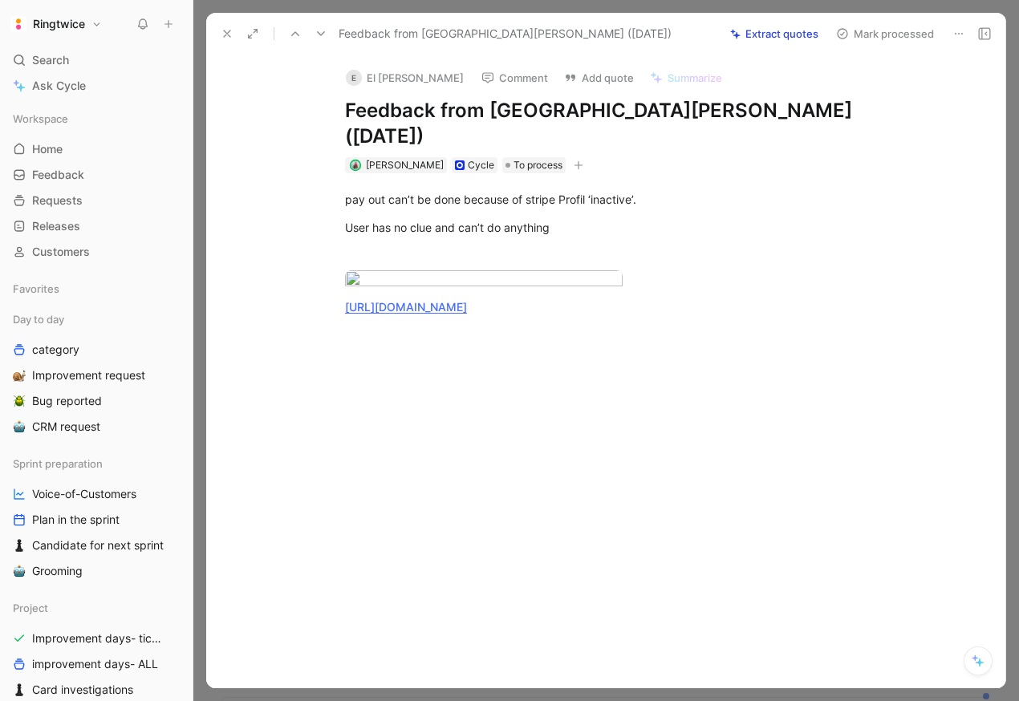
scroll to position [10, 0]
click at [550, 219] on div "User has no clue and can’t do anything" at bounding box center [622, 227] width 555 height 17
click at [467, 314] on link "https://ringtwice.be/admin_user_activities?user_id=66081" at bounding box center [406, 307] width 122 height 14
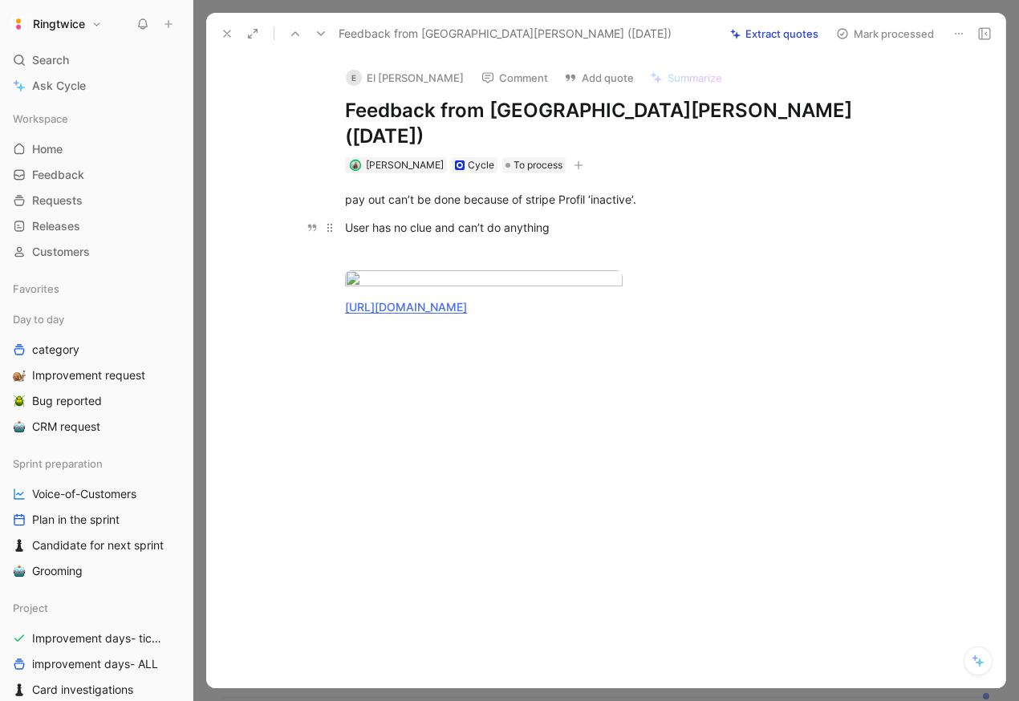
drag, startPoint x: 347, startPoint y: 164, endPoint x: 534, endPoint y: 196, distance: 190.3
click at [534, 196] on div "pay out can’t be done because of stripe Profil ‘inactive’. User has no clue and…" at bounding box center [622, 253] width 765 height 160
click at [534, 219] on div "User has no clue and can’t do anything" at bounding box center [622, 227] width 555 height 17
click at [983, 34] on icon at bounding box center [984, 33] width 13 height 13
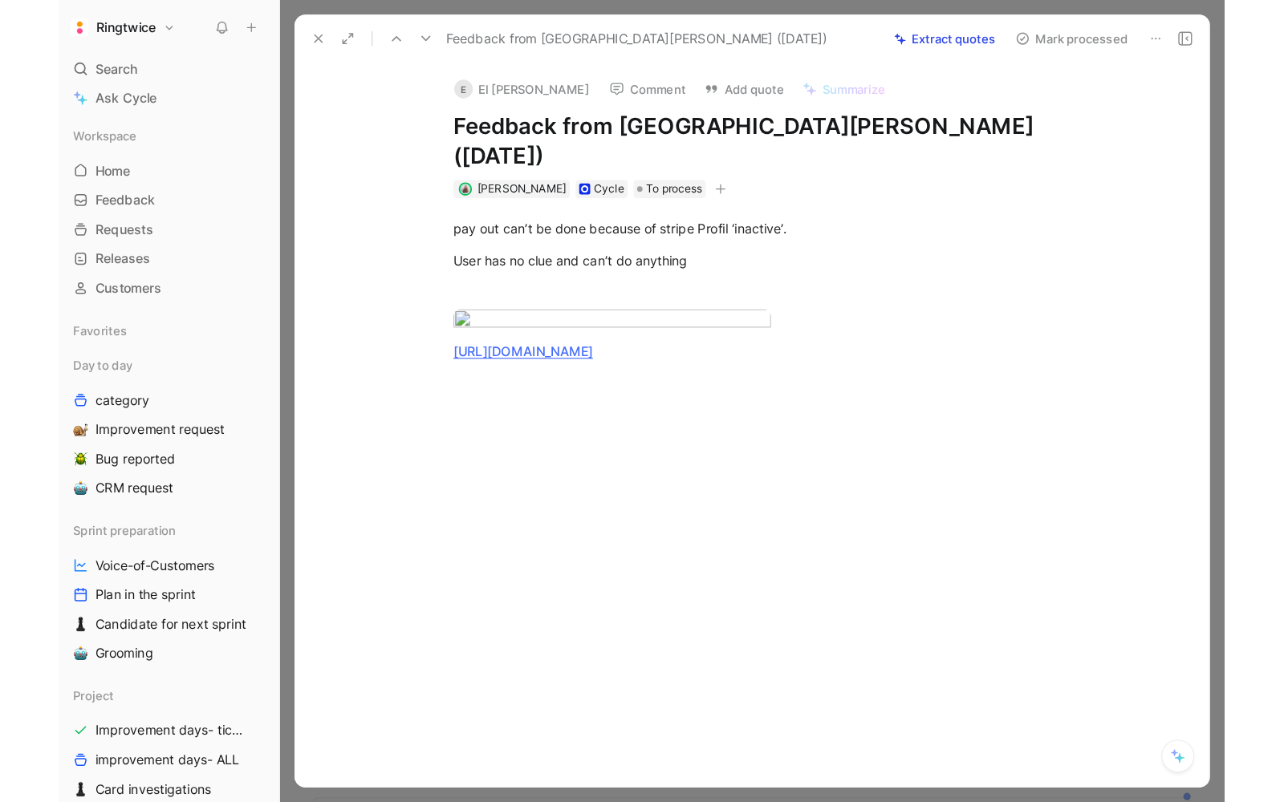
scroll to position [0, 0]
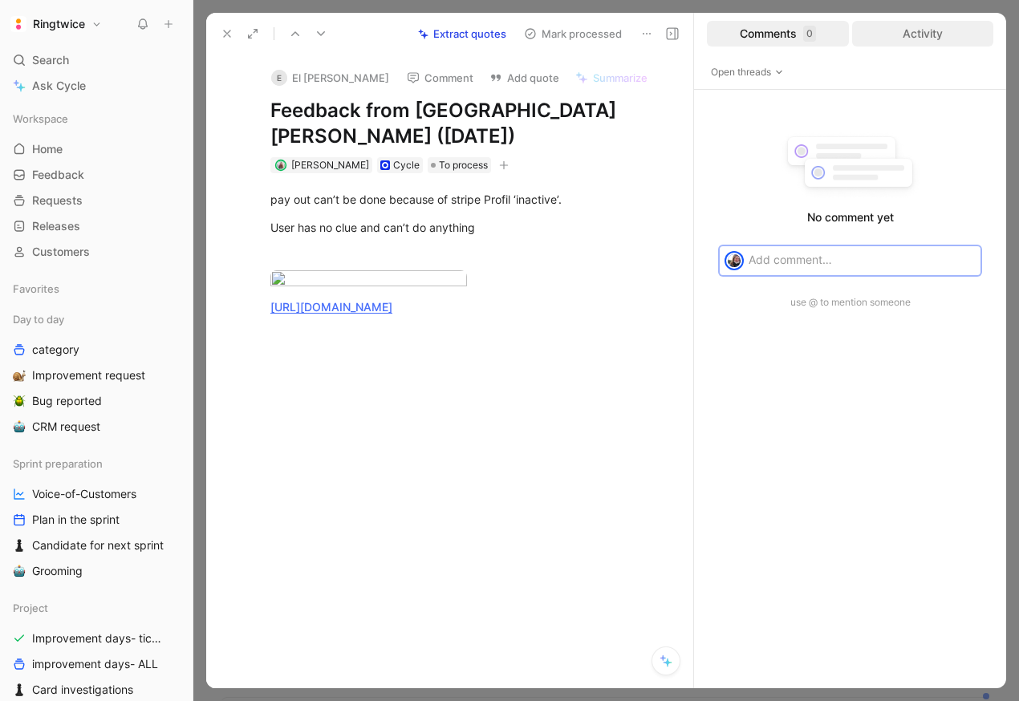
click at [914, 29] on div "Activity" at bounding box center [923, 34] width 142 height 26
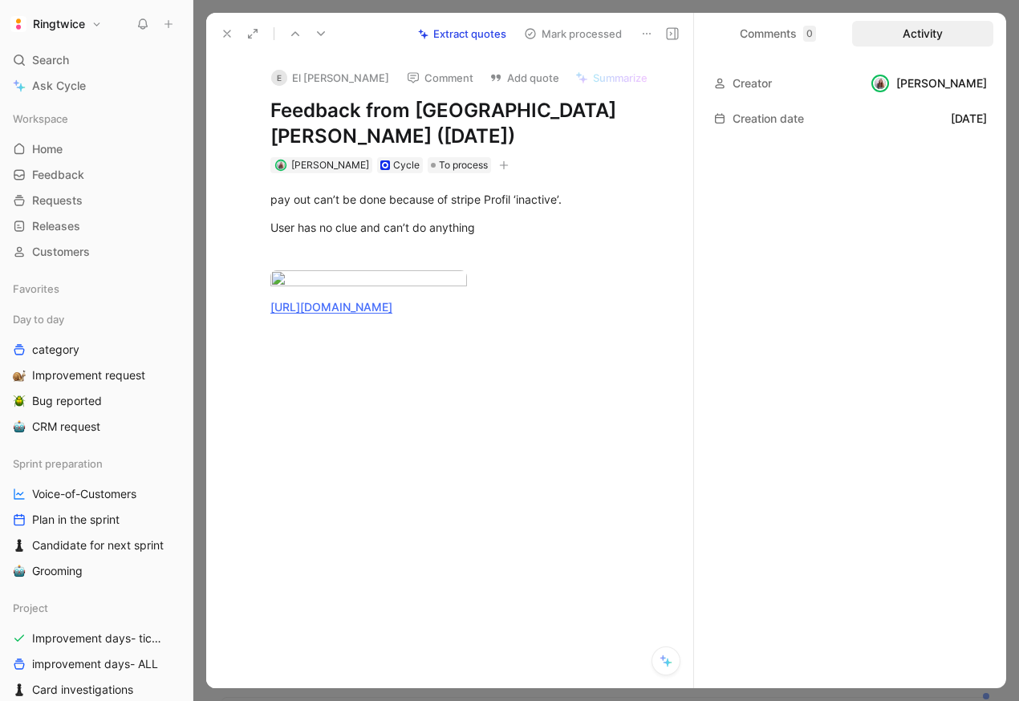
click at [768, 54] on div "Comments 0 Activity" at bounding box center [850, 34] width 312 height 42
click at [753, 44] on div "Comments 0" at bounding box center [778, 34] width 142 height 26
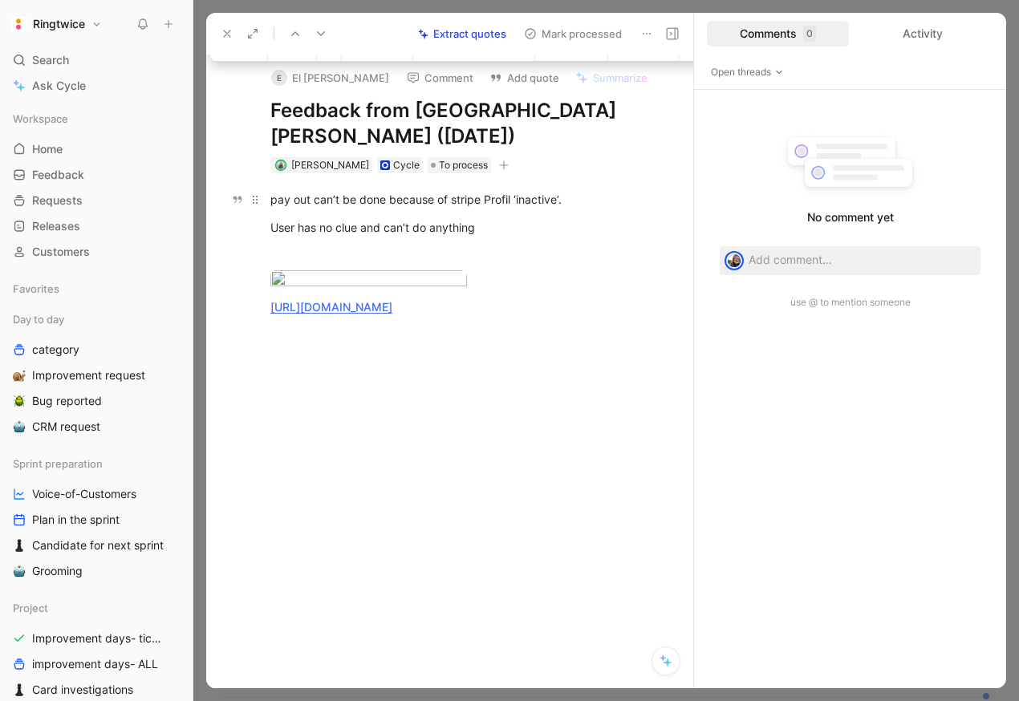
drag, startPoint x: 504, startPoint y: 208, endPoint x: 243, endPoint y: 160, distance: 265.2
click at [243, 173] on div "pay out can’t be done because of stripe Profil ‘inactive’. User has no clue and…" at bounding box center [466, 253] width 453 height 160
click at [229, 62] on button "Quote" at bounding box center [238, 49] width 57 height 26
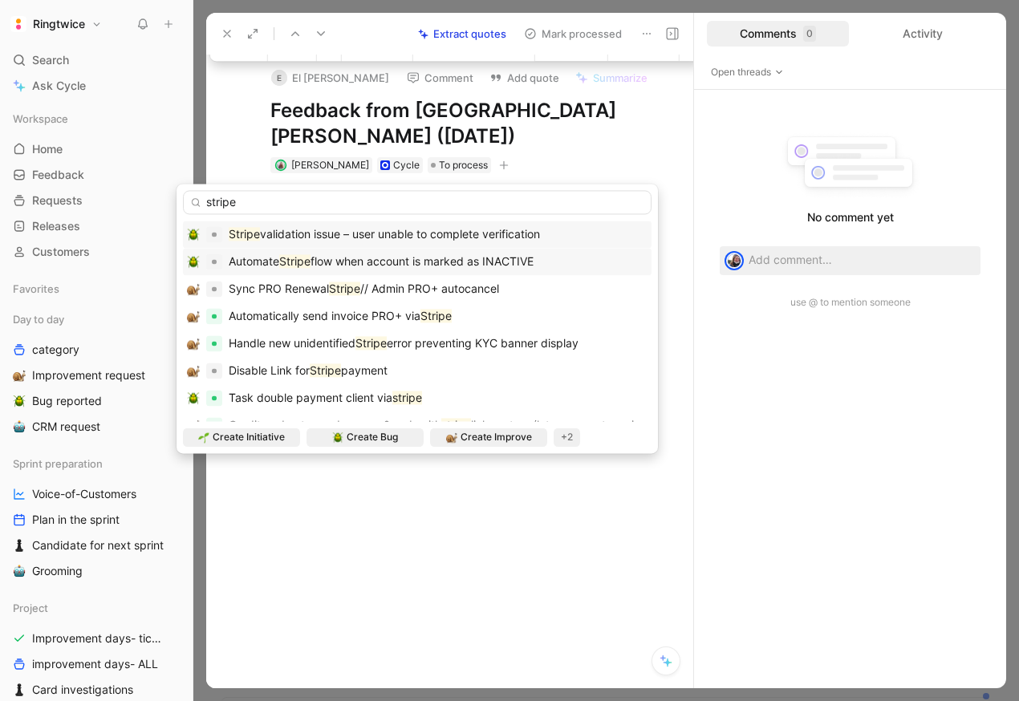
type input "stripe"
click at [487, 261] on span "flow when account is marked as INACTIVE" at bounding box center [421, 261] width 223 height 14
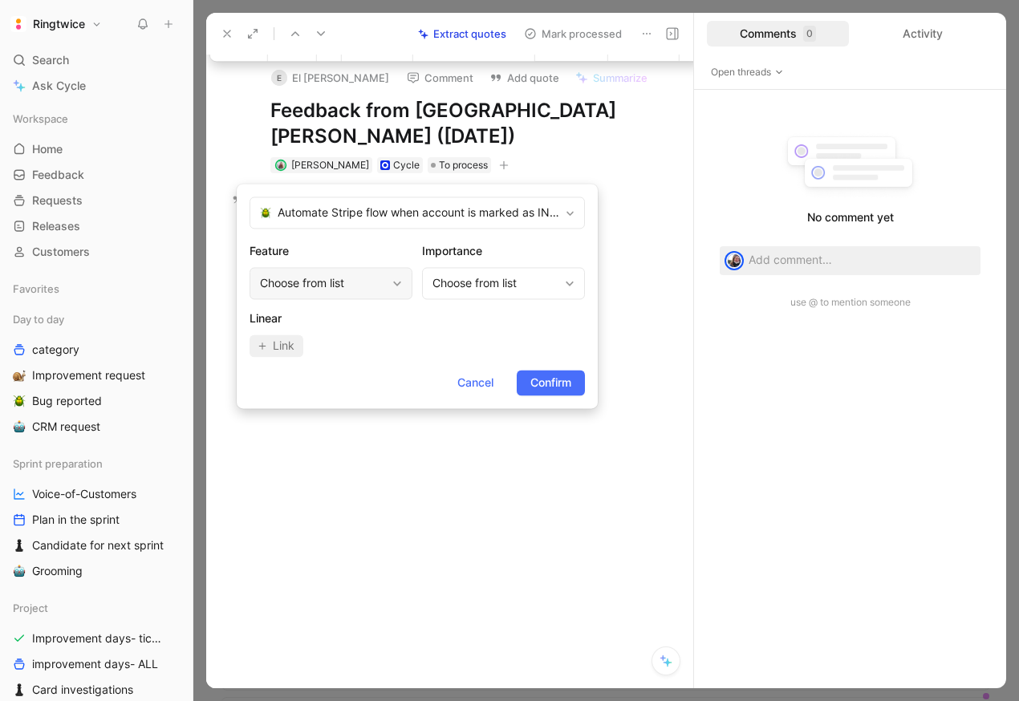
click at [378, 270] on div "Choose from list" at bounding box center [331, 283] width 163 height 32
click at [547, 385] on span "Confirm" at bounding box center [550, 382] width 41 height 19
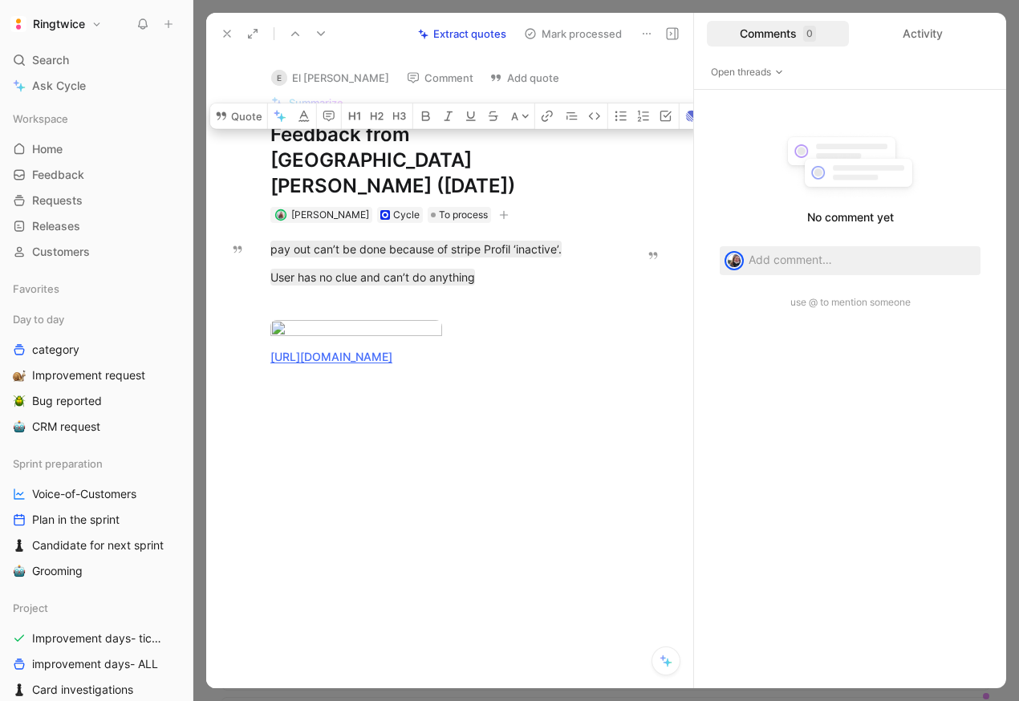
click at [551, 30] on button "Mark processed" at bounding box center [573, 33] width 112 height 22
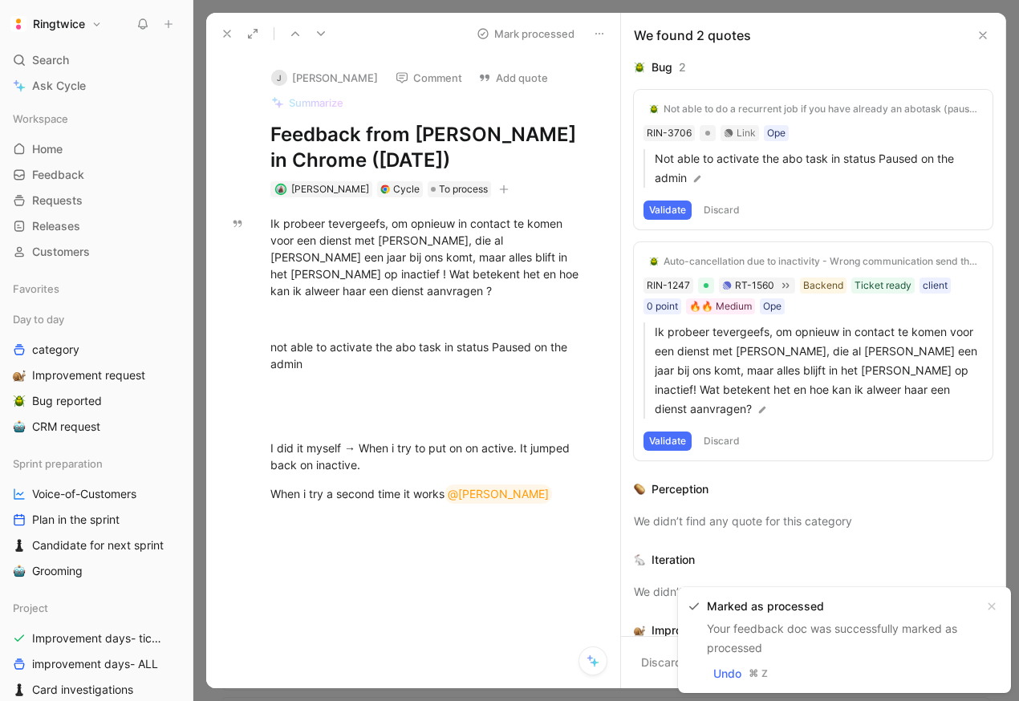
click at [224, 10] on div at bounding box center [606, 350] width 826 height 701
